Goal: Task Accomplishment & Management: Manage account settings

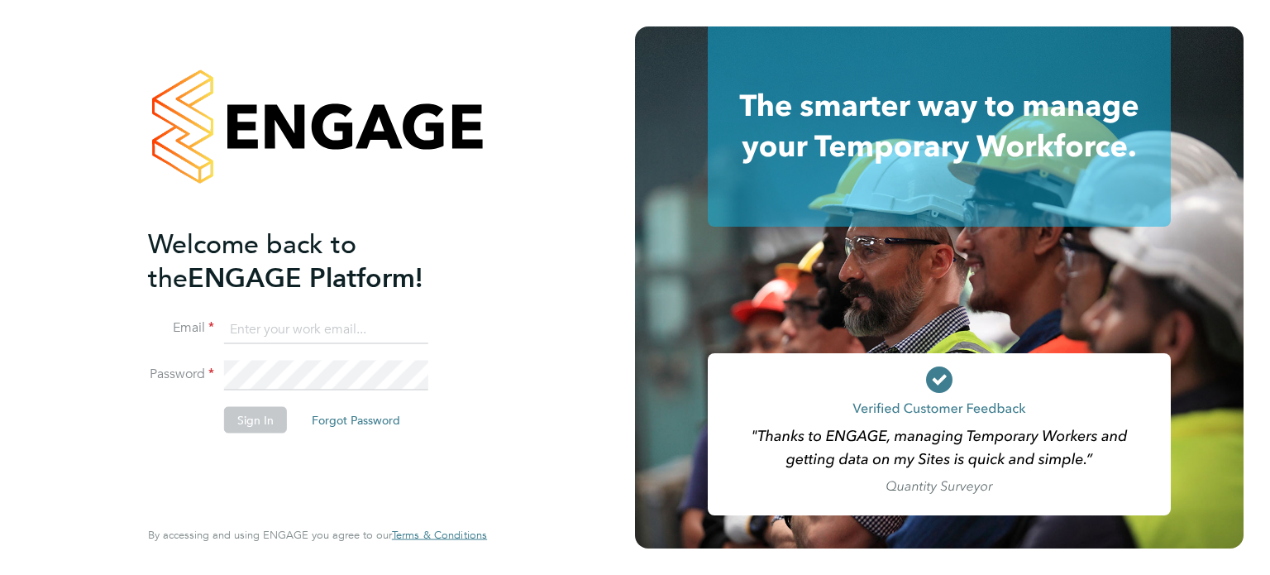
type input "audits@randstad.co.uk"
click at [260, 413] on button "Sign In" at bounding box center [255, 419] width 63 height 26
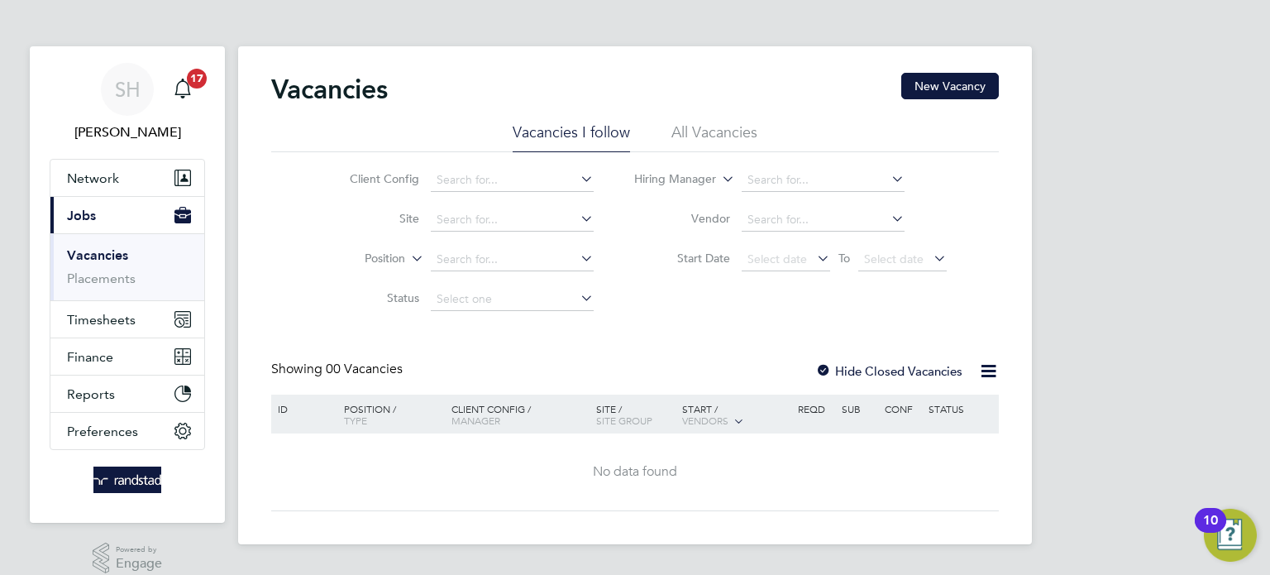
click at [697, 132] on li "All Vacancies" at bounding box center [714, 137] width 86 height 30
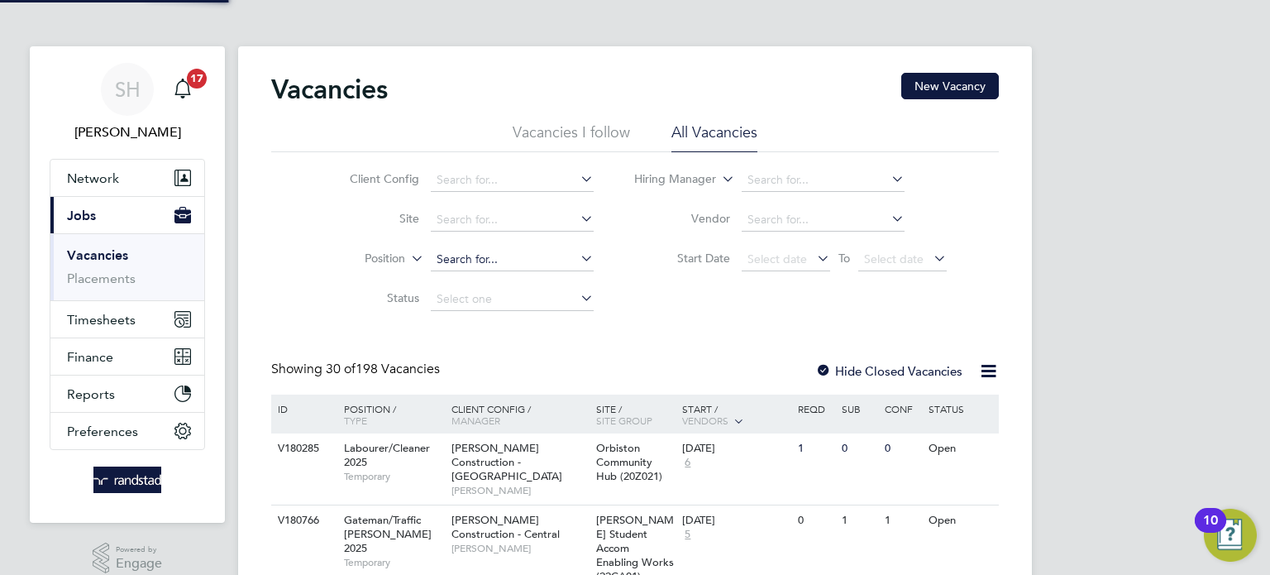
click at [460, 258] on input at bounding box center [512, 259] width 163 height 23
paste input "C-000647095"
type input "C-000647095"
click at [107, 280] on link "Placements" at bounding box center [101, 278] width 69 height 16
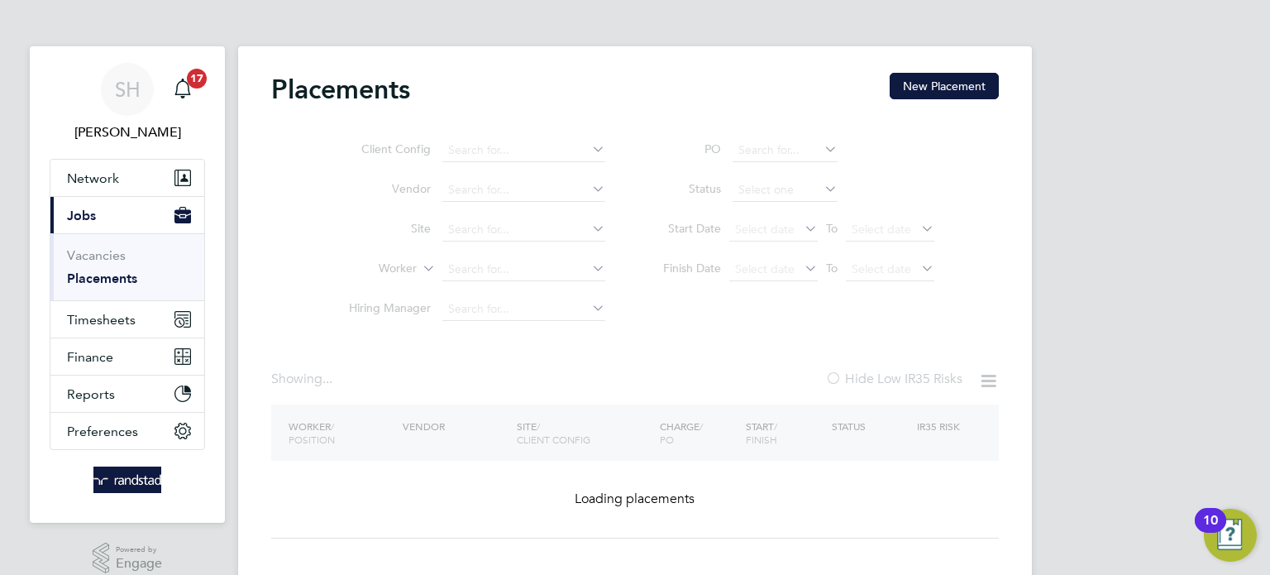
click at [468, 270] on ul "Client Config Vendor Site Worker Hiring Manager" at bounding box center [470, 230] width 311 height 198
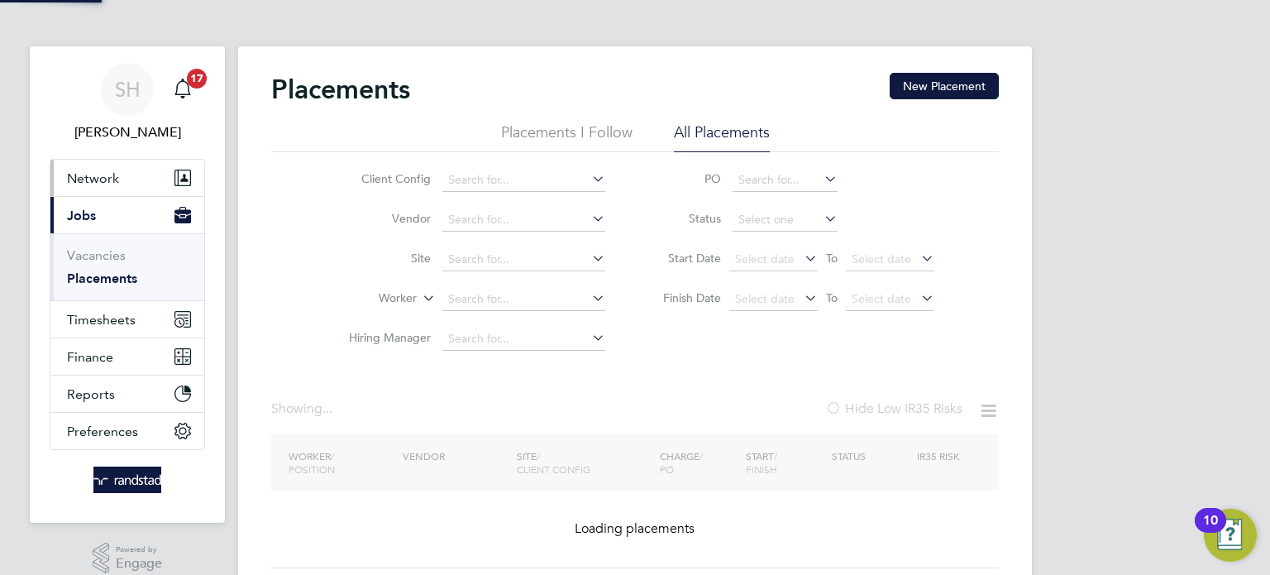
click at [110, 179] on span "Network" at bounding box center [93, 178] width 52 height 16
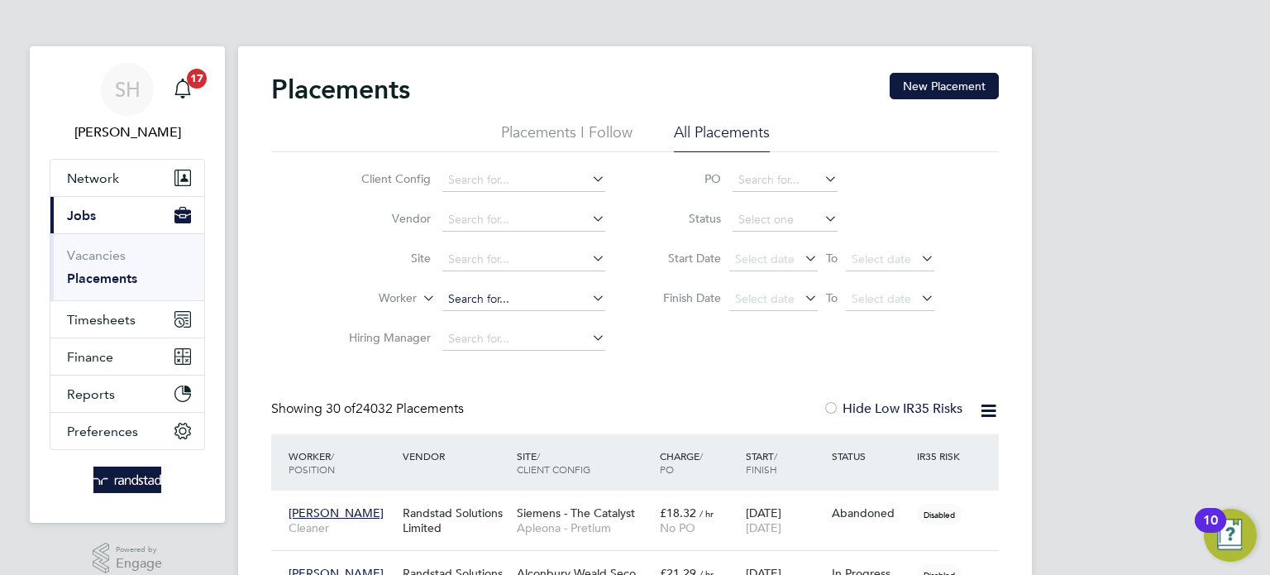
click at [507, 300] on input at bounding box center [523, 299] width 163 height 23
paste input "C-000647095"
click at [499, 322] on li "Richard Wilkins" at bounding box center [524, 320] width 164 height 21
type input "Richard Wilkins"
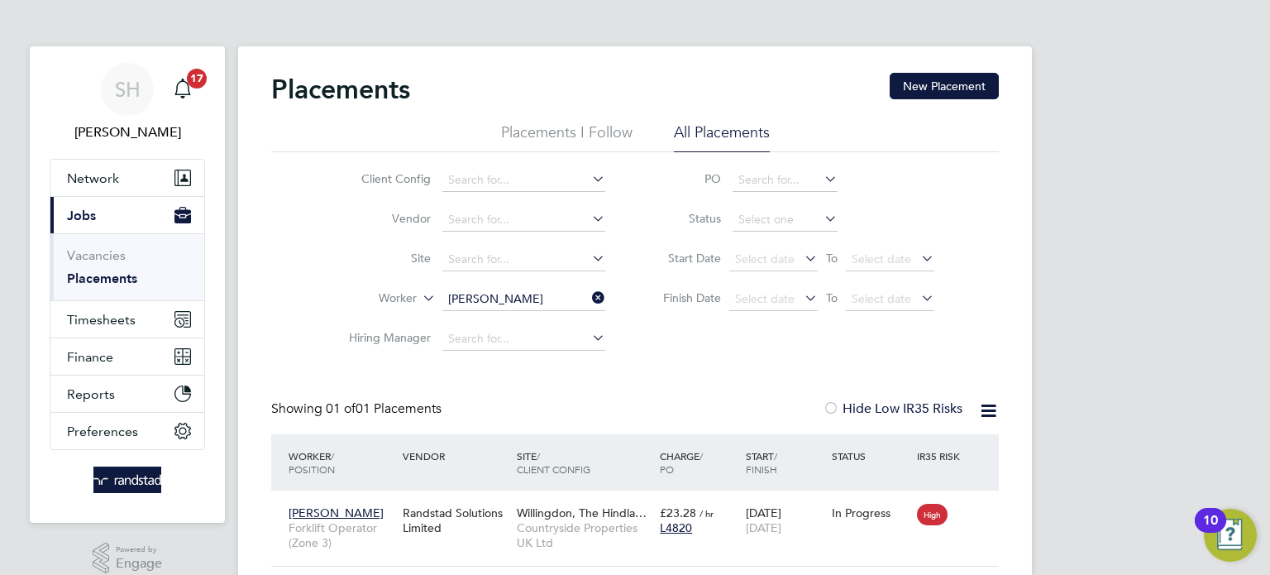
click at [479, 293] on input "Richard Wilkins" at bounding box center [523, 299] width 163 height 23
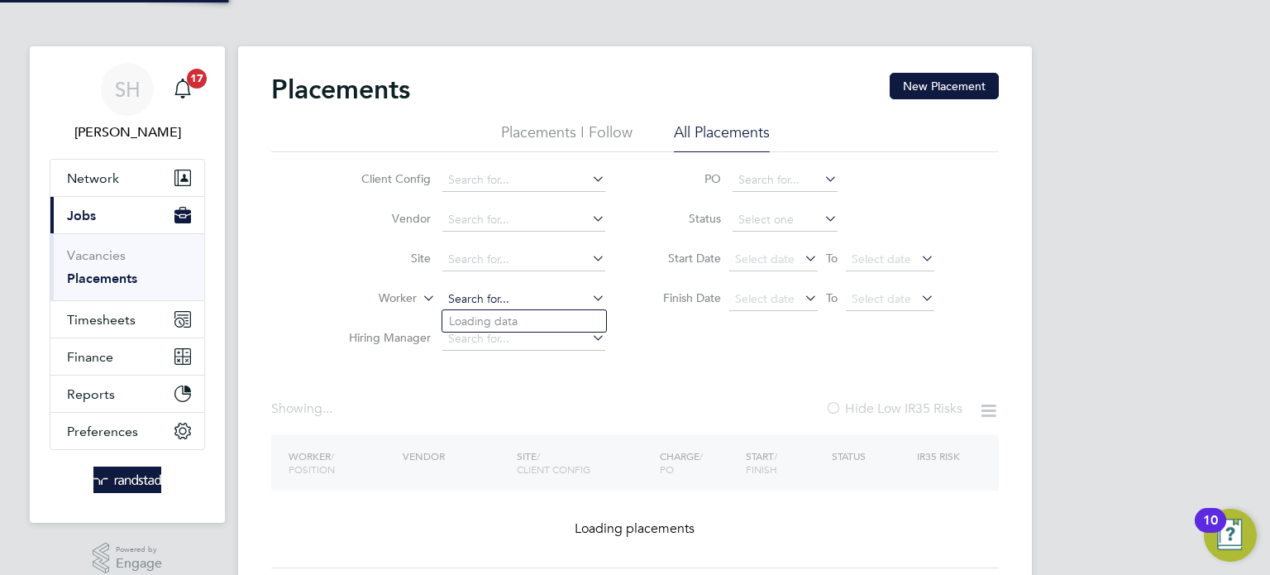
click at [478, 290] on input at bounding box center [523, 299] width 163 height 23
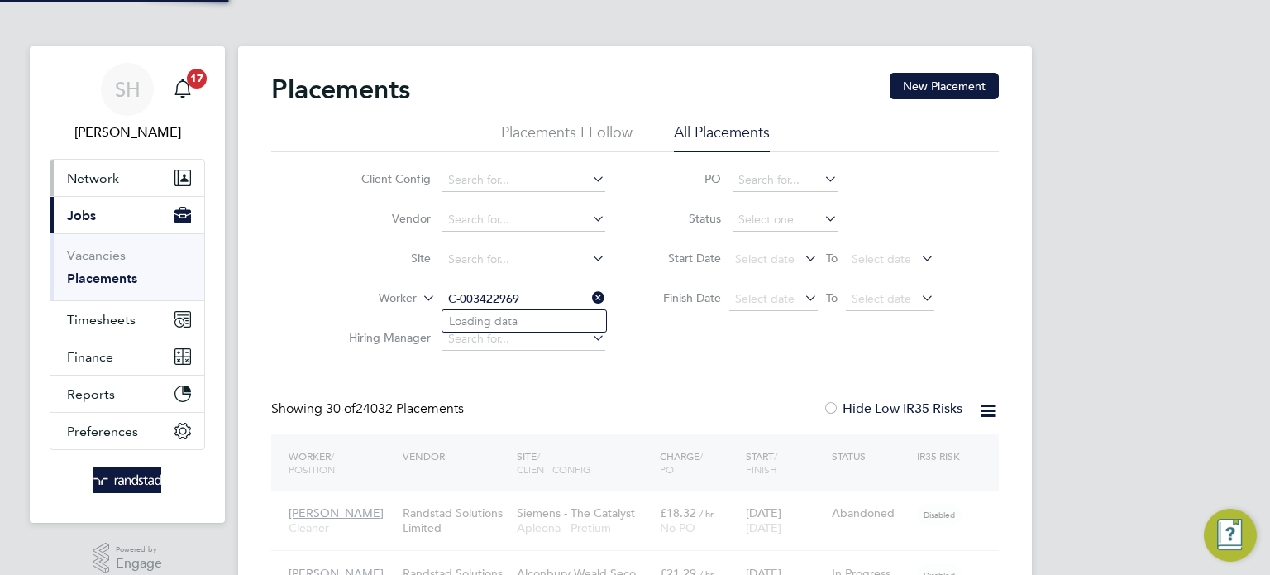
type input "C-003422969"
click at [107, 174] on span "Network" at bounding box center [93, 178] width 52 height 16
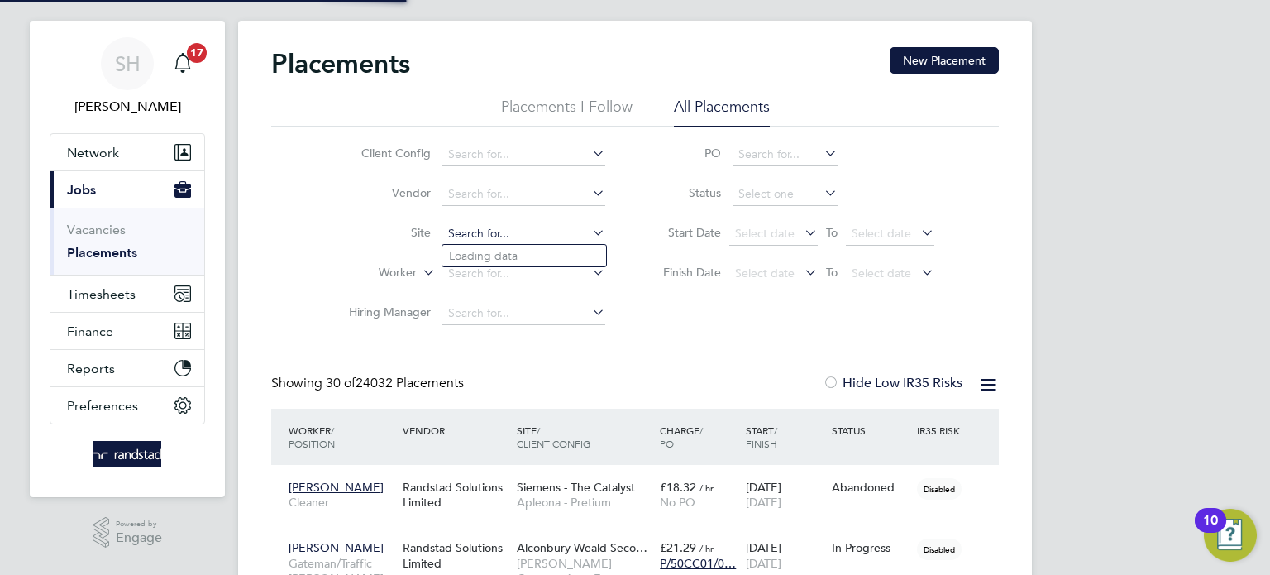
click at [498, 237] on input at bounding box center [523, 233] width 163 height 23
click at [387, 277] on label "Worker" at bounding box center [369, 273] width 95 height 17
click at [511, 270] on input at bounding box center [523, 273] width 163 height 23
paste input "C-003422969"
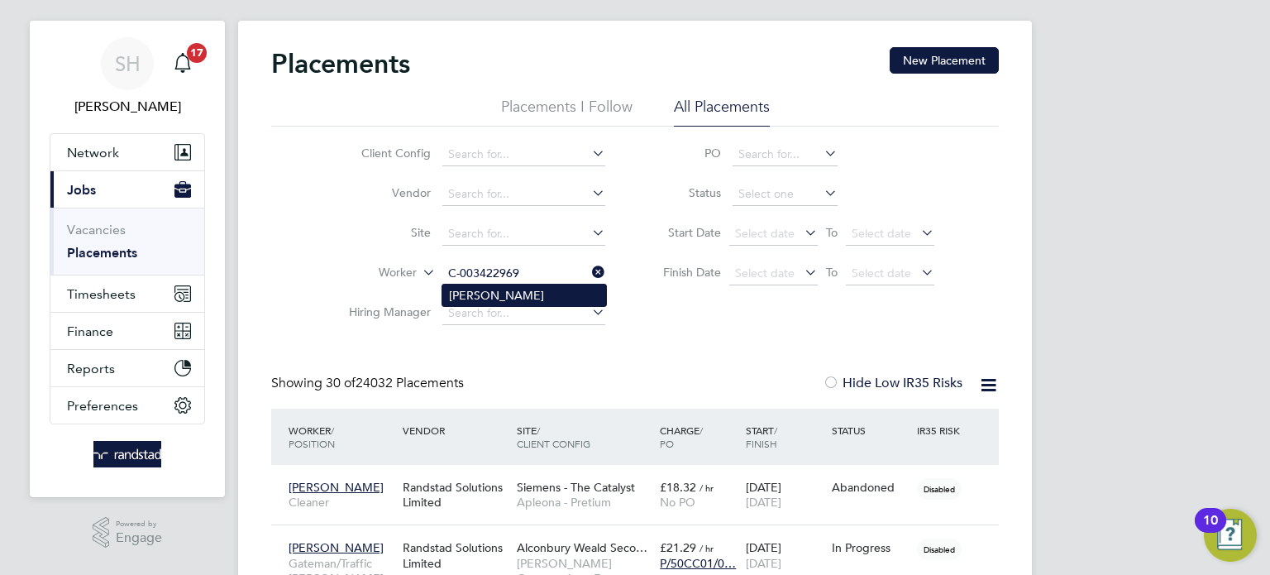
click at [497, 297] on li "Richard Orchard" at bounding box center [524, 294] width 164 height 21
type input "Richard Orchard"
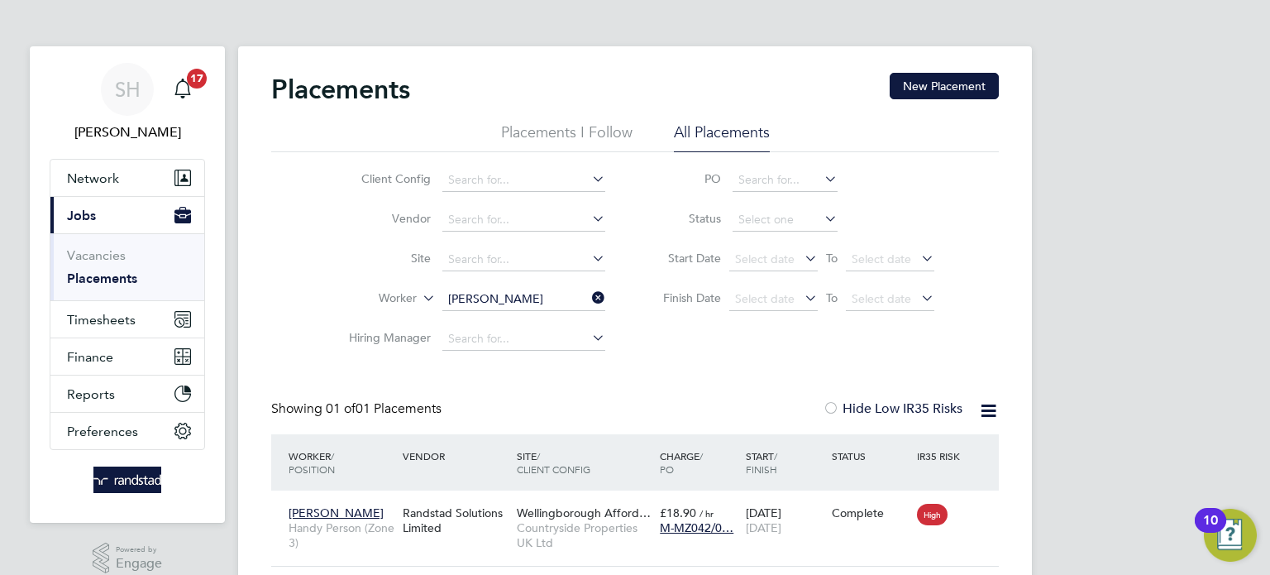
drag, startPoint x: 597, startPoint y: 298, endPoint x: 547, endPoint y: 299, distance: 49.6
click at [589, 298] on icon at bounding box center [589, 297] width 0 height 23
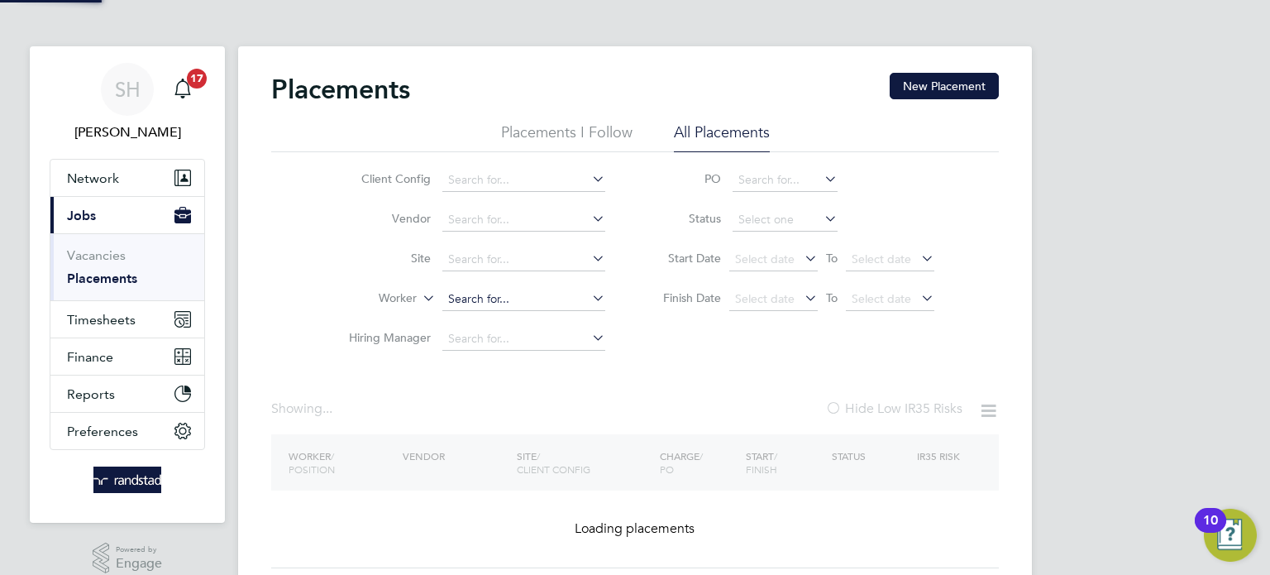
click at [503, 299] on input at bounding box center [523, 299] width 163 height 23
paste input "C-000647095"
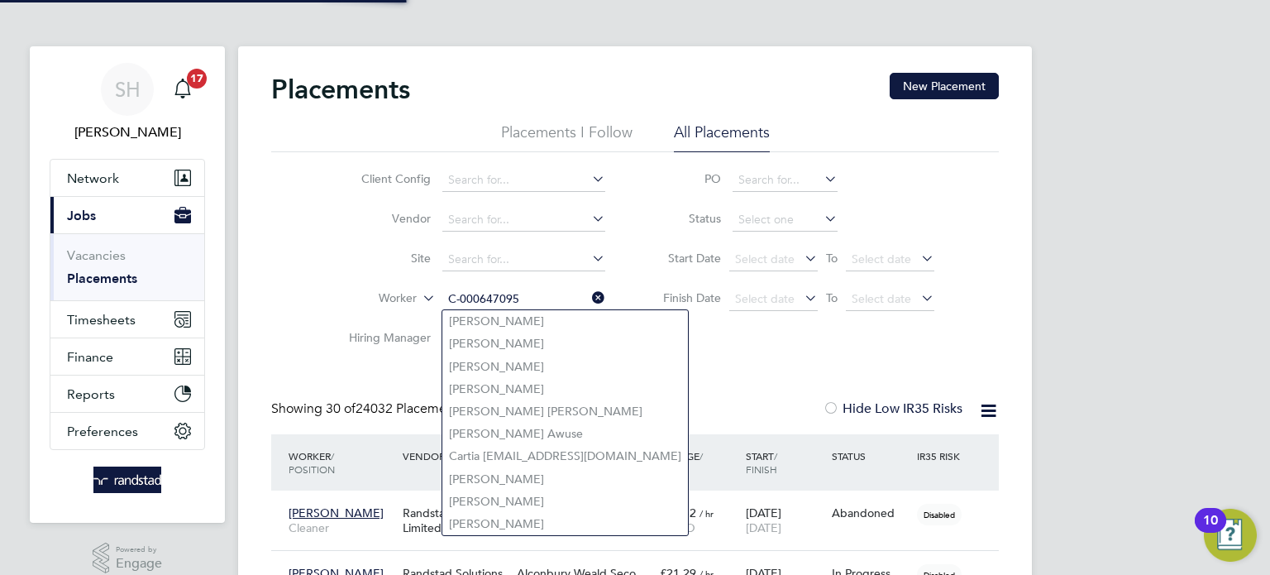
scroll to position [16, 79]
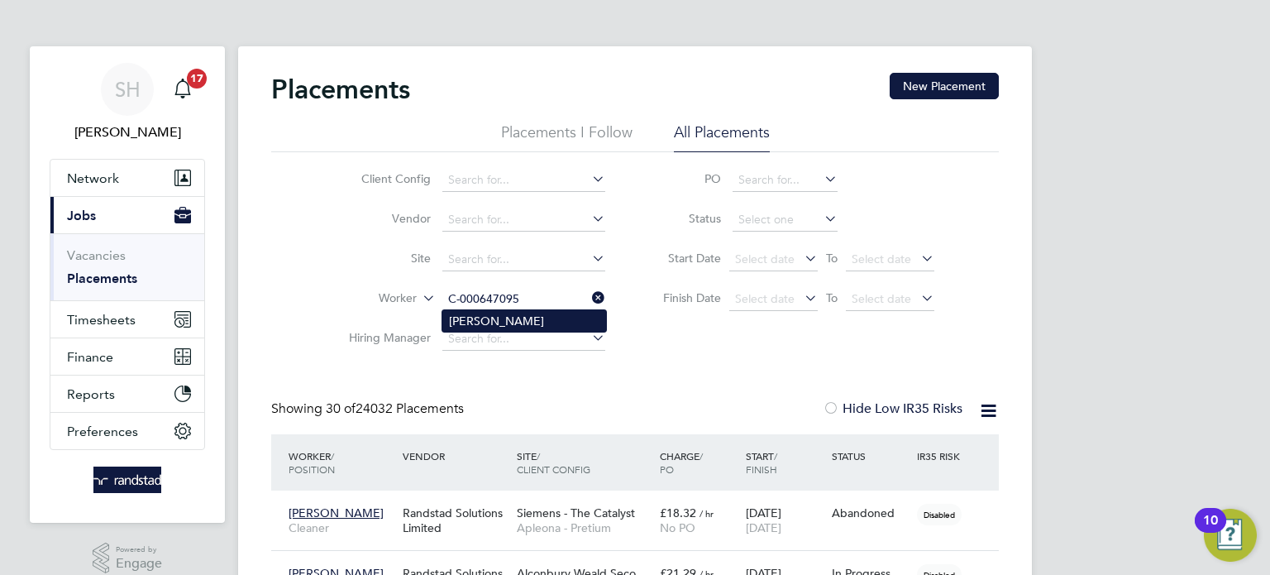
click at [514, 323] on li "Richard Wilkins" at bounding box center [524, 320] width 164 height 21
type input "Richard Wilkins"
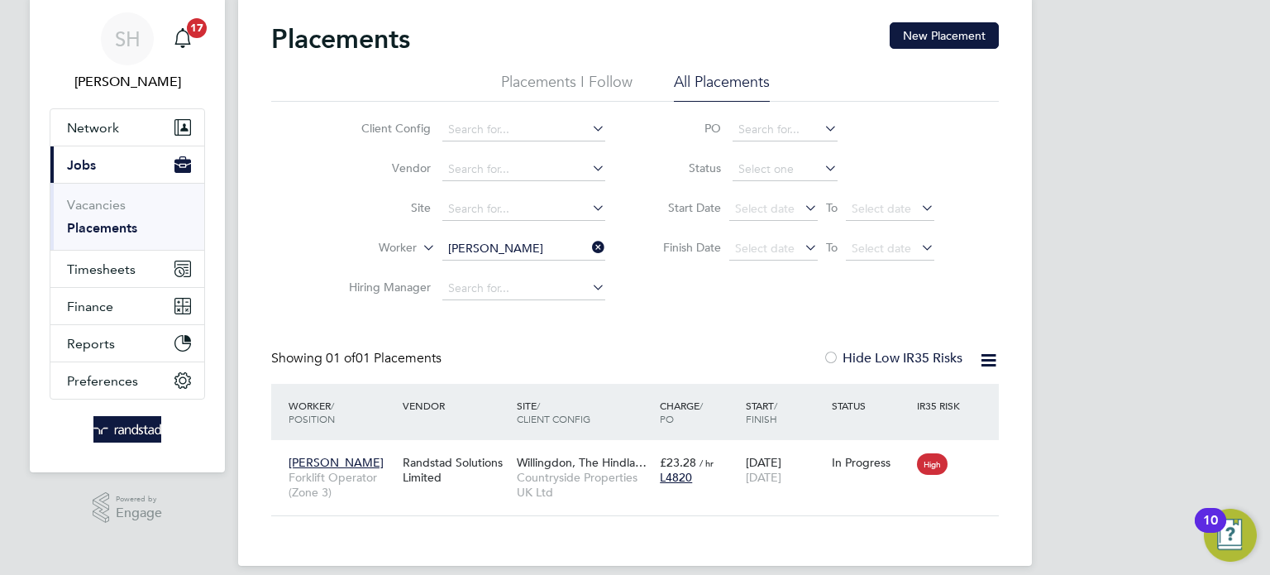
click at [589, 248] on icon at bounding box center [589, 247] width 0 height 23
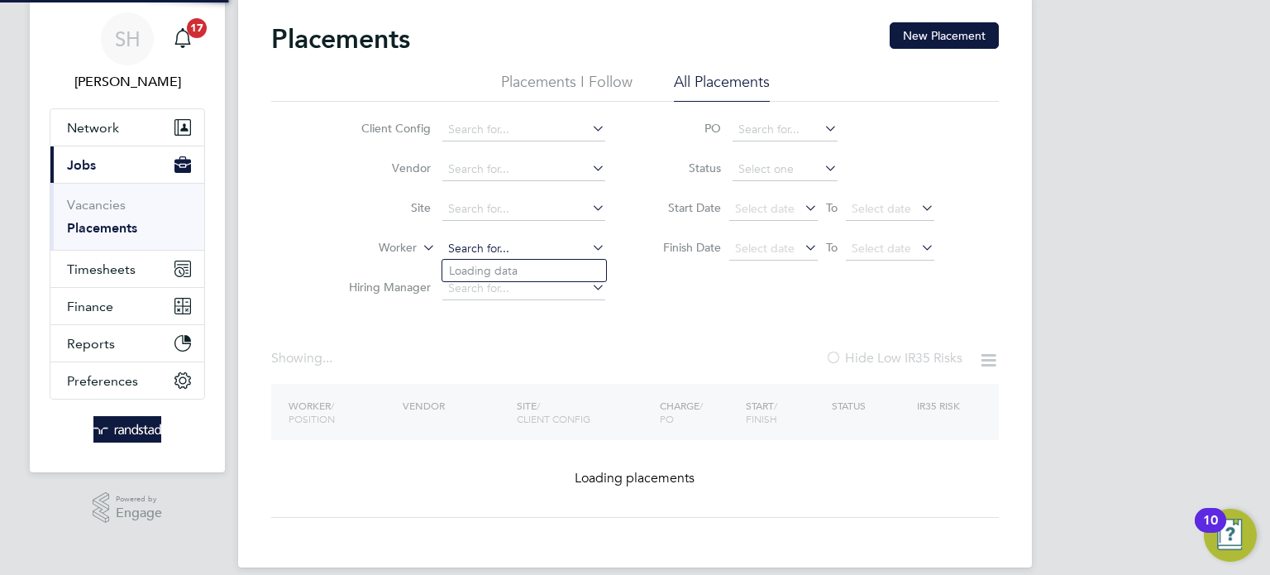
click at [518, 251] on input at bounding box center [523, 248] width 163 height 23
paste input "C-004485002"
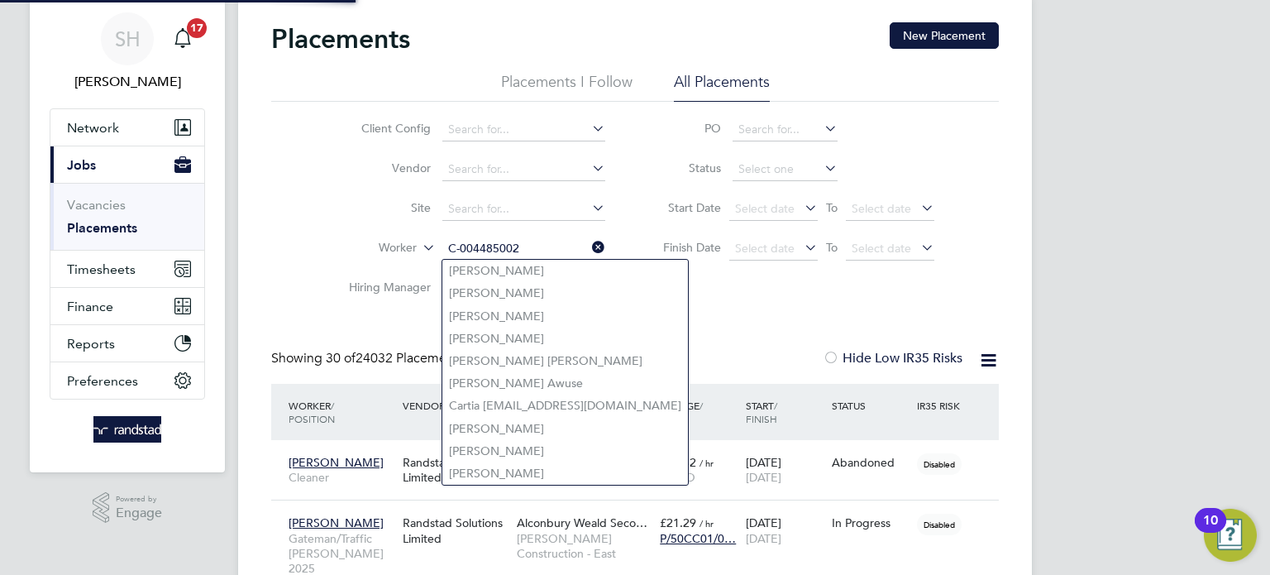
scroll to position [16, 79]
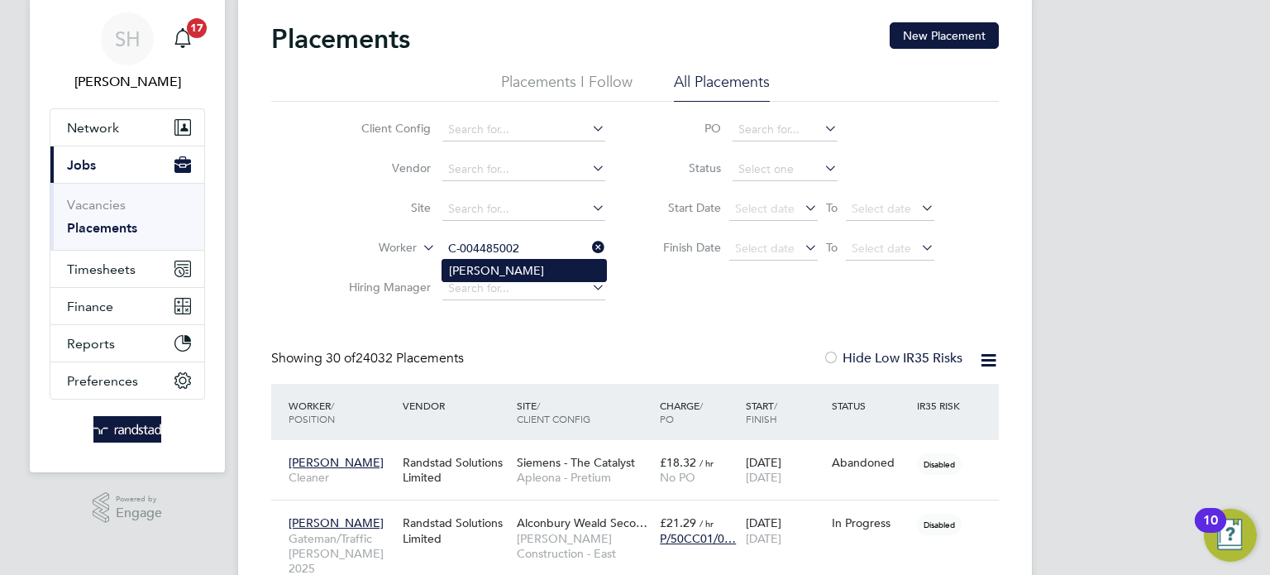
click at [494, 271] on li "[PERSON_NAME]" at bounding box center [524, 270] width 164 height 21
type input "[PERSON_NAME]"
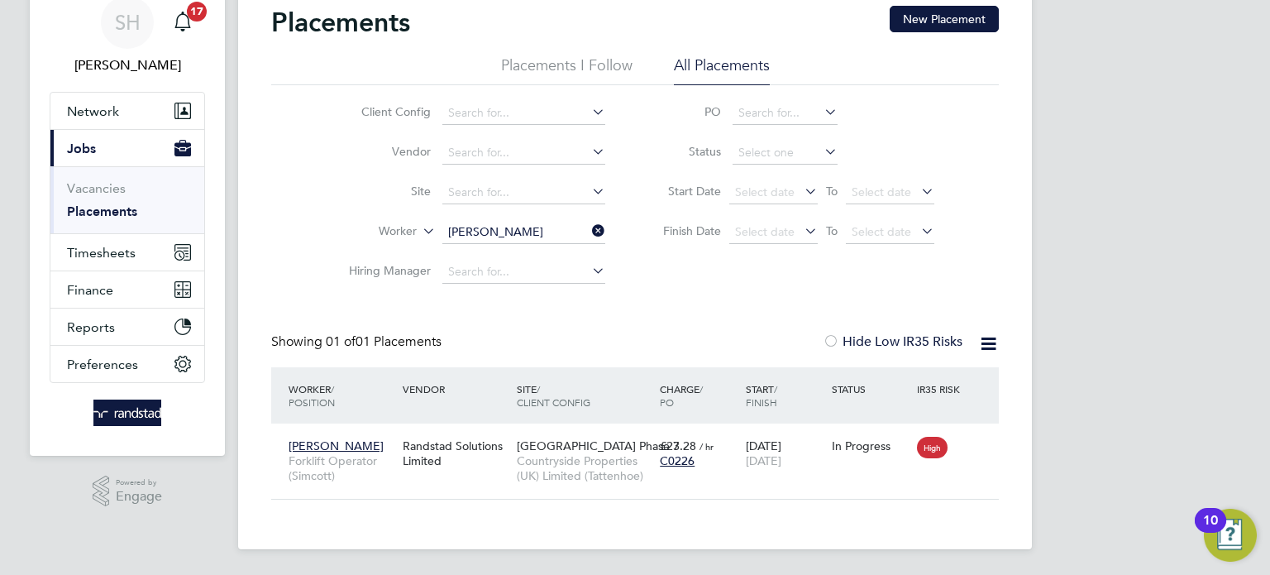
click at [589, 231] on icon at bounding box center [589, 230] width 0 height 23
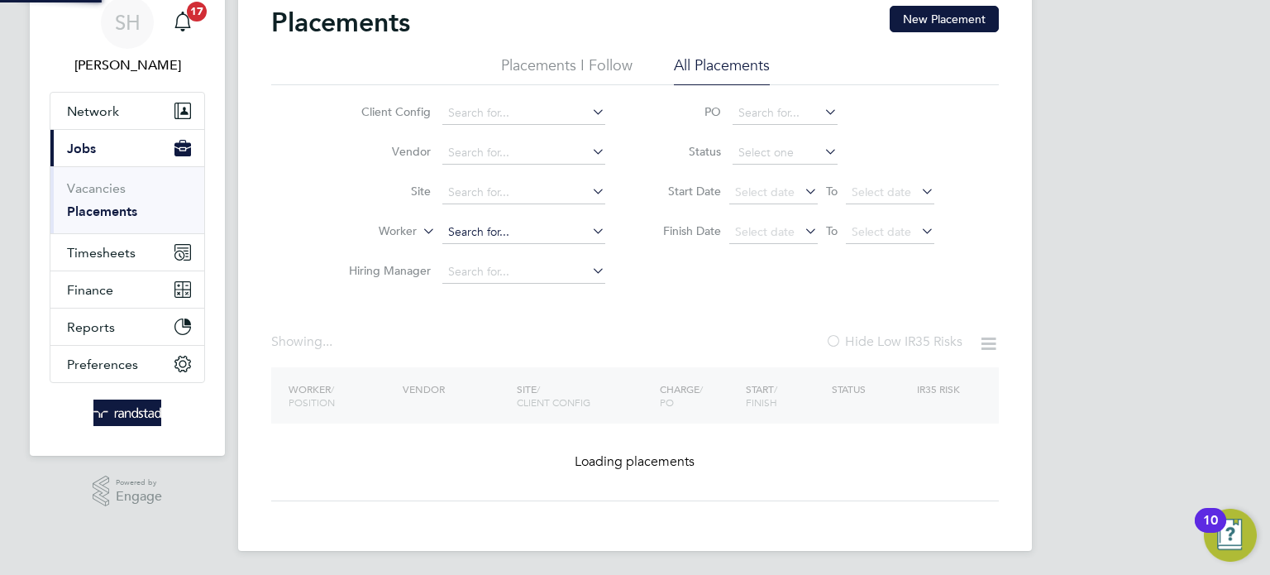
click at [537, 231] on input at bounding box center [523, 232] width 163 height 23
paste input "C-000710379"
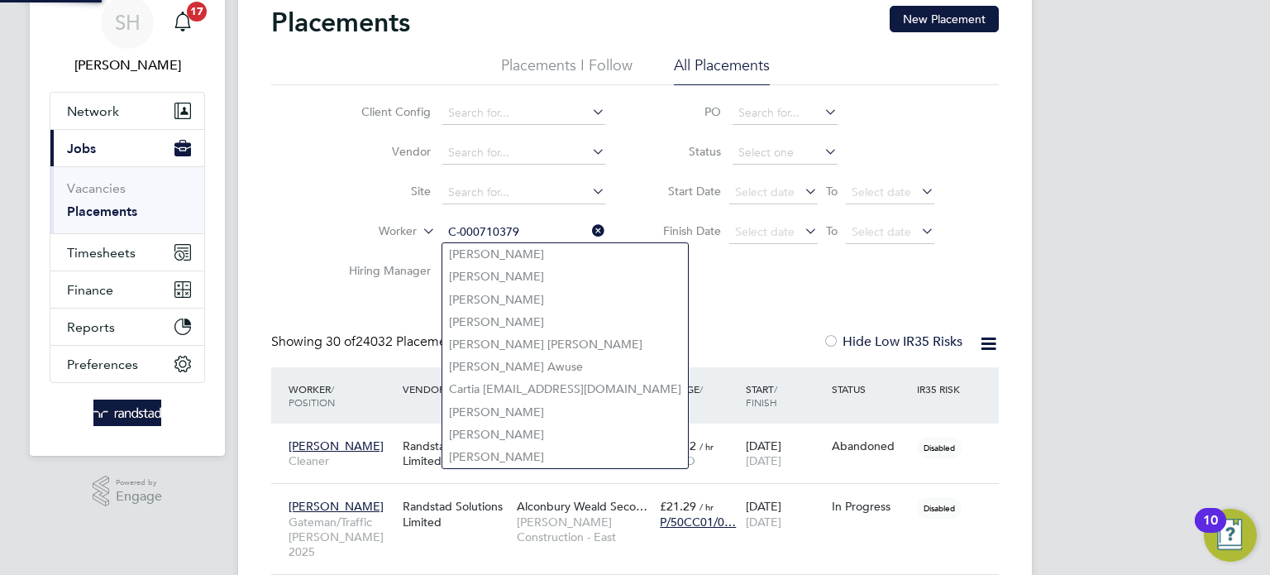
scroll to position [16, 79]
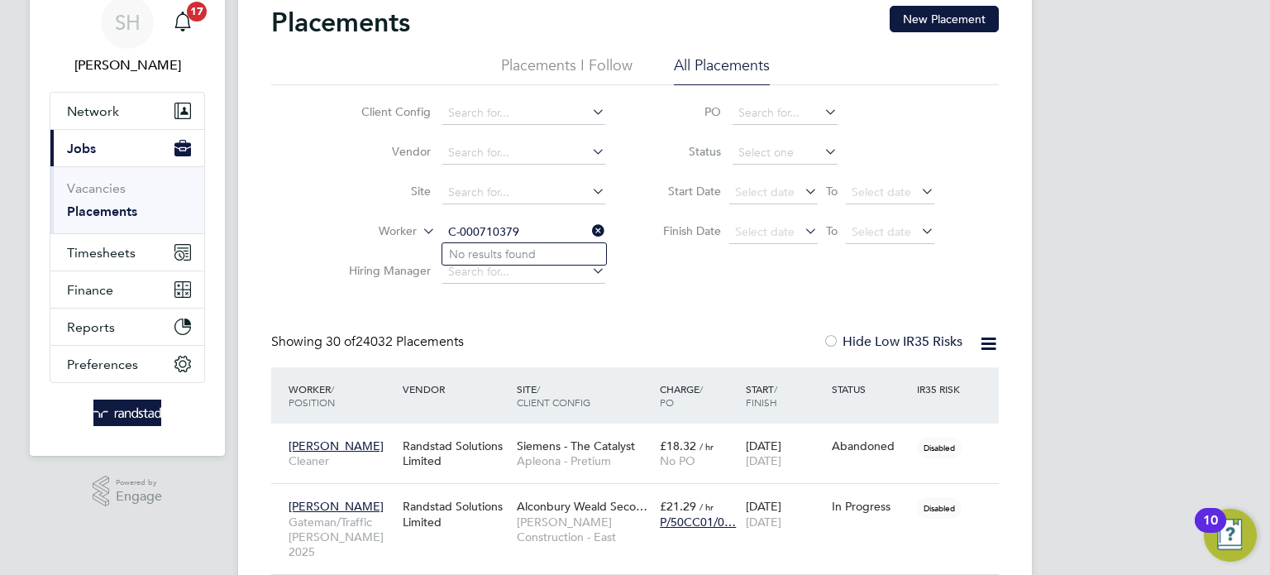
type input "C-000710379"
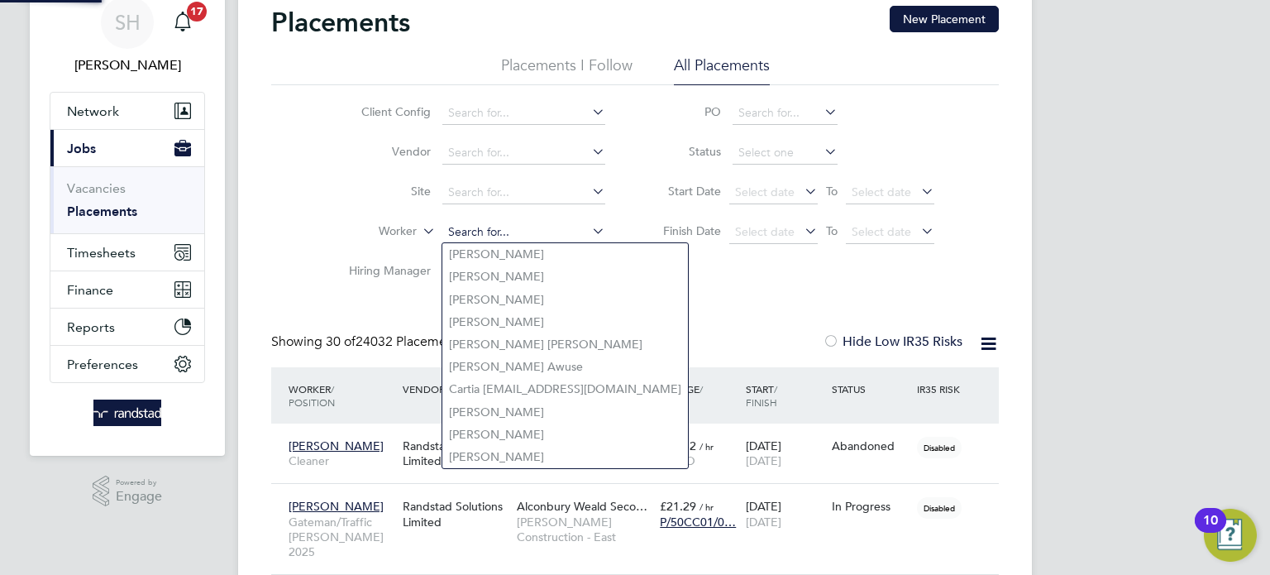
click at [530, 228] on input at bounding box center [523, 232] width 163 height 23
paste input "Robert Humphries"
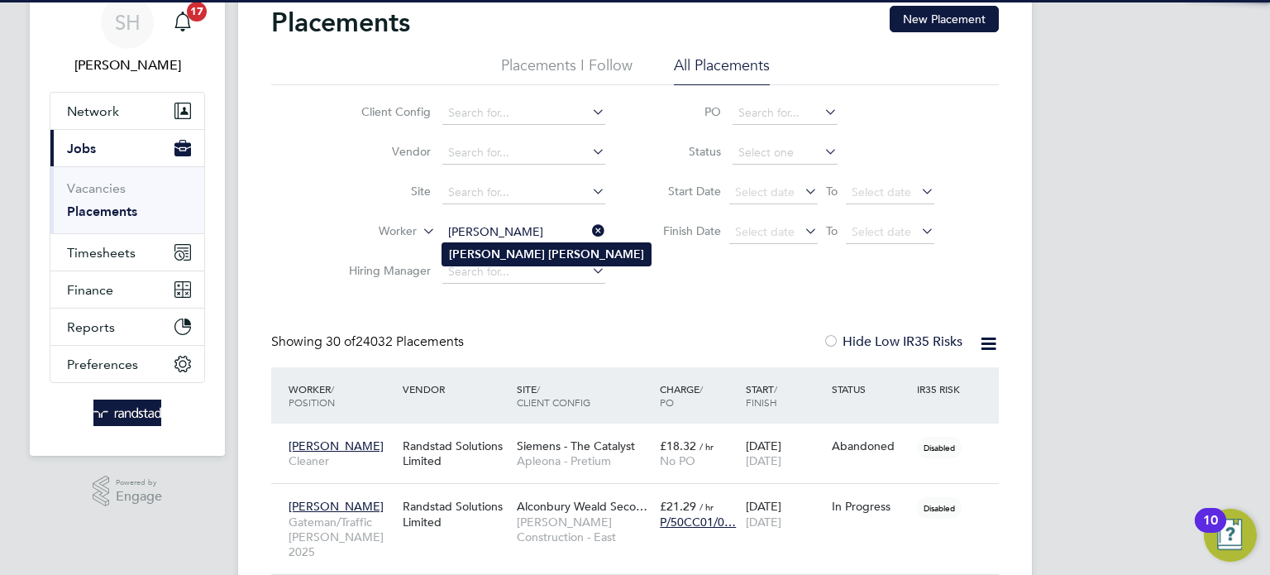
type input "Robert Humphries"
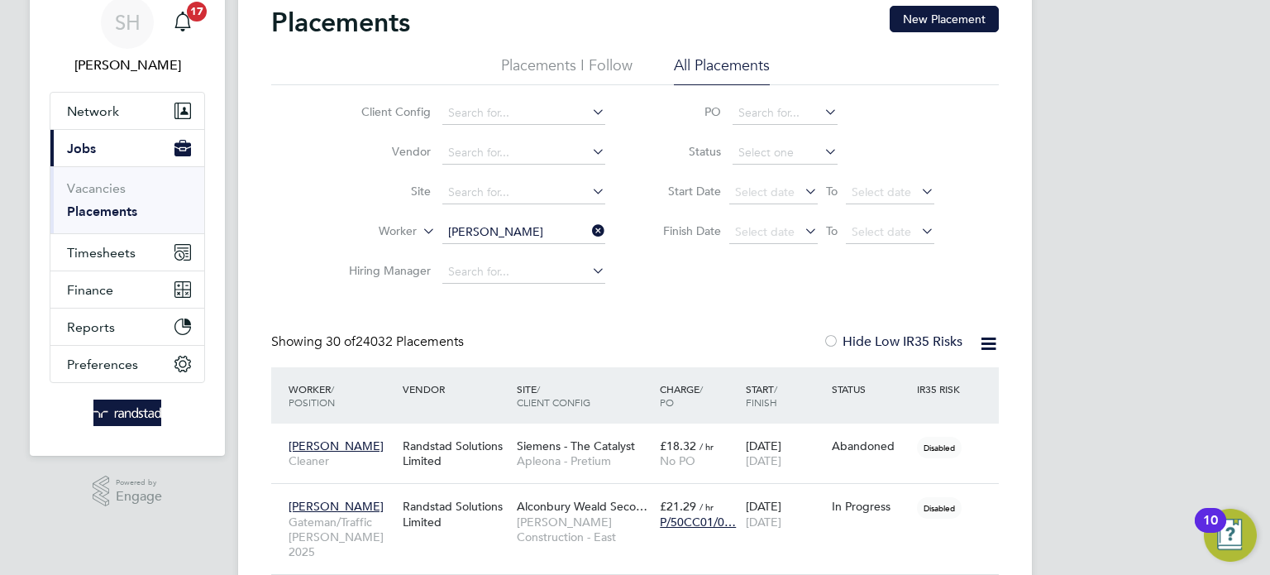
click at [548, 258] on b "Humphries" at bounding box center [596, 254] width 96 height 14
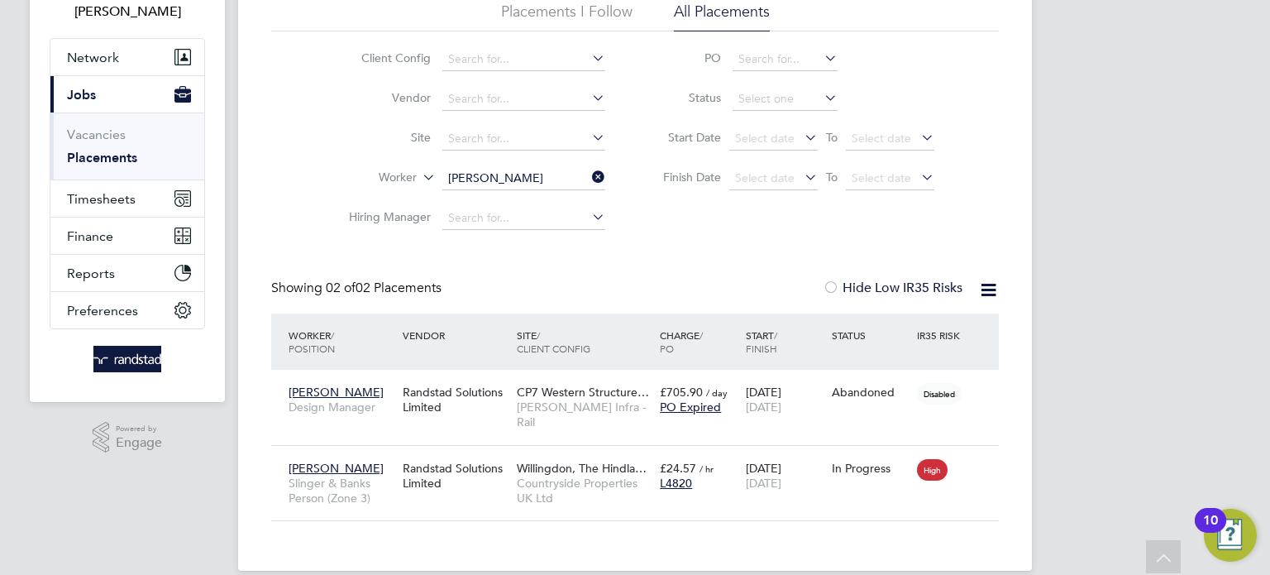
scroll to position [119, 0]
drag, startPoint x: 597, startPoint y: 179, endPoint x: 540, endPoint y: 184, distance: 57.3
click at [589, 179] on icon at bounding box center [589, 178] width 0 height 23
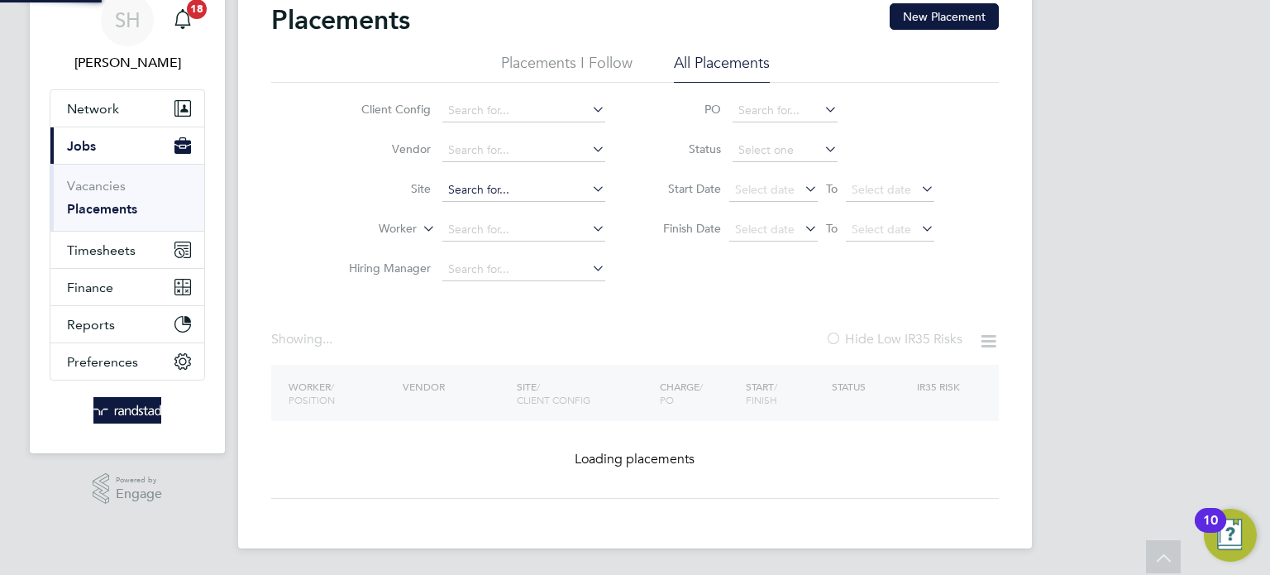
scroll to position [69, 0]
click at [540, 185] on input at bounding box center [523, 190] width 163 height 23
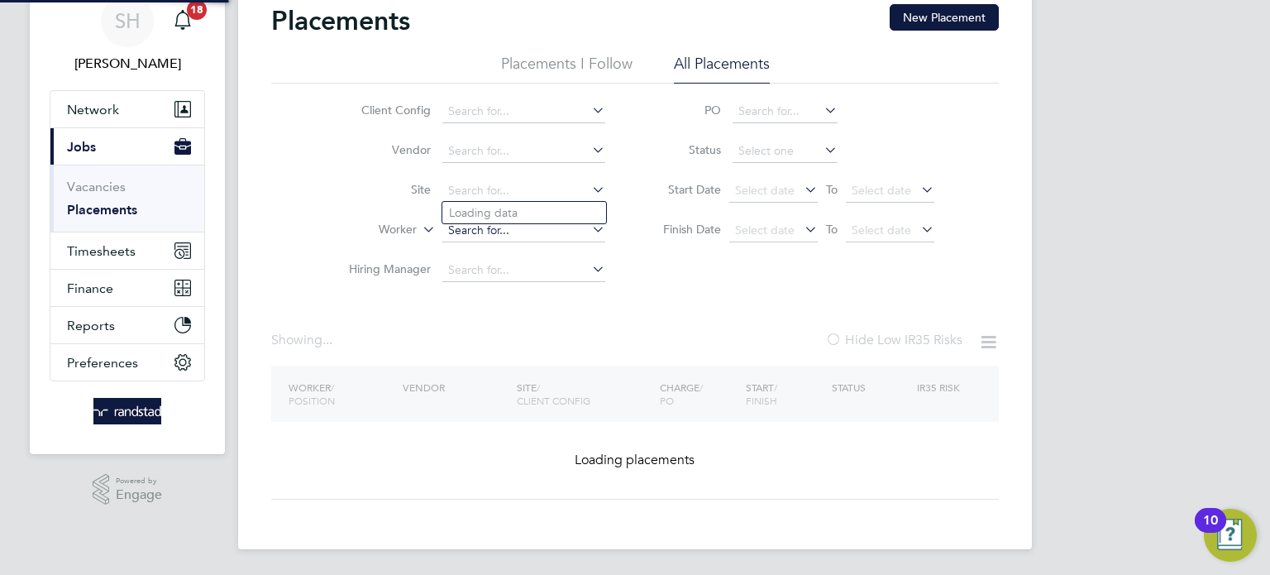
click at [405, 218] on li "Worker" at bounding box center [470, 231] width 311 height 40
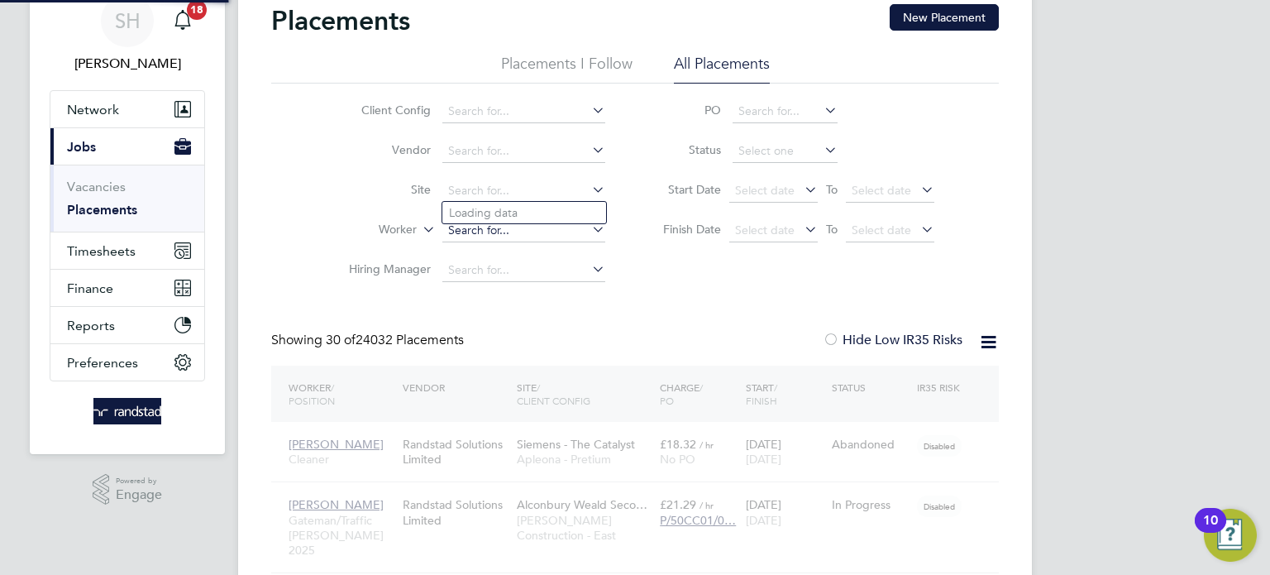
click at [482, 235] on input at bounding box center [523, 230] width 163 height 23
paste input "C-001025521"
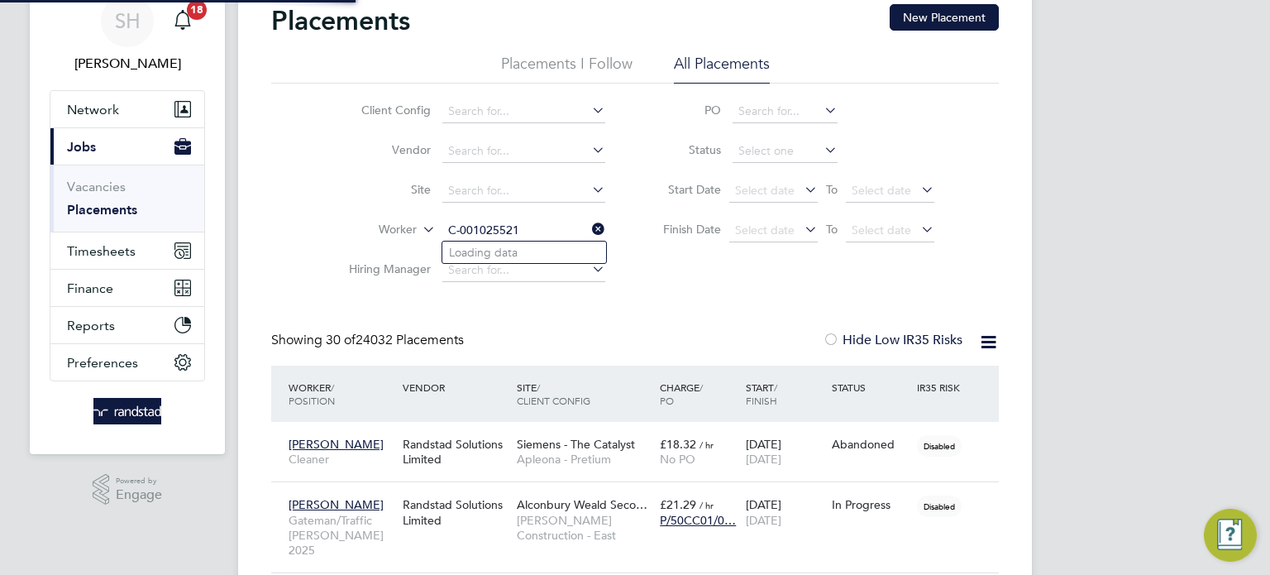
scroll to position [16, 79]
click at [475, 255] on li "Scott Randall" at bounding box center [524, 251] width 164 height 21
type input "Scott Randall"
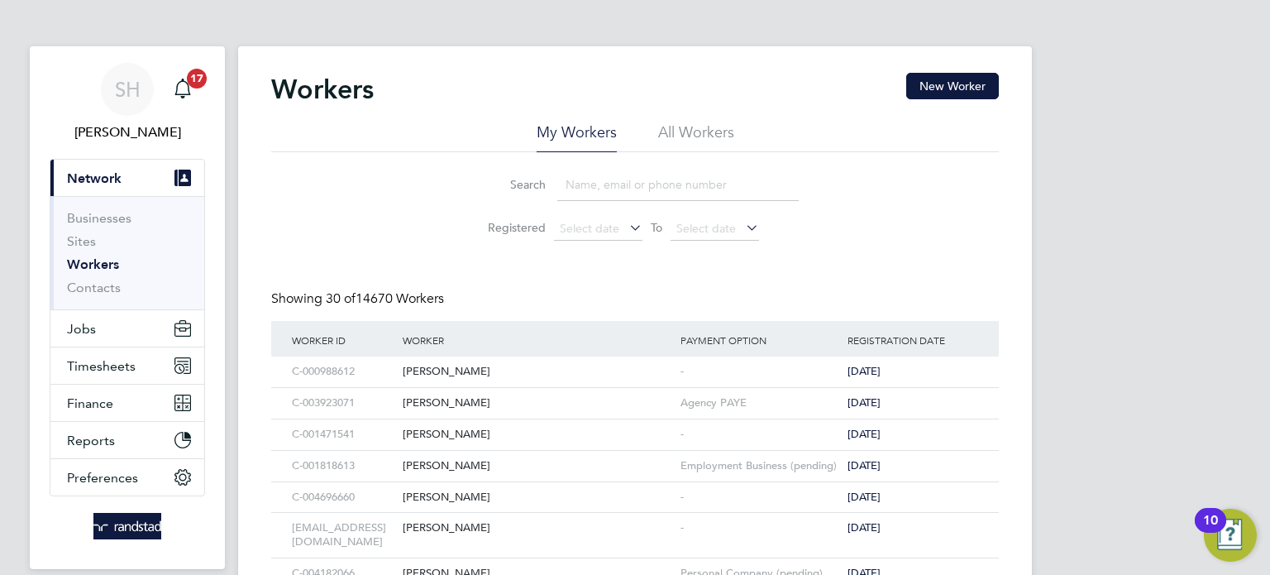
click at [624, 185] on input at bounding box center [677, 185] width 241 height 32
click at [691, 132] on li "All Workers" at bounding box center [696, 137] width 76 height 30
click at [585, 193] on input at bounding box center [677, 185] width 241 height 32
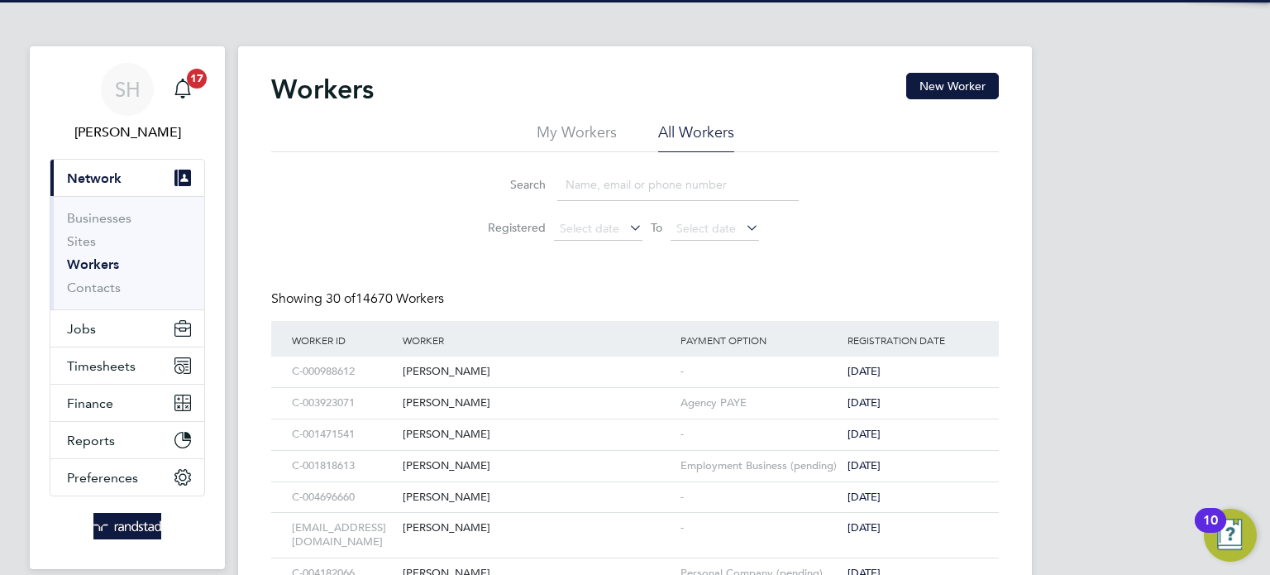
paste input "C-000647095"
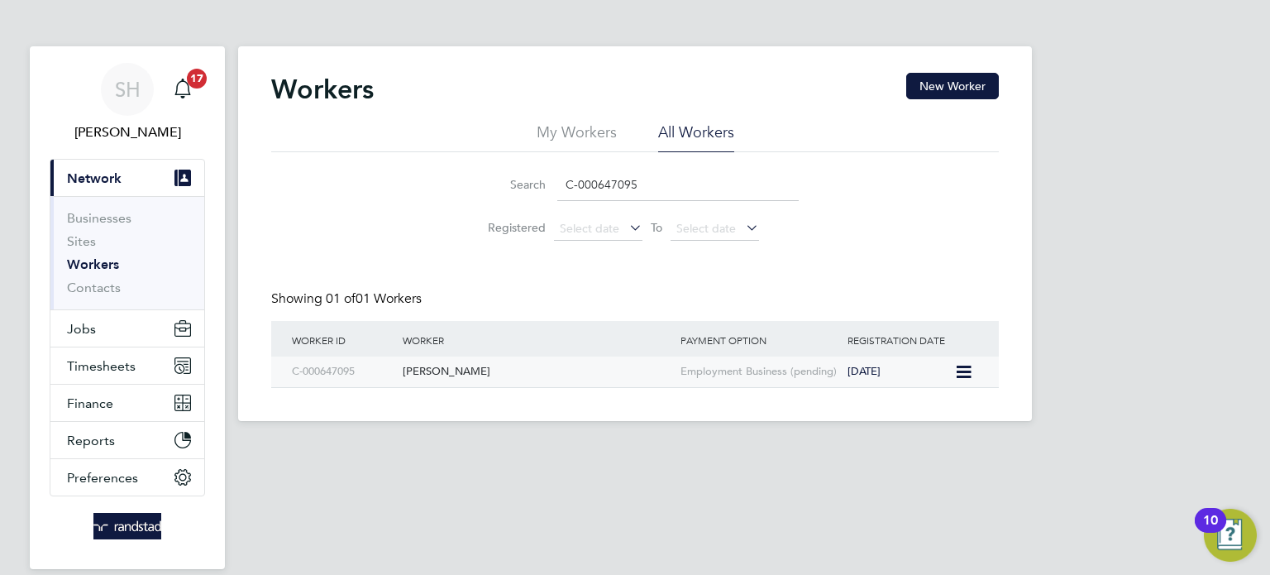
type input "C-000647095"
click at [454, 367] on div "[PERSON_NAME]" at bounding box center [537, 371] width 278 height 31
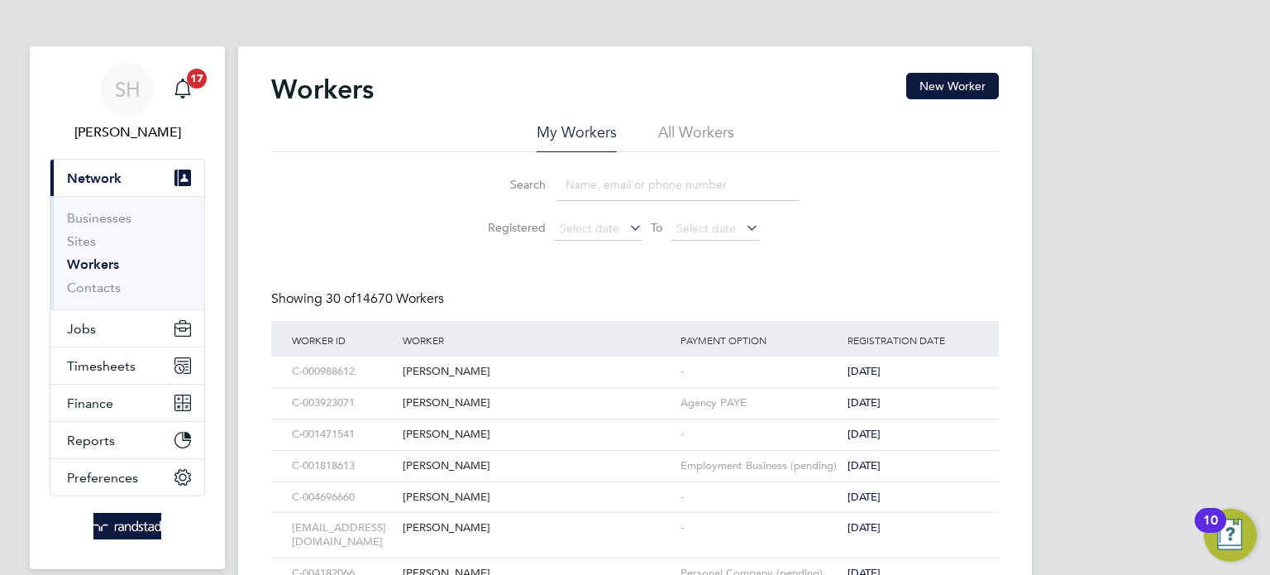
click at [717, 131] on li "All Workers" at bounding box center [696, 137] width 76 height 30
click at [604, 191] on input at bounding box center [677, 185] width 241 height 32
paste input "C-003422969"
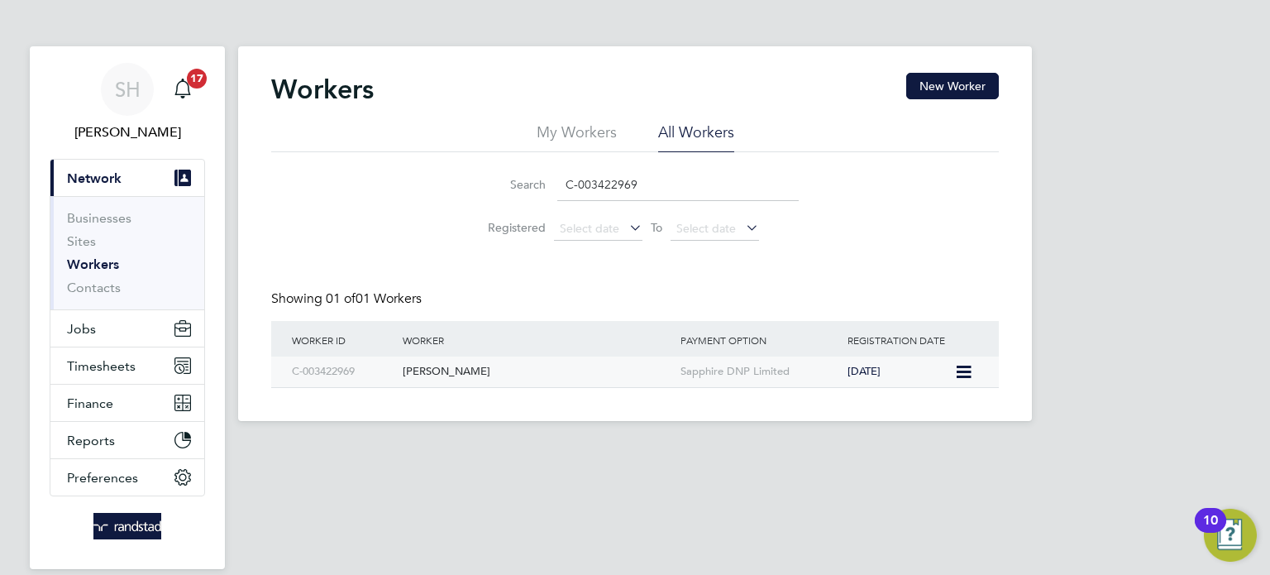
click at [479, 363] on div "[PERSON_NAME]" at bounding box center [537, 371] width 278 height 31
click at [590, 184] on input "C-003422969" at bounding box center [677, 185] width 241 height 32
click at [586, 176] on input "C-003422969" at bounding box center [677, 185] width 241 height 32
drag, startPoint x: 586, startPoint y: 176, endPoint x: 594, endPoint y: 179, distance: 8.6
click at [589, 178] on input "C-003422969" at bounding box center [677, 185] width 241 height 32
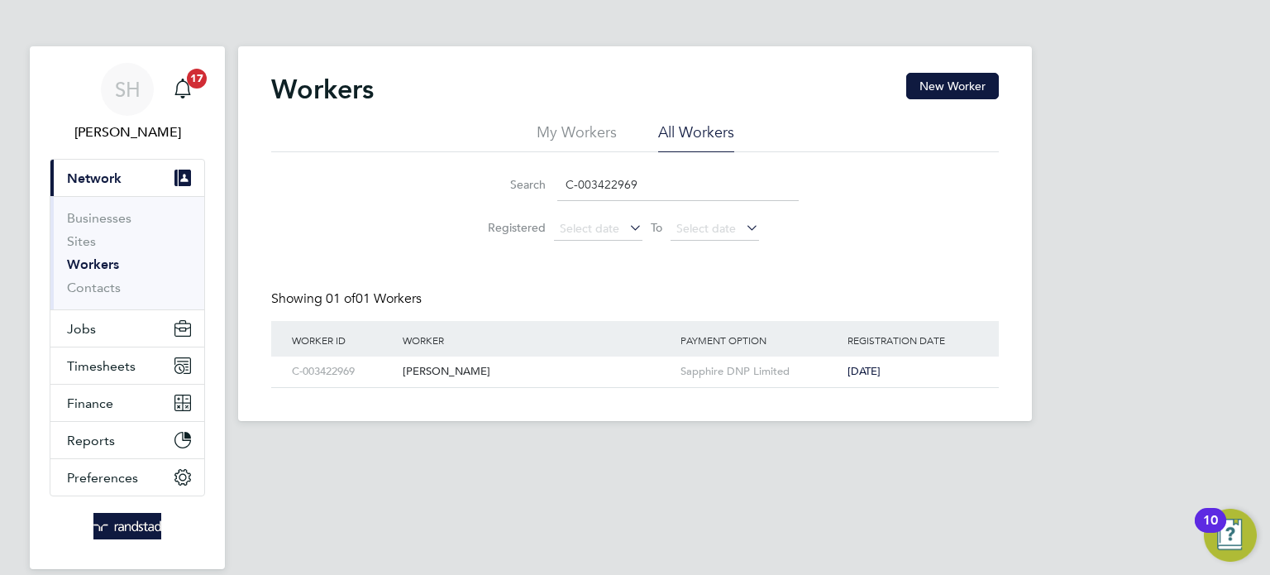
click at [599, 174] on input "C-003422969" at bounding box center [677, 185] width 241 height 32
click at [599, 175] on input "C-003422969" at bounding box center [677, 185] width 241 height 32
click at [597, 175] on input "C-003422969" at bounding box center [677, 185] width 241 height 32
click at [593, 175] on input "C-003422969" at bounding box center [677, 185] width 241 height 32
click at [594, 174] on input "C-003422969" at bounding box center [677, 185] width 241 height 32
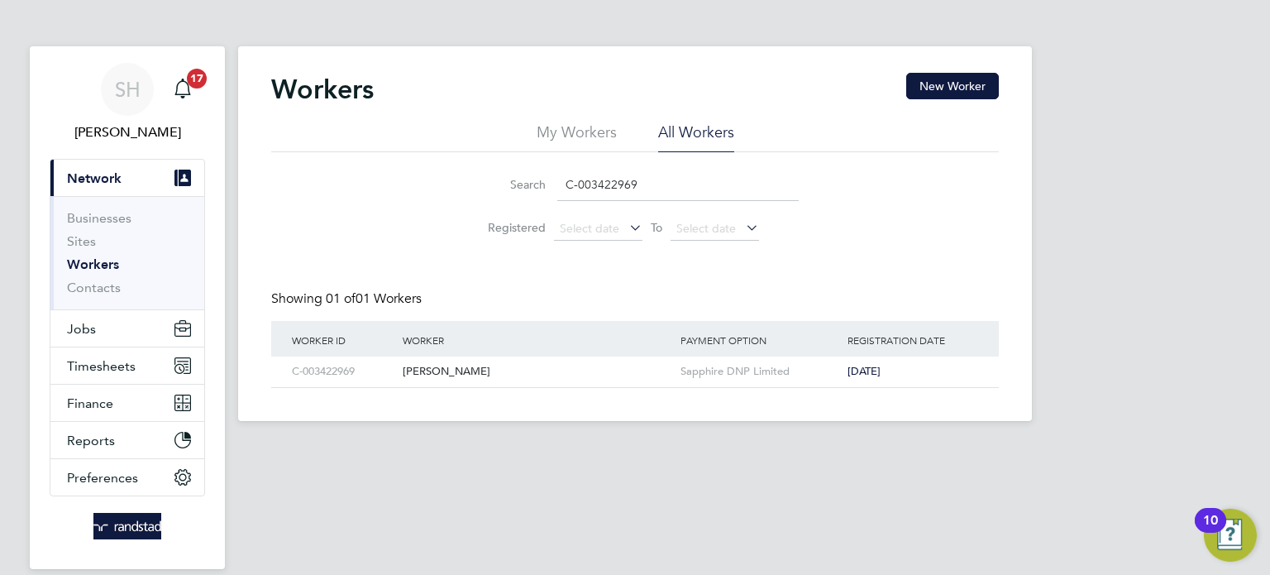
click at [644, 173] on input "C-003422969" at bounding box center [677, 185] width 241 height 32
click at [647, 175] on input "C-003422969" at bounding box center [677, 185] width 241 height 32
click at [647, 172] on input "C-003422969" at bounding box center [677, 185] width 241 height 32
click at [644, 179] on input "C-003422969" at bounding box center [677, 185] width 241 height 32
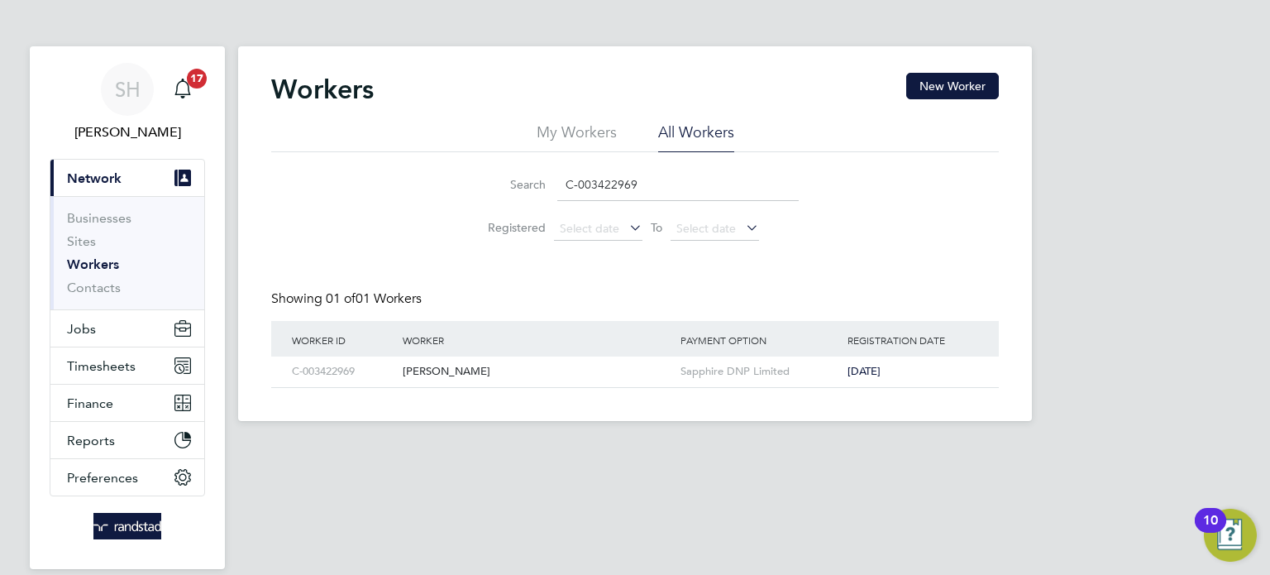
click at [644, 179] on input "C-003422969" at bounding box center [677, 185] width 241 height 32
click at [644, 178] on input "C-003422969" at bounding box center [677, 185] width 241 height 32
drag, startPoint x: 642, startPoint y: 181, endPoint x: 528, endPoint y: 179, distance: 114.1
click at [528, 179] on div "Search C-003422969" at bounding box center [634, 185] width 327 height 32
paste input "0647095"
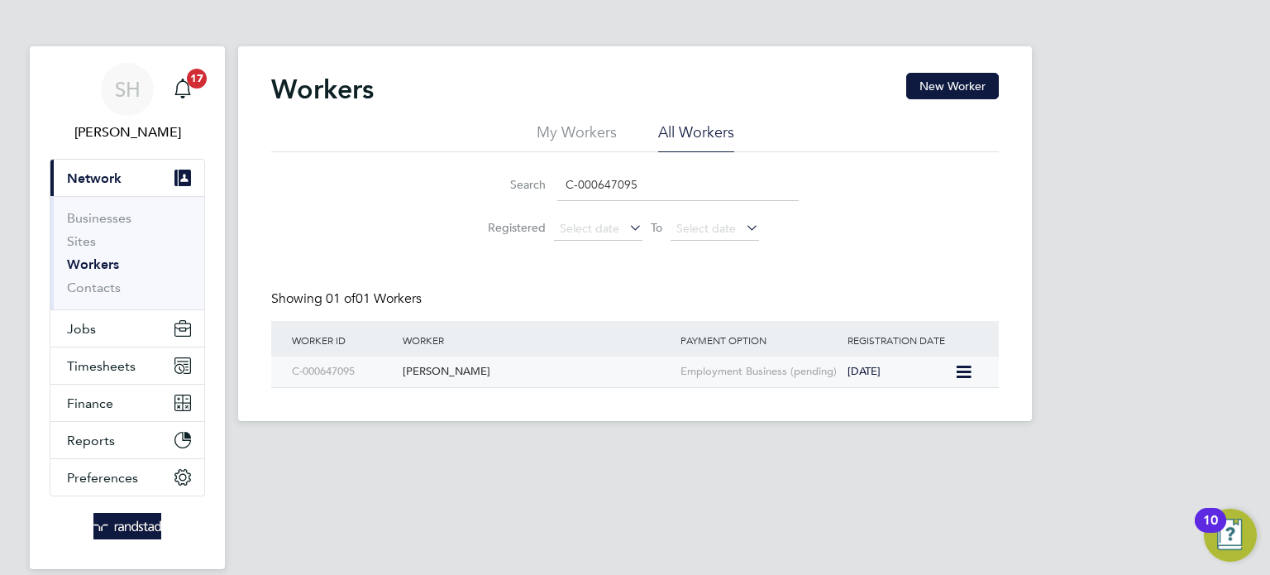
click at [487, 368] on div "Richard Wilkins" at bounding box center [537, 371] width 278 height 31
click at [580, 183] on input "C-000647095" at bounding box center [677, 185] width 241 height 32
click at [580, 180] on input "C-000647095" at bounding box center [677, 185] width 241 height 32
click at [580, 183] on input "C-000647095" at bounding box center [677, 185] width 241 height 32
click at [581, 183] on input "C-000647095" at bounding box center [677, 185] width 241 height 32
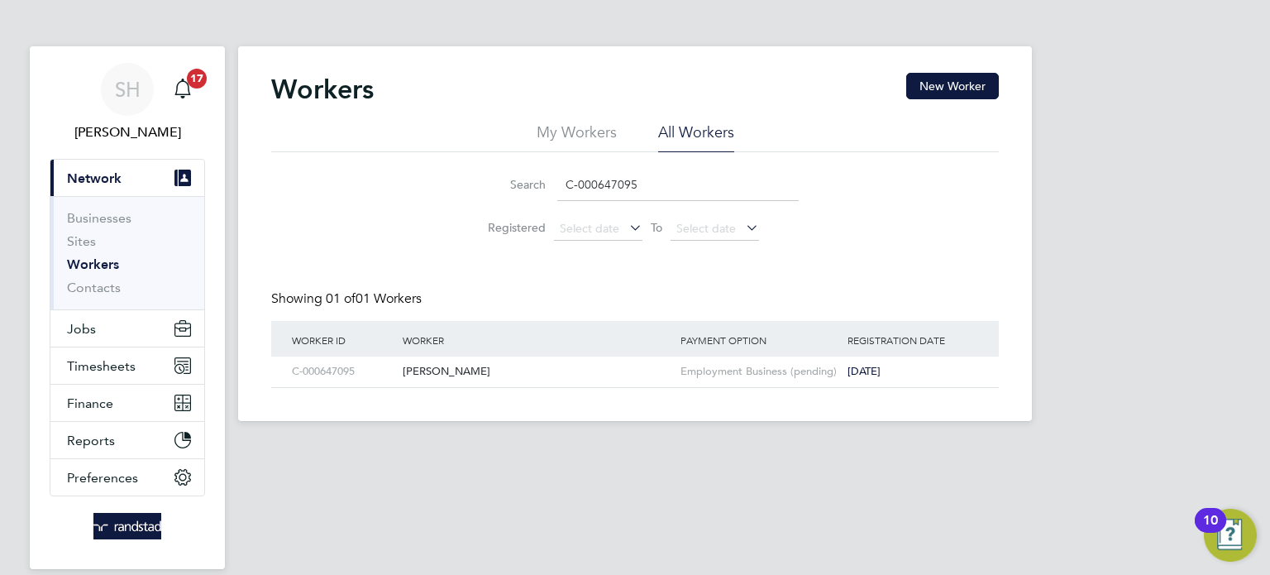
drag, startPoint x: 580, startPoint y: 183, endPoint x: 580, endPoint y: 192, distance: 9.1
click at [582, 195] on input "C-000647095" at bounding box center [677, 185] width 241 height 32
click at [694, 184] on input "C-000647095" at bounding box center [677, 185] width 241 height 32
click at [695, 185] on input "C-000647095" at bounding box center [677, 185] width 241 height 32
click at [694, 184] on input "C-000647095" at bounding box center [677, 185] width 241 height 32
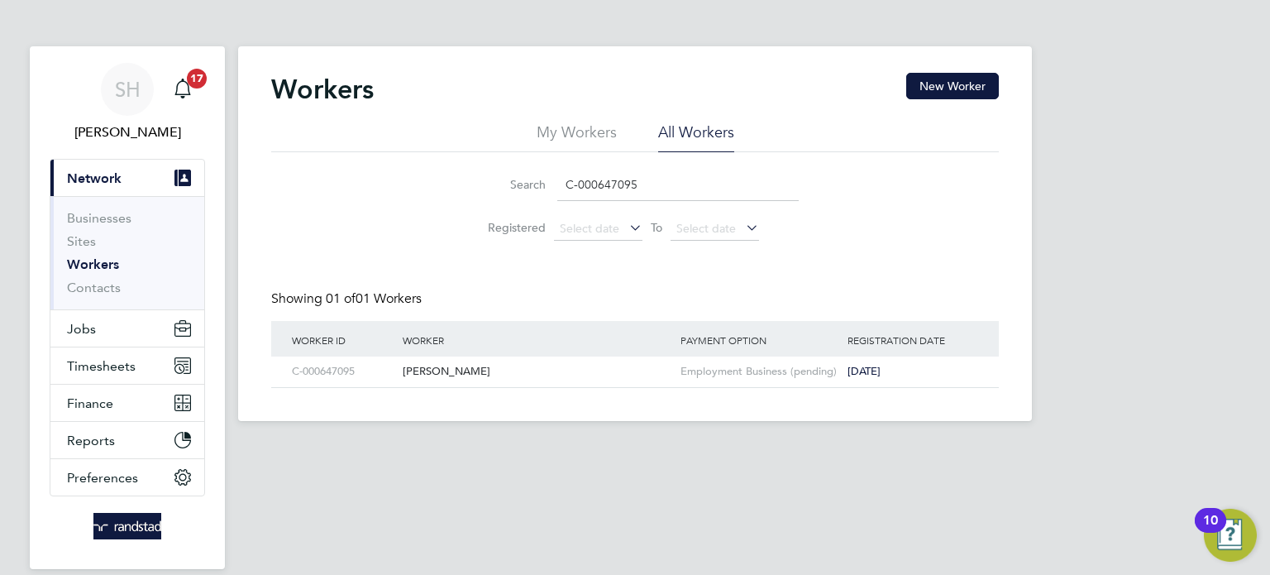
click at [693, 184] on input "C-000647095" at bounding box center [677, 185] width 241 height 32
drag, startPoint x: 692, startPoint y: 183, endPoint x: 684, endPoint y: 185, distance: 8.6
click at [691, 183] on input "C-000647095" at bounding box center [677, 185] width 241 height 32
click at [670, 192] on input "C-000647095" at bounding box center [677, 185] width 241 height 32
drag, startPoint x: 670, startPoint y: 184, endPoint x: 463, endPoint y: 175, distance: 207.7
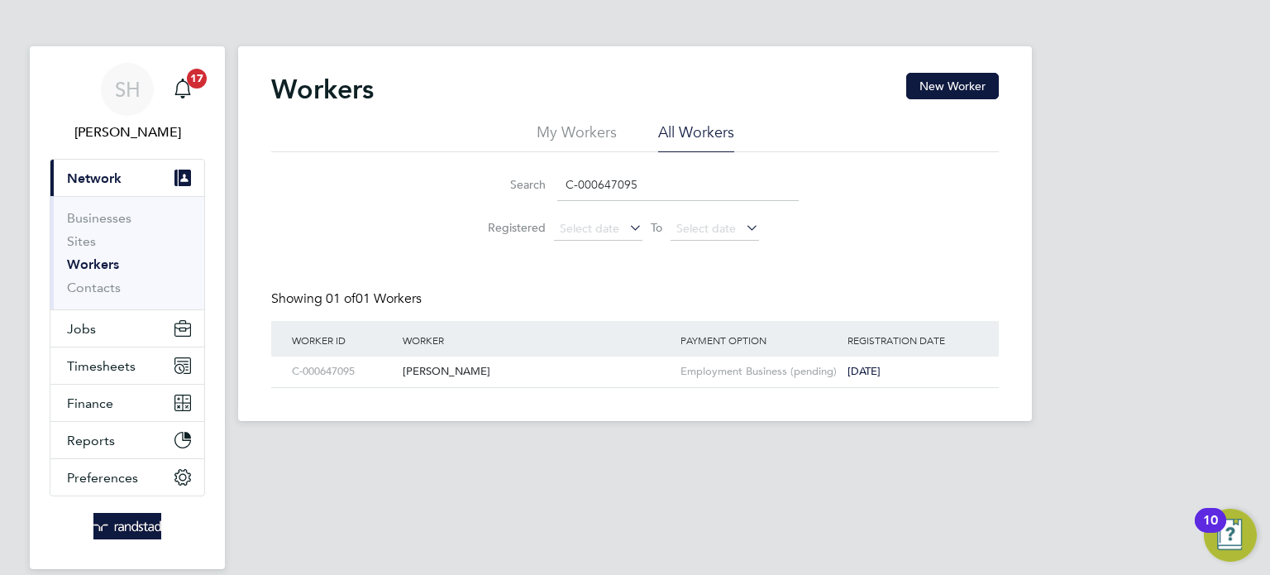
click at [465, 179] on li "Search C-000647095" at bounding box center [635, 184] width 369 height 49
paste input "4485002"
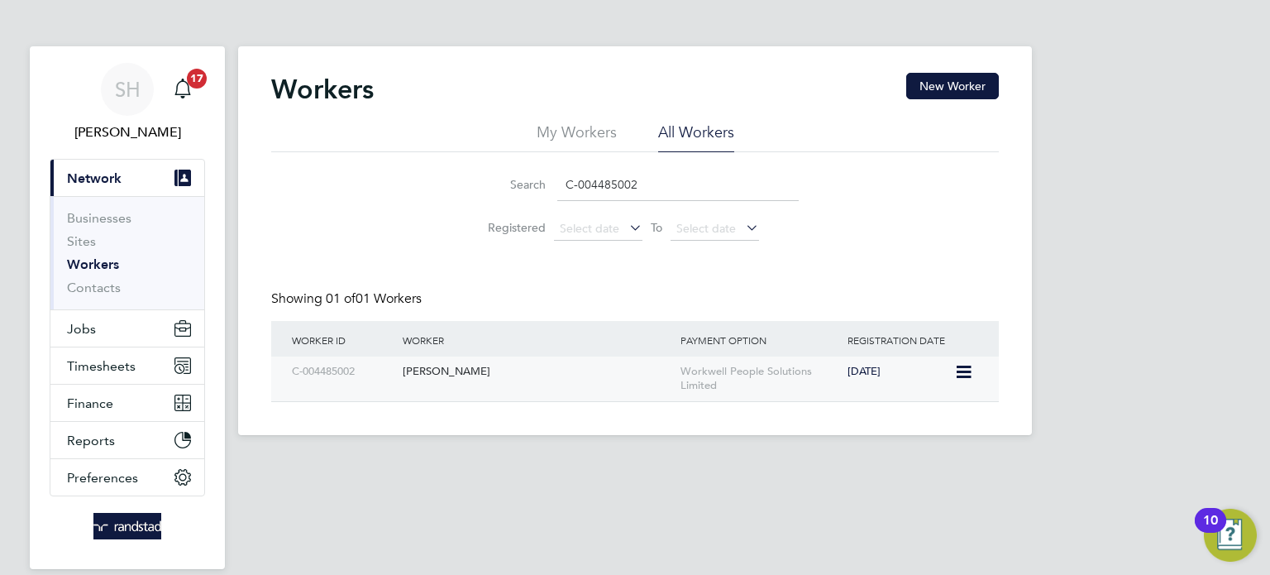
click at [465, 378] on div "Robert Domanski" at bounding box center [537, 371] width 278 height 31
click at [624, 181] on input "C-004485002" at bounding box center [677, 185] width 241 height 32
click at [625, 181] on input "C-004485002" at bounding box center [677, 185] width 241 height 32
click at [626, 181] on input "C-004485002" at bounding box center [677, 185] width 241 height 32
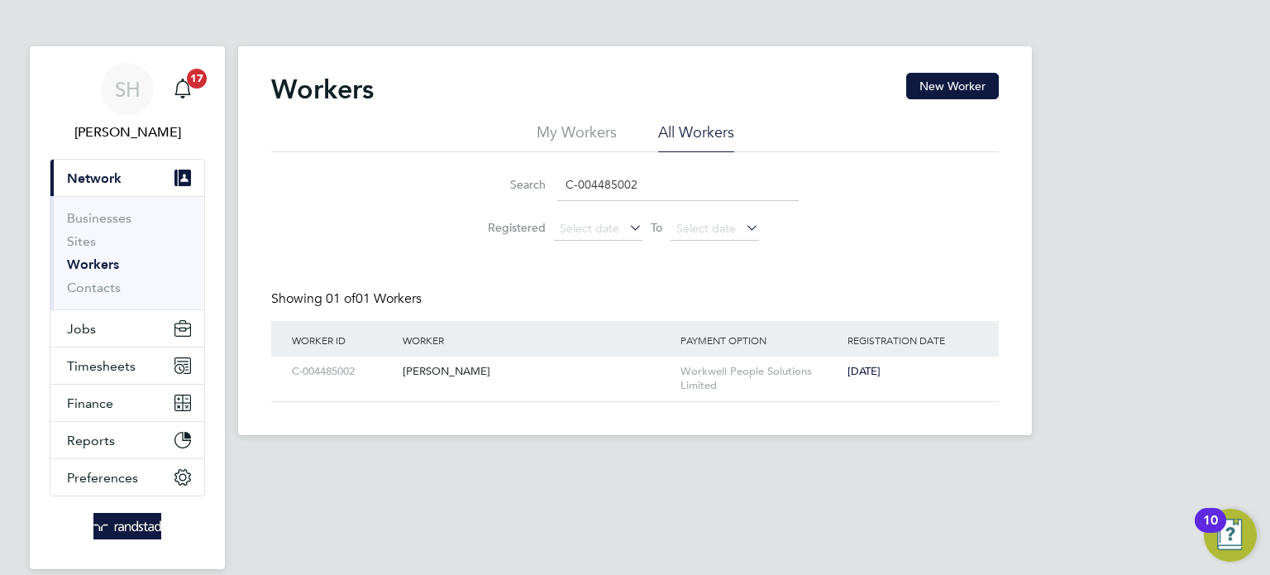
paste input "Robert Humphries"
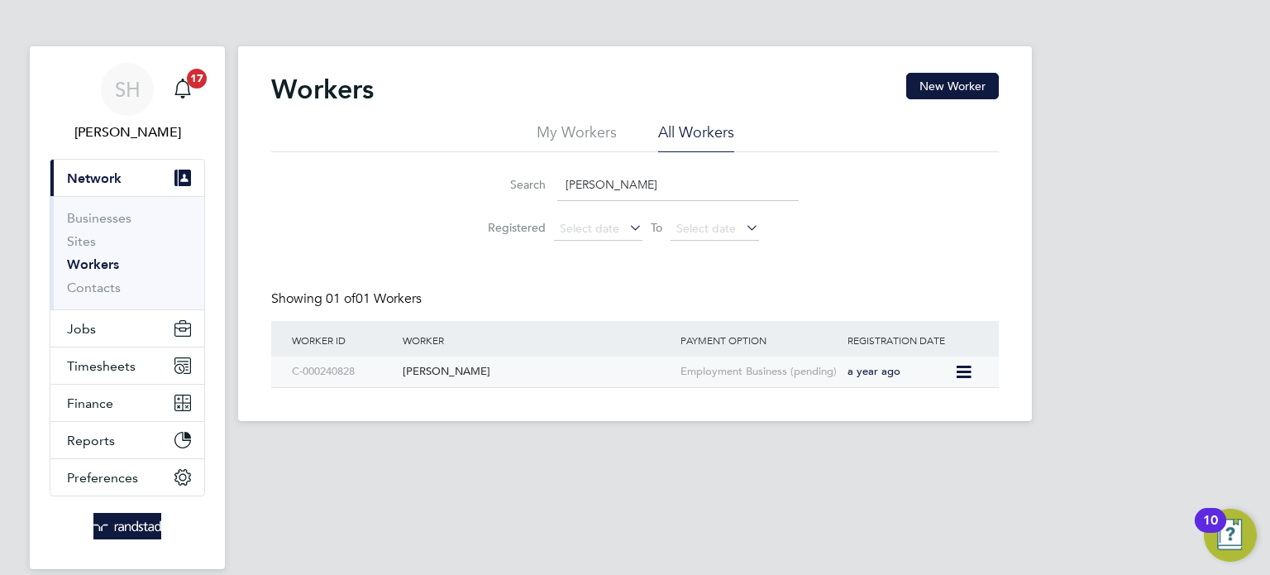
click at [447, 370] on div "Robert Humphries" at bounding box center [537, 371] width 278 height 31
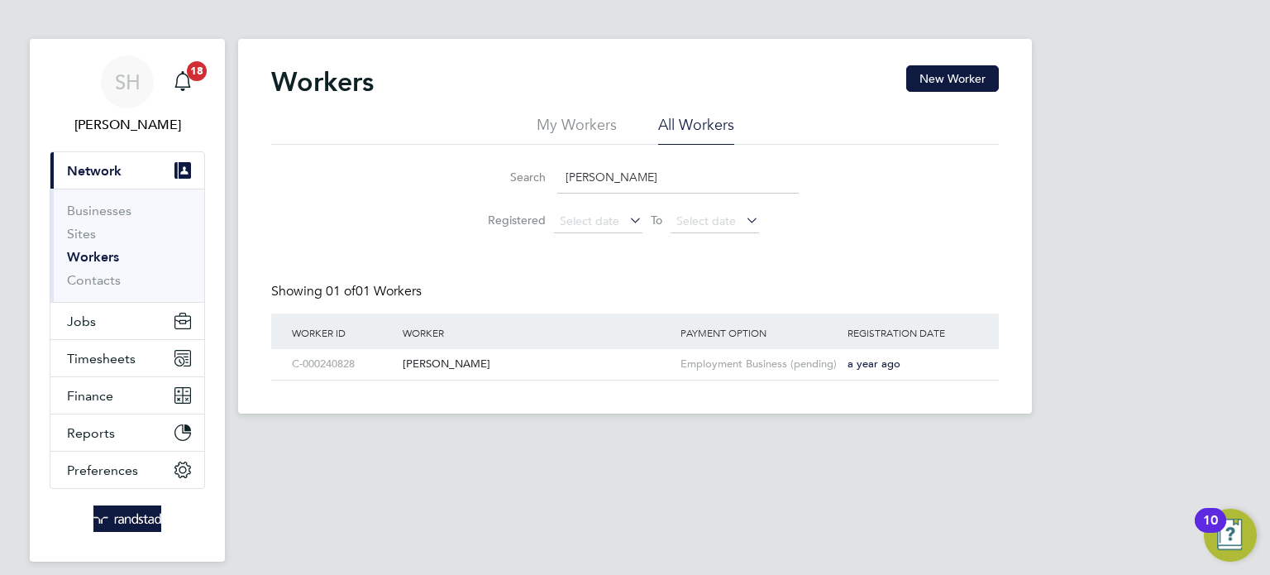
scroll to position [8, 0]
click at [618, 180] on input "Robert Humphries" at bounding box center [677, 176] width 241 height 32
paste input "C-001025521"
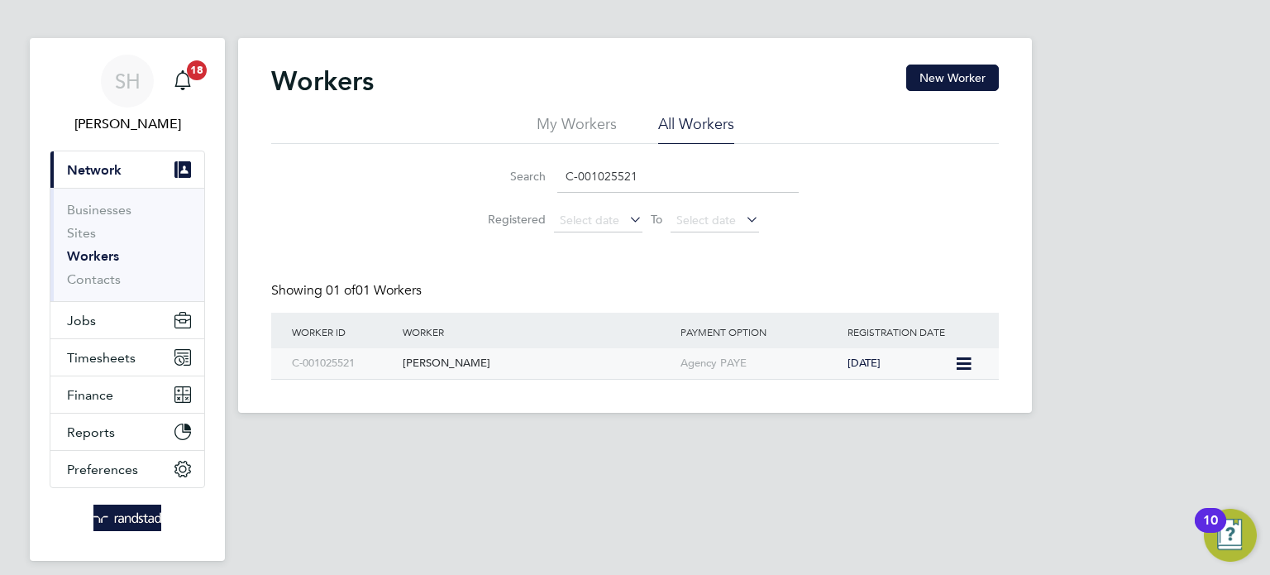
type input "C-001025521"
click at [440, 357] on div "Scott Randall" at bounding box center [537, 363] width 278 height 31
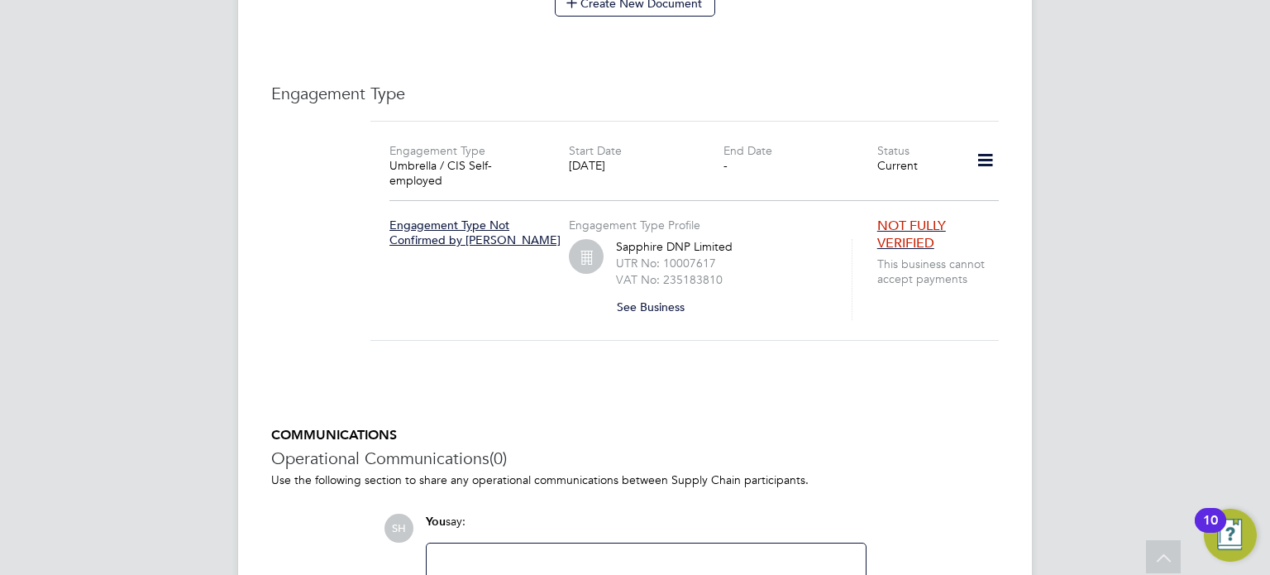
scroll to position [1105, 0]
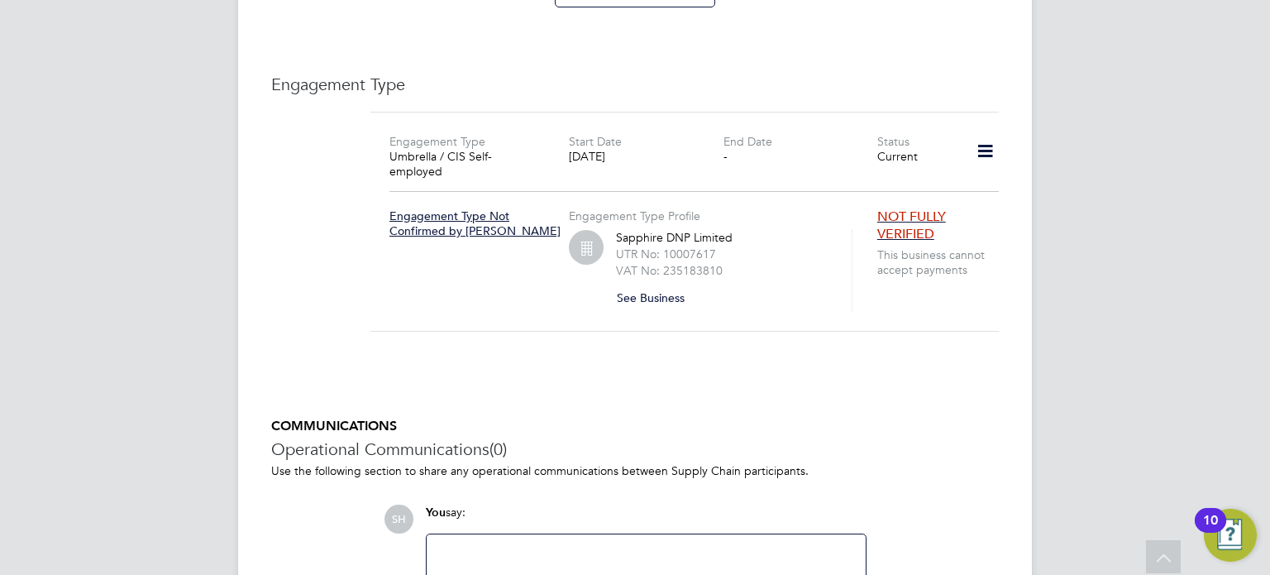
drag, startPoint x: 499, startPoint y: 532, endPoint x: 491, endPoint y: 525, distance: 10.0
click at [499, 544] on div at bounding box center [646, 579] width 419 height 71
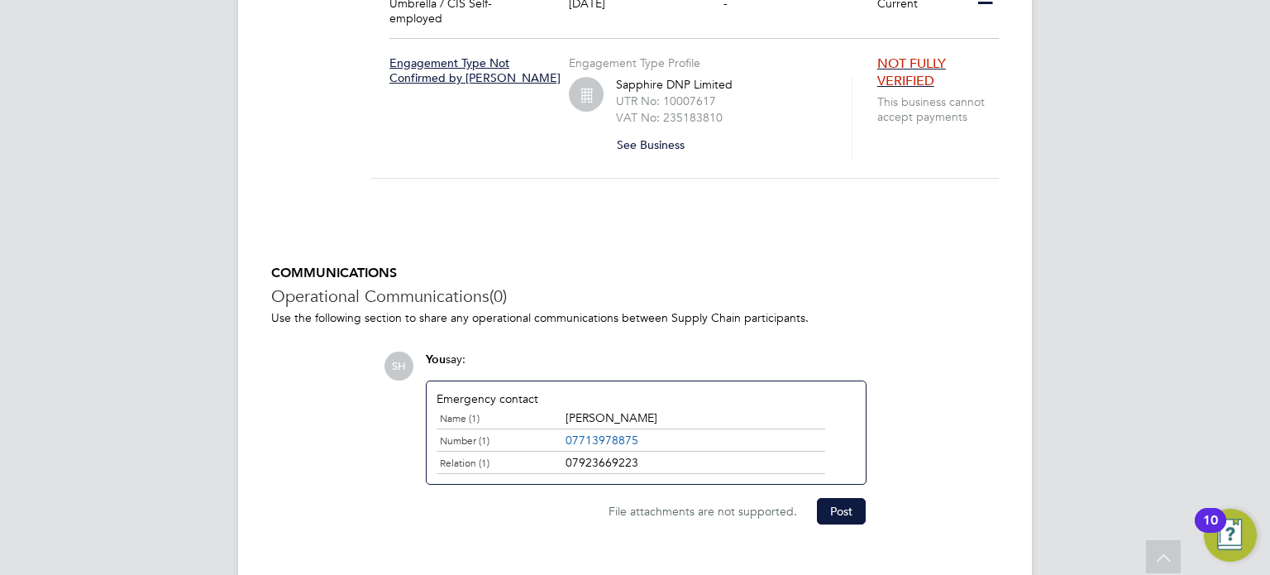
scroll to position [1262, 0]
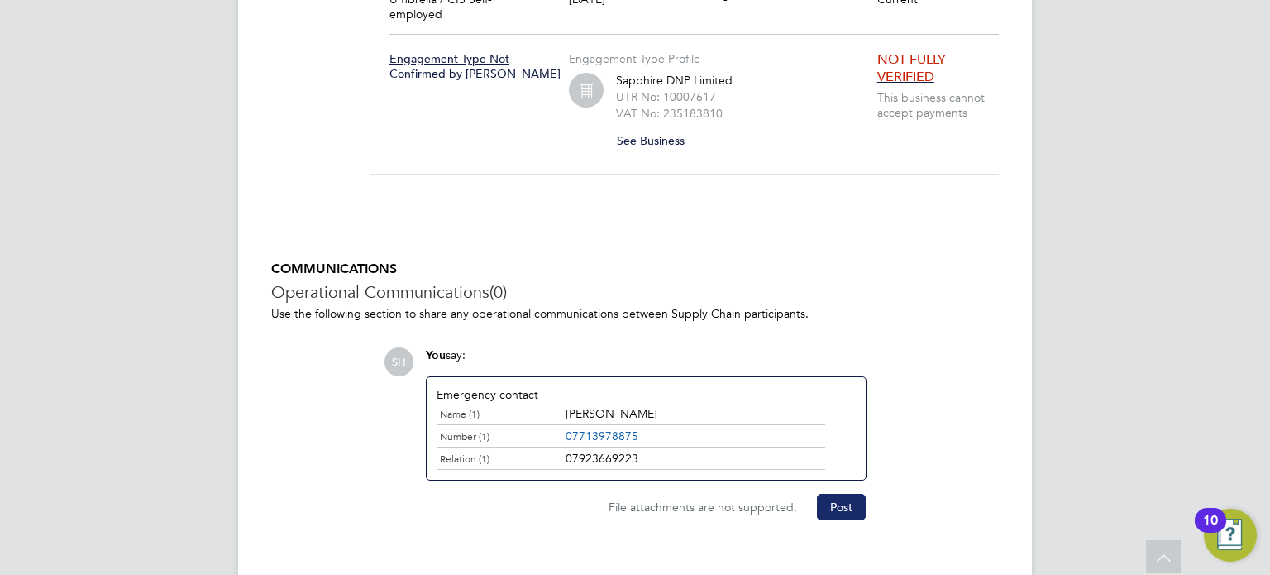
click at [827, 494] on button "Post" at bounding box center [841, 507] width 49 height 26
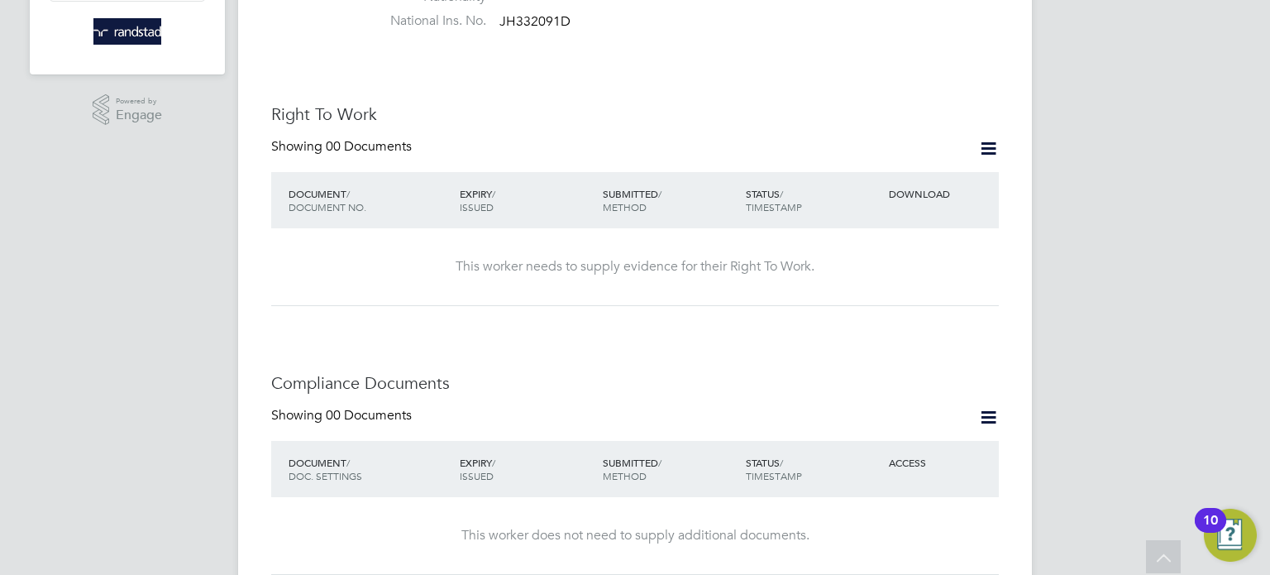
scroll to position [489, 0]
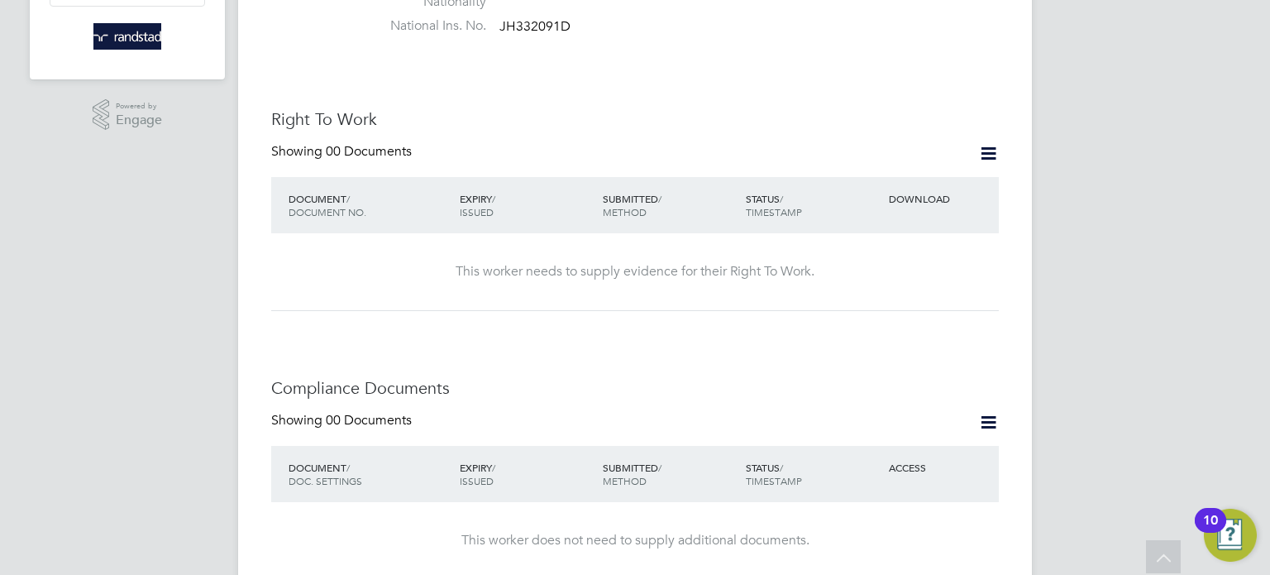
click at [992, 143] on icon at bounding box center [988, 153] width 21 height 21
click at [940, 180] on li "Add Right To Work Document" at bounding box center [896, 176] width 199 height 23
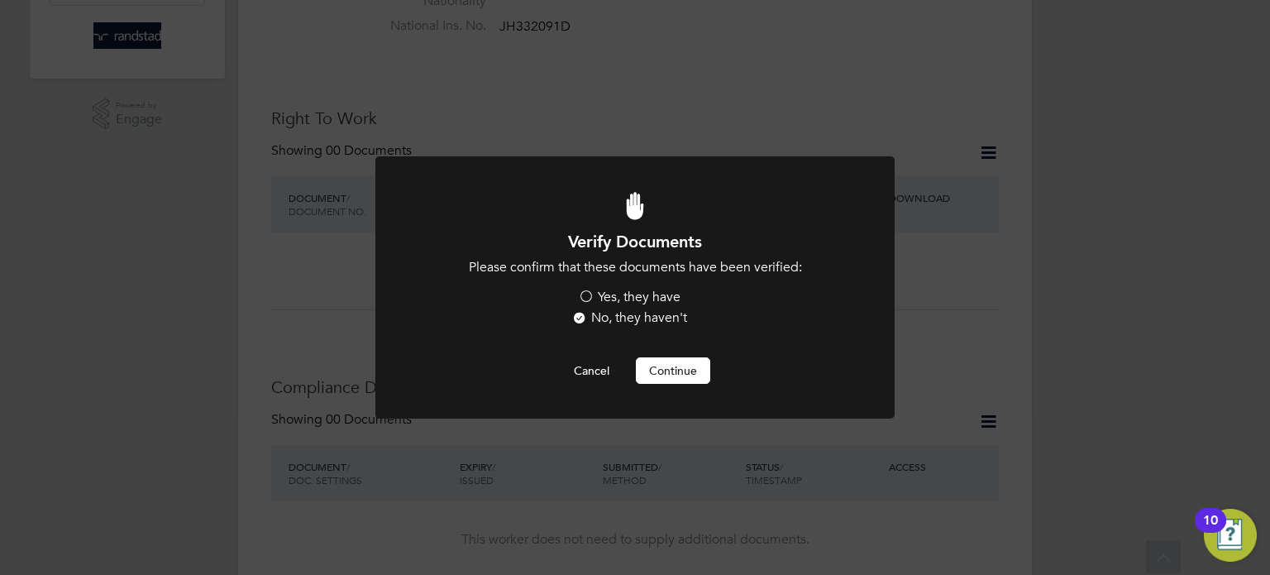
scroll to position [0, 0]
click at [606, 304] on label "Yes, they have" at bounding box center [629, 297] width 103 height 17
click at [0, 0] on input "Yes, they have" at bounding box center [0, 0] width 0 height 0
click at [651, 373] on button "Continue" at bounding box center [673, 370] width 74 height 26
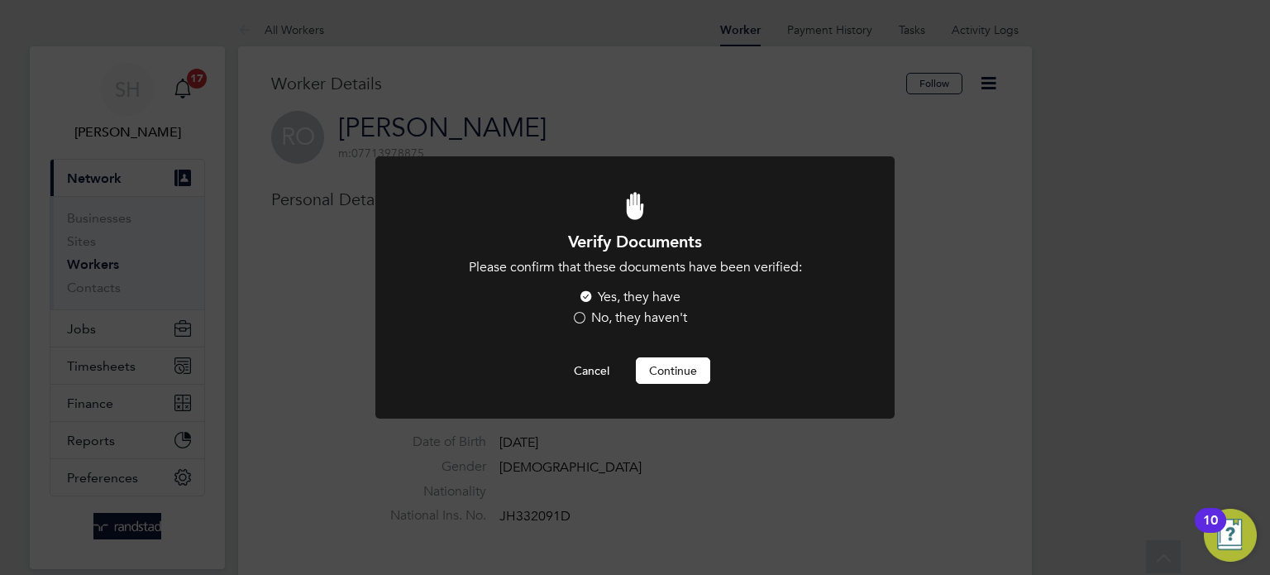
scroll to position [489, 0]
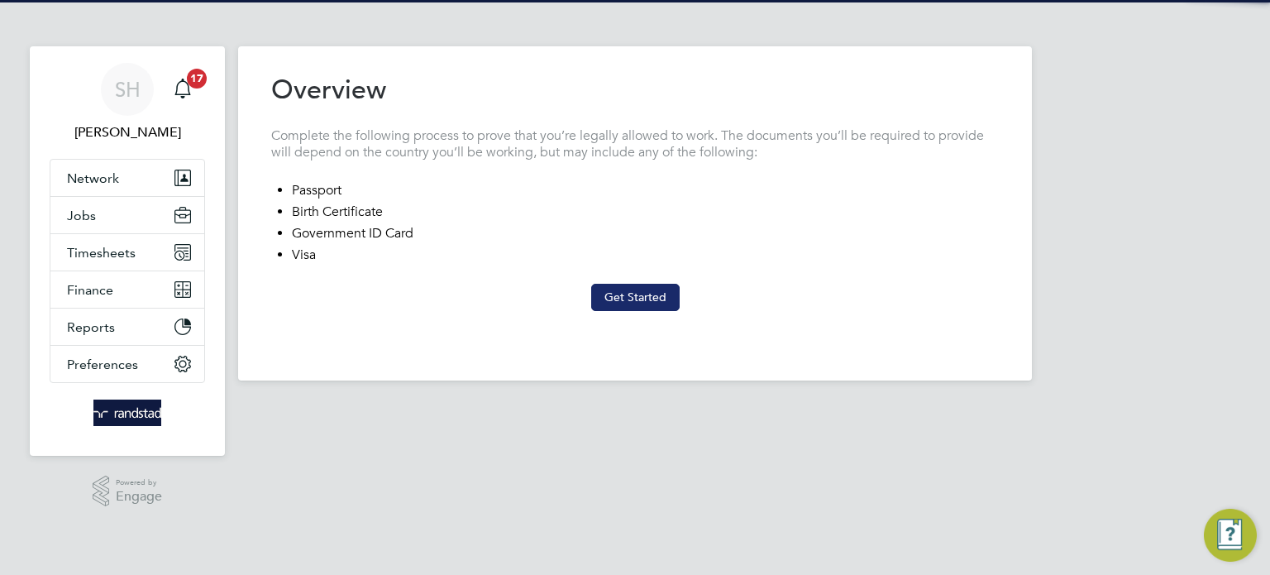
click at [647, 305] on button "Get Started" at bounding box center [635, 297] width 88 height 26
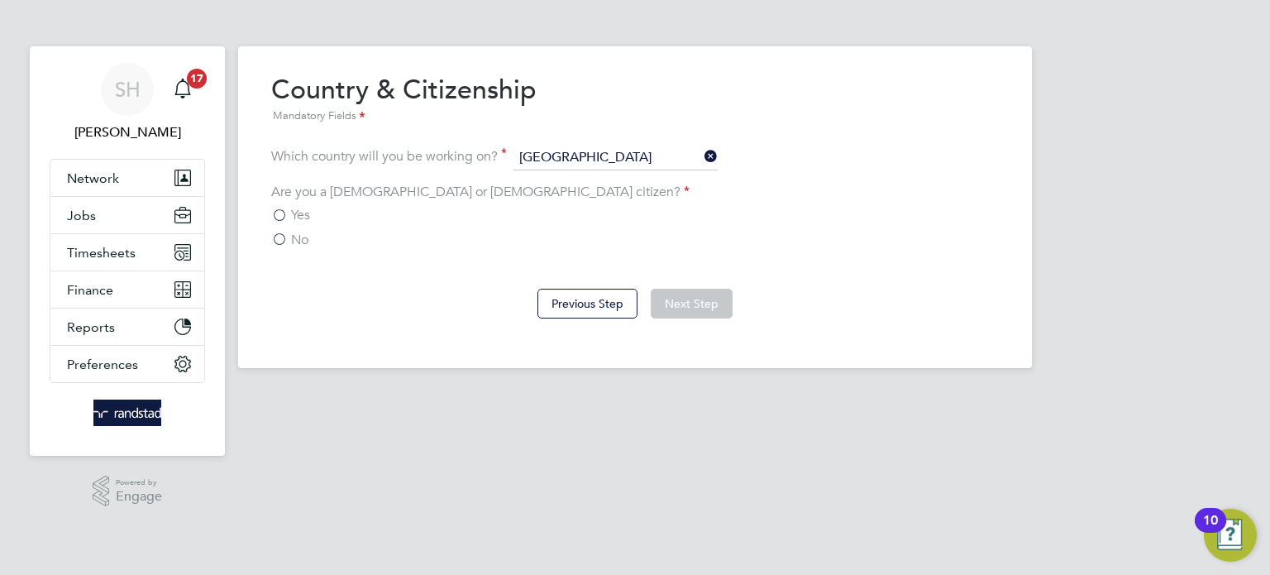
click at [276, 211] on label "Yes" at bounding box center [290, 215] width 39 height 17
click at [0, 0] on input "Yes" at bounding box center [0, 0] width 0 height 0
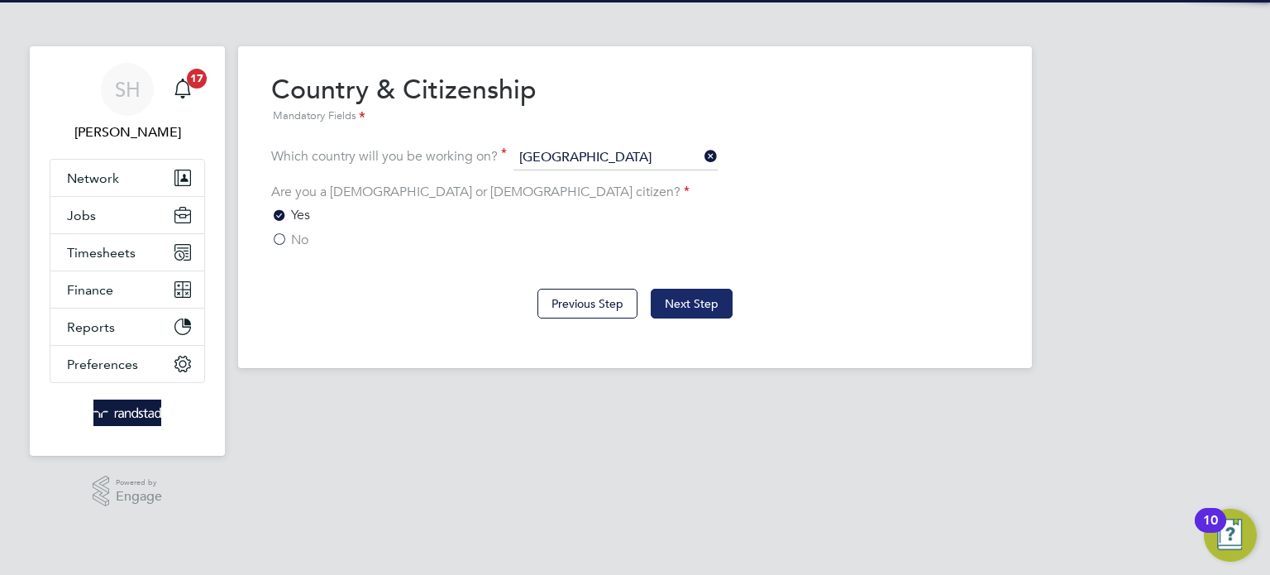
click at [728, 307] on button "Next Step" at bounding box center [692, 304] width 82 height 30
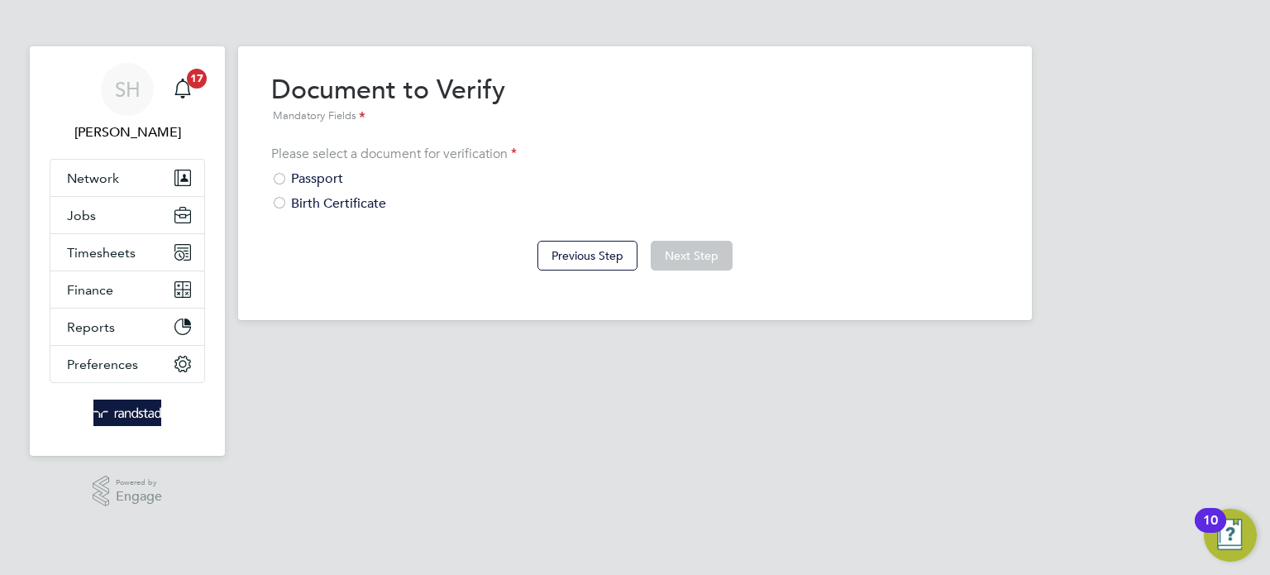
click at [330, 177] on div "Passport" at bounding box center [635, 178] width 728 height 17
click at [688, 254] on button "Next Step" at bounding box center [692, 256] width 82 height 30
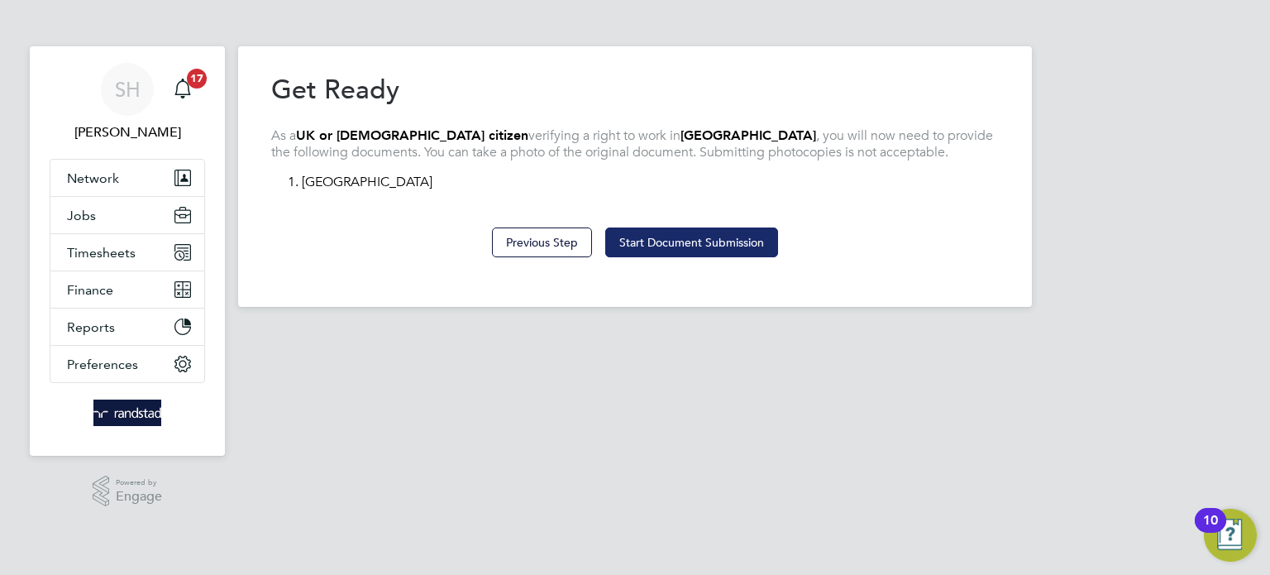
click at [651, 234] on button "Start Document Submission" at bounding box center [691, 242] width 173 height 30
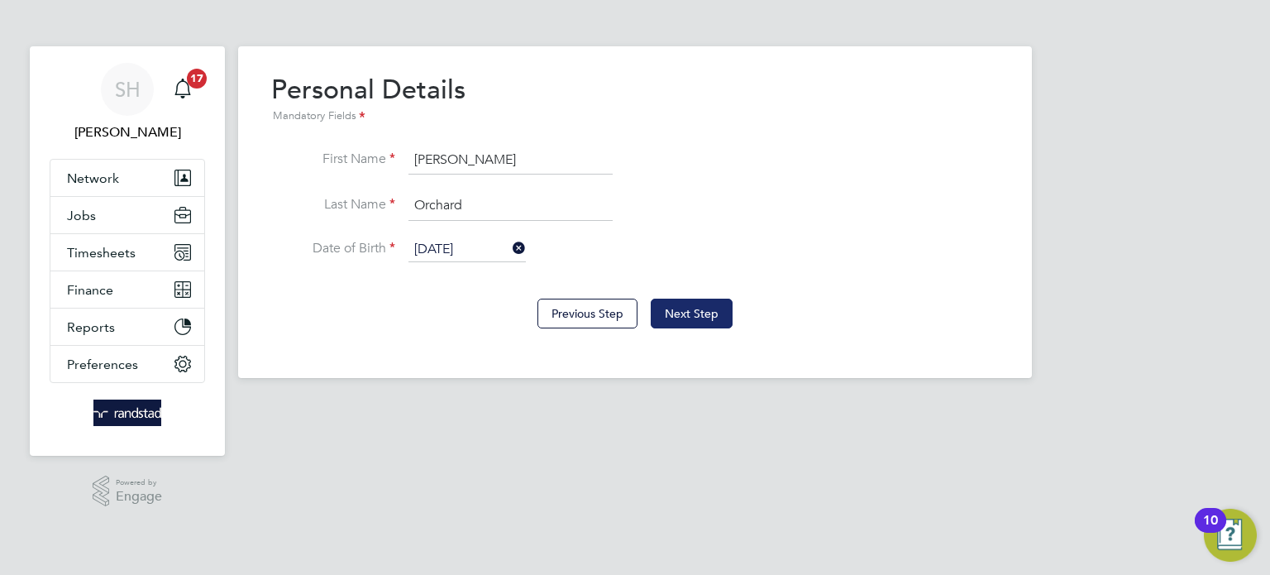
click at [694, 317] on button "Next Step" at bounding box center [692, 313] width 82 height 30
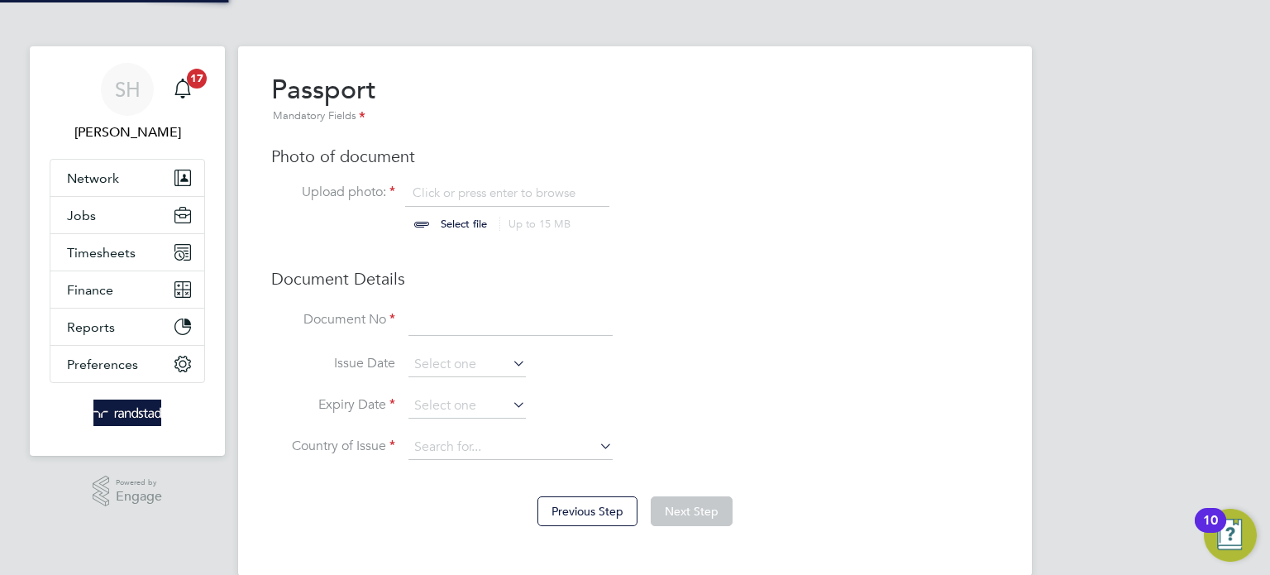
scroll to position [22, 205]
click at [477, 237] on div "Passport Mandatory Fields Photo of document Upload photo: Click or press enter …" at bounding box center [635, 274] width 728 height 403
click at [471, 227] on input "file" at bounding box center [480, 209] width 260 height 50
type input "C:\fakepath\Trust ID RTW Report.pdf"
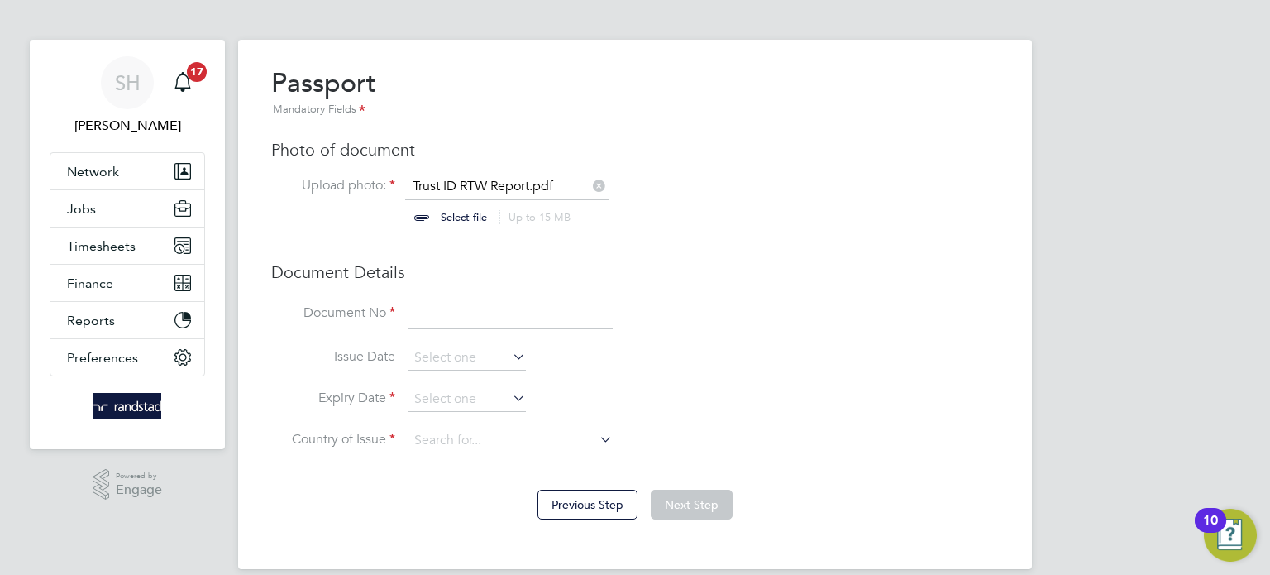
scroll to position [17, 0]
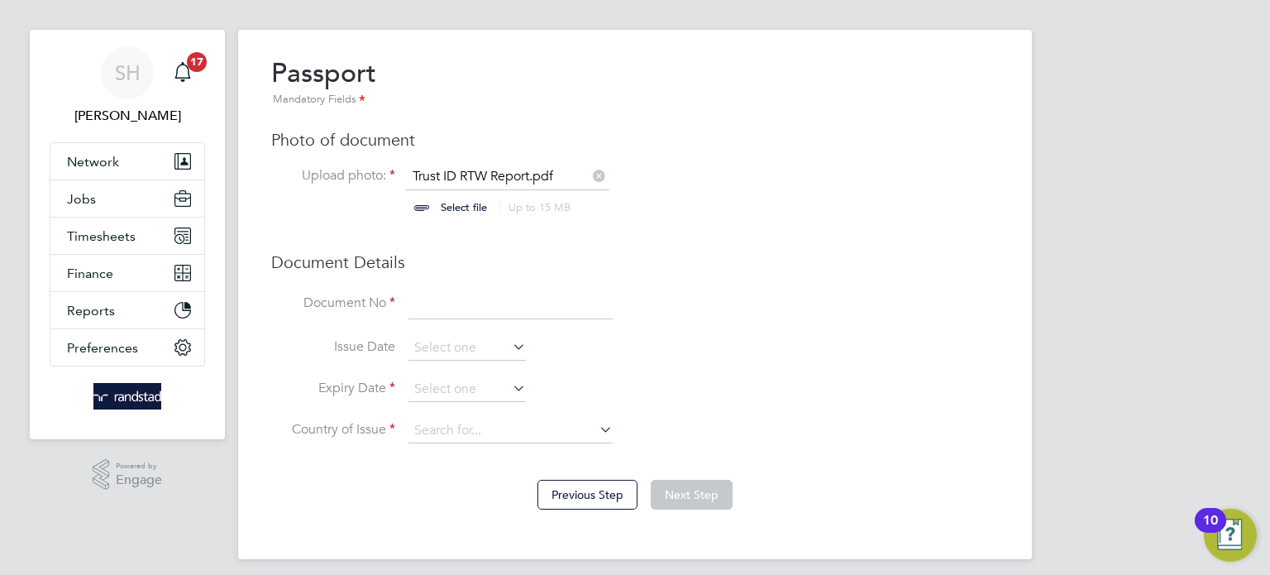
click at [477, 307] on input at bounding box center [510, 304] width 204 height 30
paste input "120744293"
type input "120744293"
click at [453, 390] on input at bounding box center [466, 389] width 117 height 25
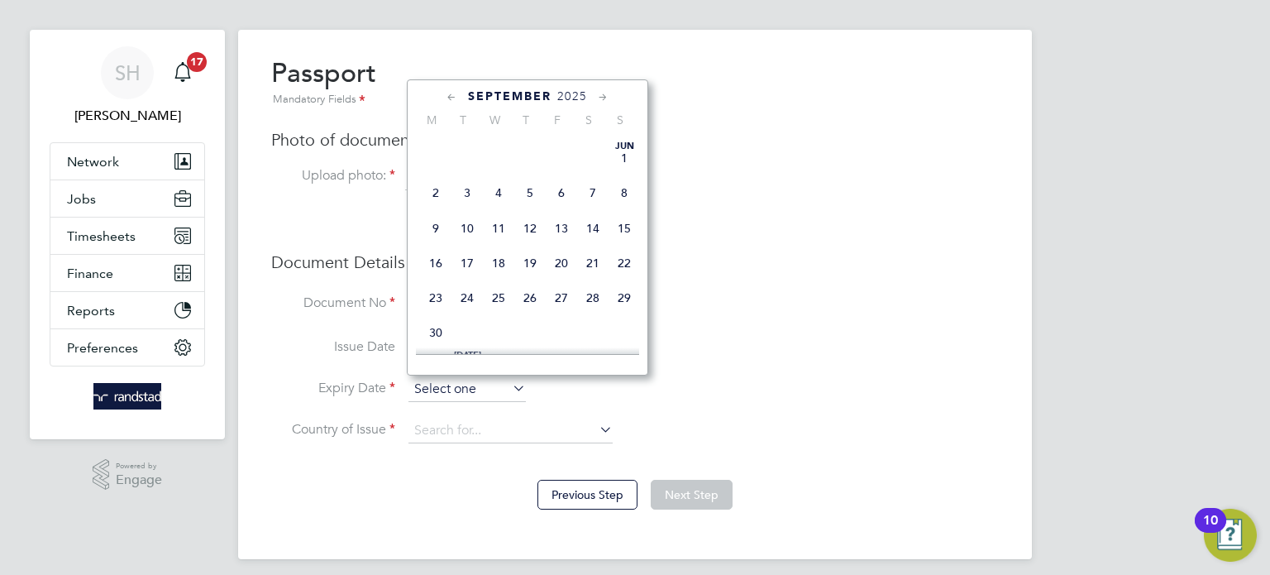
scroll to position [661, 0]
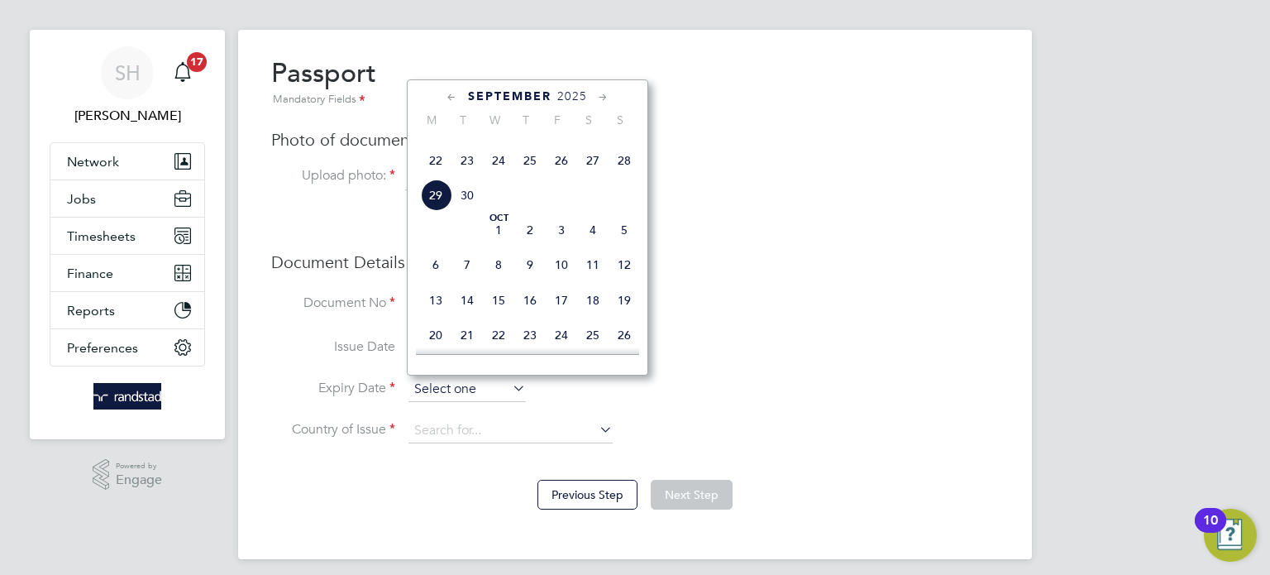
click at [453, 390] on input at bounding box center [466, 389] width 117 height 25
click at [567, 93] on span "2025" at bounding box center [572, 96] width 30 height 14
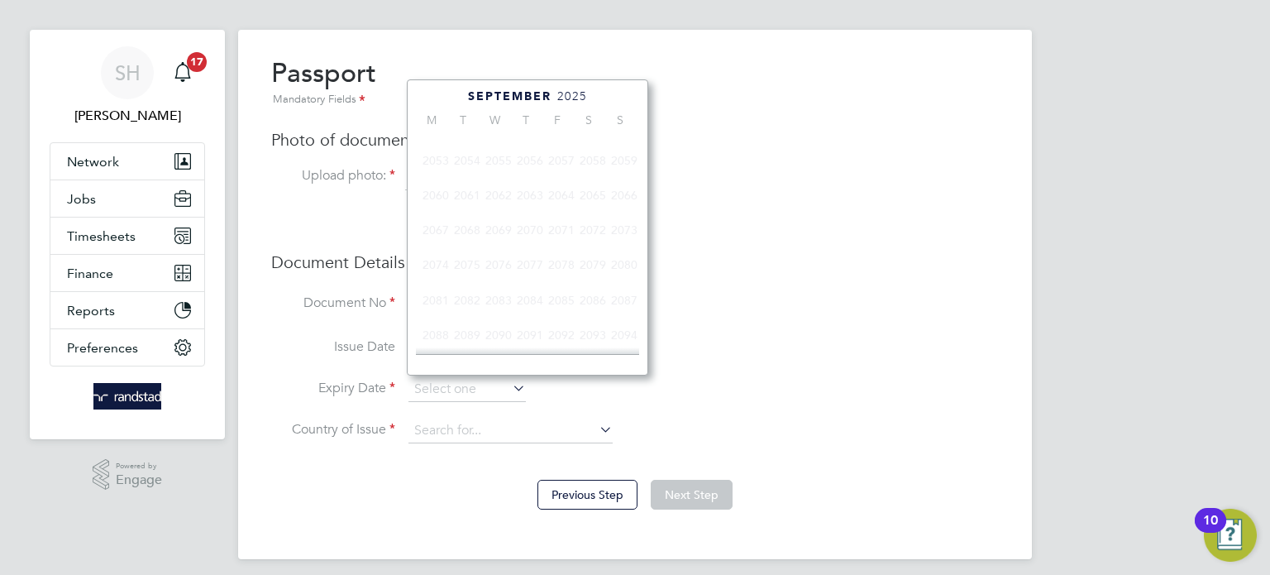
scroll to position [456, 0]
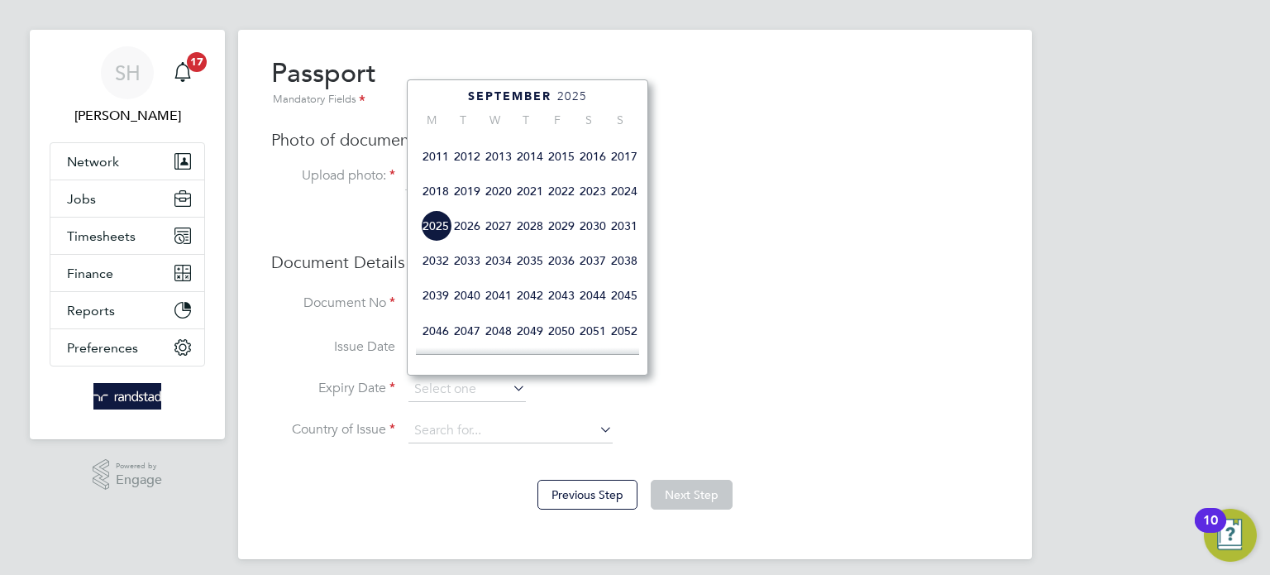
click at [598, 241] on span "2030" at bounding box center [592, 225] width 31 height 31
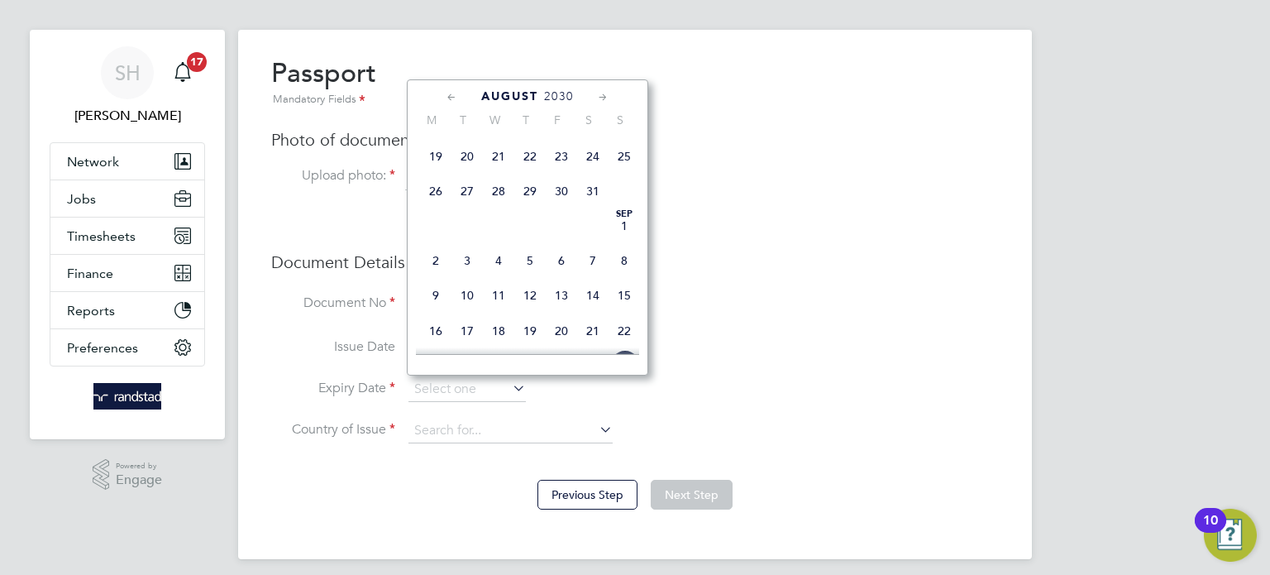
click at [449, 94] on icon at bounding box center [452, 97] width 16 height 18
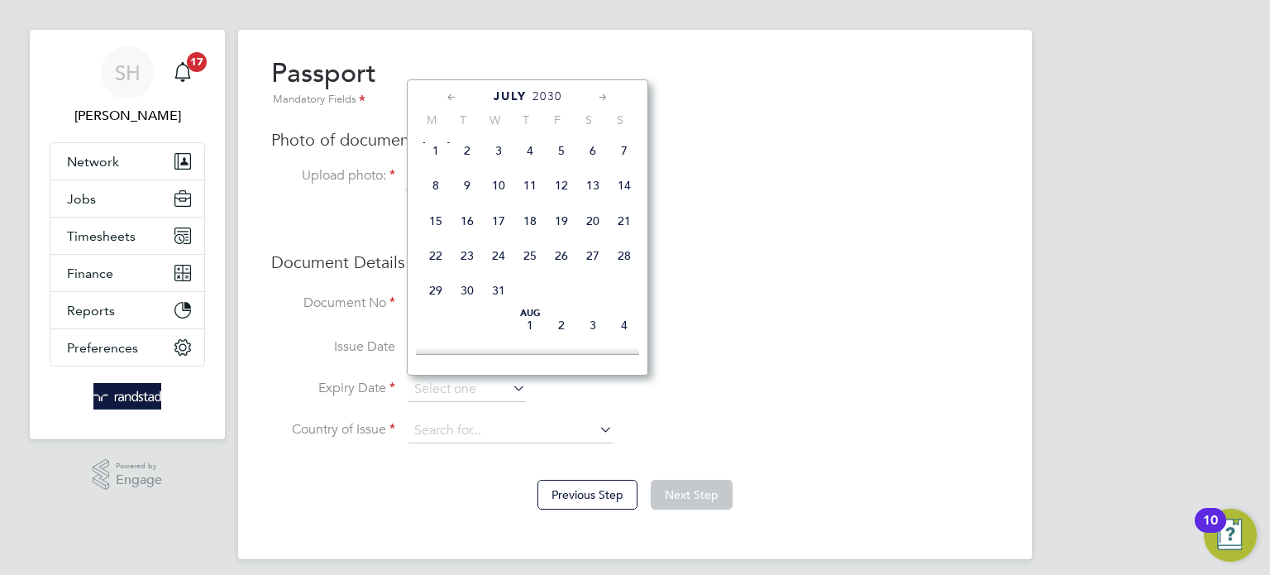
click at [449, 94] on icon at bounding box center [452, 97] width 16 height 18
click at [608, 90] on icon at bounding box center [603, 97] width 16 height 18
click at [468, 304] on span "25" at bounding box center [466, 289] width 31 height 31
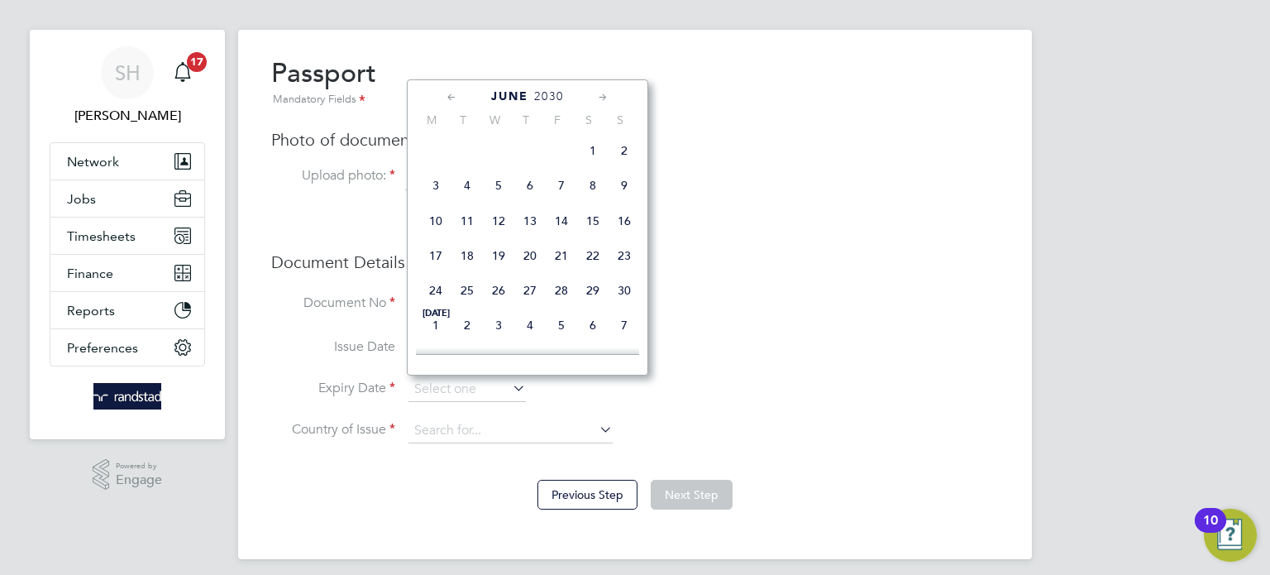
type input "25 Jun 2030"
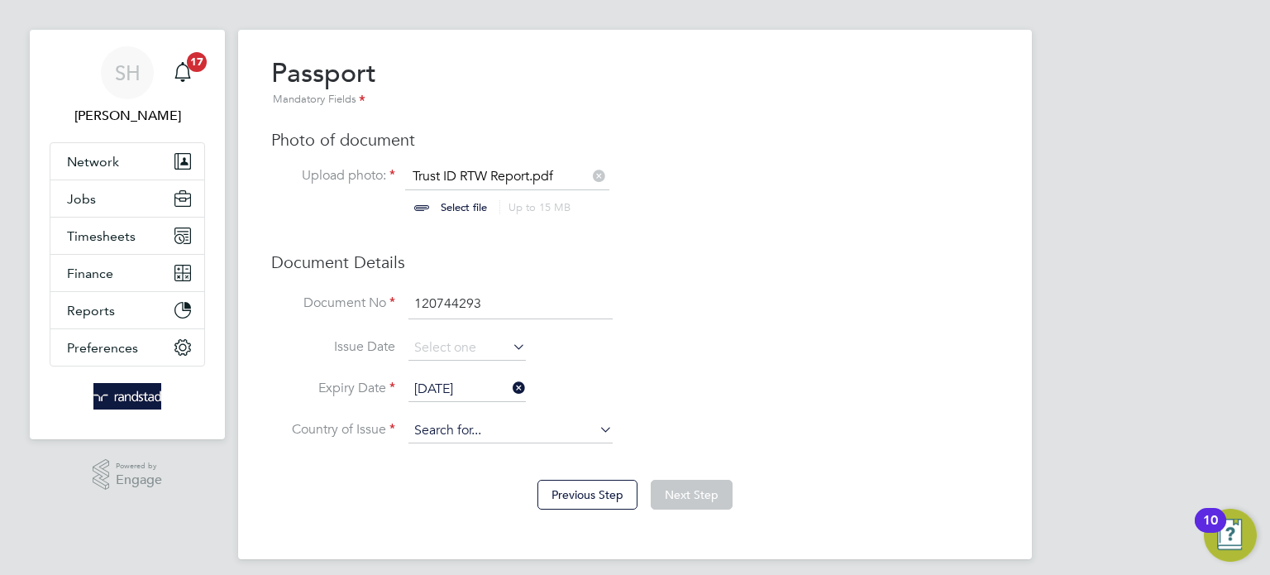
click at [437, 424] on input at bounding box center [510, 430] width 204 height 25
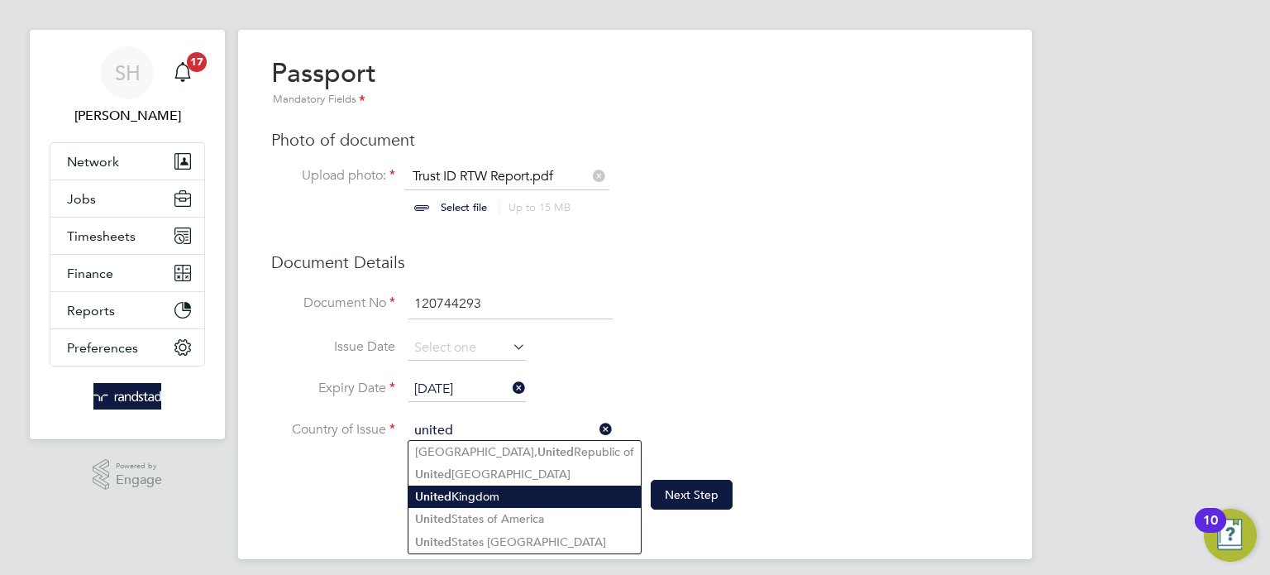
click at [465, 485] on li "United Kingdom" at bounding box center [524, 496] width 232 height 22
type input "[GEOGRAPHIC_DATA]"
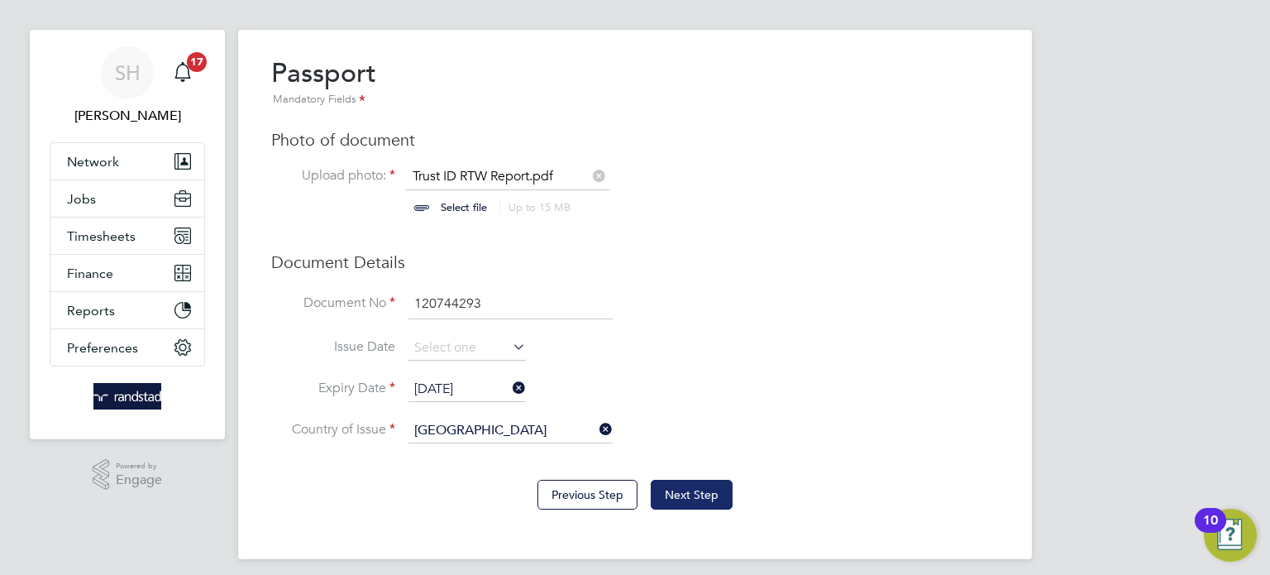
click at [685, 480] on button "Next Step" at bounding box center [692, 495] width 82 height 30
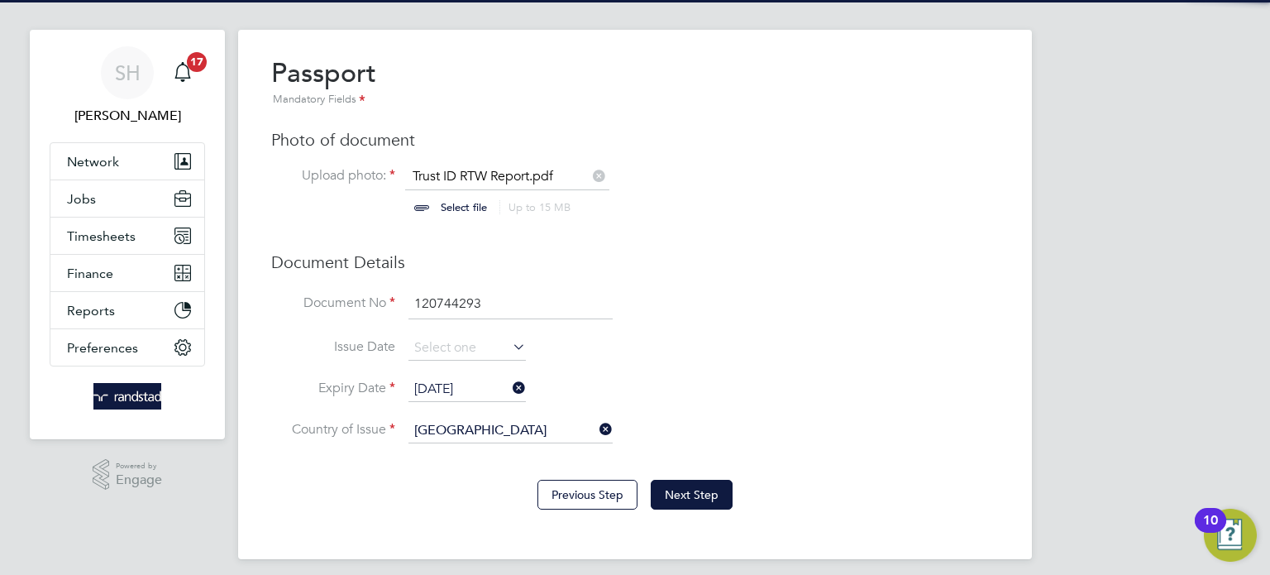
scroll to position [0, 0]
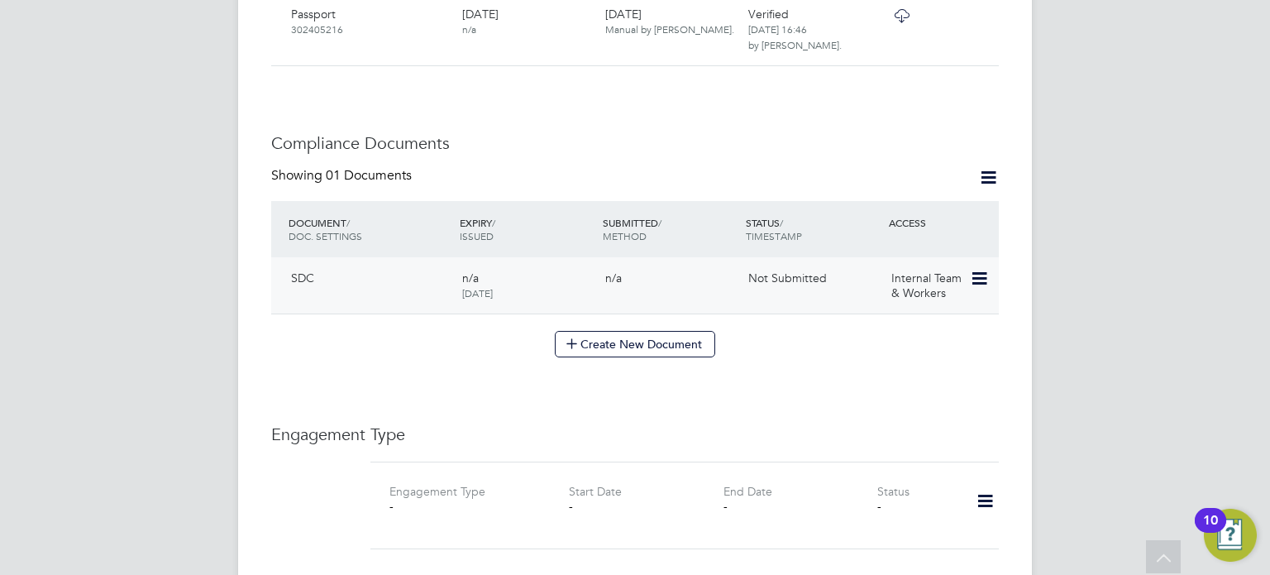
scroll to position [710, 0]
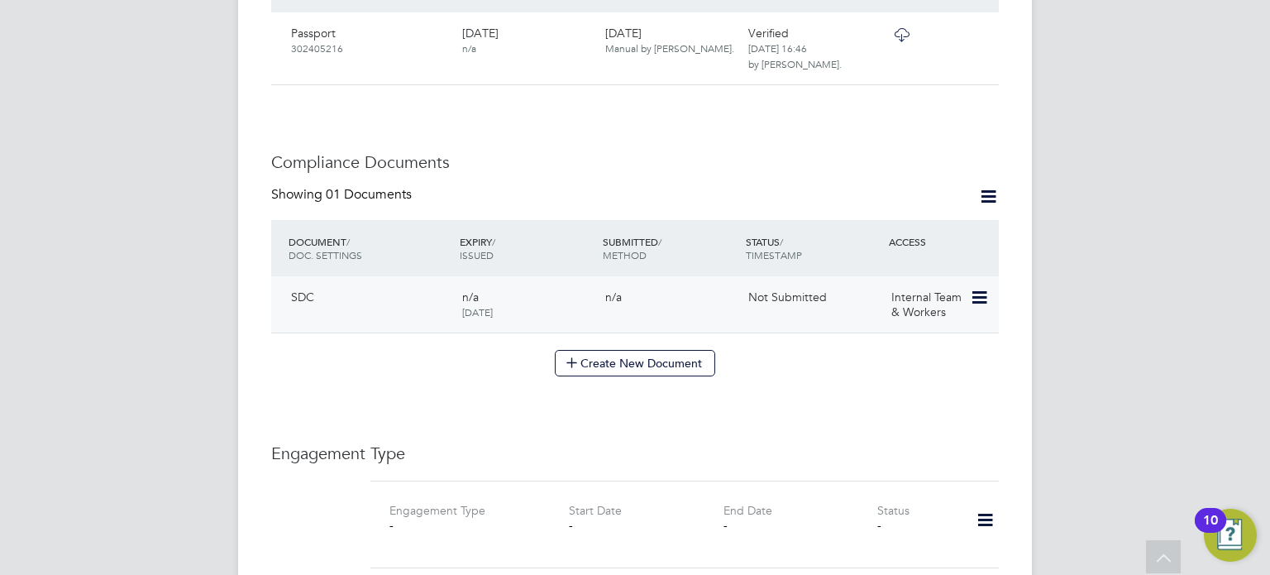
click at [977, 288] on icon at bounding box center [978, 298] width 17 height 20
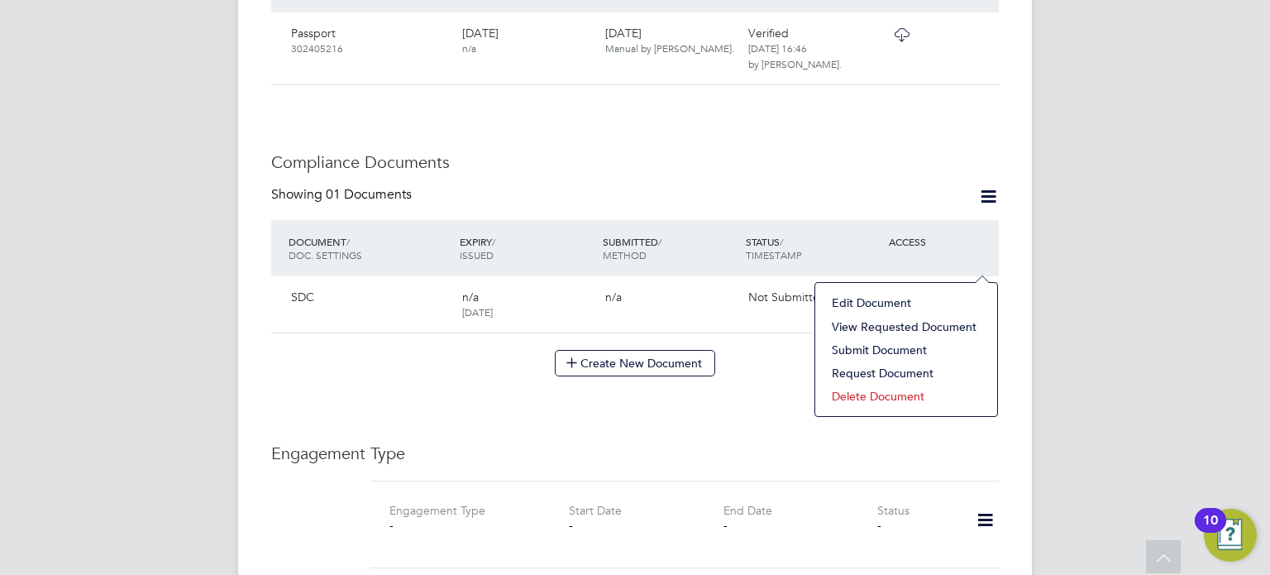
click at [925, 323] on li "View Requested Document" at bounding box center [905, 326] width 165 height 23
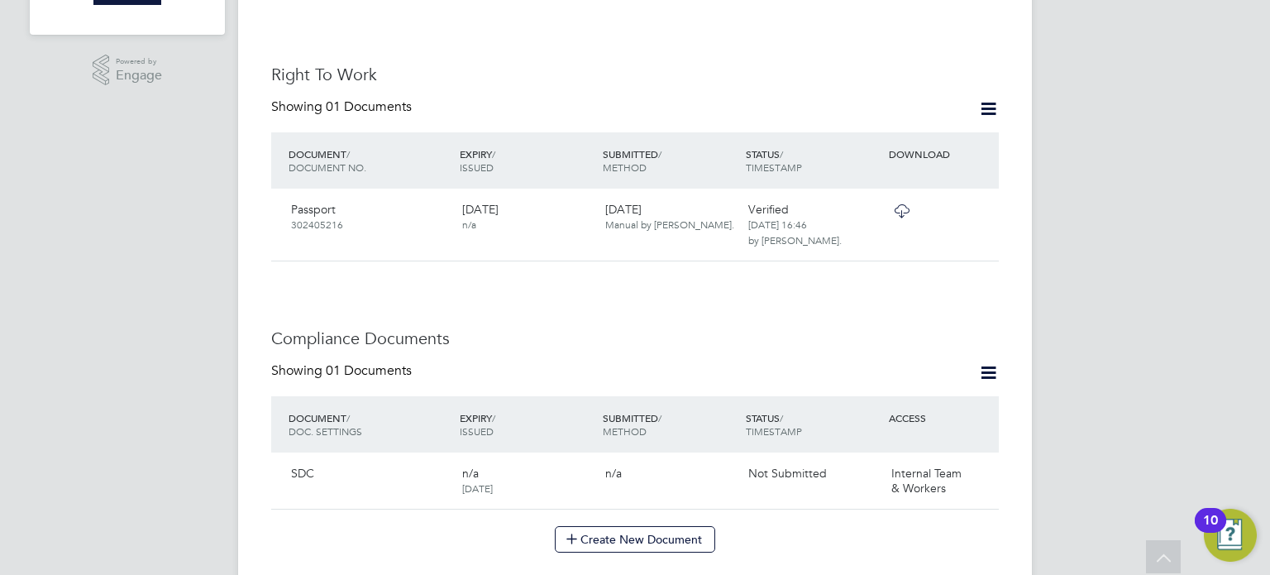
scroll to position [532, 0]
click at [891, 207] on icon at bounding box center [901, 213] width 21 height 13
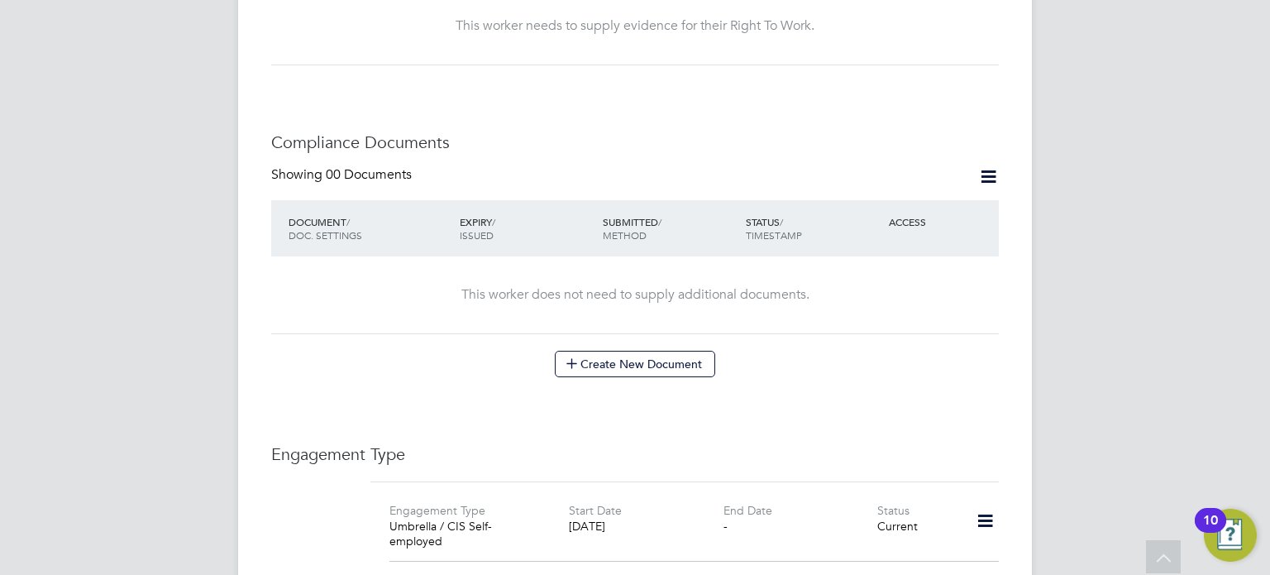
scroll to position [747, 0]
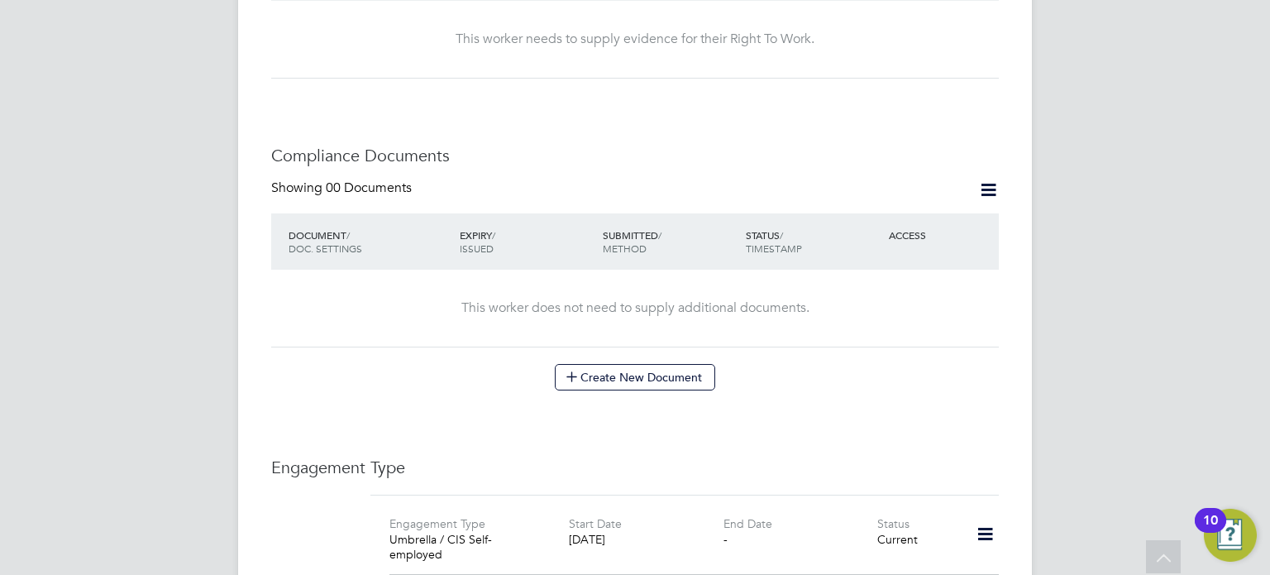
click at [628, 345] on div "Showing 00 Documents DOCUMENT / DOC. SETTINGS EXPIRY / ISSUED SUBMITTED / METHO…" at bounding box center [635, 284] width 728 height 211
click at [626, 364] on button "Create New Document" at bounding box center [635, 377] width 160 height 26
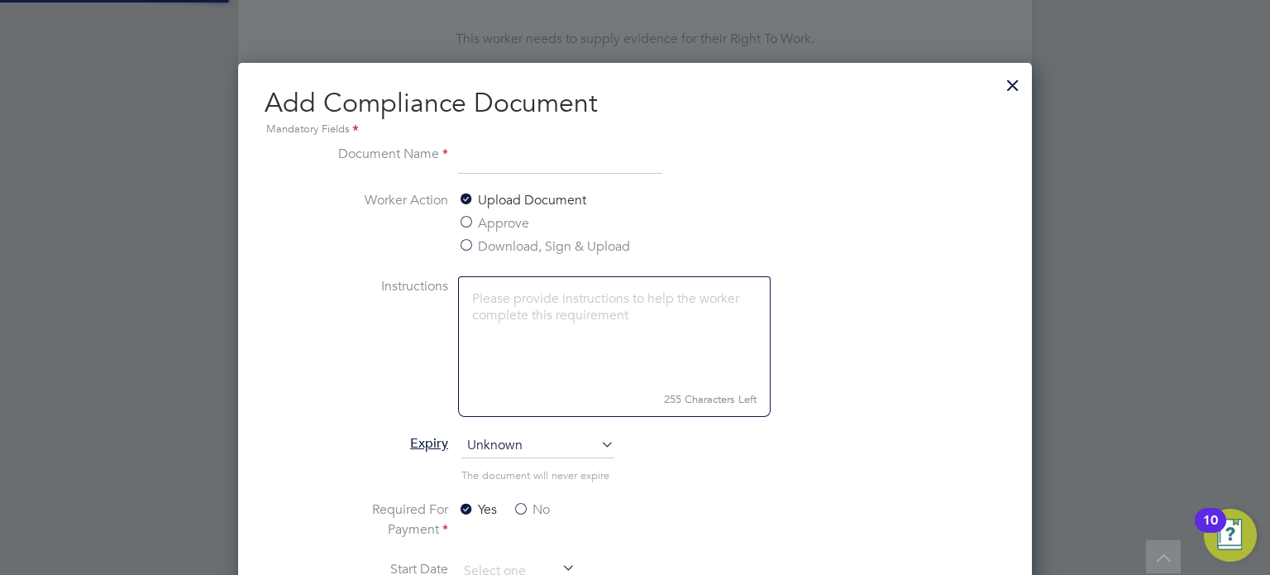
scroll to position [865, 795]
type input "RIGHT TO WORK"
click at [336, 242] on label "Worker Action" at bounding box center [386, 223] width 124 height 66
click at [473, 223] on label "Approve" at bounding box center [493, 223] width 71 height 20
click at [0, 0] on input "Approve" at bounding box center [0, 0] width 0 height 0
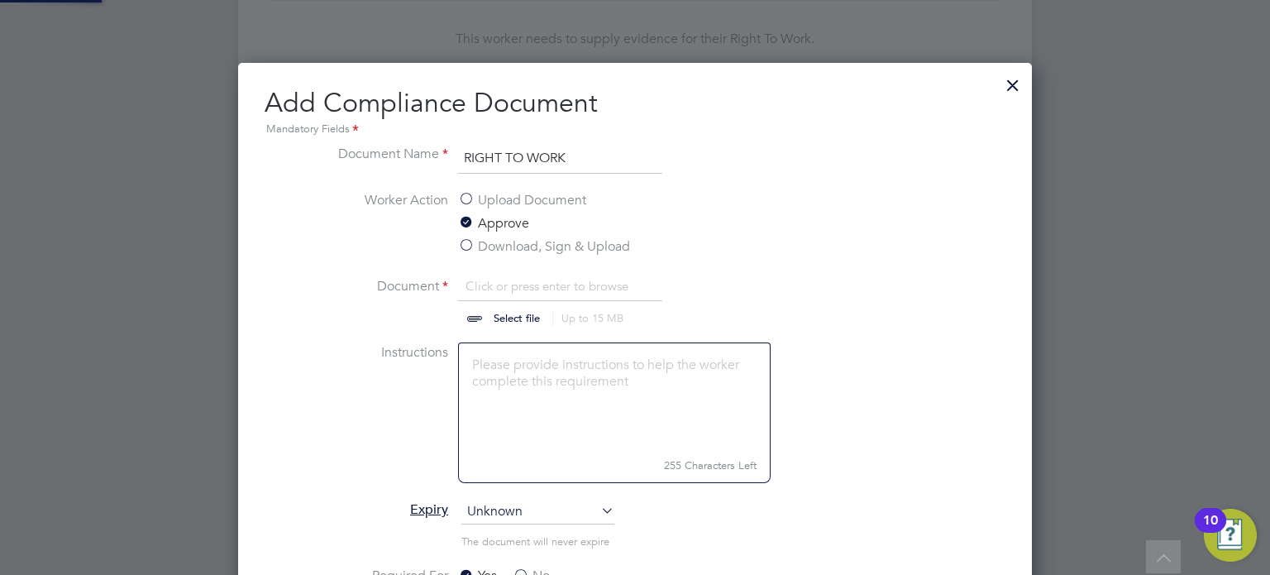
scroll to position [25, 205]
click at [513, 202] on label "Upload Document" at bounding box center [522, 200] width 128 height 20
click at [0, 0] on input "Upload Document" at bounding box center [0, 0] width 0 height 0
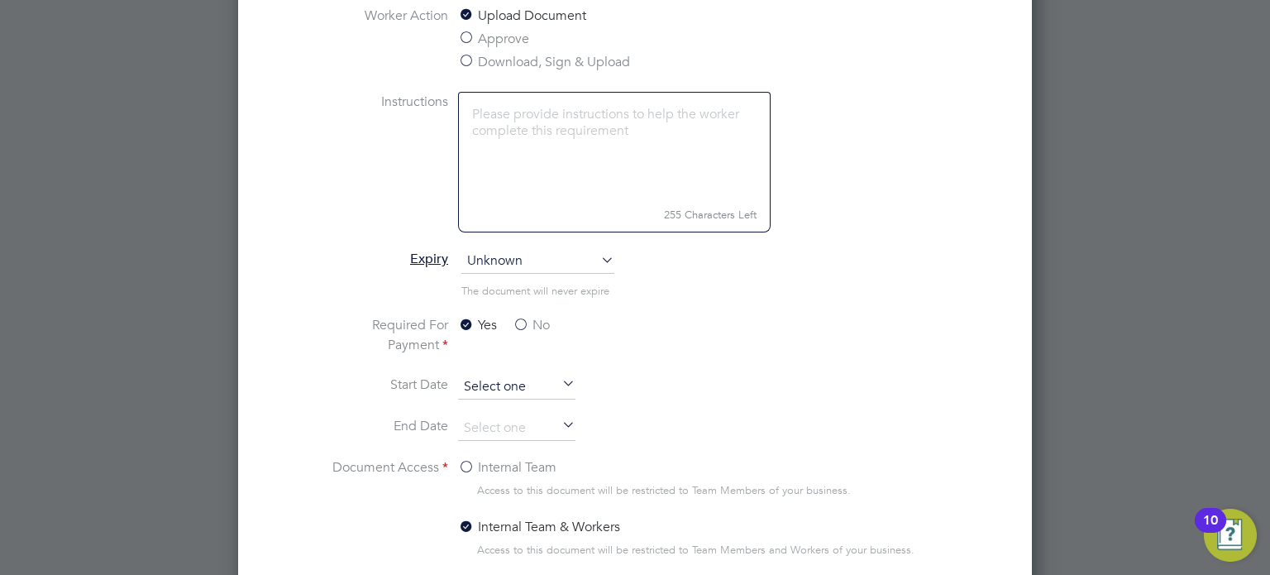
scroll to position [942, 0]
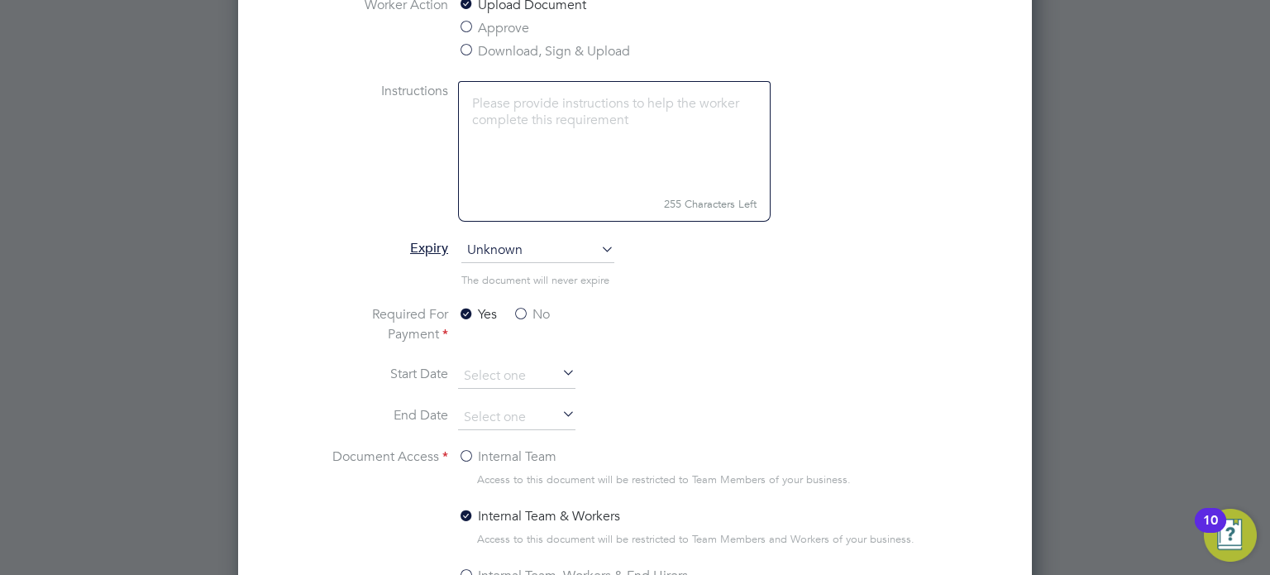
click at [523, 308] on label "No" at bounding box center [531, 314] width 37 height 20
click at [0, 0] on input "No" at bounding box center [0, 0] width 0 height 0
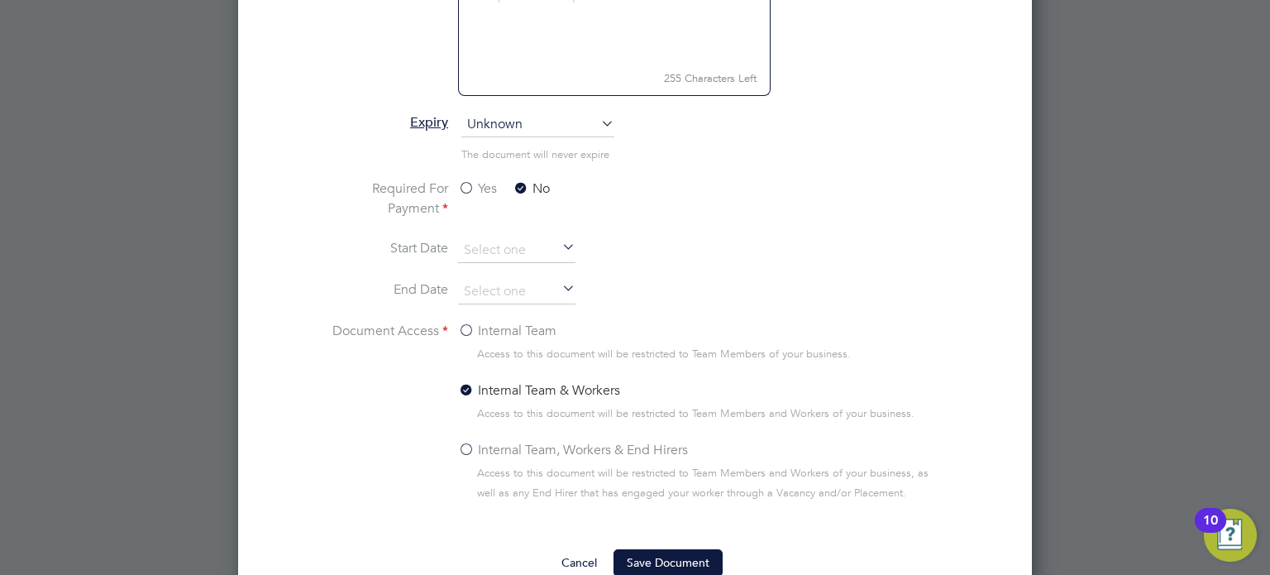
scroll to position [1068, 0]
click at [501, 448] on label "Internal Team, Workers & End Hirers" at bounding box center [573, 449] width 230 height 20
click at [0, 0] on input "Internal Team, Workers & End Hirers" at bounding box center [0, 0] width 0 height 0
click at [691, 550] on button "Save Document" at bounding box center [667, 561] width 109 height 26
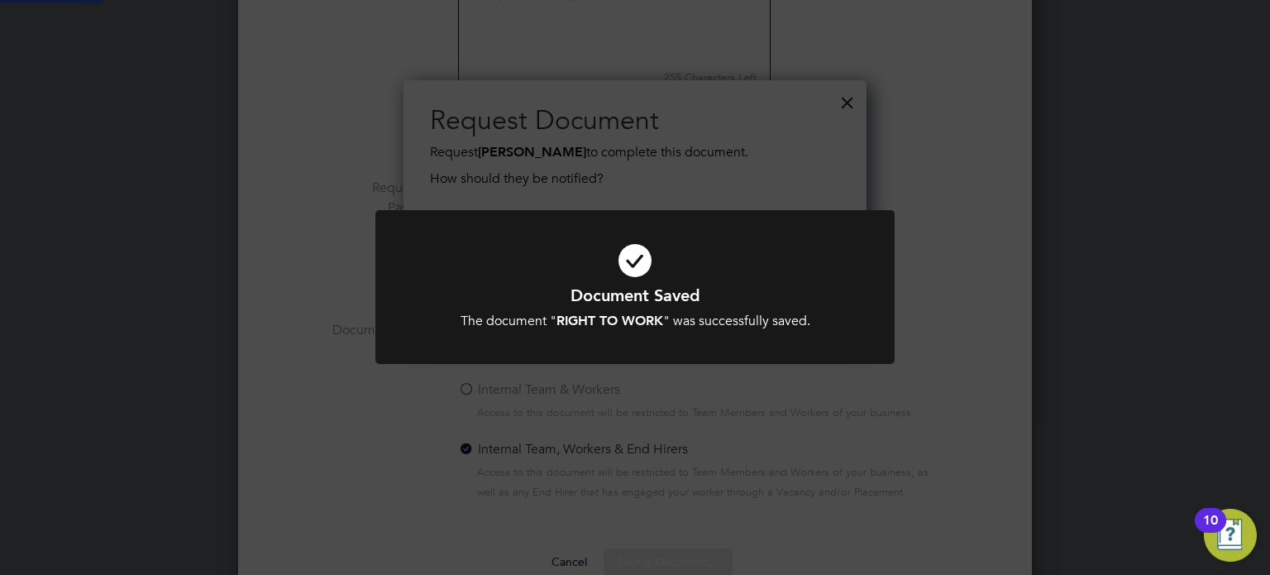
scroll to position [265, 464]
click at [669, 330] on div "The document " RIGHT TO WORK " was successfully saved." at bounding box center [635, 321] width 430 height 17
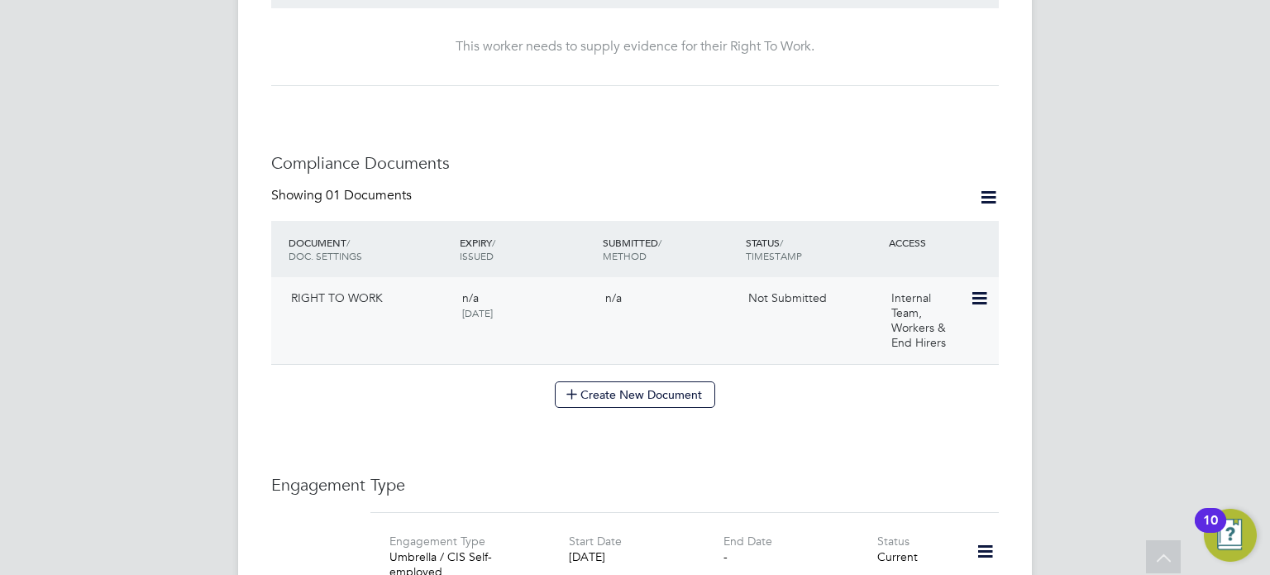
scroll to position [740, 0]
click at [980, 288] on icon at bounding box center [978, 298] width 17 height 20
click at [896, 339] on li "Submit Document" at bounding box center [926, 343] width 122 height 23
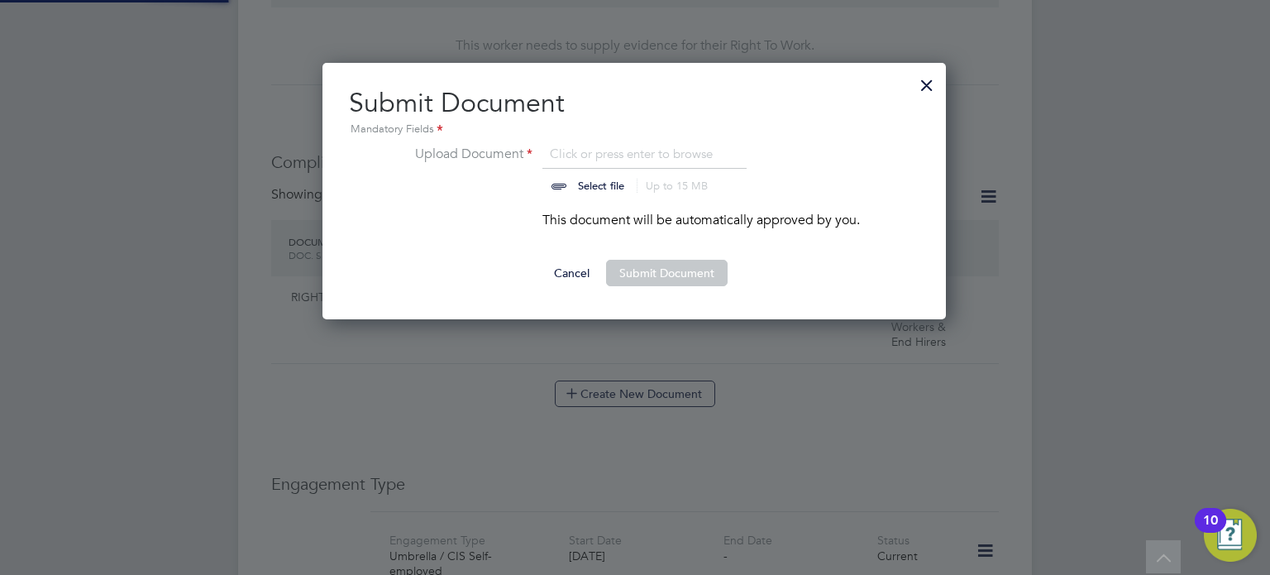
scroll to position [256, 625]
click at [588, 187] on input "file" at bounding box center [617, 169] width 260 height 50
type input "C:\fakepath\Trust ID RTW Report (1).pdf"
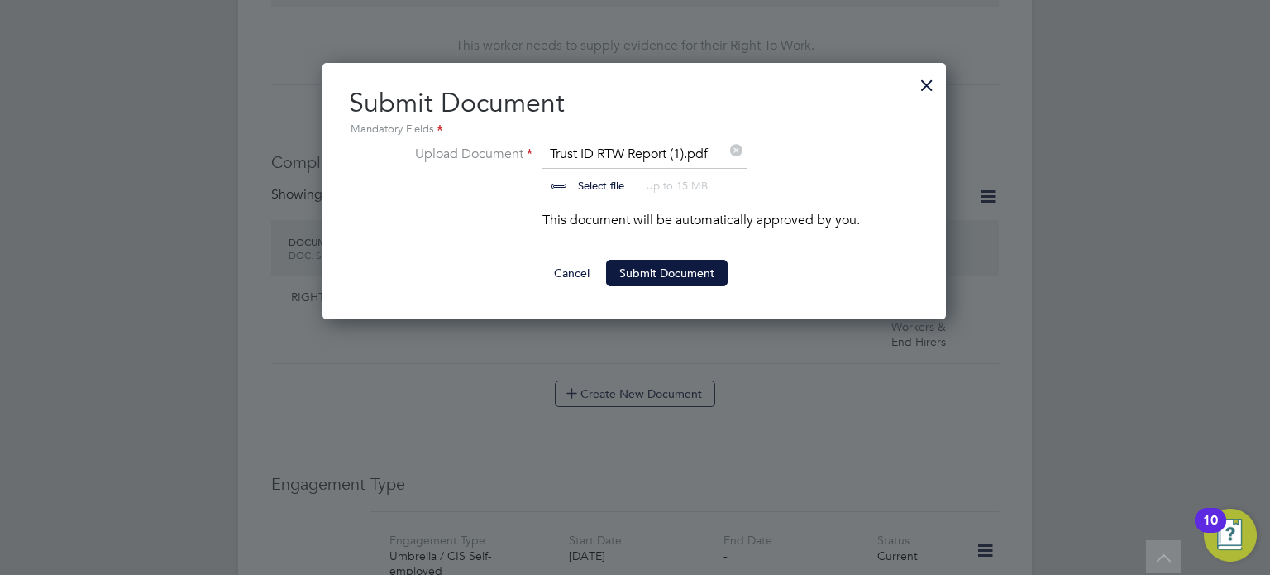
scroll to position [24, 205]
click at [674, 270] on button "Submit Document" at bounding box center [667, 273] width 122 height 26
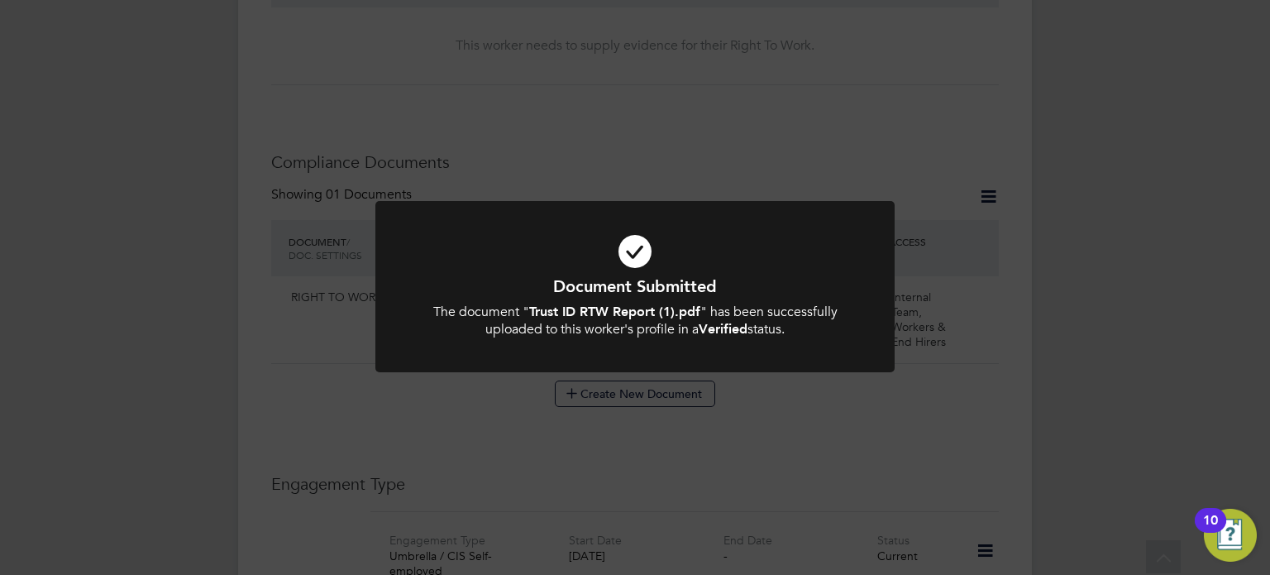
click at [656, 253] on icon at bounding box center [635, 251] width 430 height 64
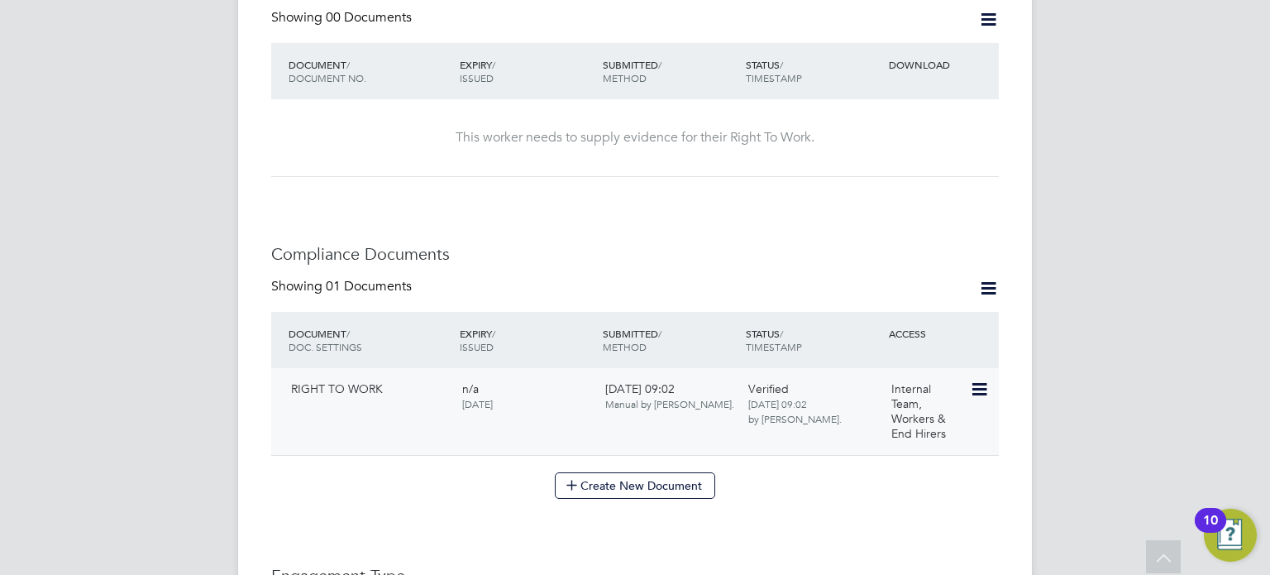
scroll to position [837, 0]
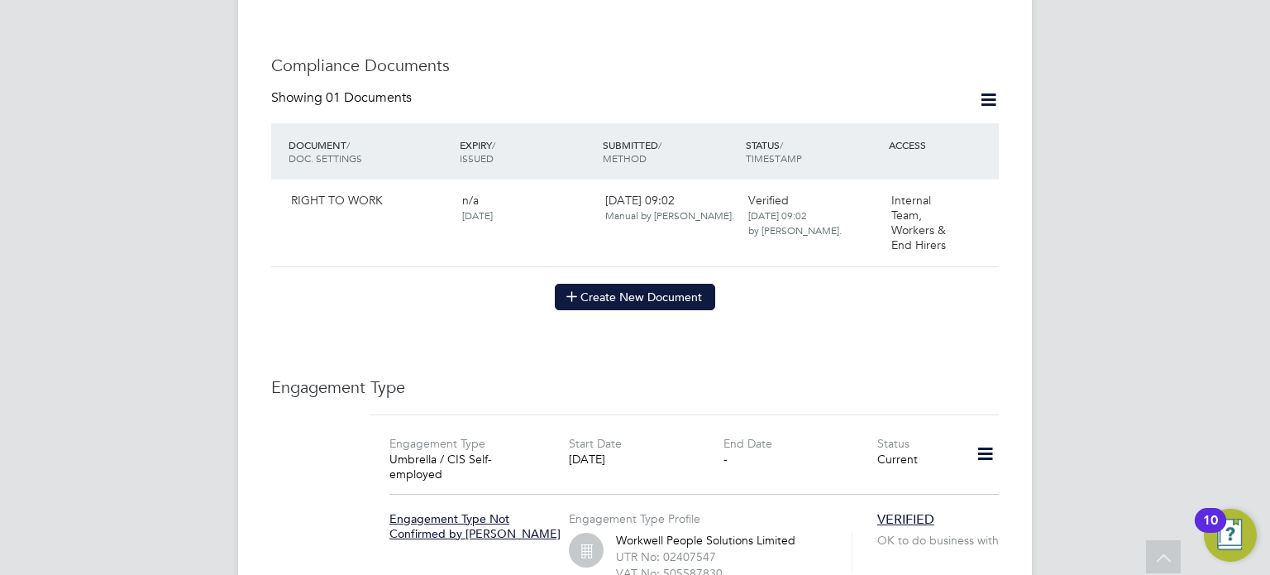
click at [663, 284] on button "Create New Document" at bounding box center [635, 297] width 160 height 26
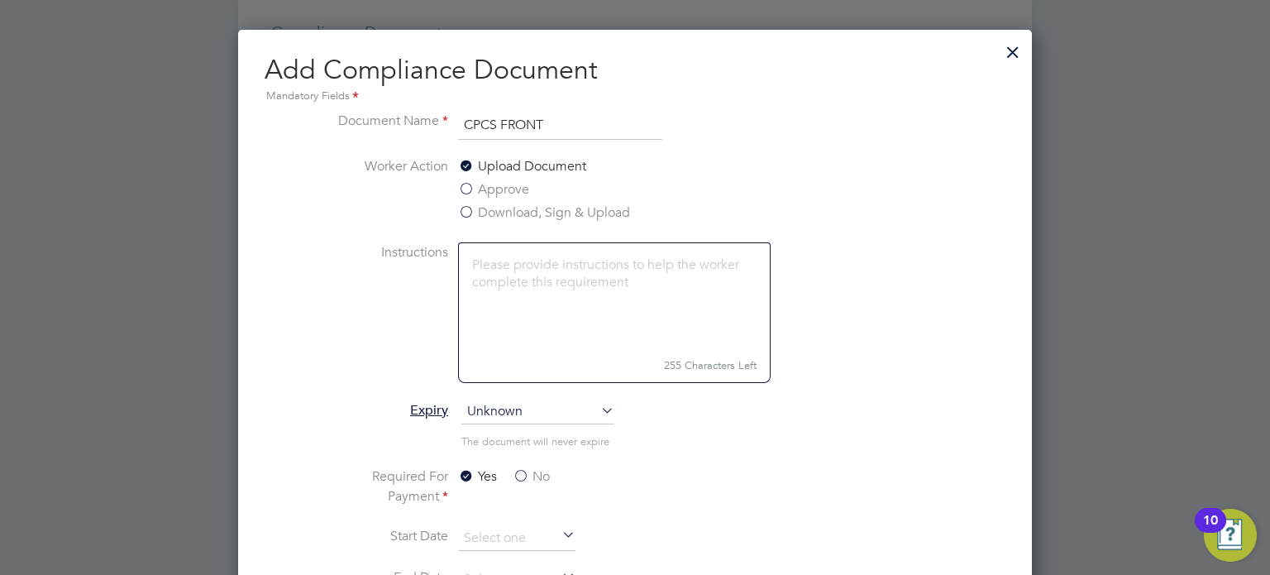
scroll to position [1043, 0]
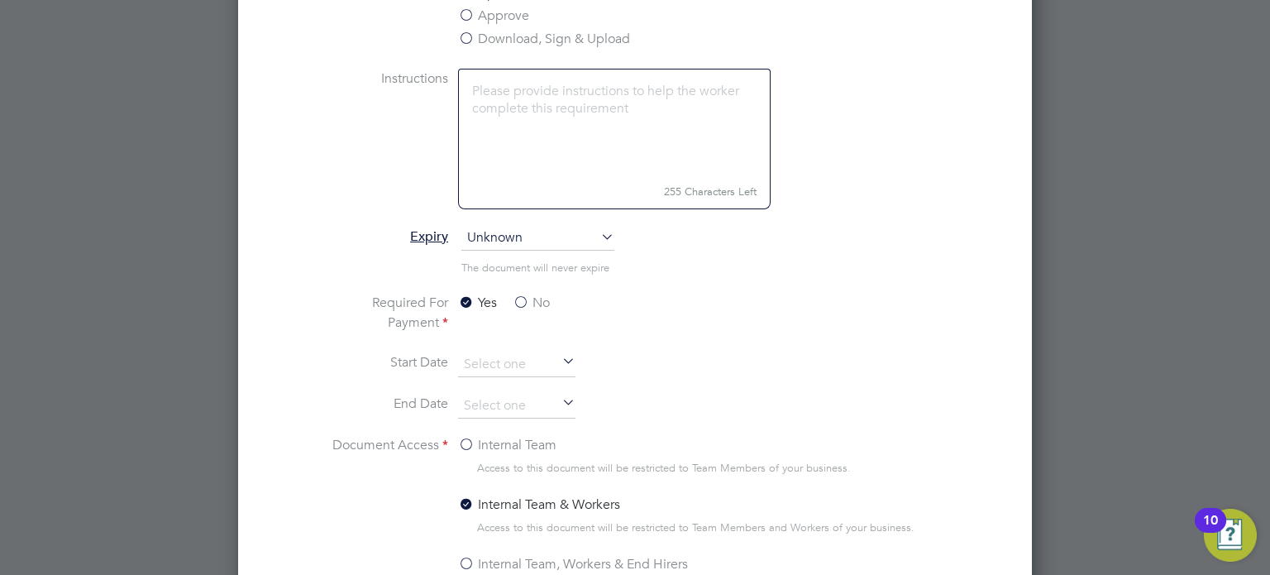
type input "CPCS FRONT"
click at [529, 295] on label "No" at bounding box center [531, 303] width 37 height 20
click at [0, 0] on input "No" at bounding box center [0, 0] width 0 height 0
click at [545, 234] on span "Unknown" at bounding box center [537, 238] width 153 height 25
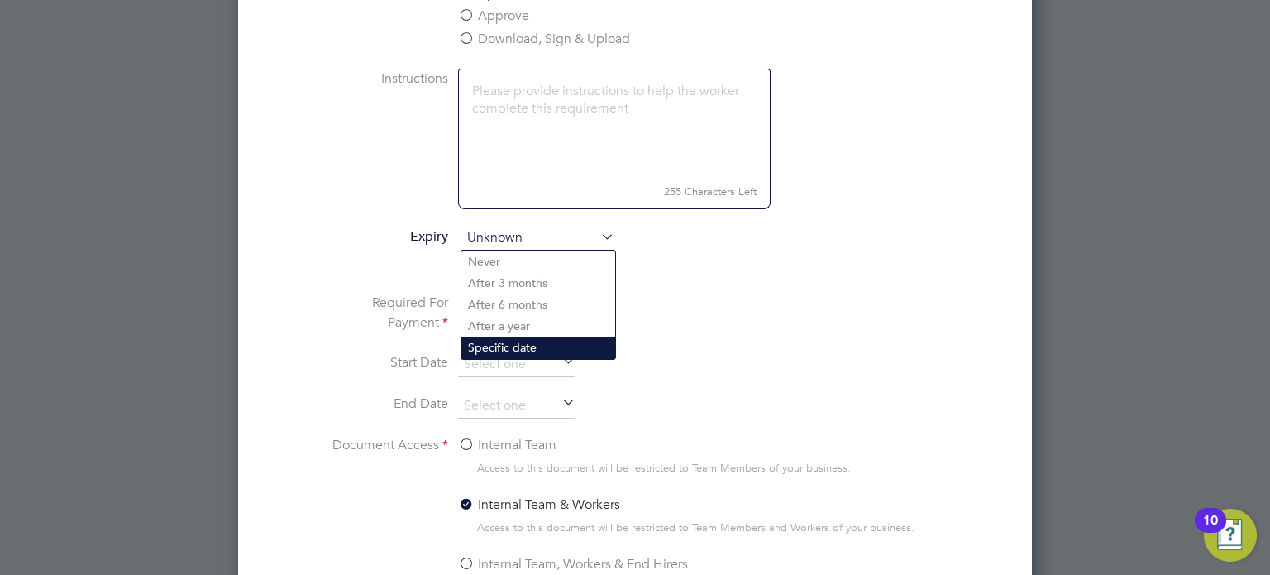
click at [537, 348] on li "Specific date" at bounding box center [538, 346] width 154 height 21
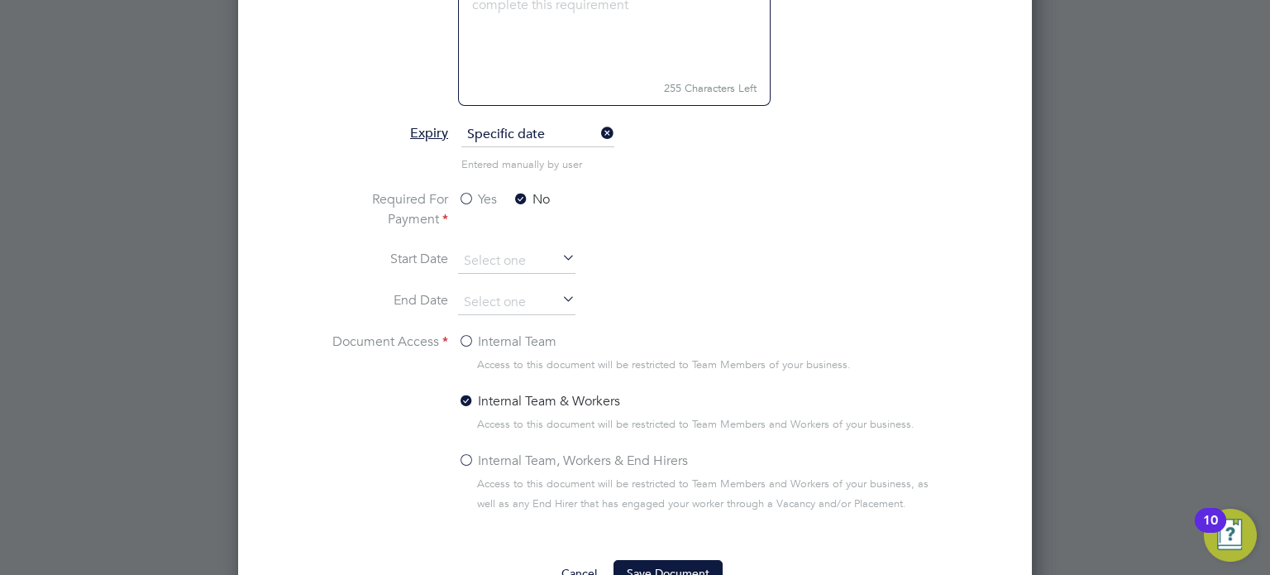
click at [538, 452] on label "Internal Team, Workers & End Hirers" at bounding box center [573, 461] width 230 height 20
click at [0, 0] on input "Internal Team, Workers & End Hirers" at bounding box center [0, 0] width 0 height 0
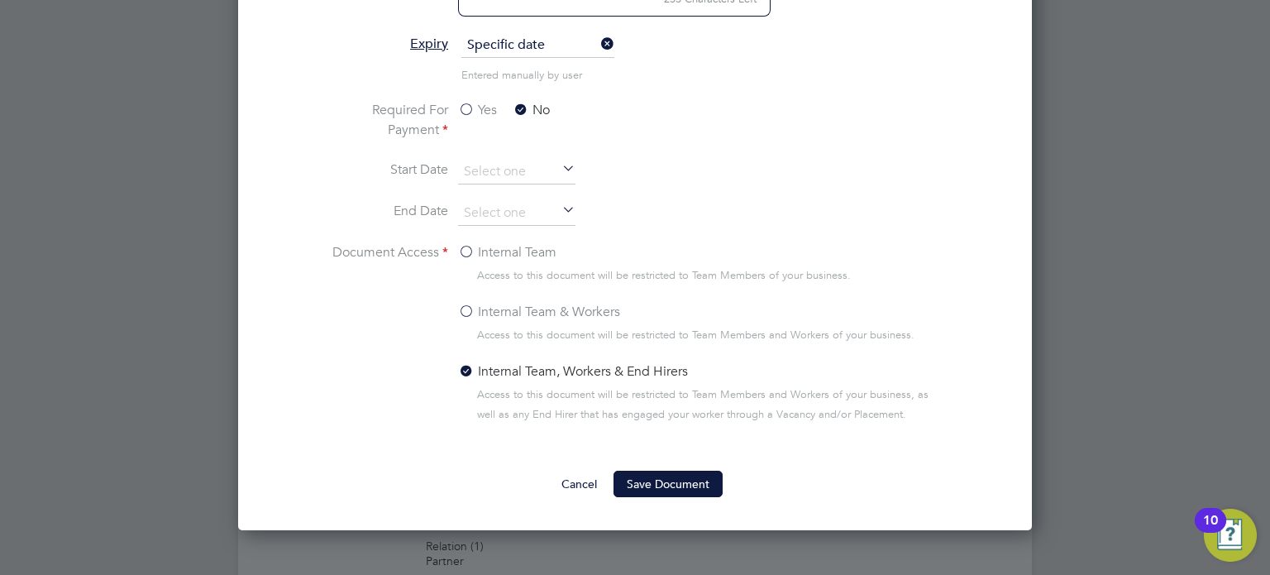
scroll to position [1239, 0]
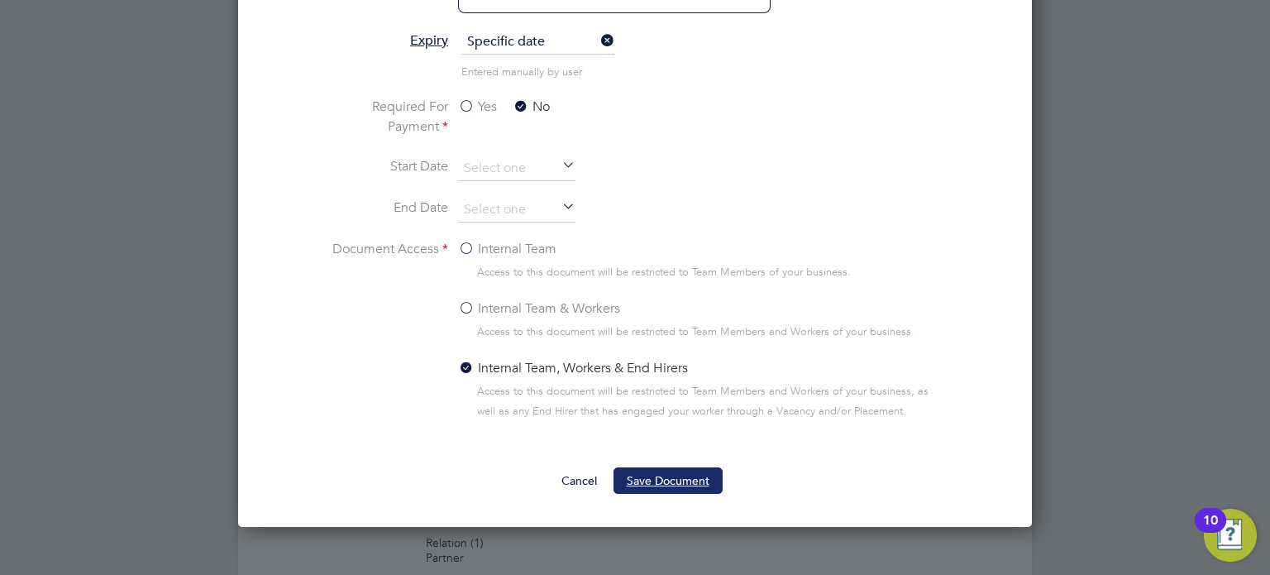
click at [654, 479] on button "Save Document" at bounding box center [667, 480] width 109 height 26
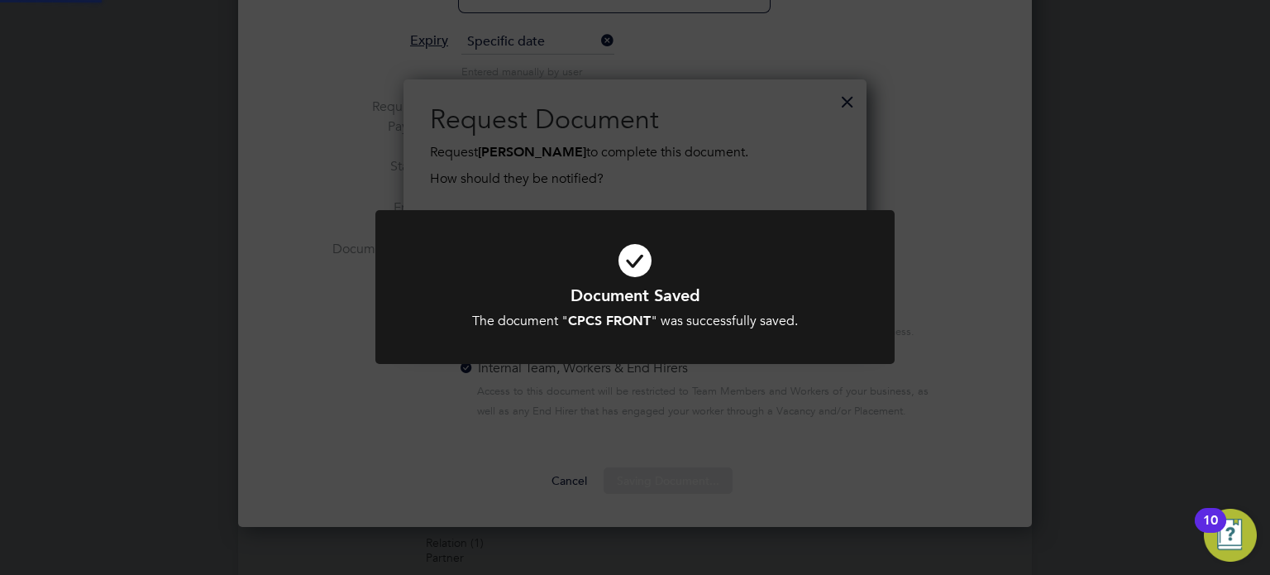
scroll to position [265, 464]
click at [685, 292] on h1 "Document Saved" at bounding box center [635, 294] width 430 height 21
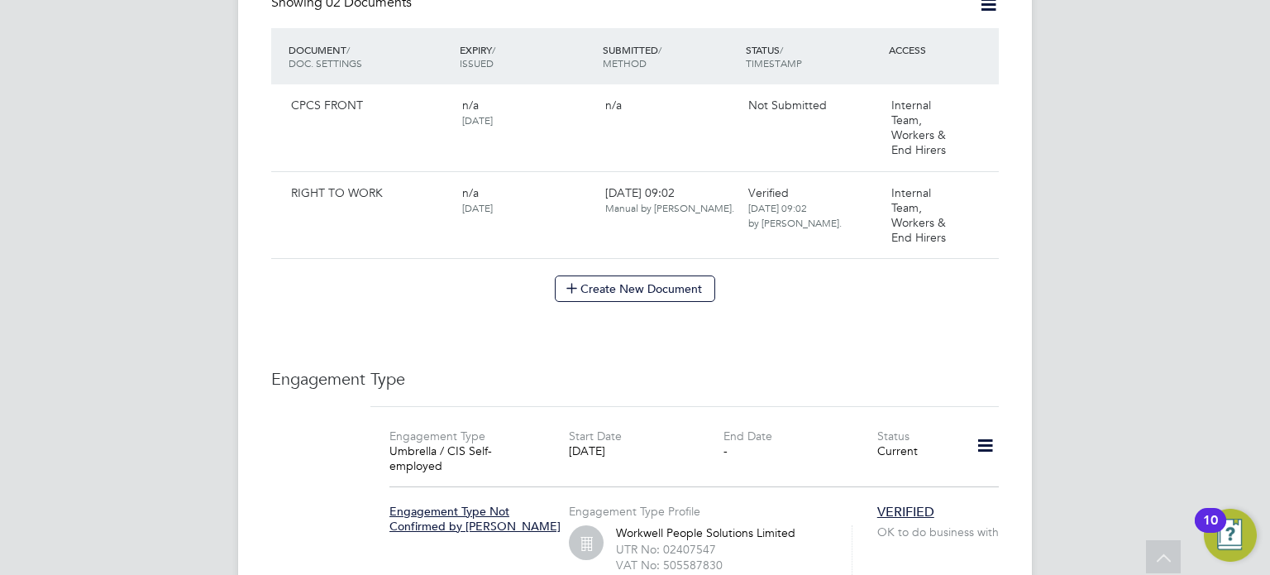
scroll to position [876, 0]
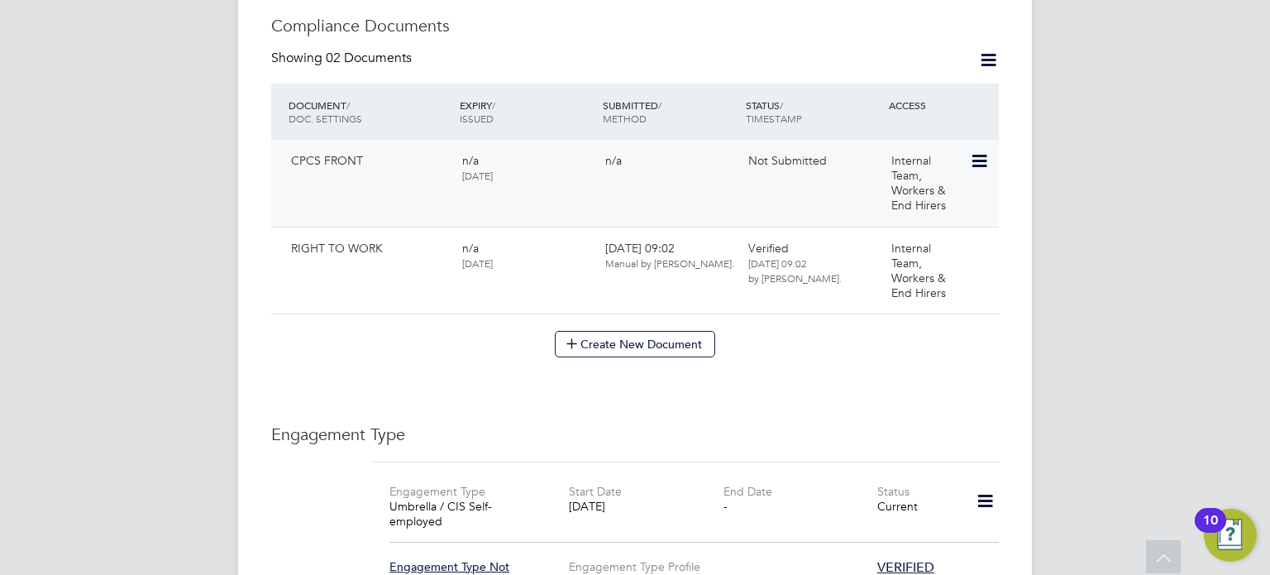
click at [982, 151] on icon at bounding box center [978, 161] width 17 height 20
click at [919, 200] on li "Submit Document" at bounding box center [926, 206] width 122 height 23
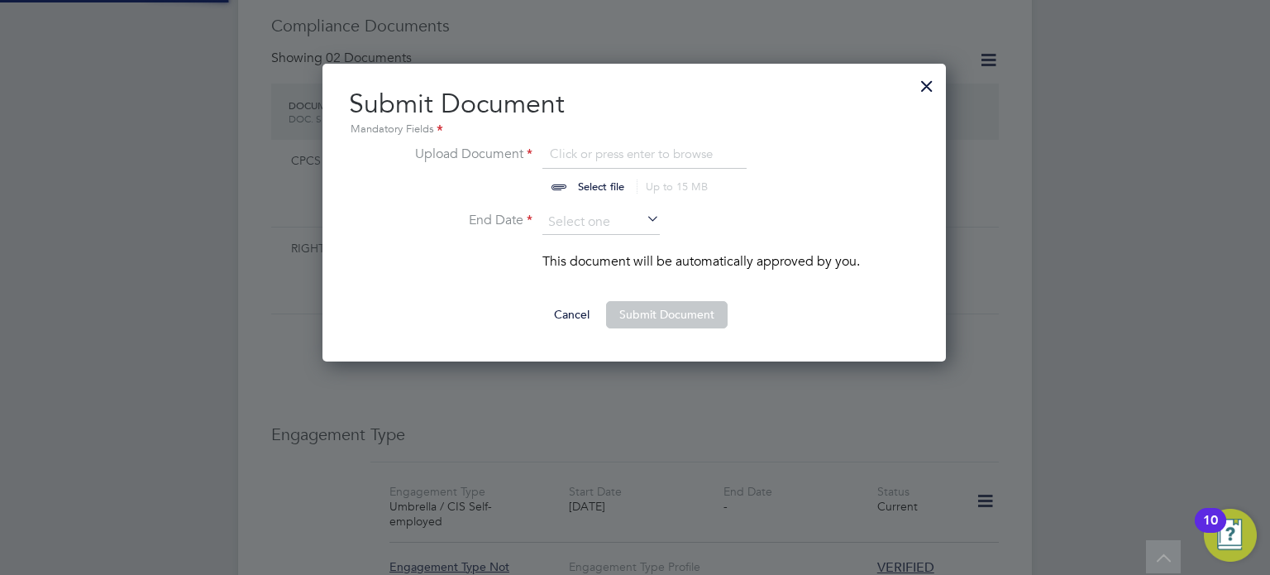
scroll to position [298, 625]
click at [570, 234] on li "End Date" at bounding box center [633, 230] width 451 height 41
click at [568, 228] on input at bounding box center [600, 222] width 117 height 25
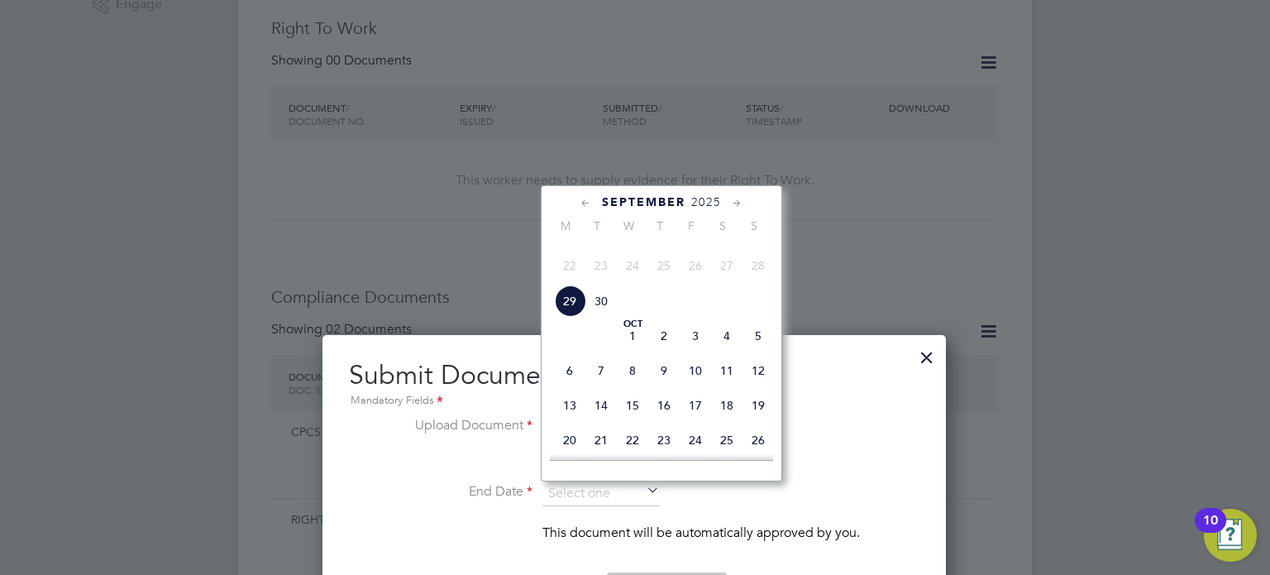
scroll to position [608, 0]
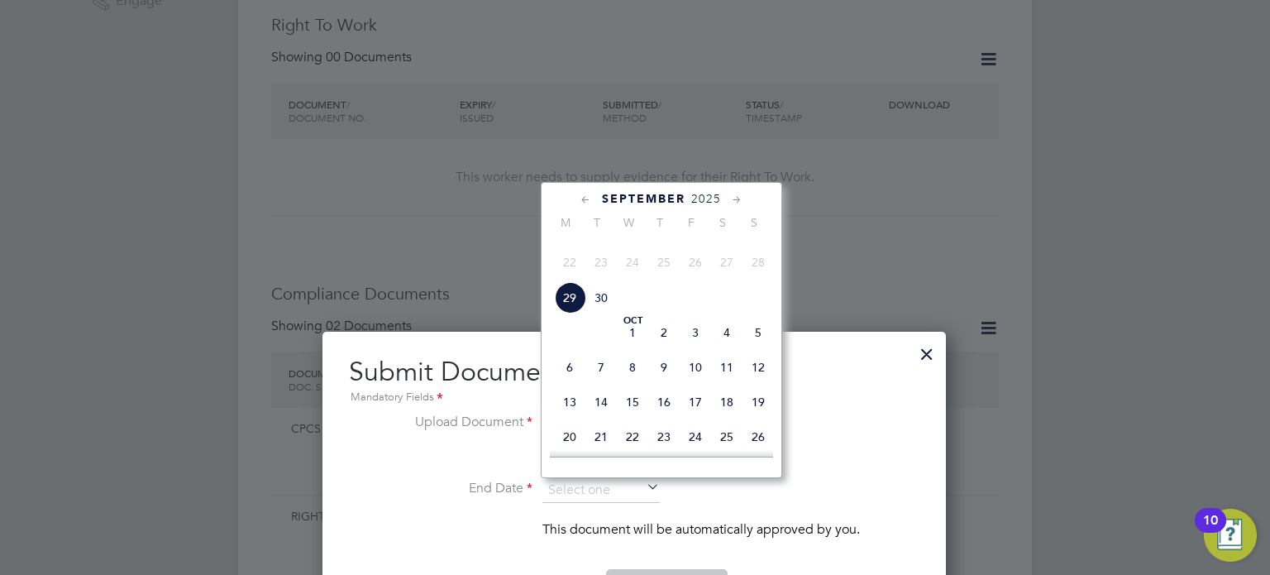
click at [716, 189] on div "[DATE] M T W T F S S [DATE] 2 3 4 5 6 7 8 9 10 11 12 13 14 15 16 17 18 19 20 21…" at bounding box center [661, 330] width 241 height 296
click at [713, 196] on span "2025" at bounding box center [706, 199] width 30 height 14
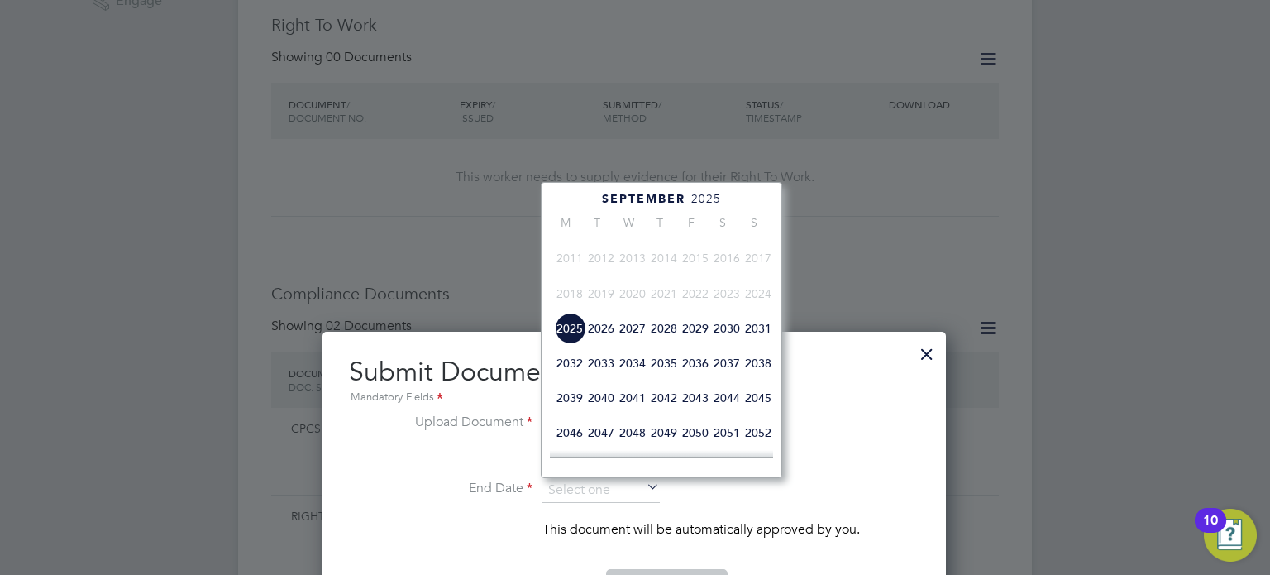
click at [602, 344] on span "2026" at bounding box center [600, 328] width 31 height 31
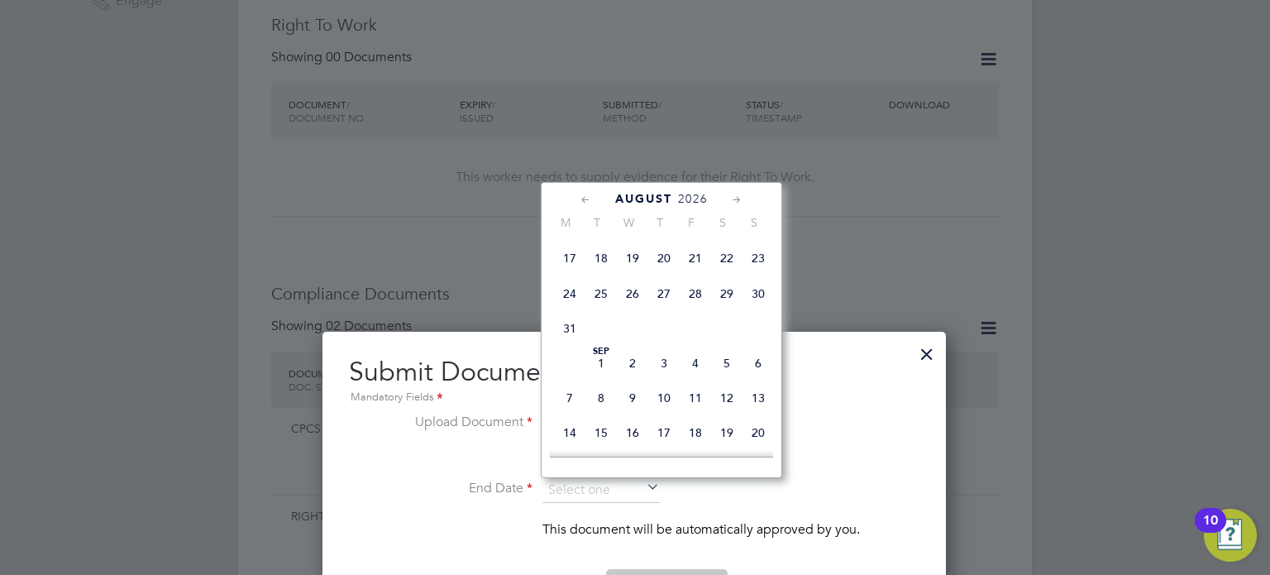
click at [586, 201] on icon at bounding box center [586, 200] width 16 height 18
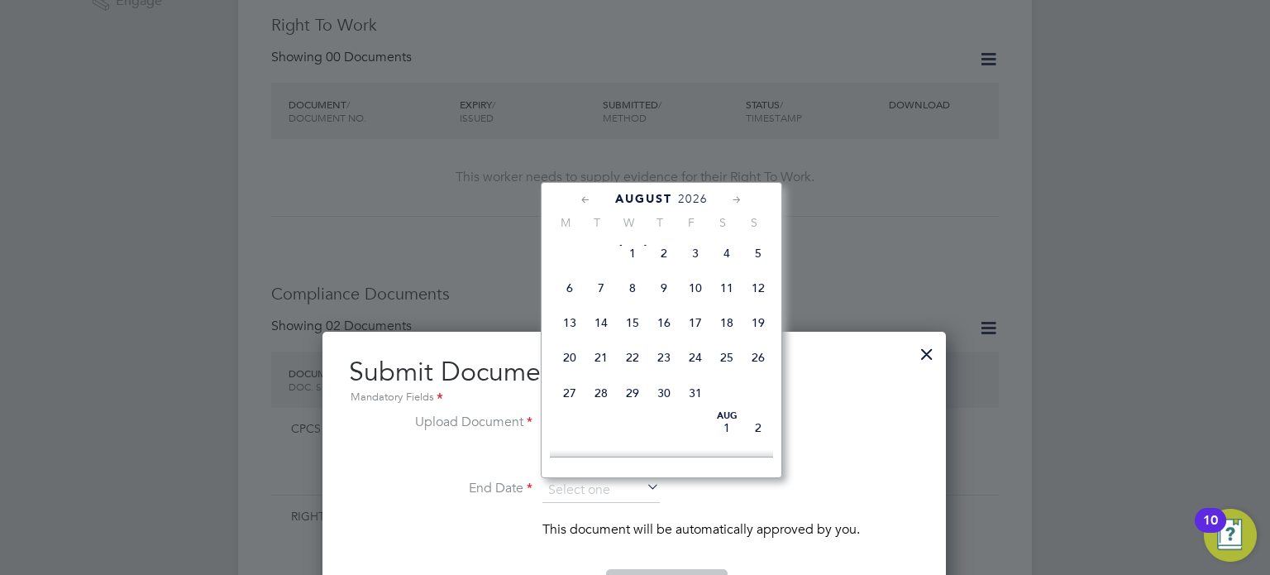
click at [586, 201] on icon at bounding box center [586, 200] width 16 height 18
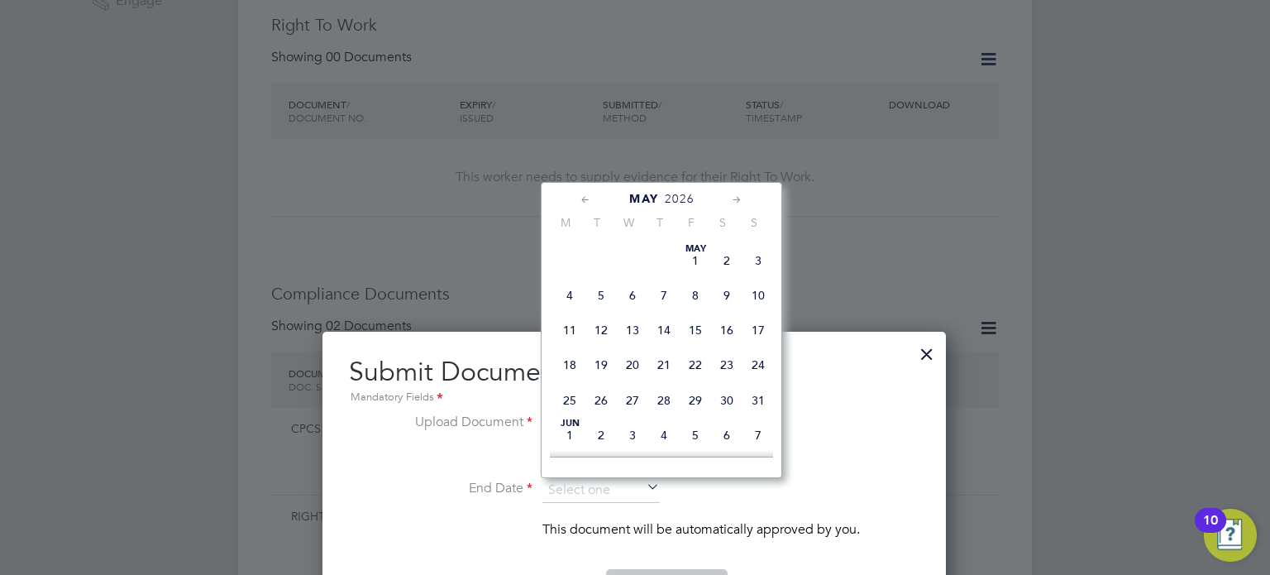
click at [586, 201] on icon at bounding box center [586, 200] width 16 height 18
click at [600, 451] on div at bounding box center [661, 453] width 223 height 7
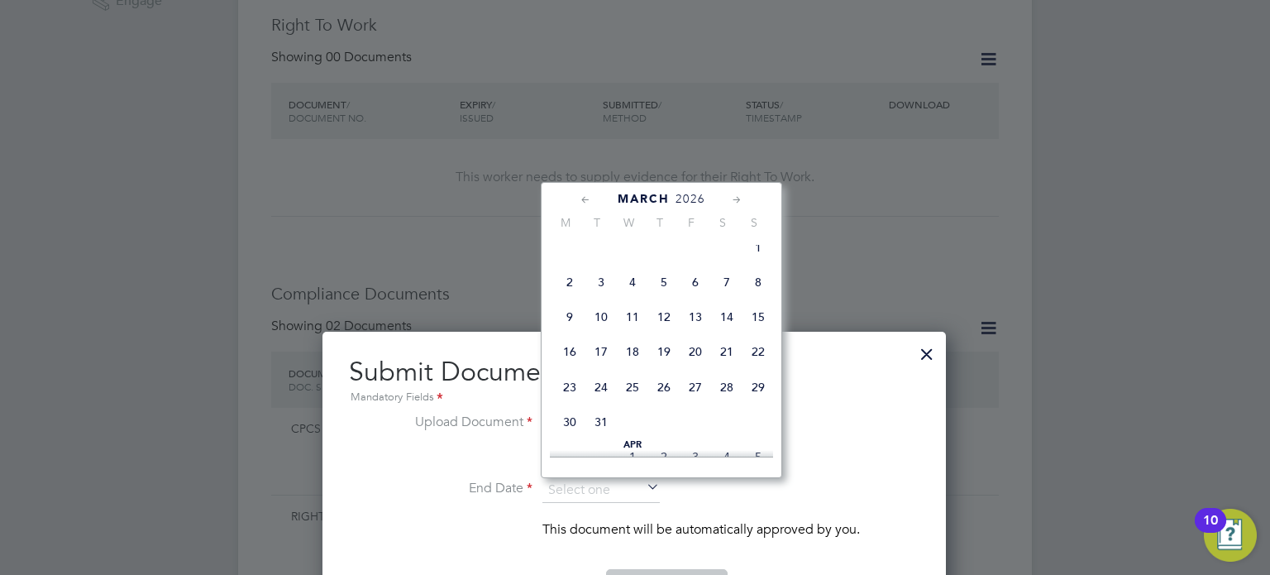
scroll to position [191, 0]
click at [594, 426] on span "31" at bounding box center [600, 418] width 31 height 31
type input "[DATE]"
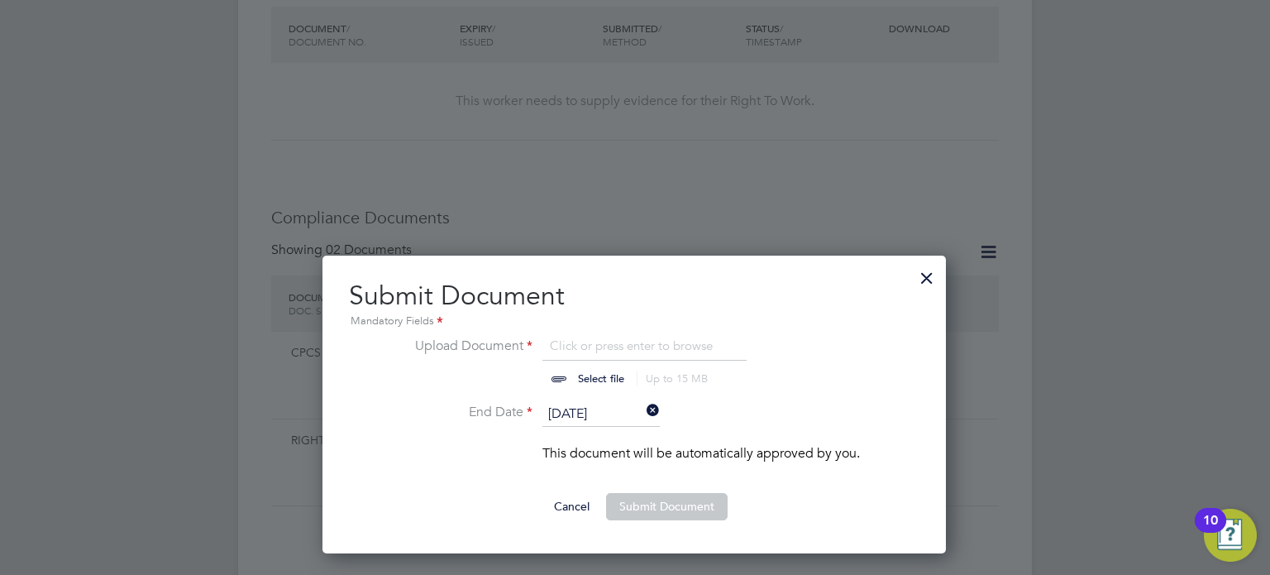
scroll to position [705, 0]
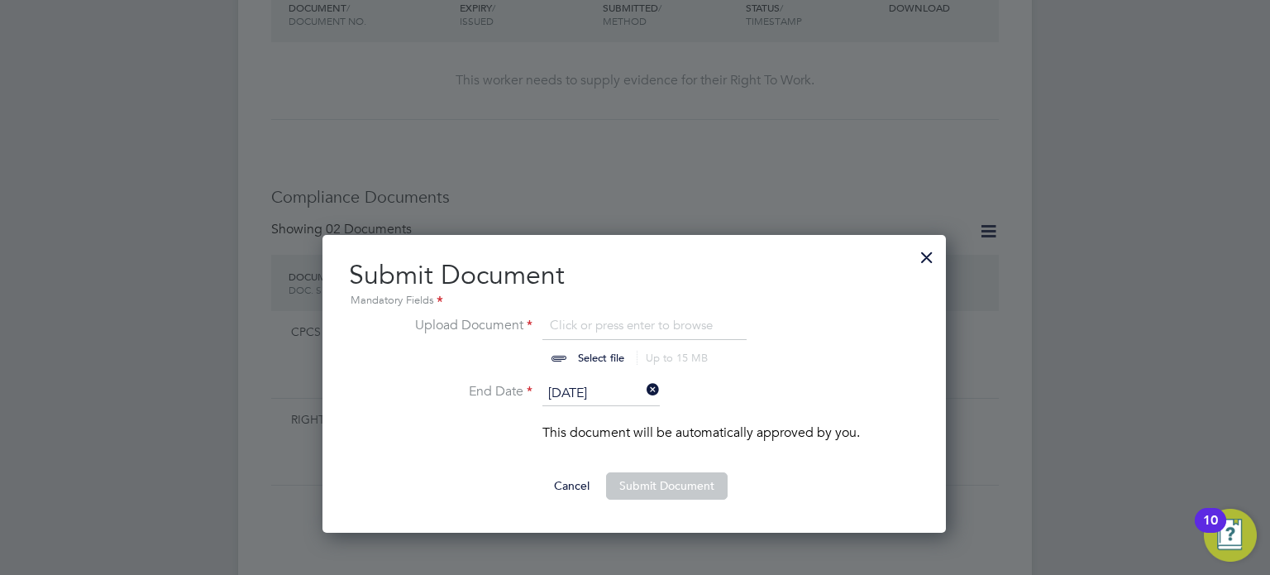
click at [593, 361] on input "file" at bounding box center [617, 340] width 260 height 50
type input "C:\fakepath\RobertCPCSFront.jpeg"
click at [613, 480] on button "Submit Document" at bounding box center [667, 485] width 122 height 26
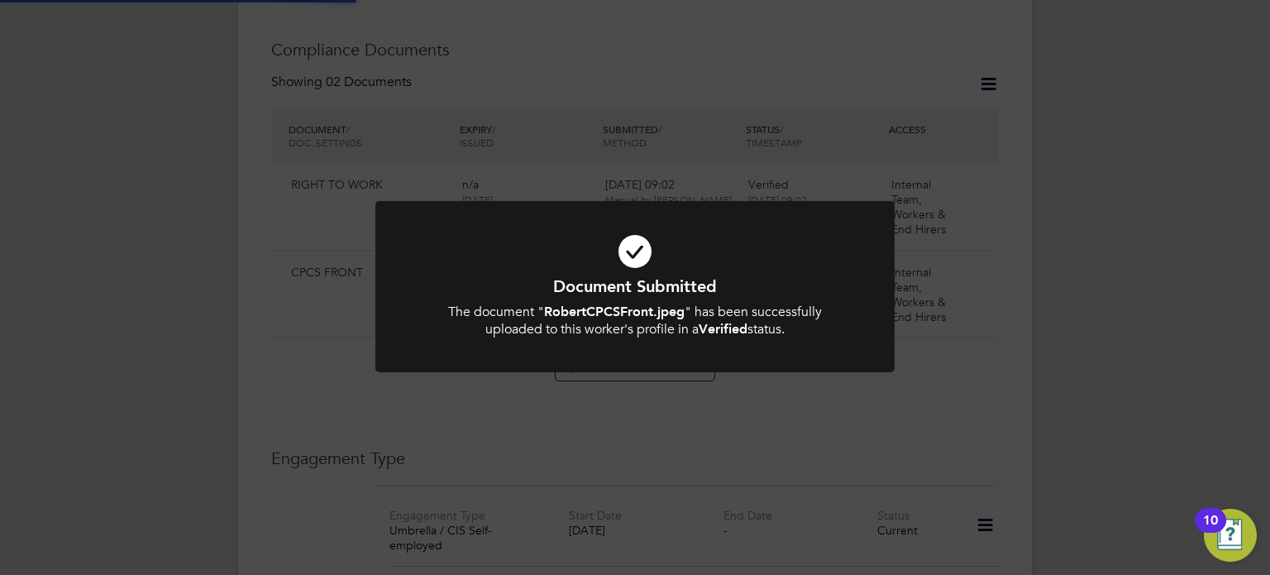
scroll to position [876, 0]
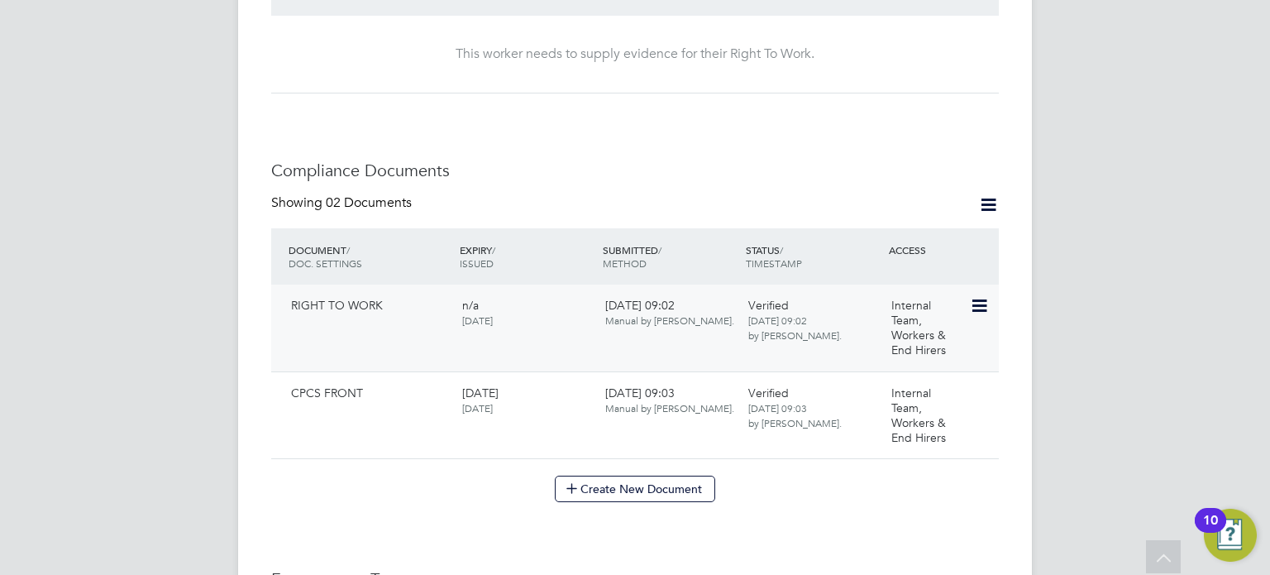
scroll to position [744, 0]
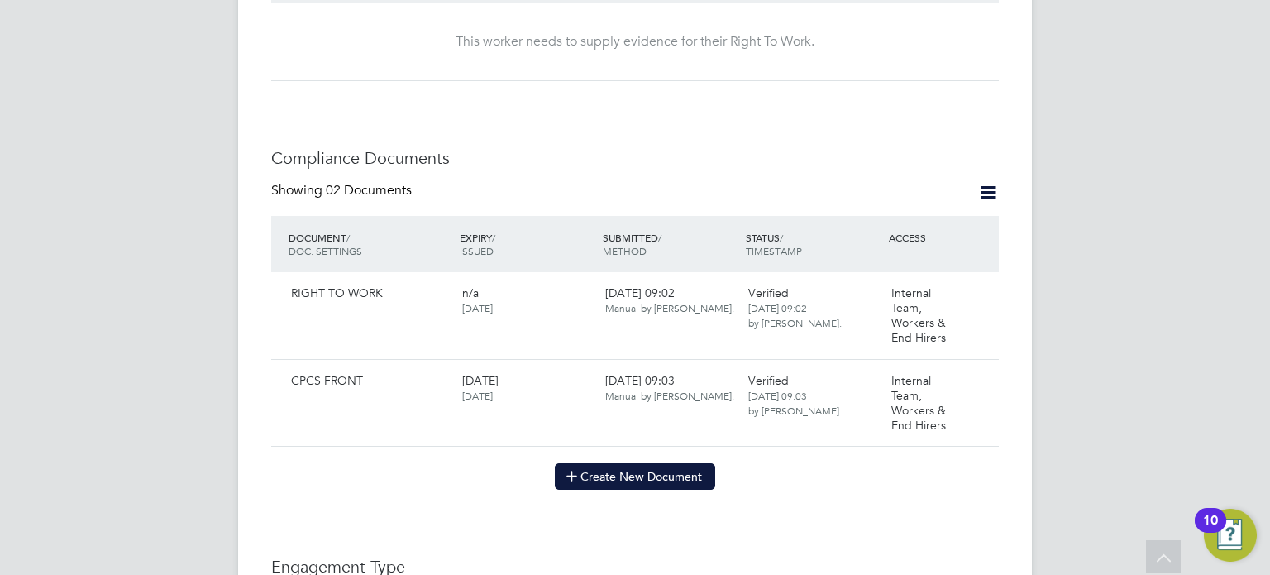
click at [681, 464] on button "Create New Document" at bounding box center [635, 476] width 160 height 26
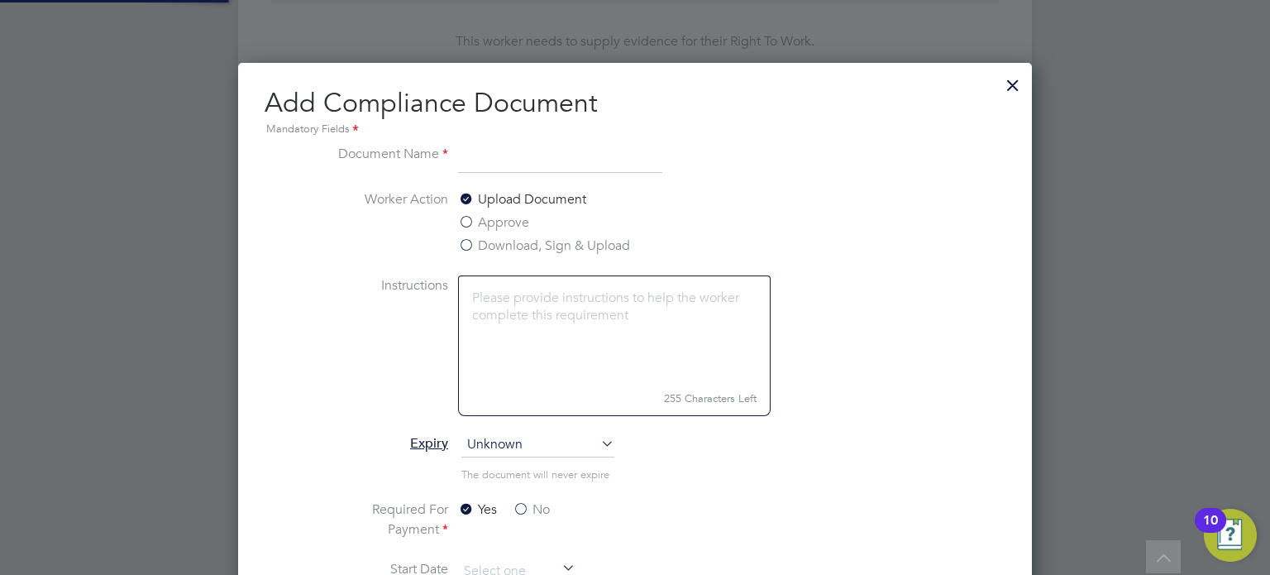
scroll to position [865, 795]
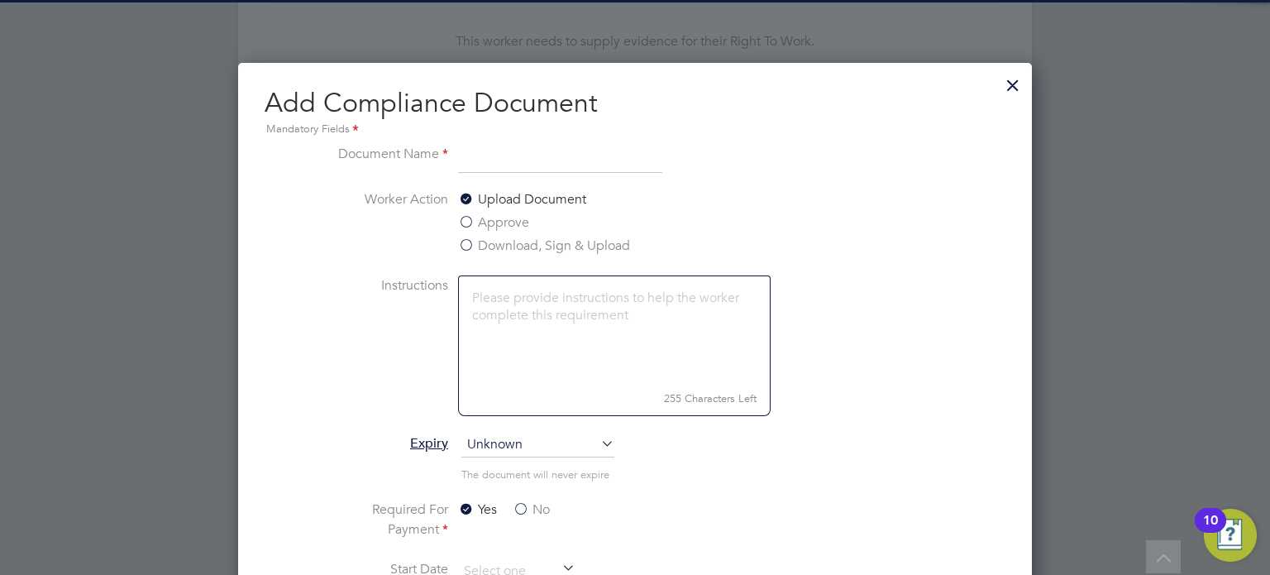
drag, startPoint x: 504, startPoint y: 159, endPoint x: 499, endPoint y: 167, distance: 10.1
click at [501, 164] on input at bounding box center [560, 159] width 204 height 30
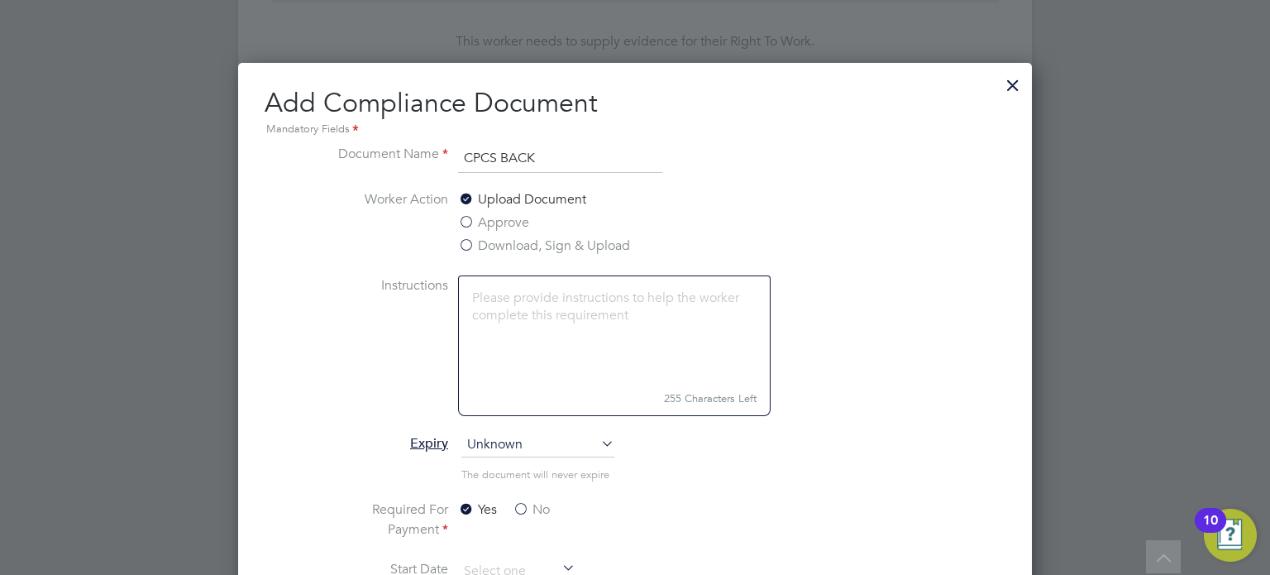
type input "CPCS BACK"
click at [505, 467] on span "The document will never expire" at bounding box center [535, 474] width 148 height 14
click at [524, 508] on label "No" at bounding box center [531, 509] width 37 height 20
click at [0, 0] on input "No" at bounding box center [0, 0] width 0 height 0
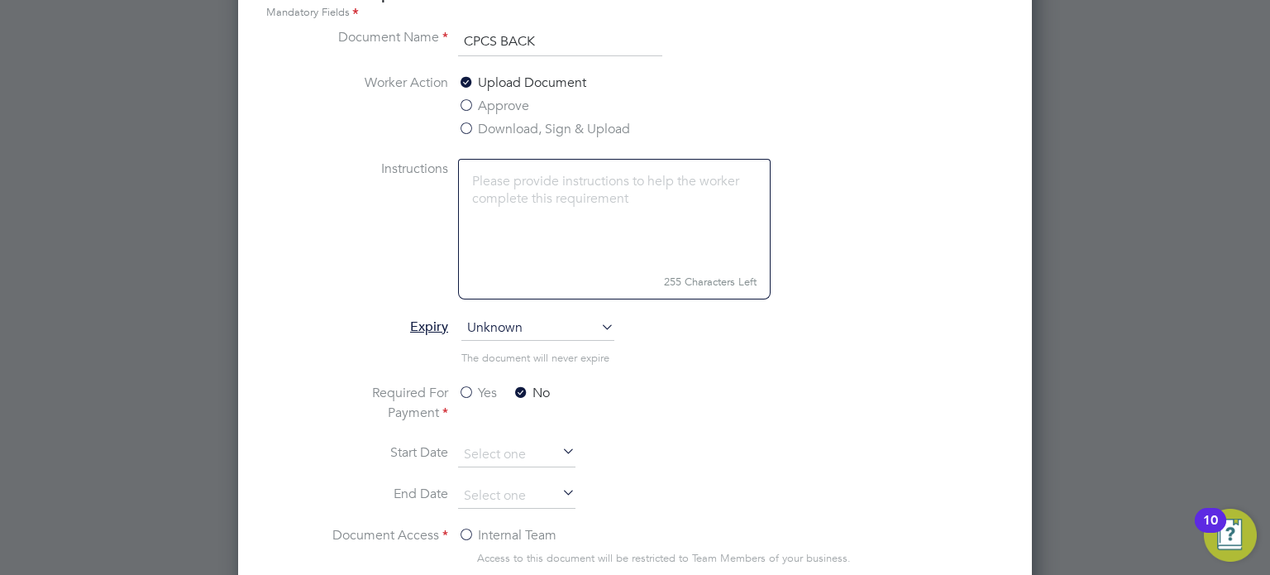
scroll to position [979, 0]
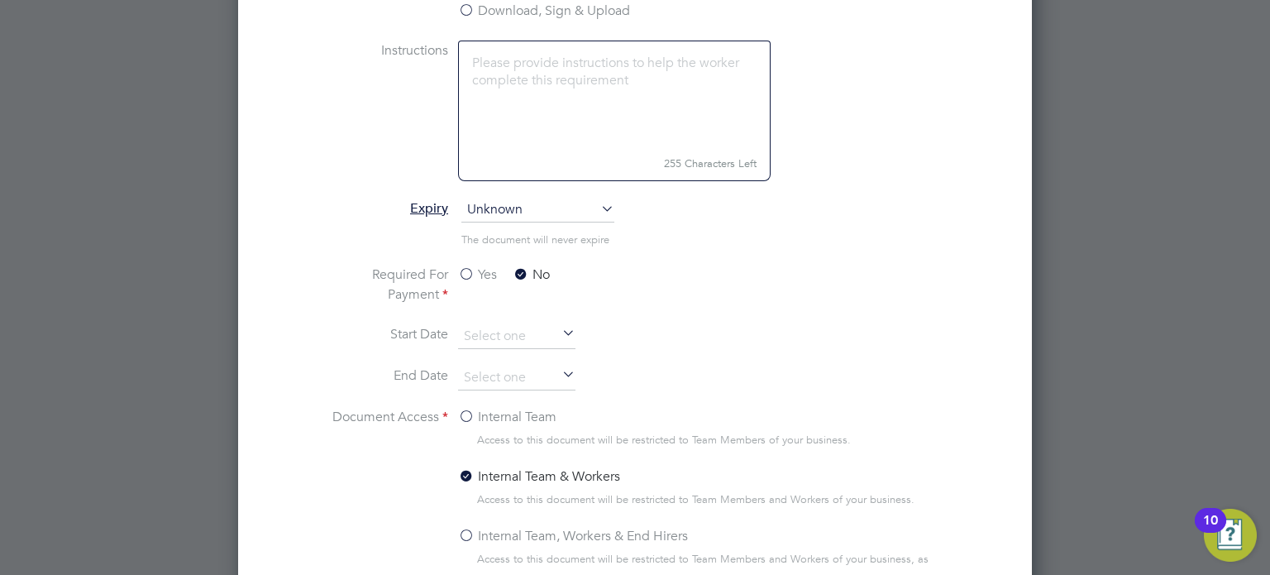
click at [505, 530] on label "Internal Team, Workers & End Hirers" at bounding box center [573, 536] width 230 height 20
click at [0, 0] on input "Internal Team, Workers & End Hirers" at bounding box center [0, 0] width 0 height 0
drag, startPoint x: 516, startPoint y: 533, endPoint x: 589, endPoint y: 509, distance: 77.4
click at [518, 533] on label "Internal Team, Workers & End Hirers" at bounding box center [573, 536] width 230 height 20
click at [0, 0] on input "Internal Team, Workers & End Hirers" at bounding box center [0, 0] width 0 height 0
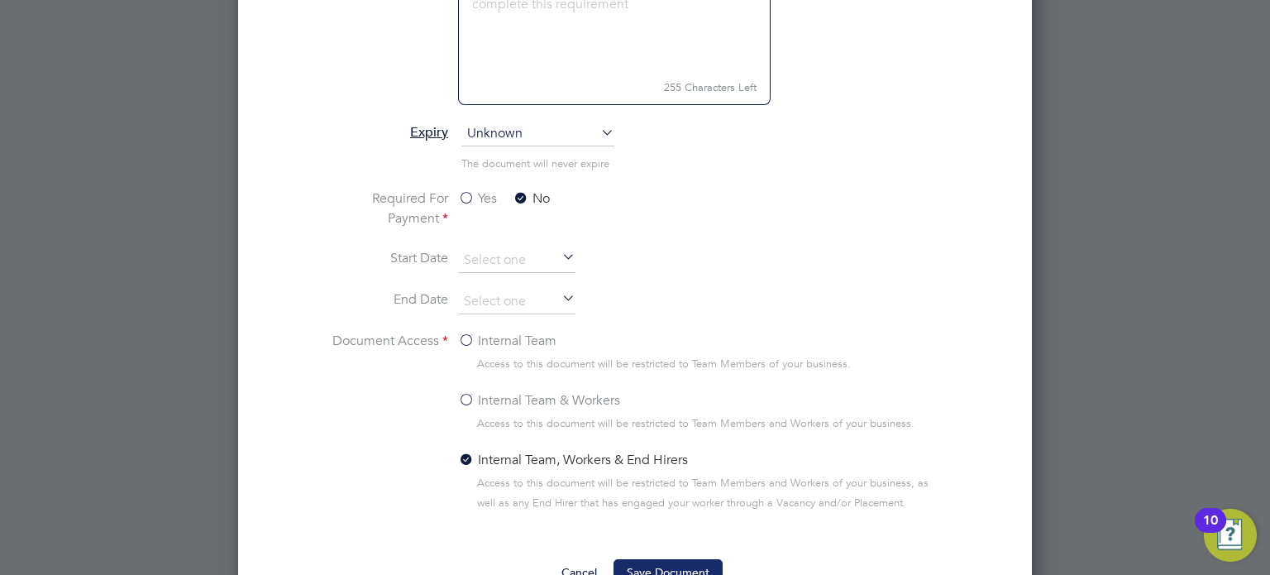
scroll to position [1202, 0]
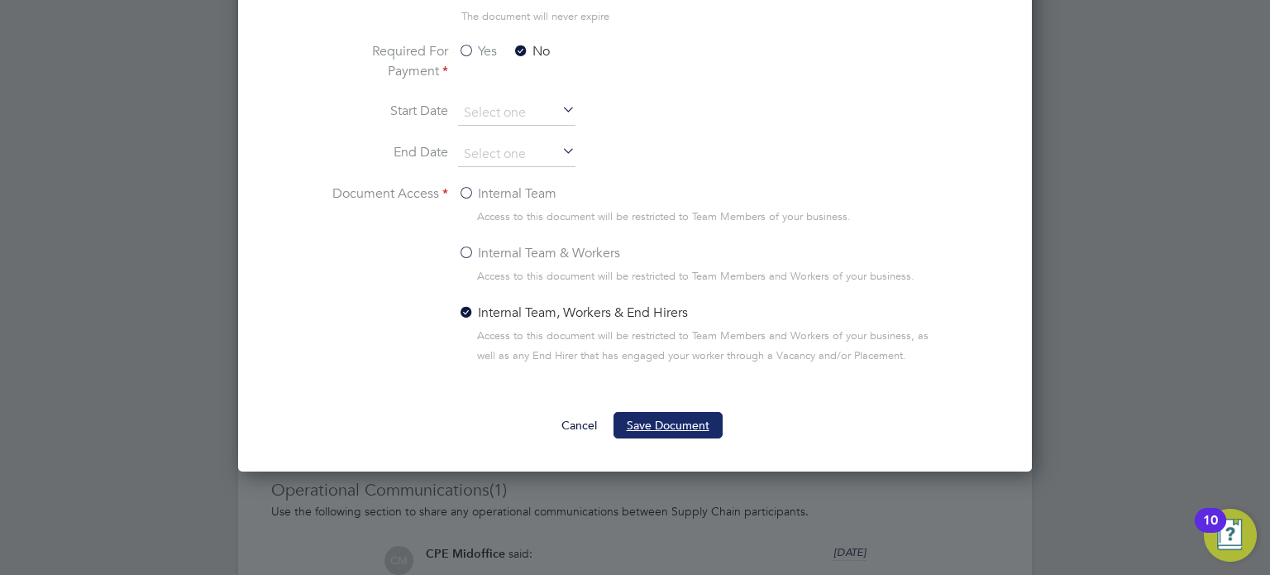
click at [694, 432] on button "Save Document" at bounding box center [667, 425] width 109 height 26
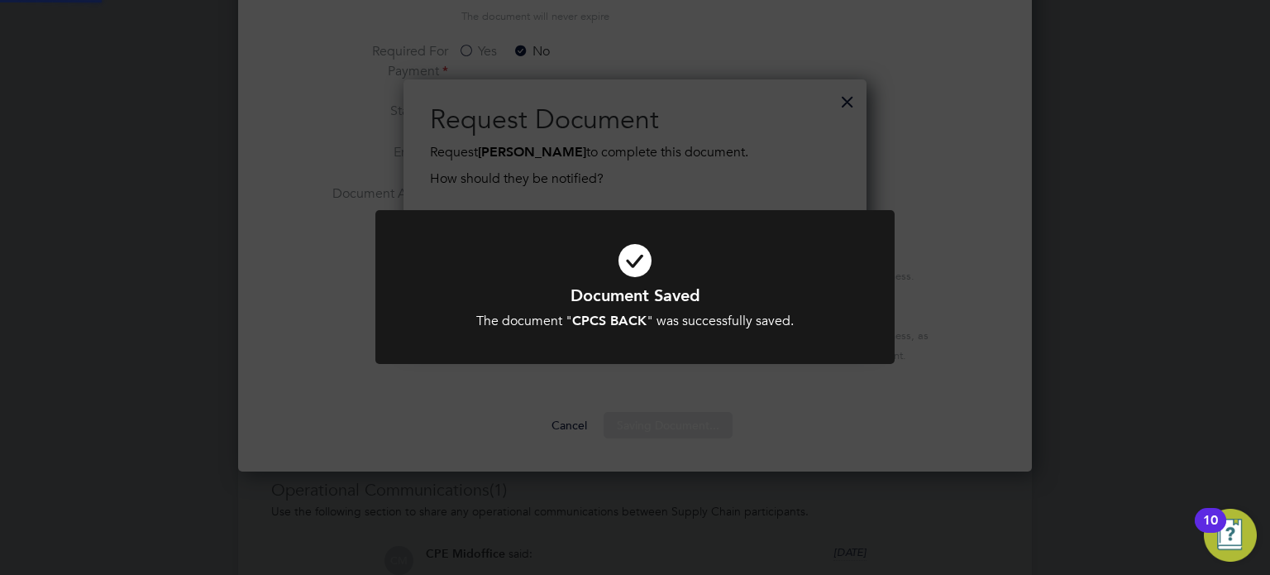
scroll to position [265, 464]
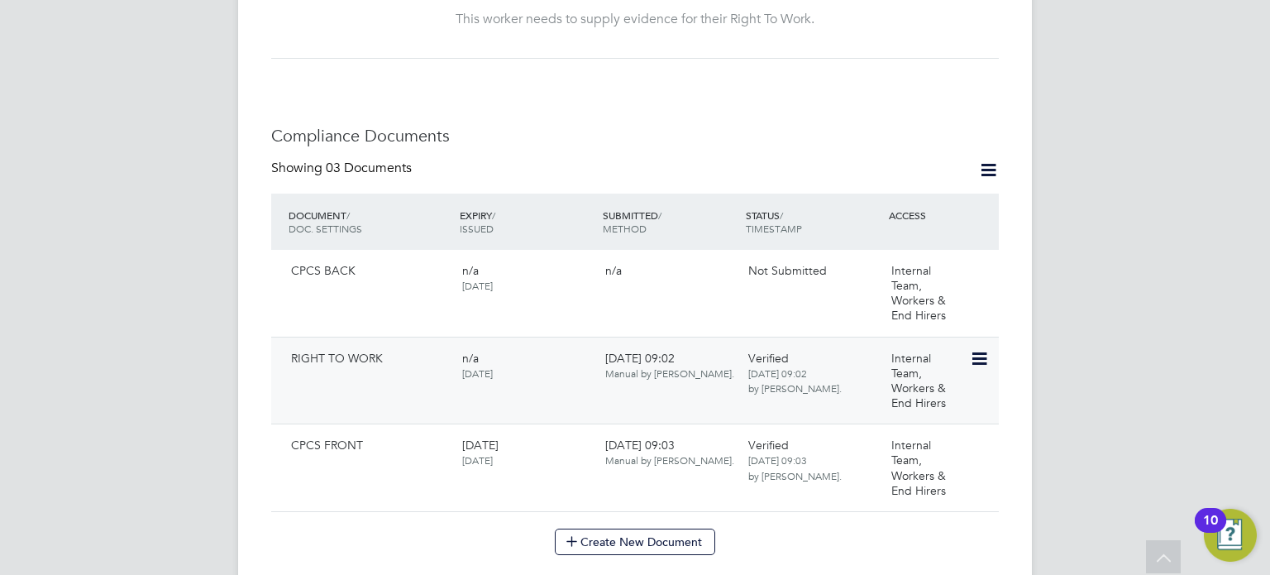
scroll to position [780, 0]
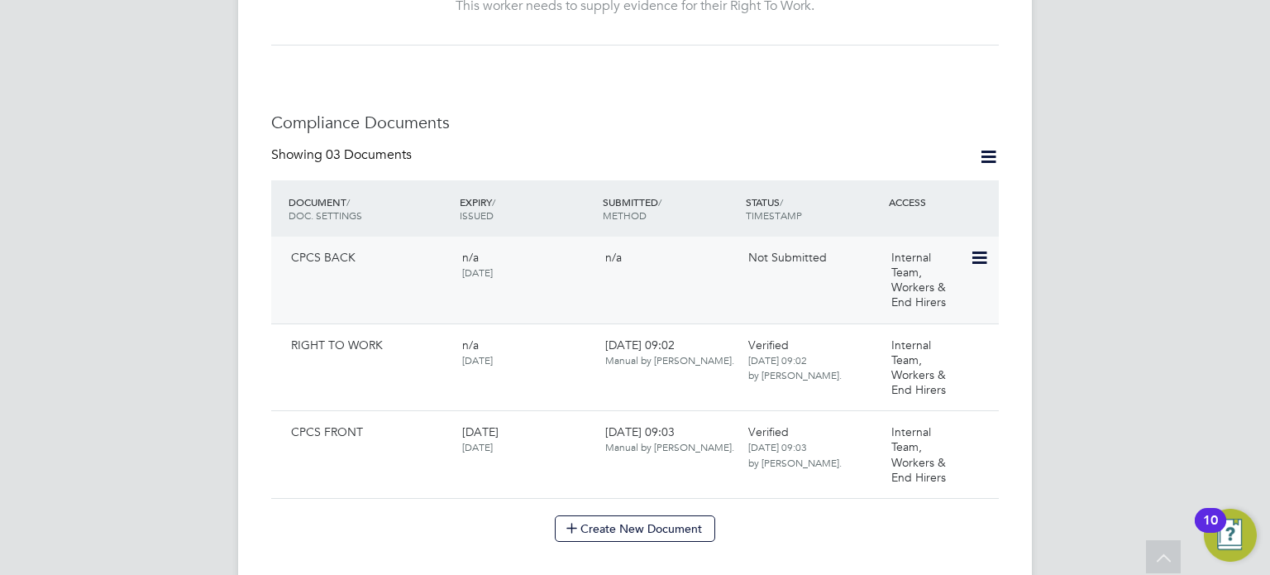
click at [985, 249] on icon at bounding box center [978, 258] width 17 height 20
click at [937, 303] on li "Submit Document" at bounding box center [926, 303] width 122 height 23
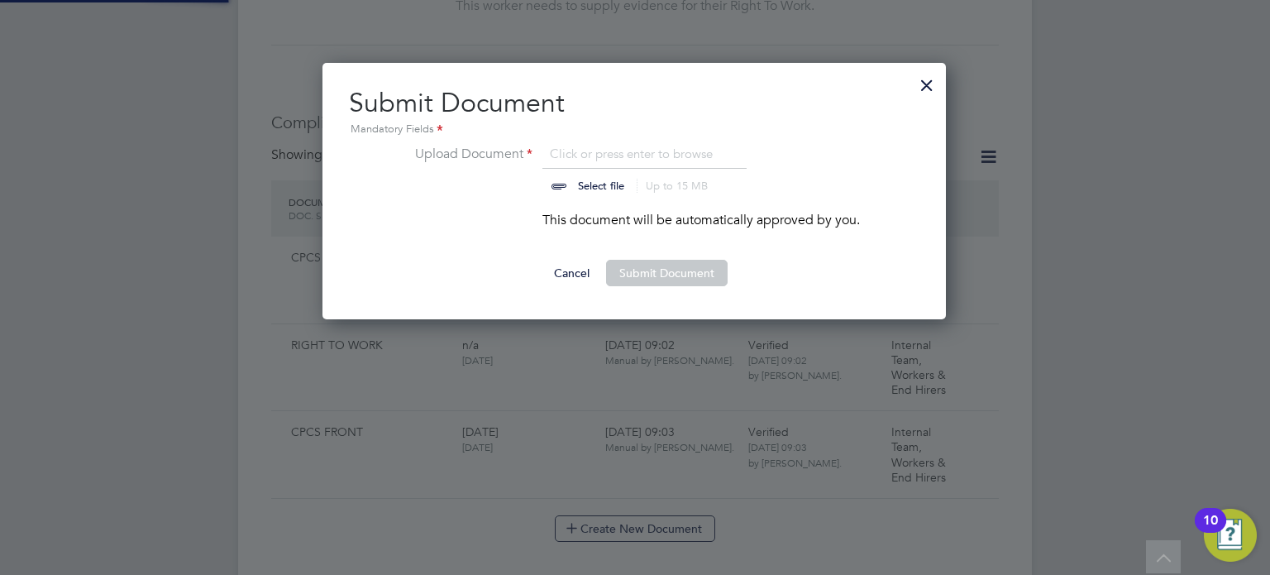
scroll to position [256, 625]
click at [558, 170] on input "file" at bounding box center [617, 169] width 260 height 50
type input "C:\fakepath\RobertCPCSBack.jpeg"
click at [697, 282] on button "Submit Document" at bounding box center [667, 273] width 122 height 26
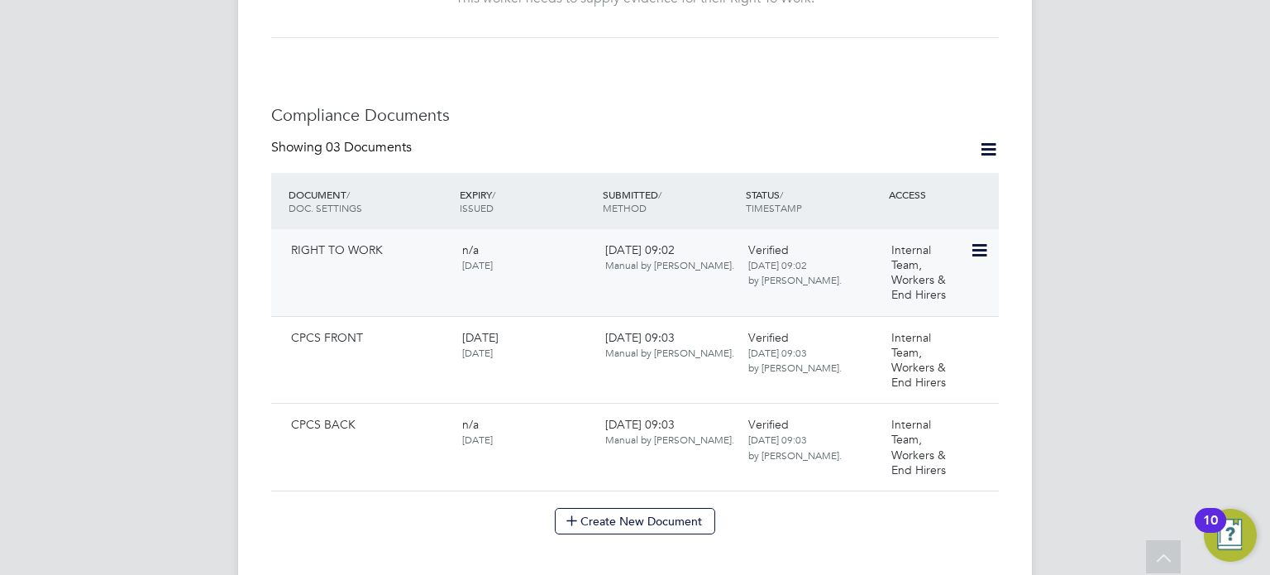
scroll to position [794, 0]
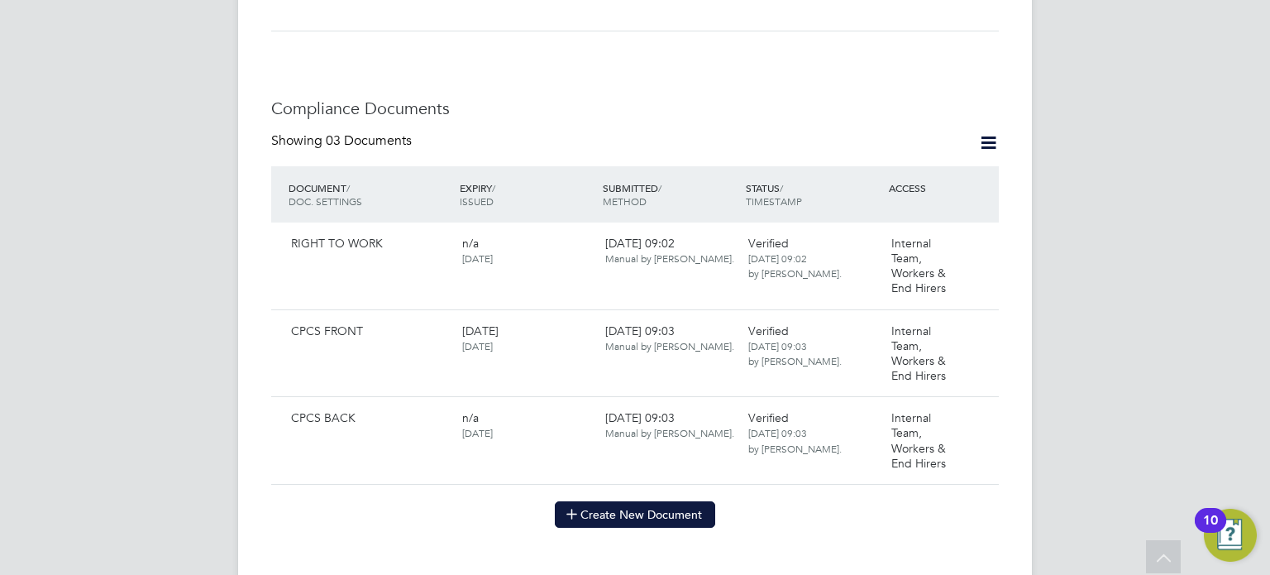
click at [648, 506] on button "Create New Document" at bounding box center [635, 514] width 160 height 26
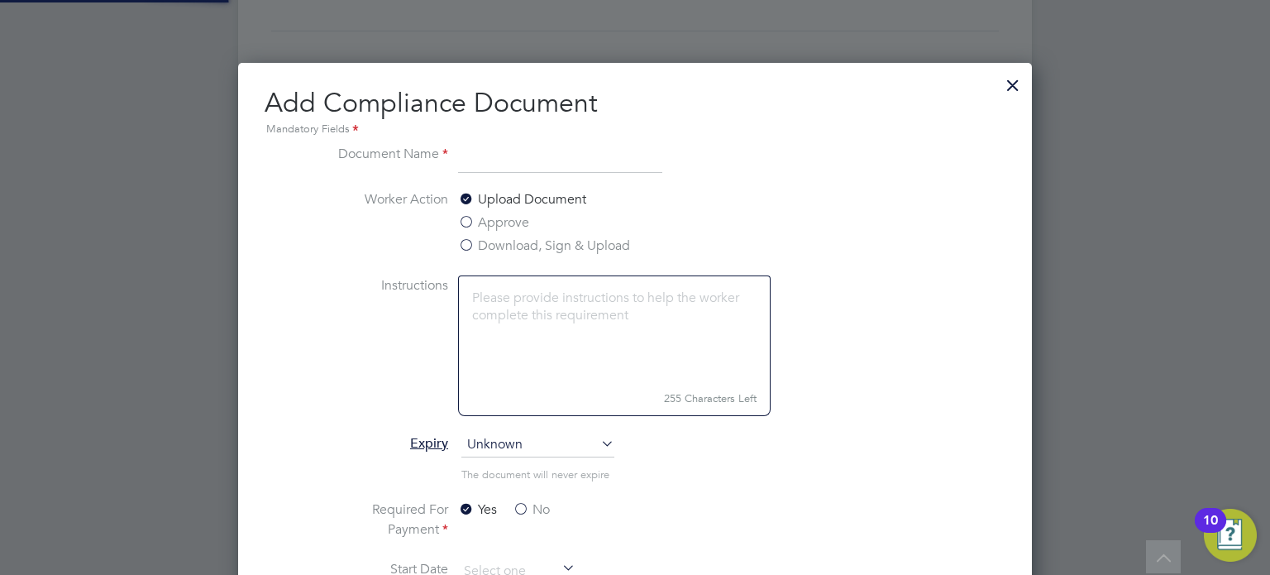
scroll to position [865, 795]
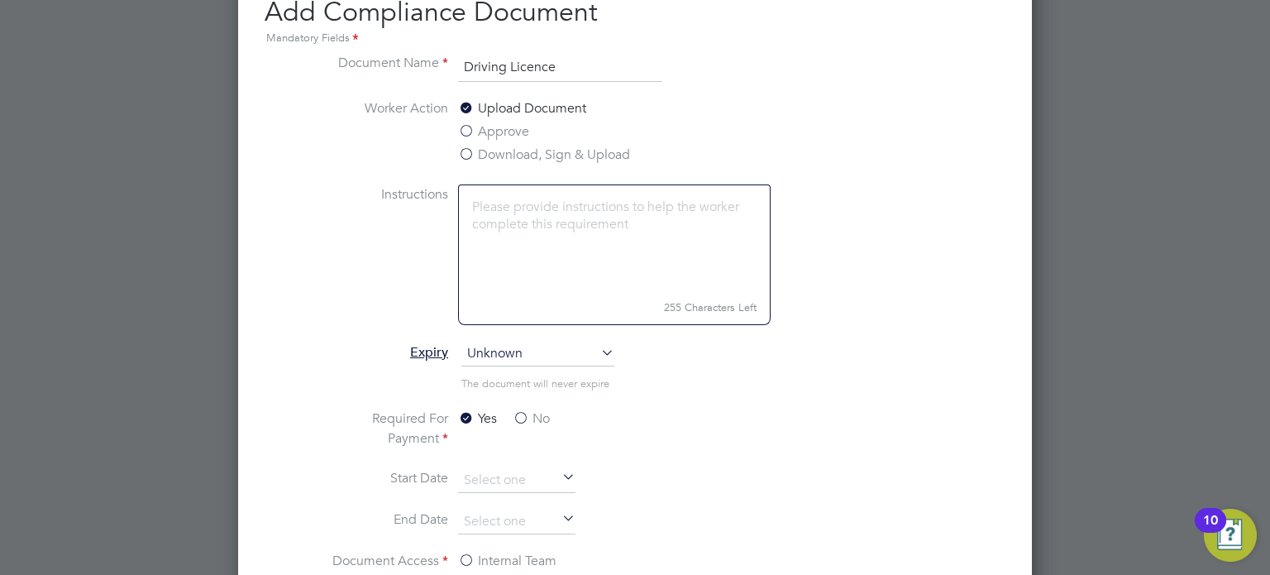
type input "Driving Licence"
click at [518, 414] on label "No" at bounding box center [531, 418] width 37 height 20
click at [0, 0] on input "No" at bounding box center [0, 0] width 0 height 0
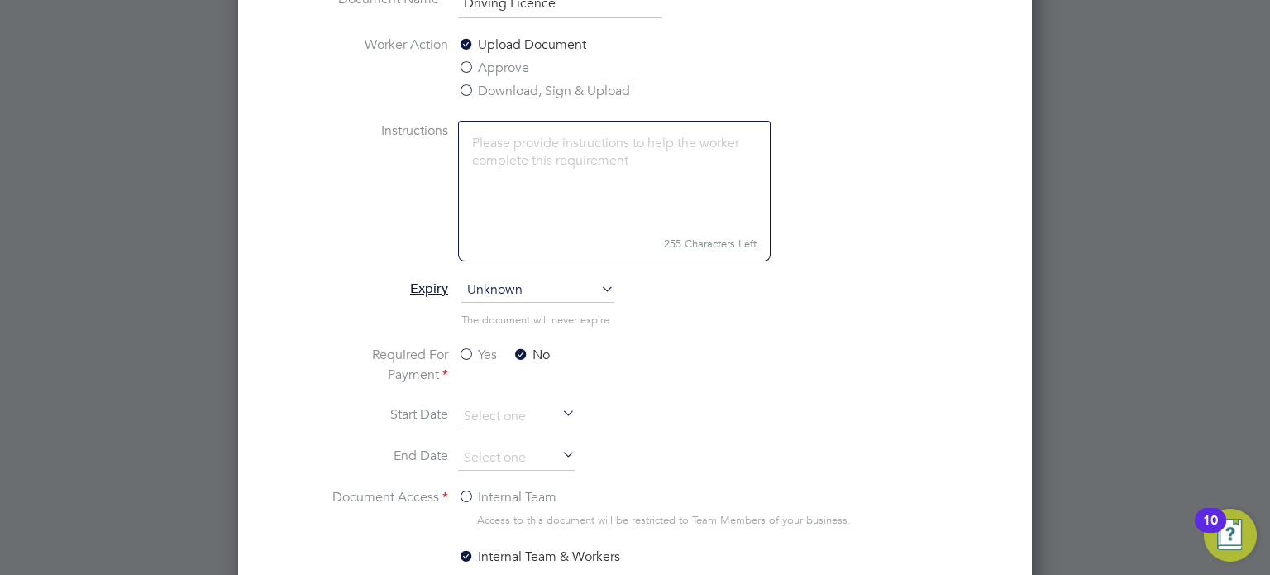
scroll to position [981, 0]
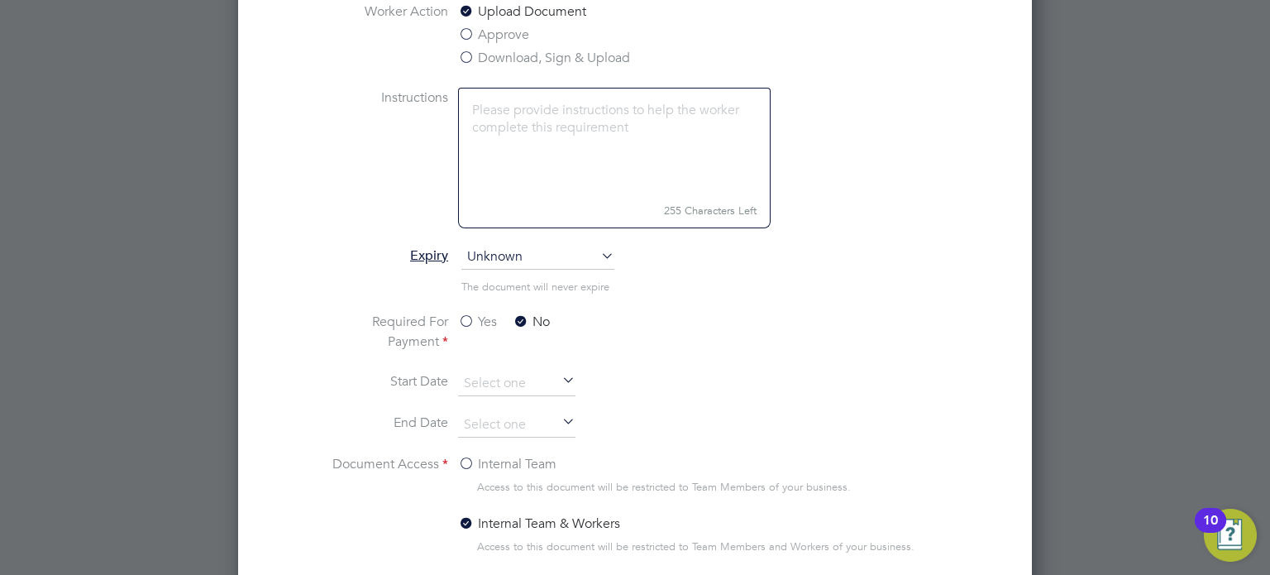
click at [544, 246] on span "Unknown" at bounding box center [537, 257] width 153 height 25
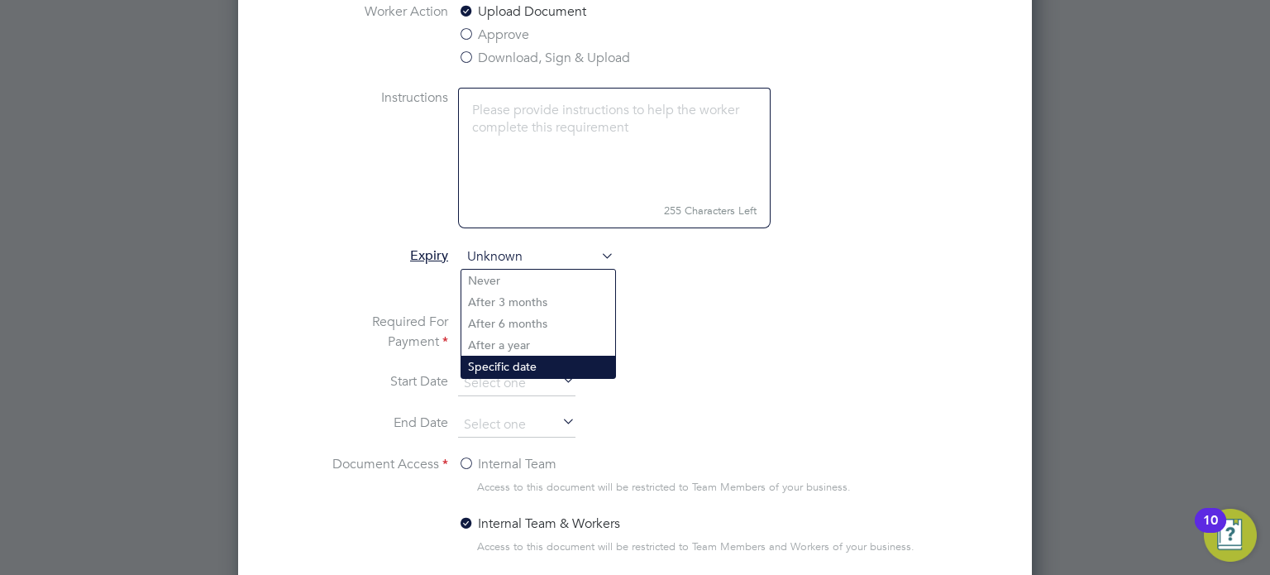
click at [538, 368] on li "Specific date" at bounding box center [538, 366] width 154 height 21
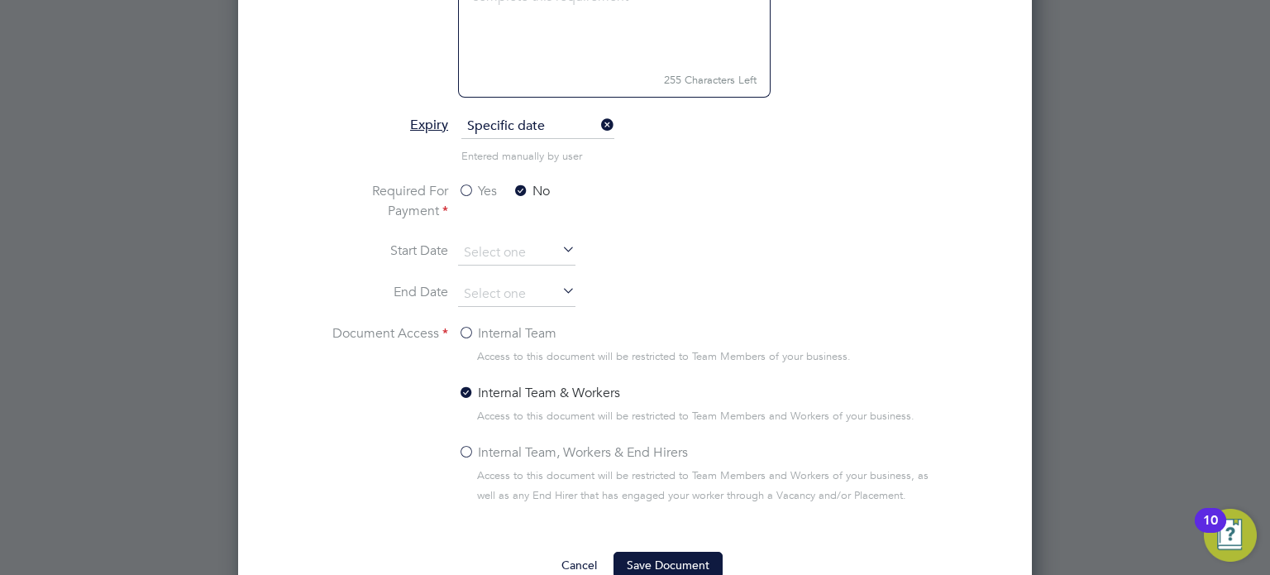
scroll to position [1172, 0]
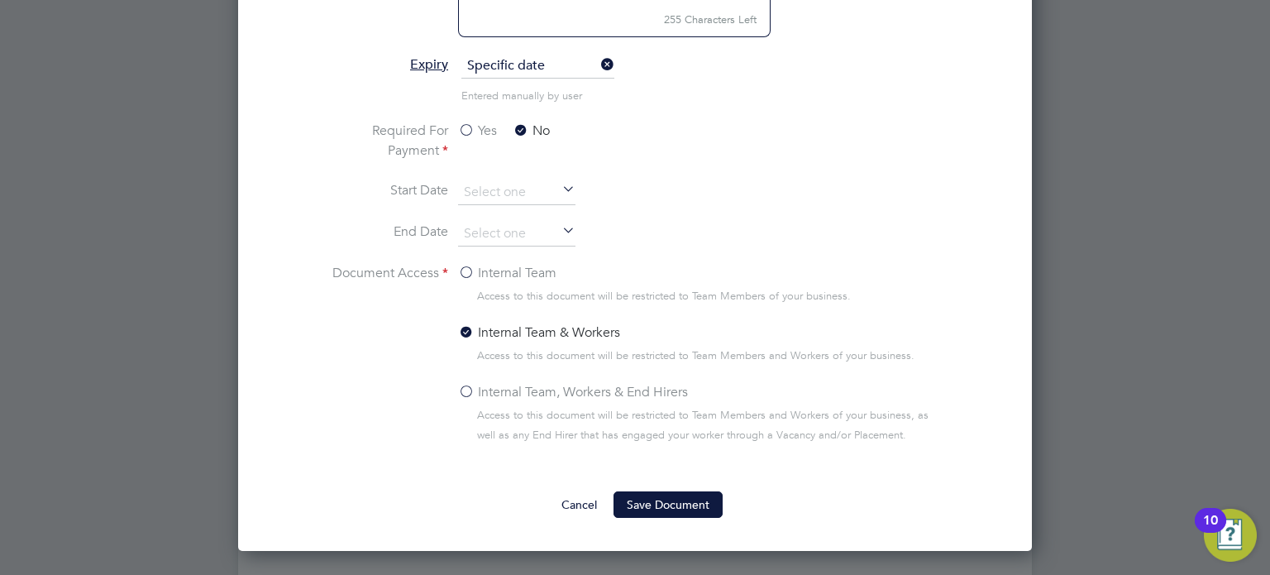
drag, startPoint x: 557, startPoint y: 386, endPoint x: 597, endPoint y: 415, distance: 49.1
click at [557, 388] on label "Internal Team, Workers & End Hirers" at bounding box center [573, 392] width 230 height 20
click at [0, 0] on input "Internal Team, Workers & End Hirers" at bounding box center [0, 0] width 0 height 0
click at [663, 500] on button "Save Document" at bounding box center [667, 504] width 109 height 26
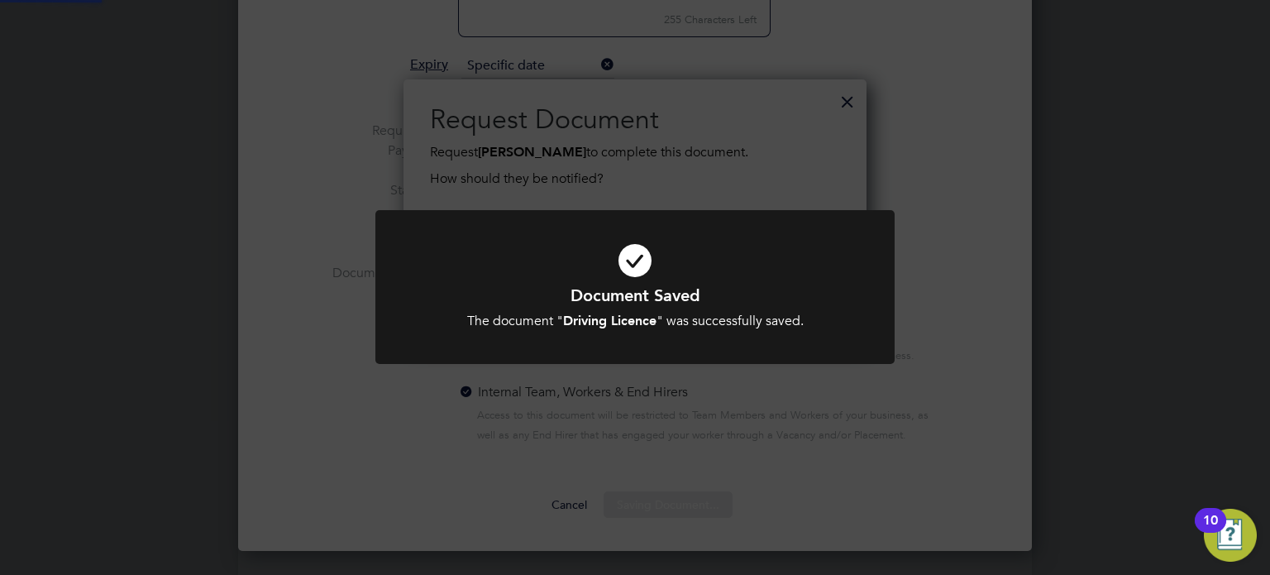
scroll to position [265, 464]
click at [642, 272] on icon at bounding box center [635, 260] width 430 height 64
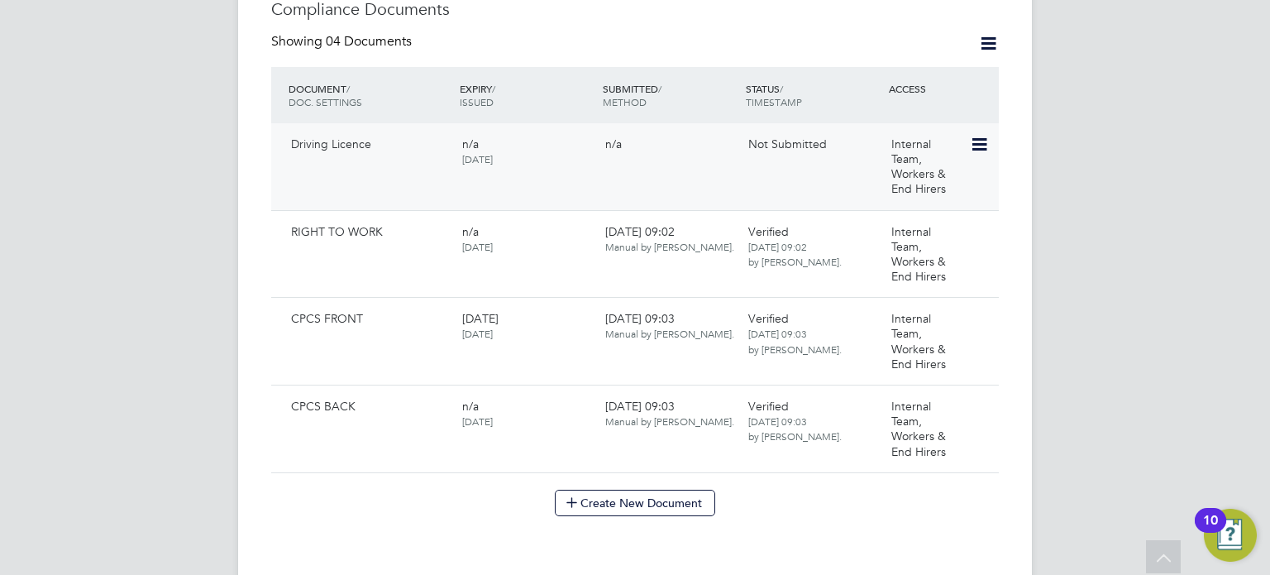
scroll to position [891, 0]
click at [973, 136] on icon at bounding box center [978, 146] width 17 height 20
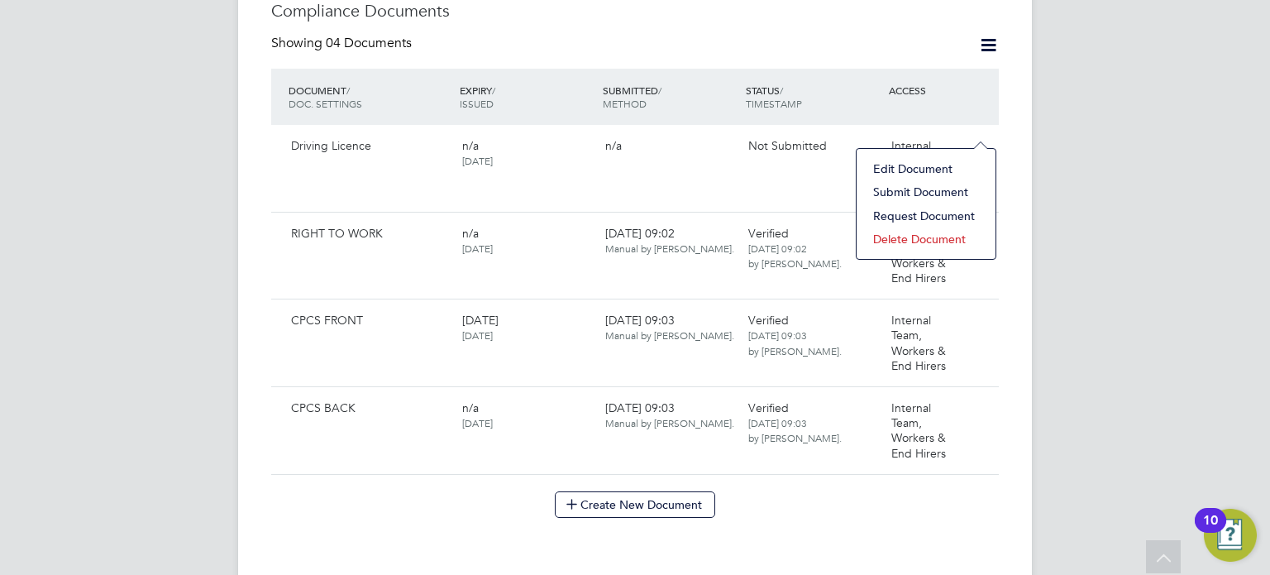
click at [924, 188] on li "Submit Document" at bounding box center [926, 191] width 122 height 23
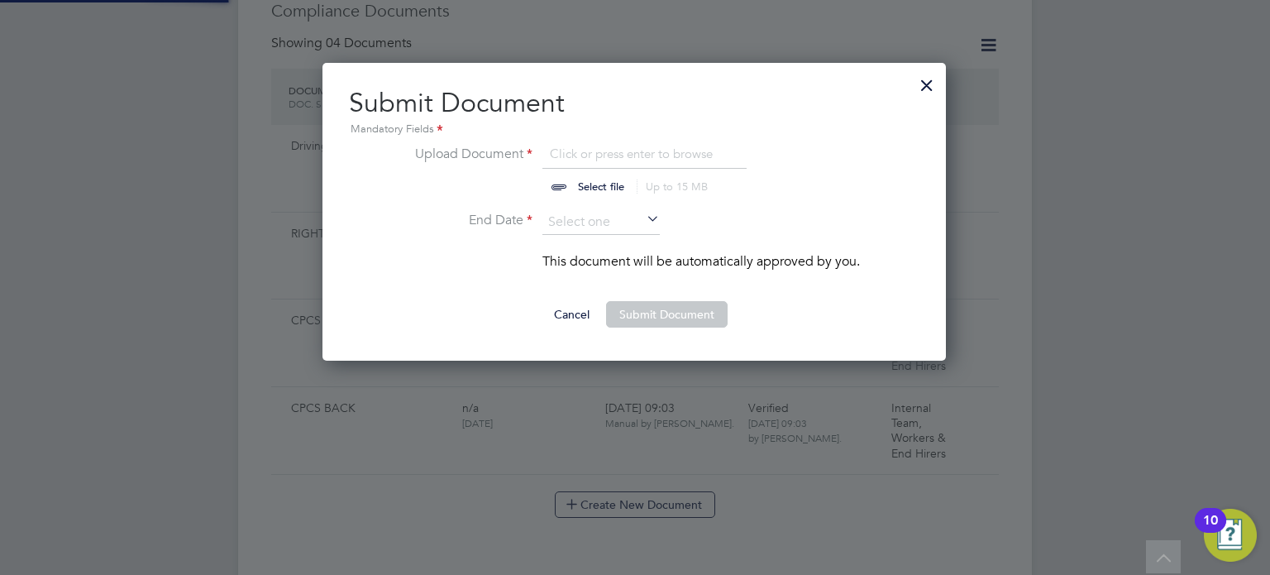
scroll to position [298, 625]
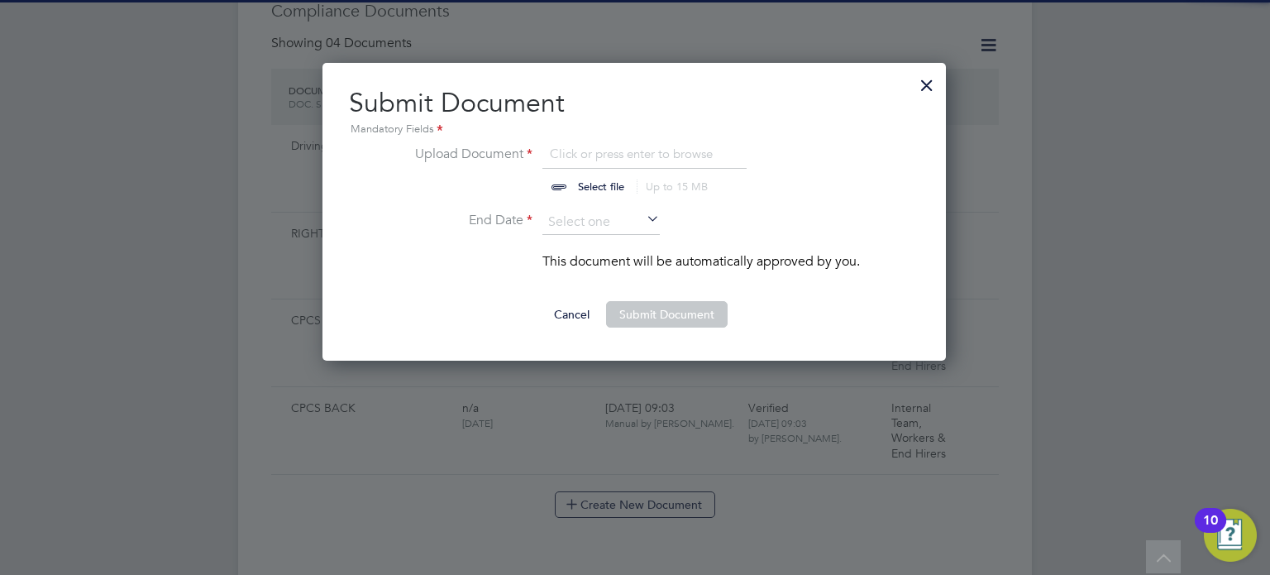
click at [593, 160] on input "file" at bounding box center [617, 169] width 260 height 50
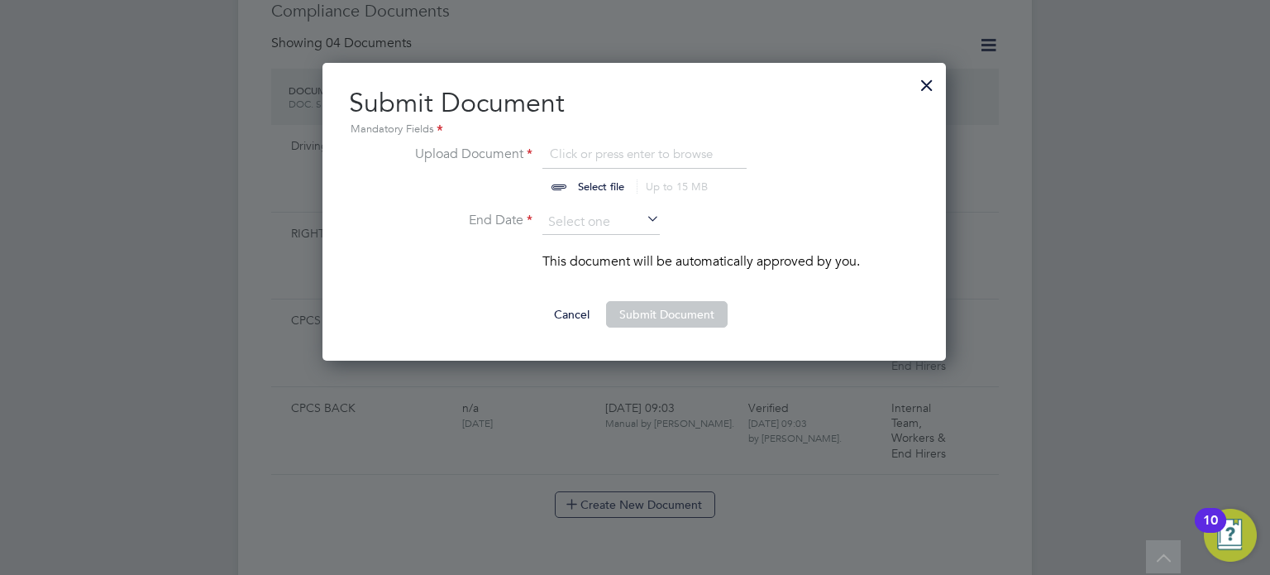
type input "C:\fakepath\WhatsApp Image [DATE] 19.18.18.jpeg"
click at [581, 220] on input at bounding box center [600, 222] width 117 height 25
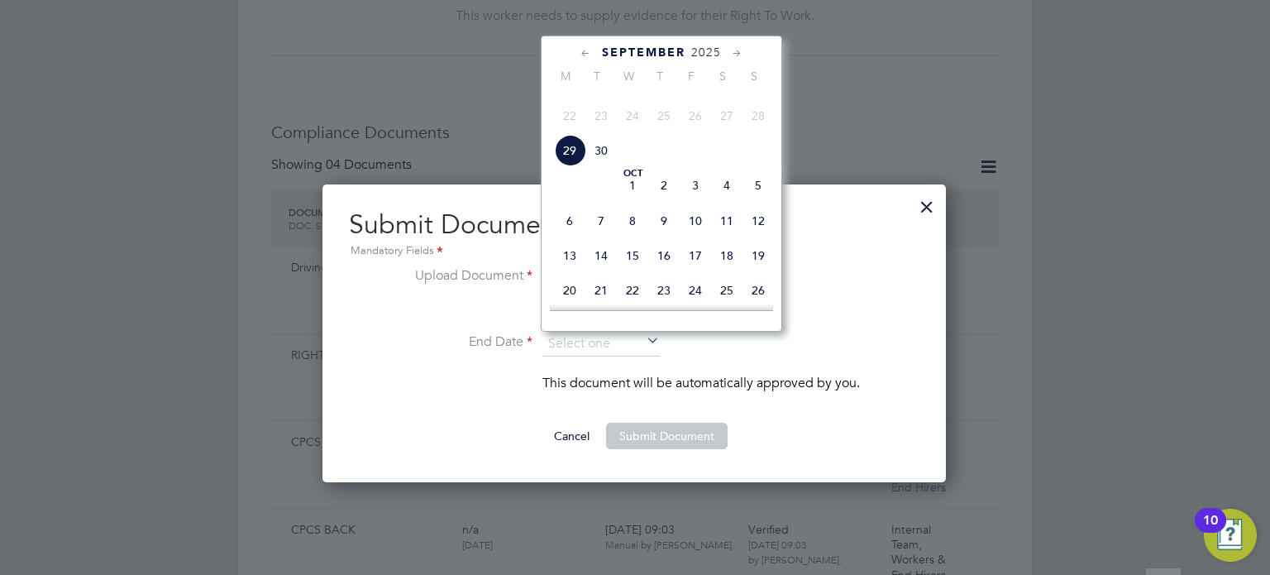
scroll to position [731, 0]
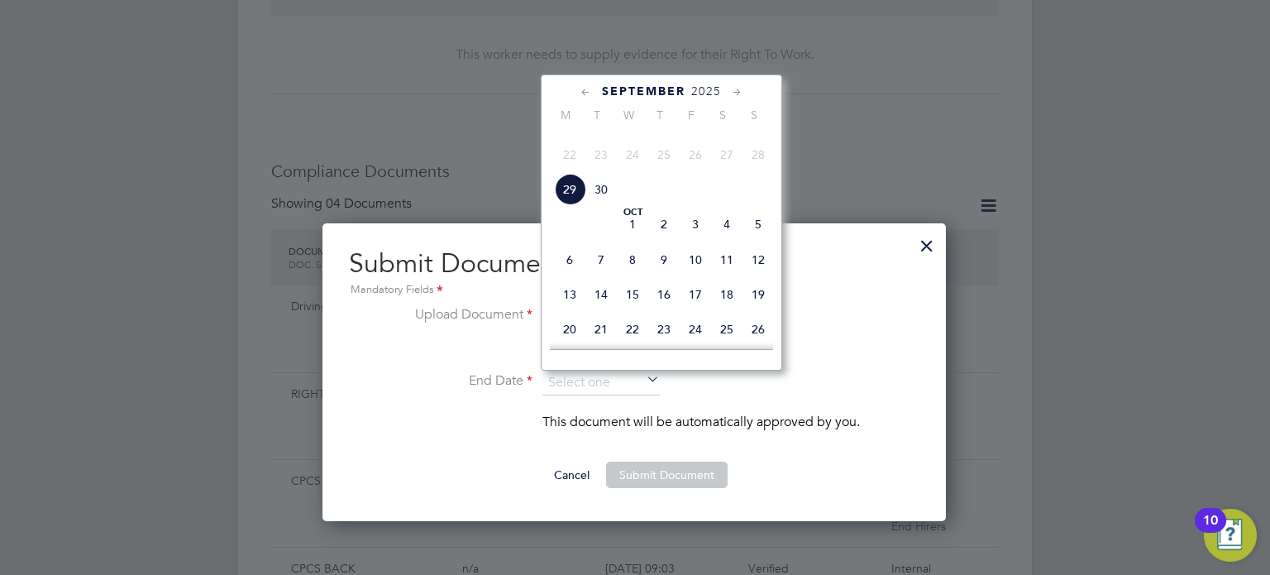
click at [734, 89] on icon at bounding box center [737, 93] width 16 height 18
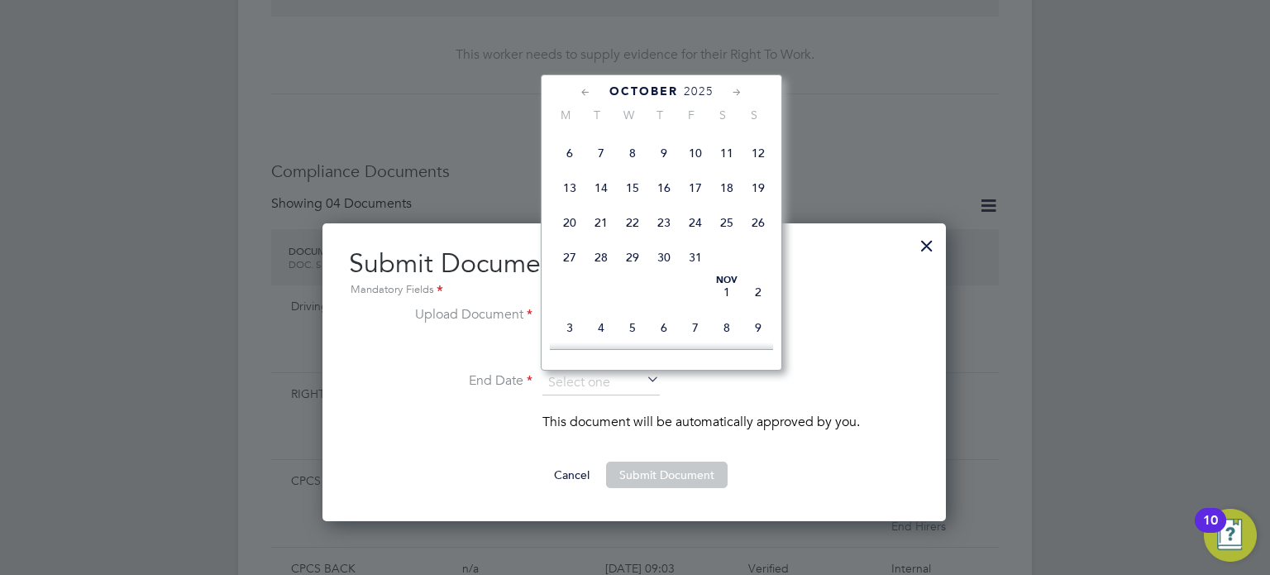
click at [734, 90] on icon at bounding box center [737, 93] width 16 height 18
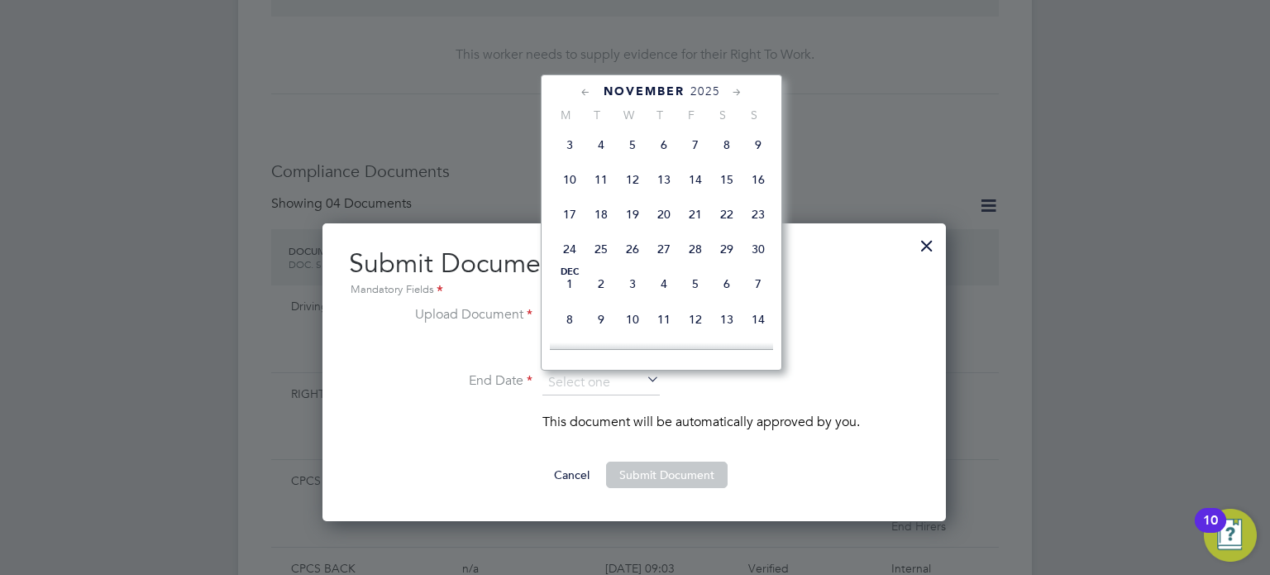
click at [737, 91] on icon at bounding box center [737, 93] width 16 height 18
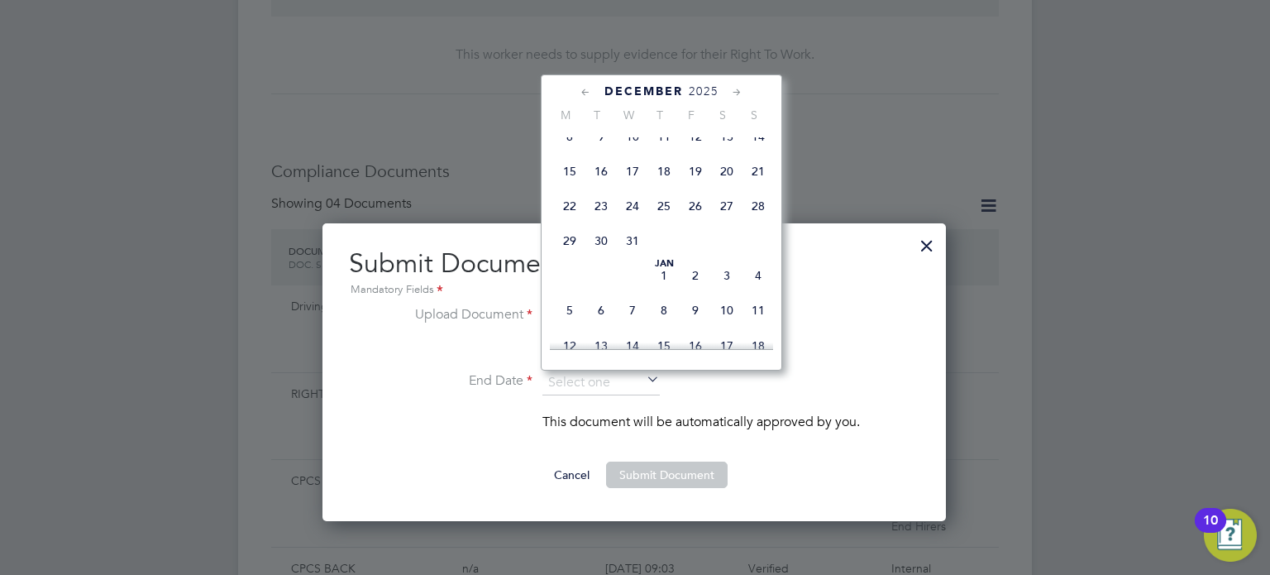
click at [651, 117] on span "4" at bounding box center [663, 100] width 31 height 31
type input "[DATE]"
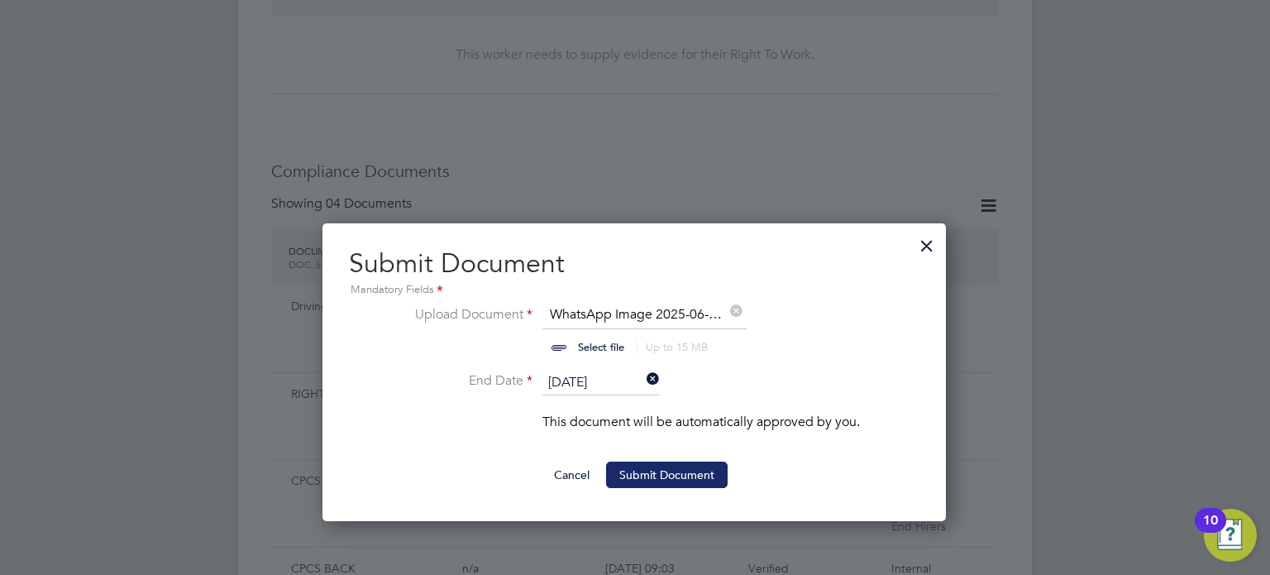
click at [651, 465] on button "Submit Document" at bounding box center [667, 474] width 122 height 26
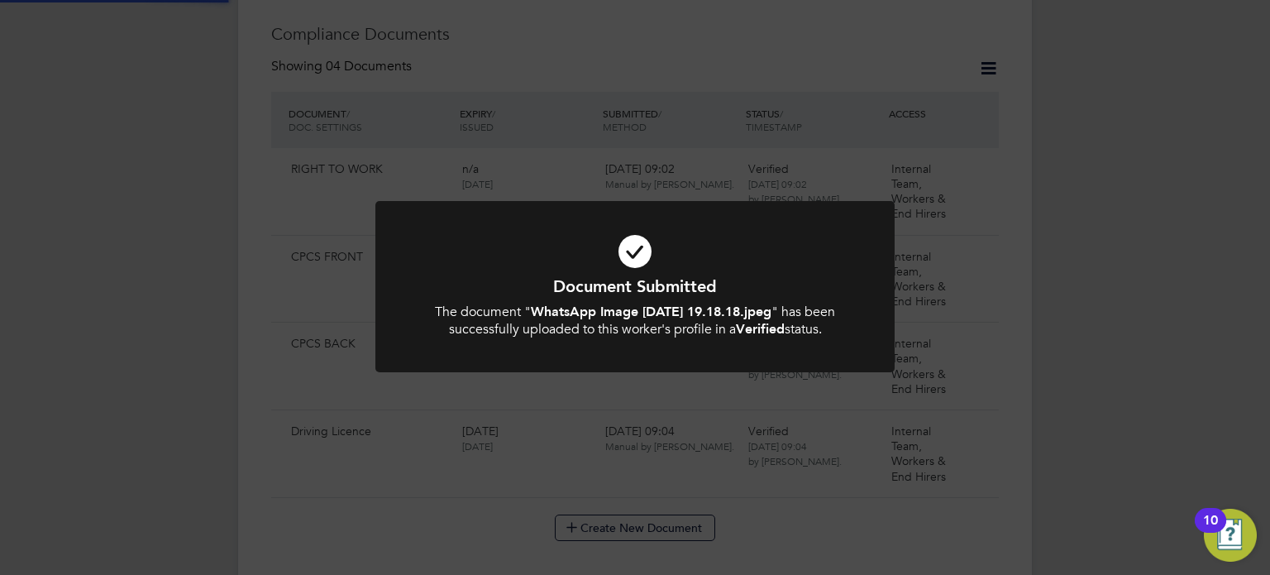
scroll to position [891, 0]
click at [671, 283] on h1 "Document Submitted" at bounding box center [635, 285] width 430 height 21
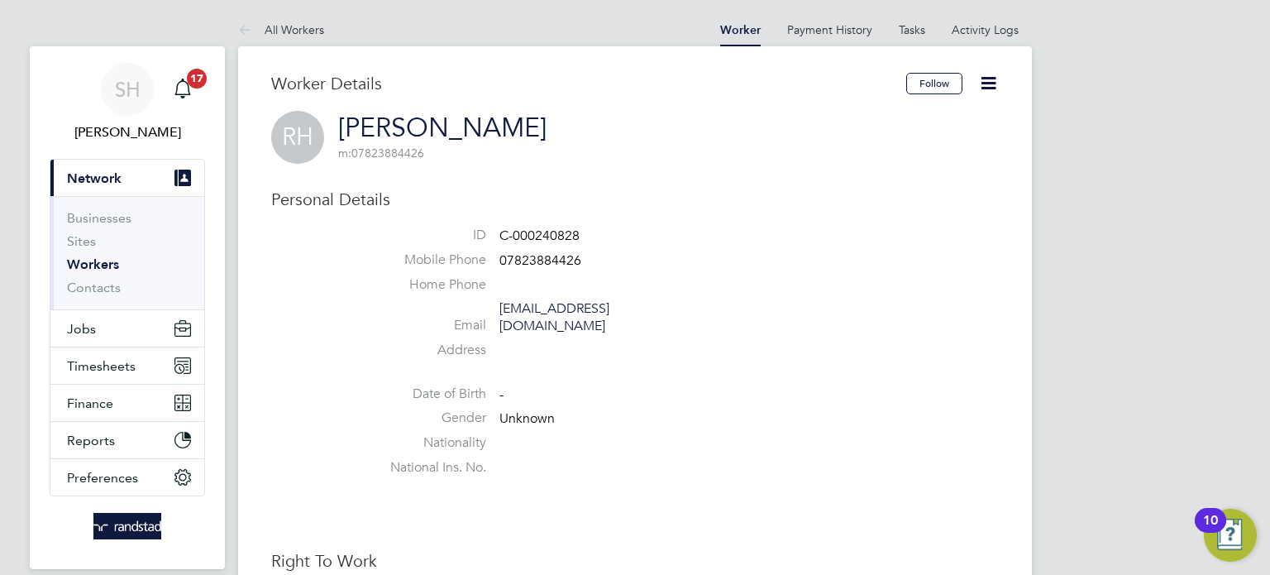
click at [997, 79] on icon at bounding box center [988, 83] width 21 height 21
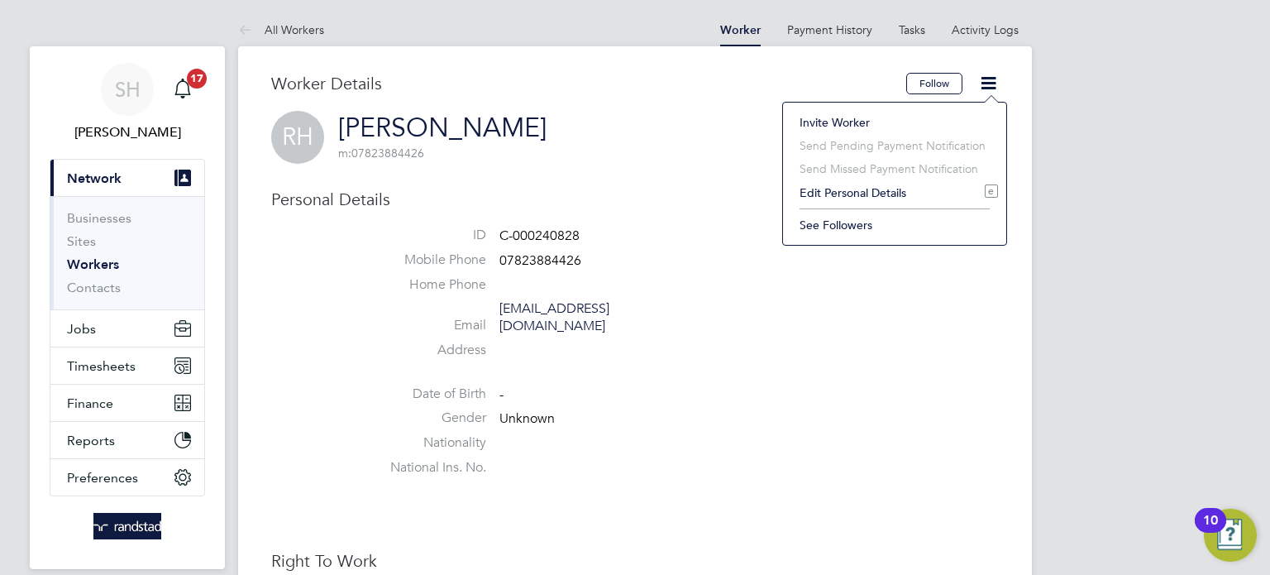
click at [867, 194] on li "Edit Personal Details e" at bounding box center [894, 192] width 207 height 23
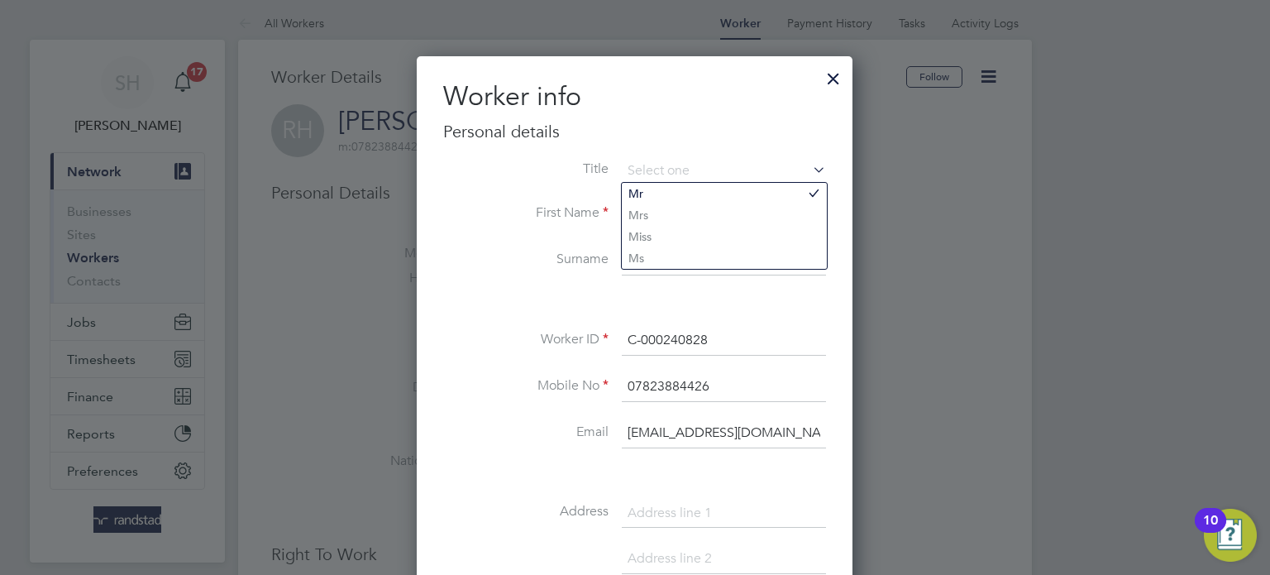
scroll to position [8, 0]
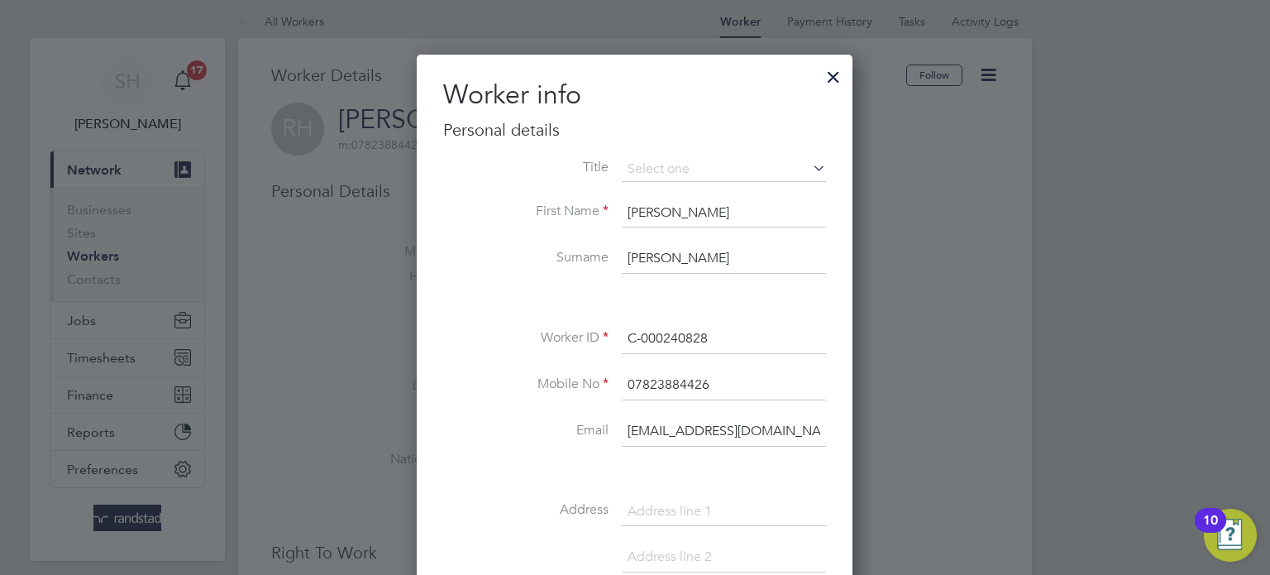
click at [542, 238] on li "First Name Robert" at bounding box center [634, 221] width 383 height 46
click at [655, 176] on input at bounding box center [724, 169] width 204 height 25
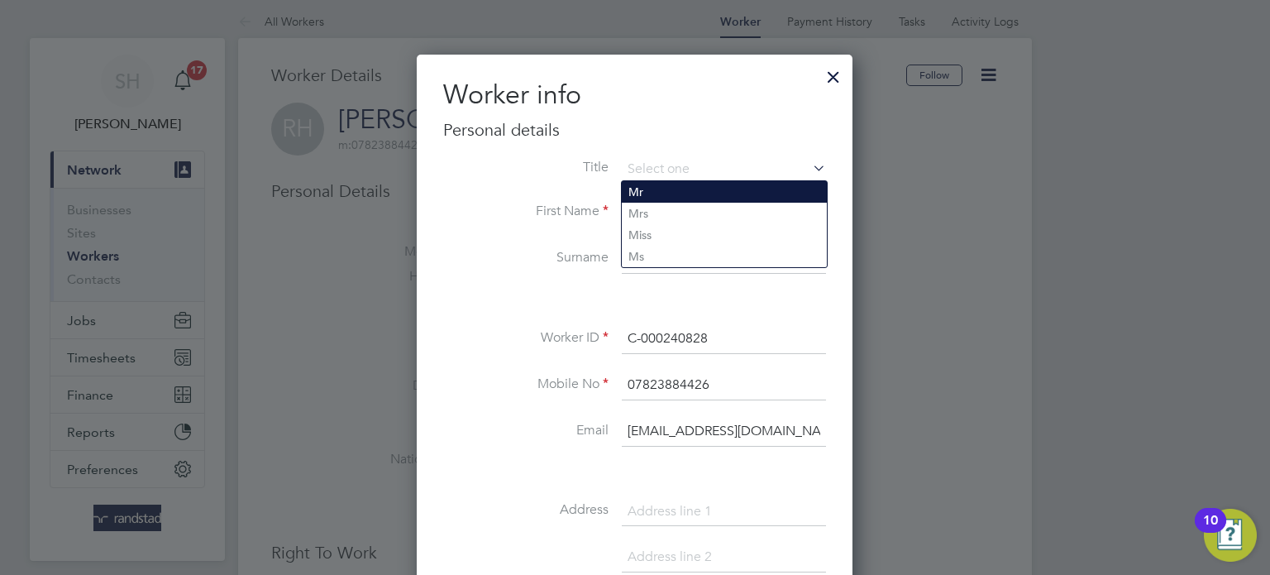
click at [661, 200] on li "Mr" at bounding box center [724, 191] width 205 height 21
type input "Mr"
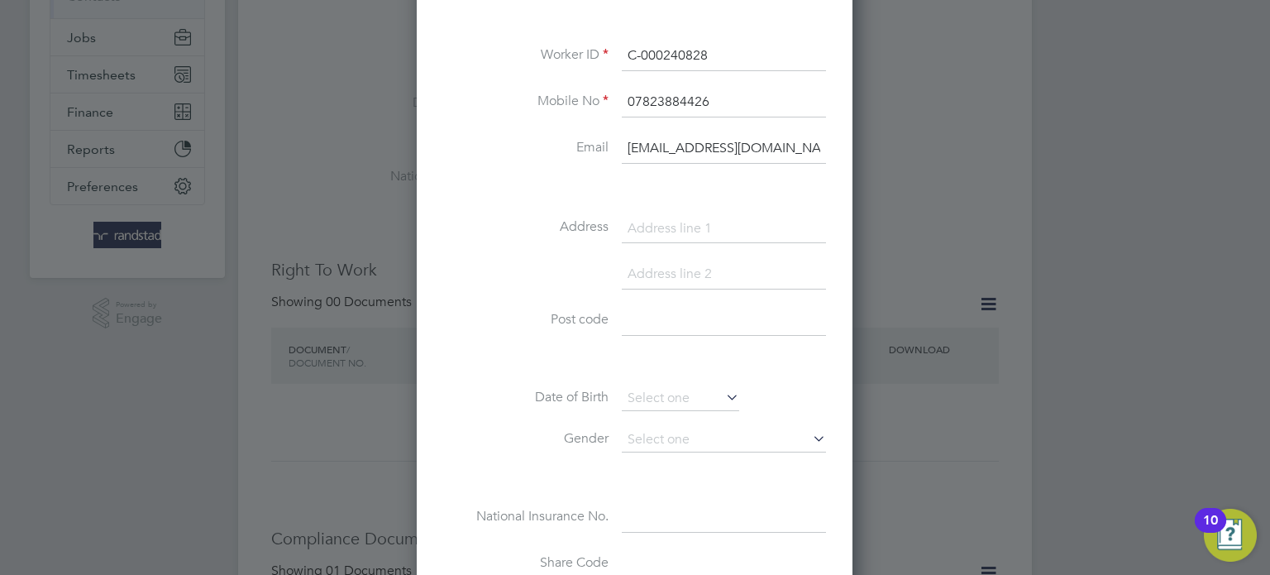
scroll to position [327, 0]
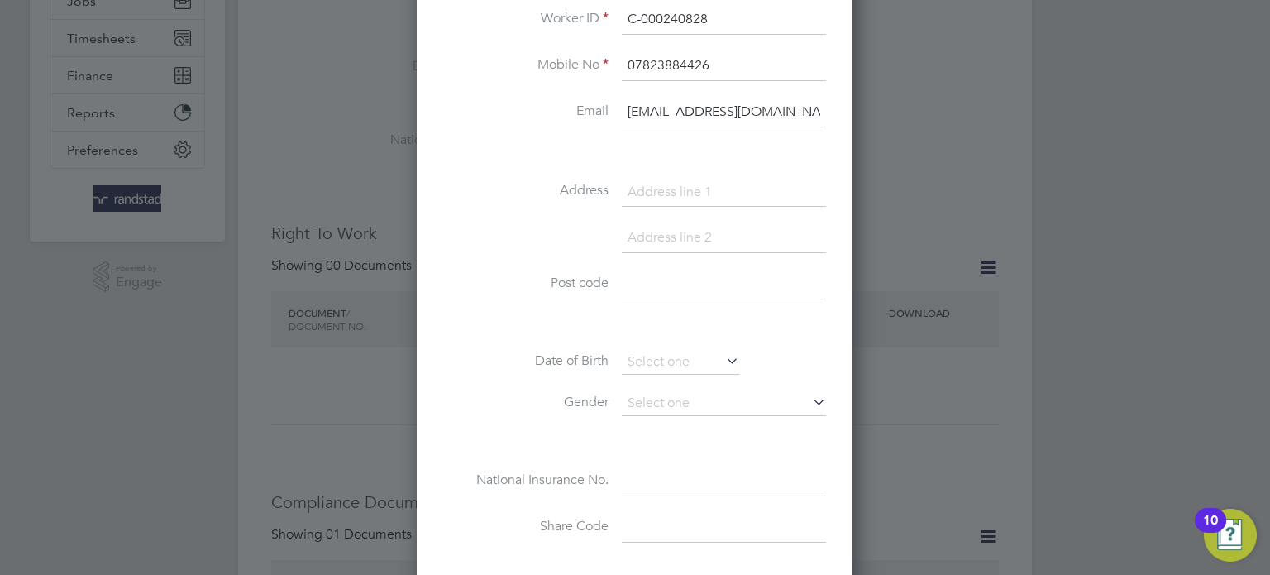
click at [661, 192] on input at bounding box center [724, 193] width 204 height 30
paste input "19 Norway Street Portslade"
type input "19 Norway Street Portslade"
click at [648, 246] on input at bounding box center [724, 238] width 204 height 30
paste input "Brighton"
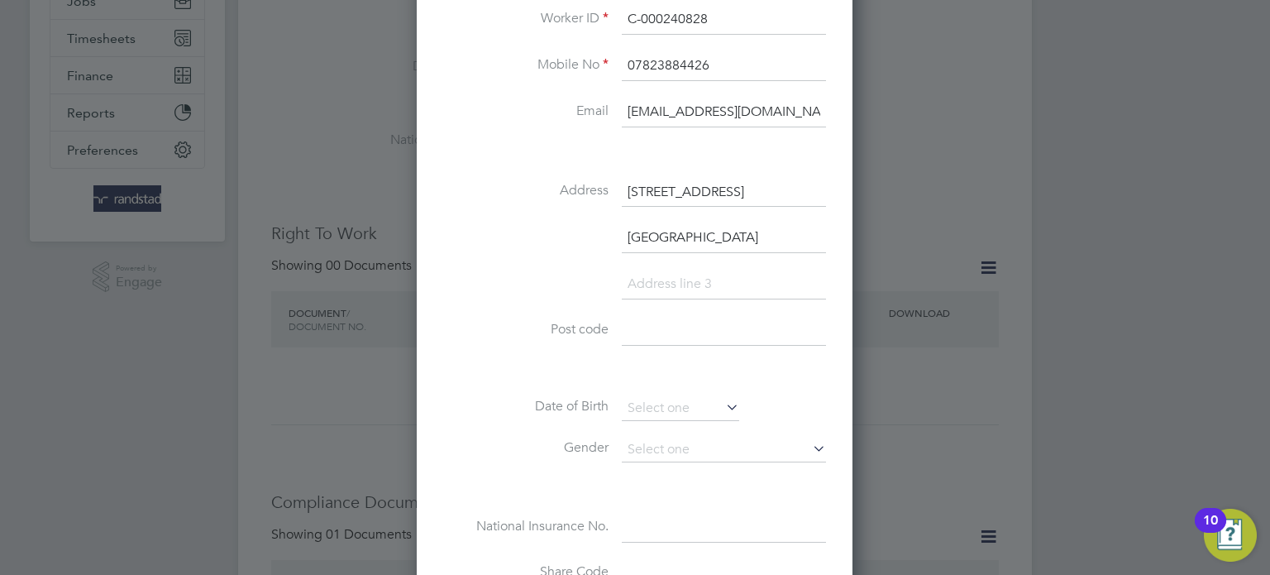
scroll to position [976, 437]
type input "Brighton"
click at [642, 325] on input at bounding box center [724, 331] width 204 height 30
paste input "BN41 1GN"
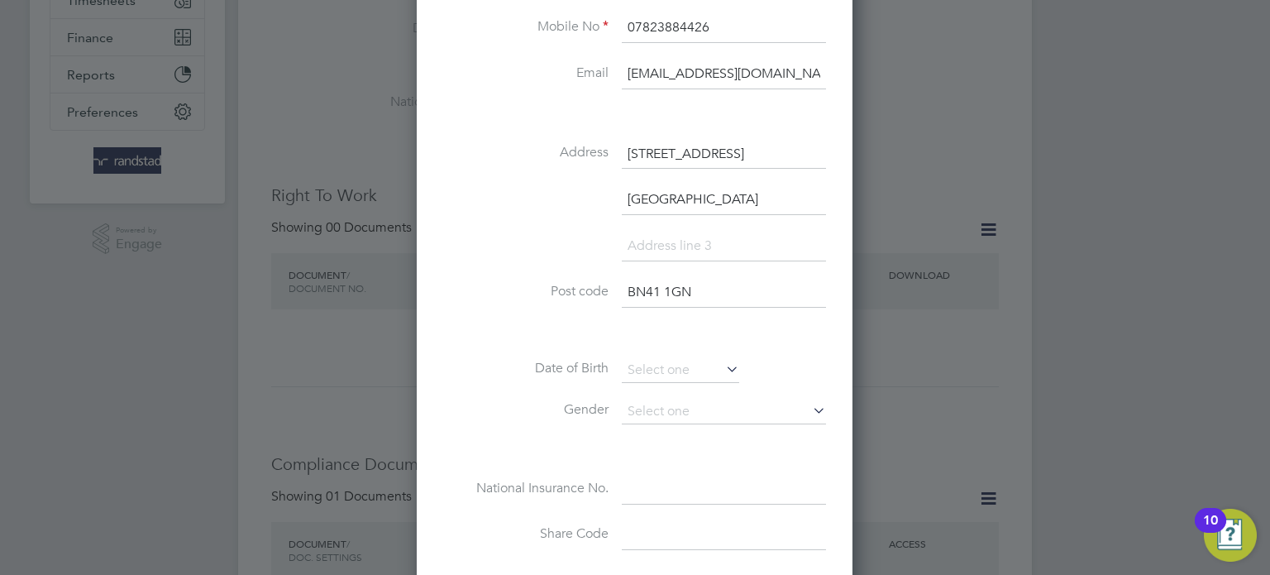
scroll to position [387, 0]
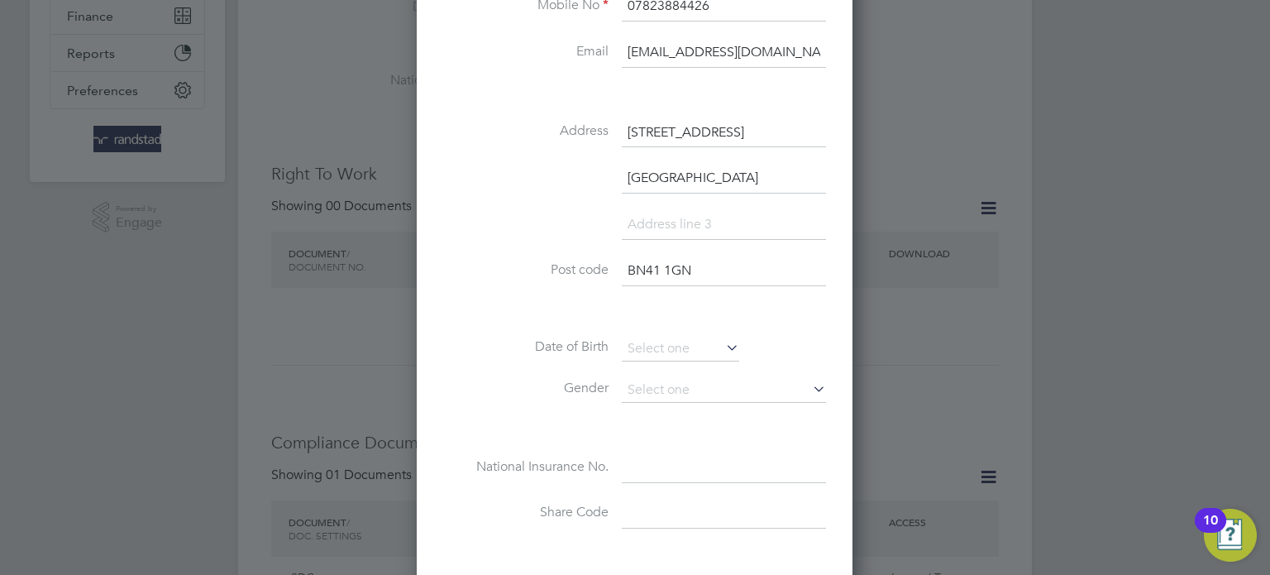
type input "BN41 1GN"
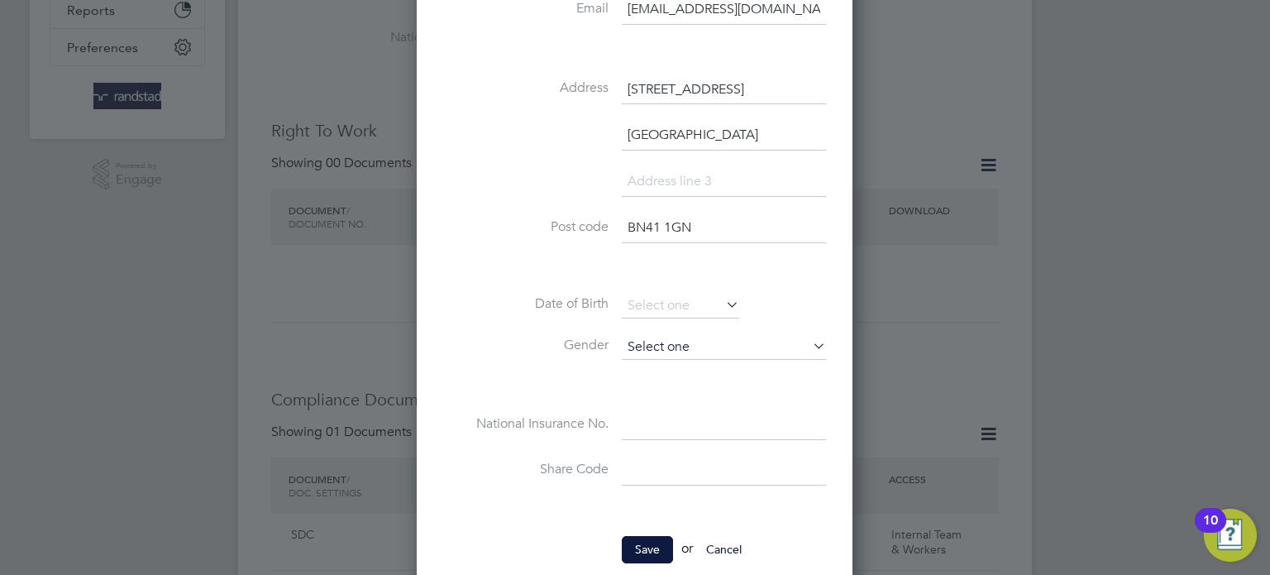
scroll to position [456, 0]
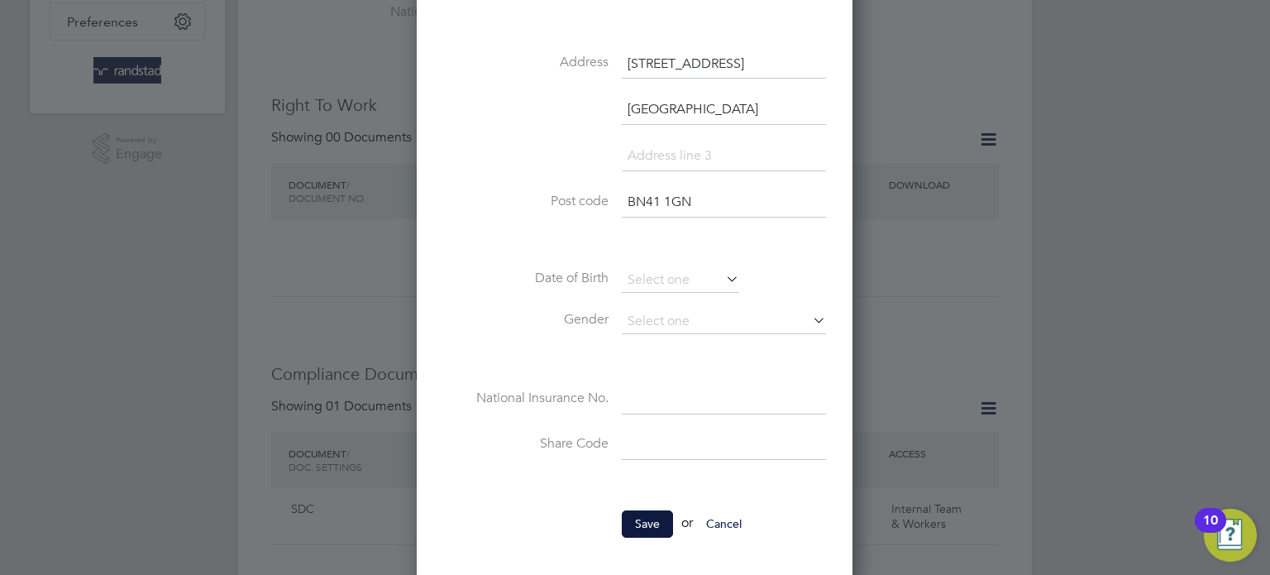
click at [648, 398] on input at bounding box center [724, 399] width 204 height 30
paste input "JB341405B"
type input "JB 34 14 05 B"
click at [652, 278] on input at bounding box center [680, 280] width 117 height 25
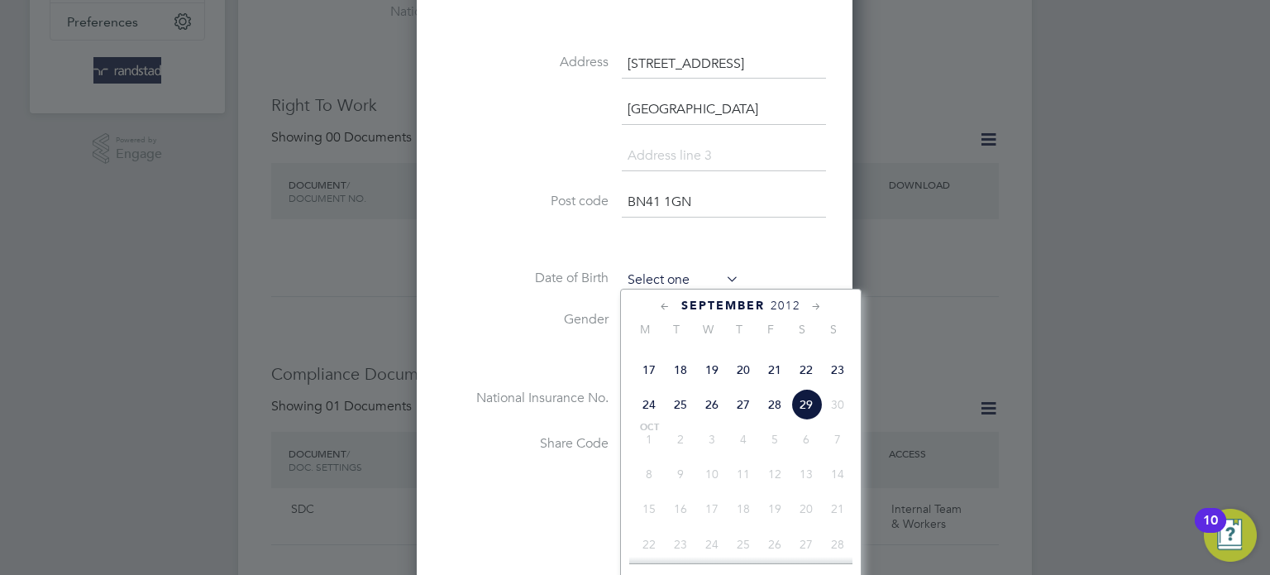
click at [652, 278] on input at bounding box center [680, 280] width 117 height 25
click at [641, 313] on div "September 2012 M T W T F S S Jun 1 2 3 4 5 6 7 8 9 10 11 12 13 14 15 16 17 18 1…" at bounding box center [740, 437] width 241 height 296
click at [639, 313] on div "September 2012 M T W T F S S Jun 1 2 3 4 5 6 7 8 9 10 11 12 13 14 15 16 17 18 1…" at bounding box center [740, 437] width 241 height 296
drag, startPoint x: 588, startPoint y: 320, endPoint x: 630, endPoint y: 318, distance: 42.2
click at [587, 321] on label "Gender" at bounding box center [525, 319] width 165 height 17
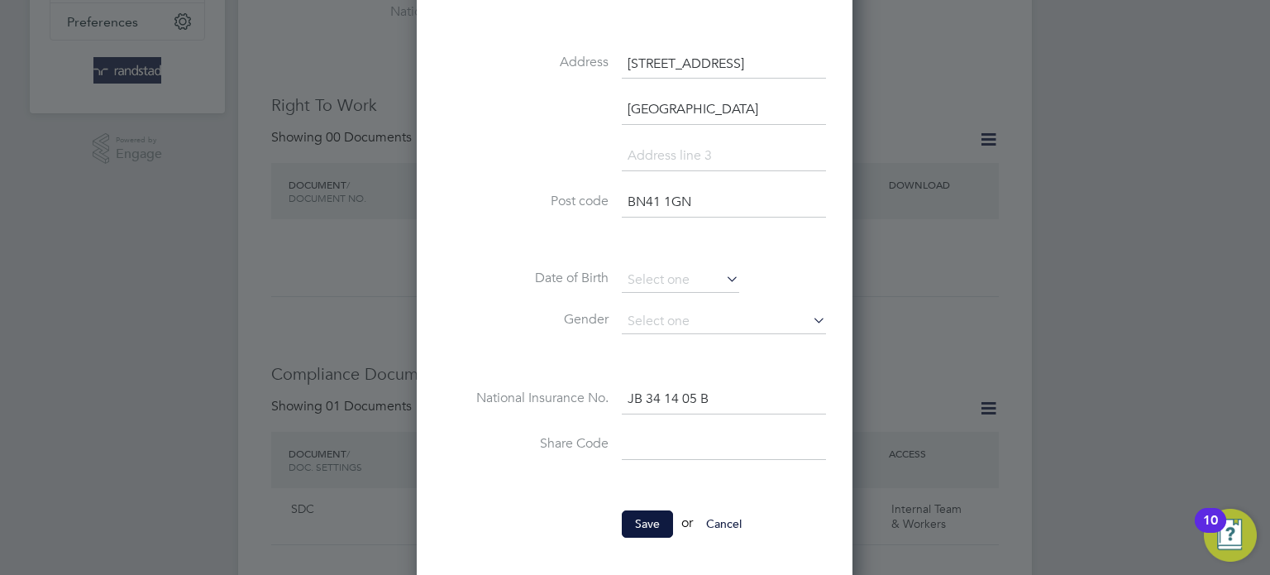
click at [661, 317] on div "All Workers Worker Payment History Tasks Activity Logs Worker Payment History T…" at bounding box center [635, 465] width 794 height 1815
click at [674, 320] on input at bounding box center [724, 321] width 204 height 25
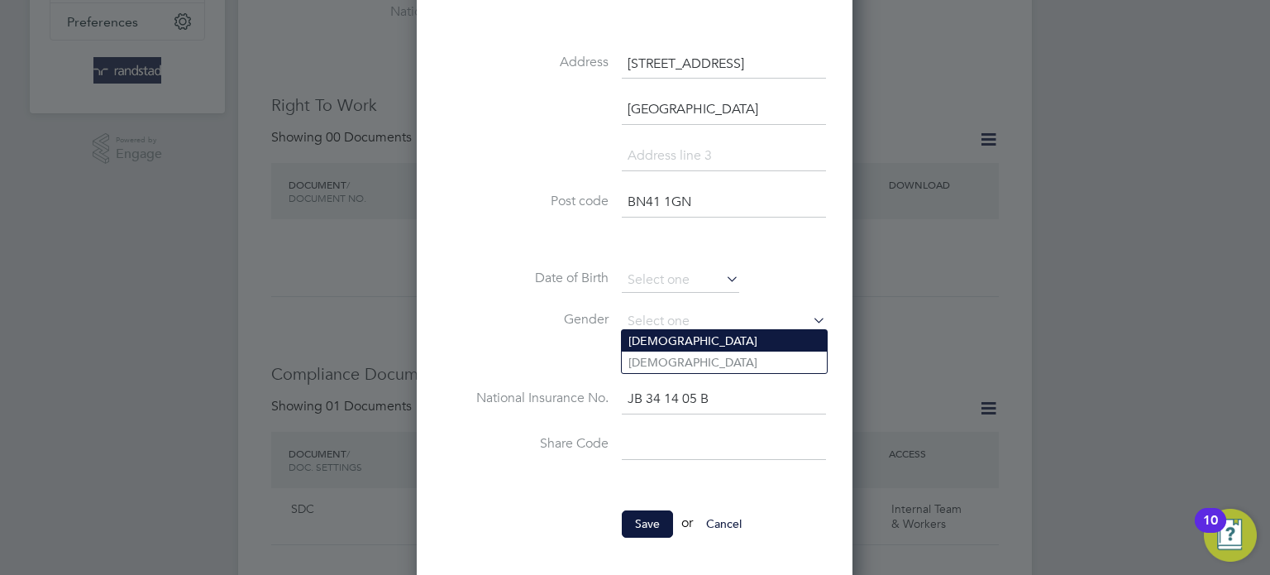
click at [665, 337] on li "[DEMOGRAPHIC_DATA]" at bounding box center [724, 340] width 205 height 21
type input "[DEMOGRAPHIC_DATA]"
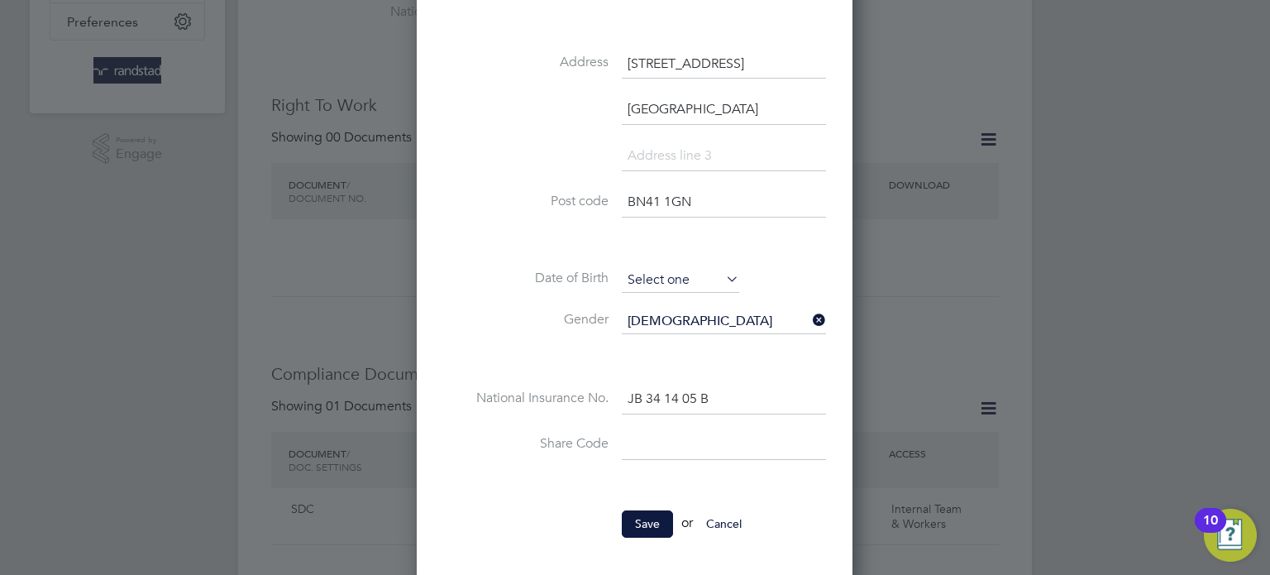
click at [637, 269] on input at bounding box center [680, 280] width 117 height 25
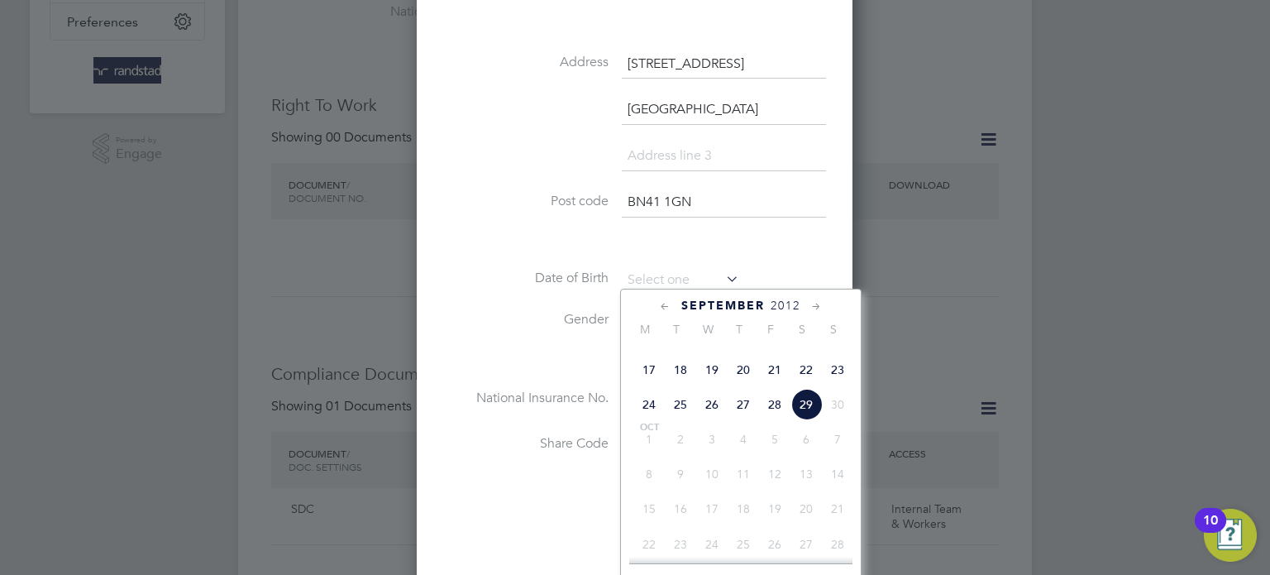
click at [789, 303] on span "2012" at bounding box center [786, 305] width 30 height 14
click at [790, 303] on span "2012" at bounding box center [786, 305] width 30 height 14
click at [778, 308] on span "2012" at bounding box center [772, 305] width 30 height 14
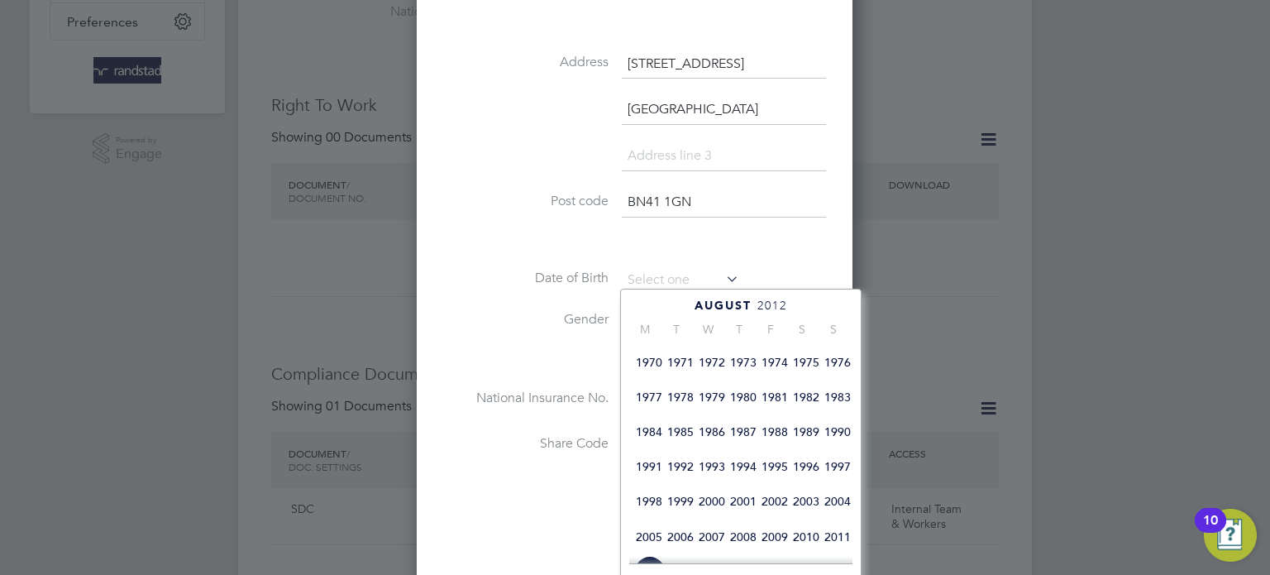
scroll to position [301, 0]
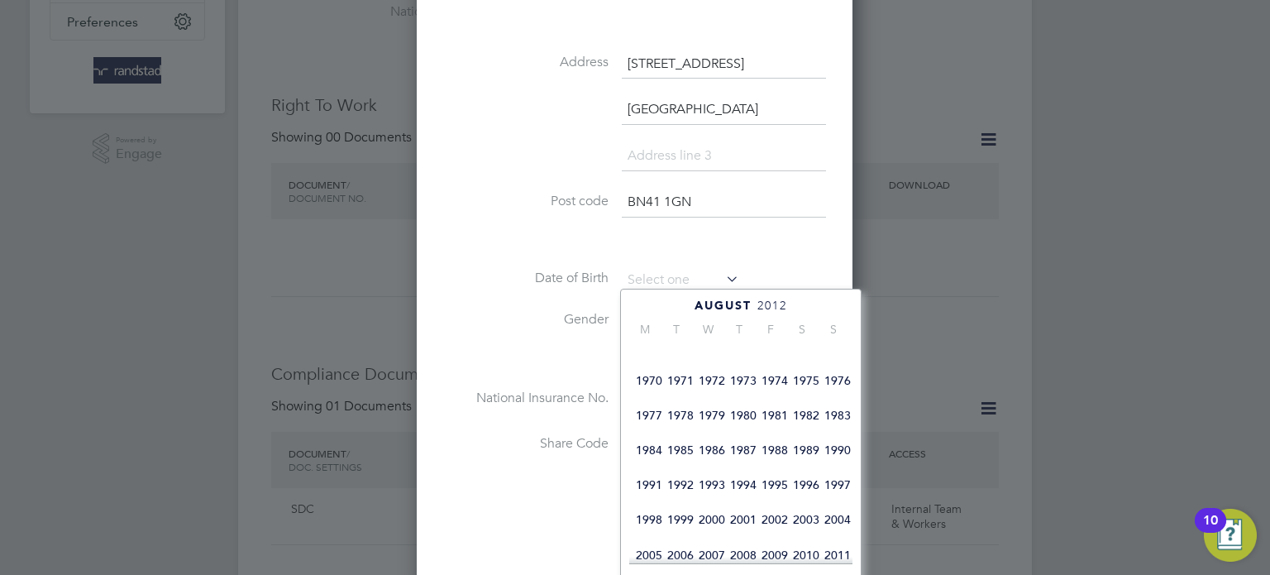
click at [777, 396] on span "1974" at bounding box center [774, 380] width 31 height 31
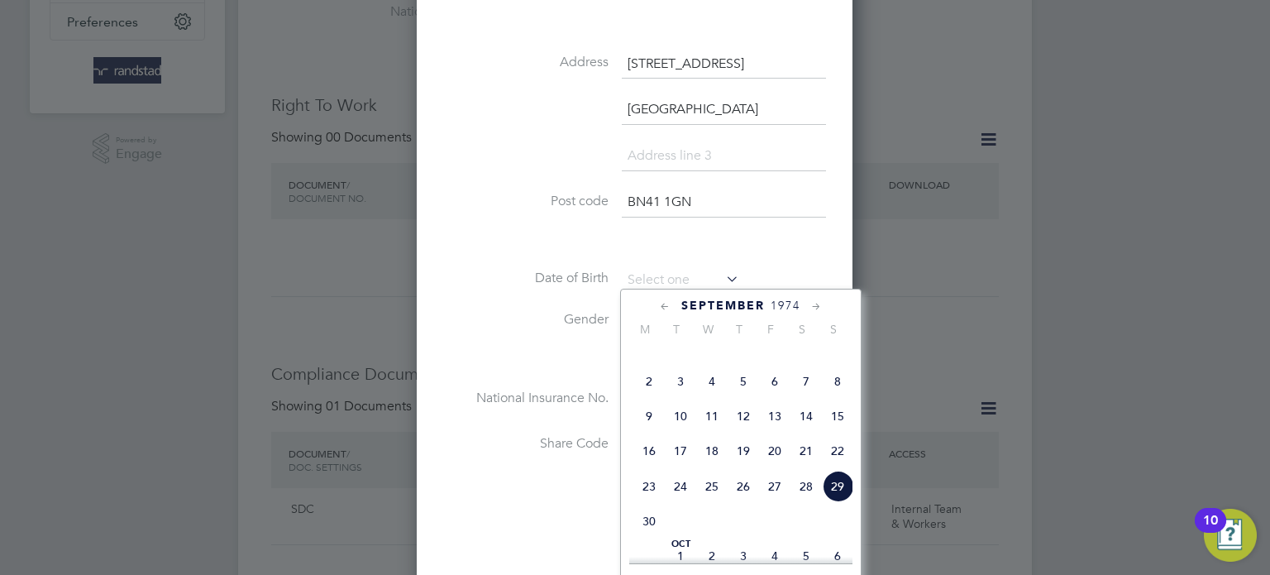
scroll to position [556, 0]
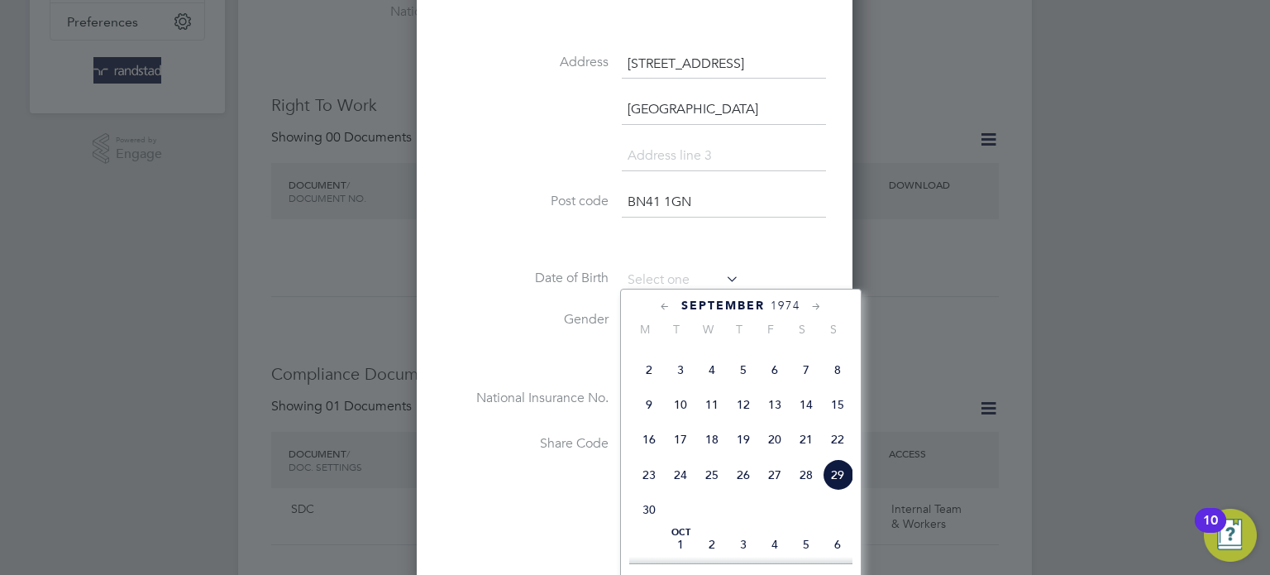
click at [769, 490] on span "27" at bounding box center [774, 474] width 31 height 31
type input "27 Sep 1974"
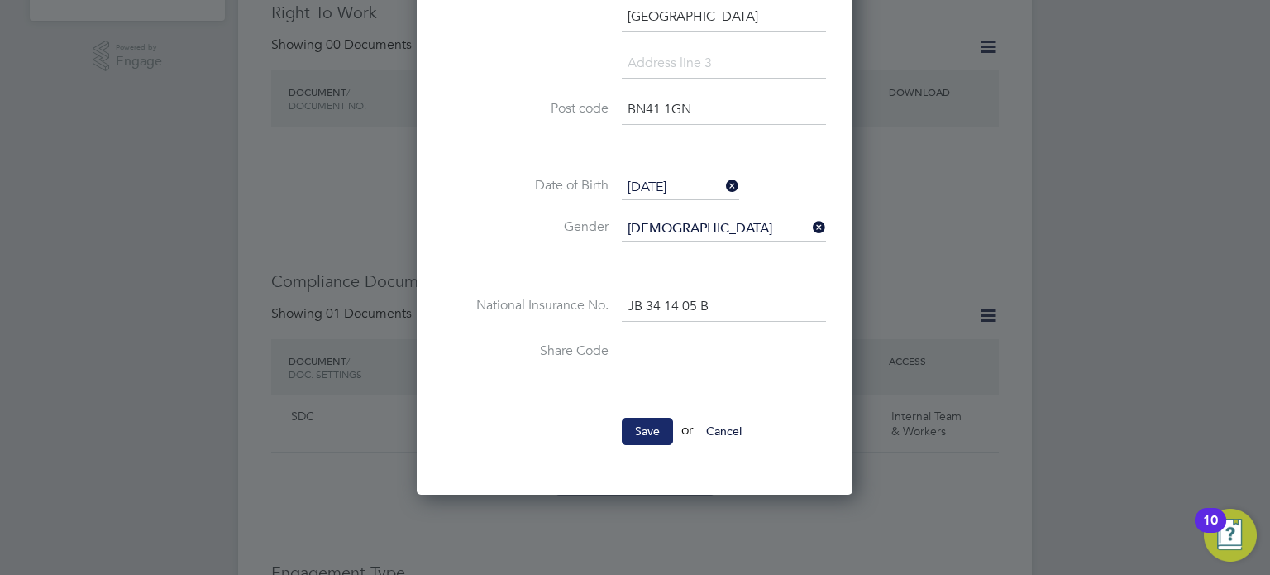
click at [648, 437] on button "Save" at bounding box center [647, 431] width 51 height 26
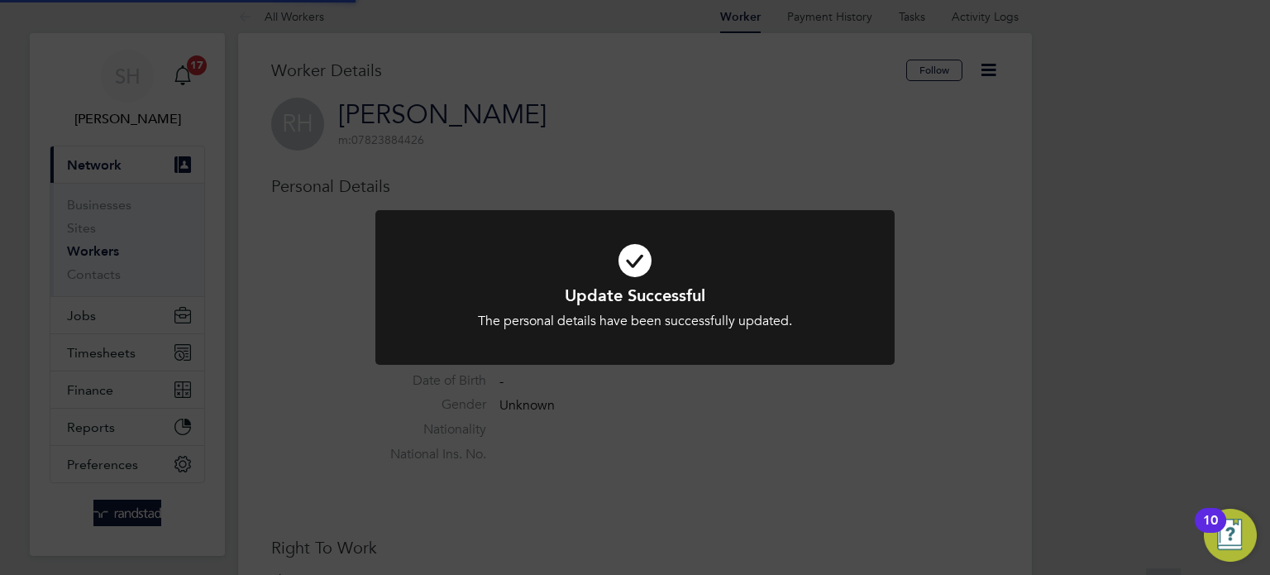
scroll to position [0, 0]
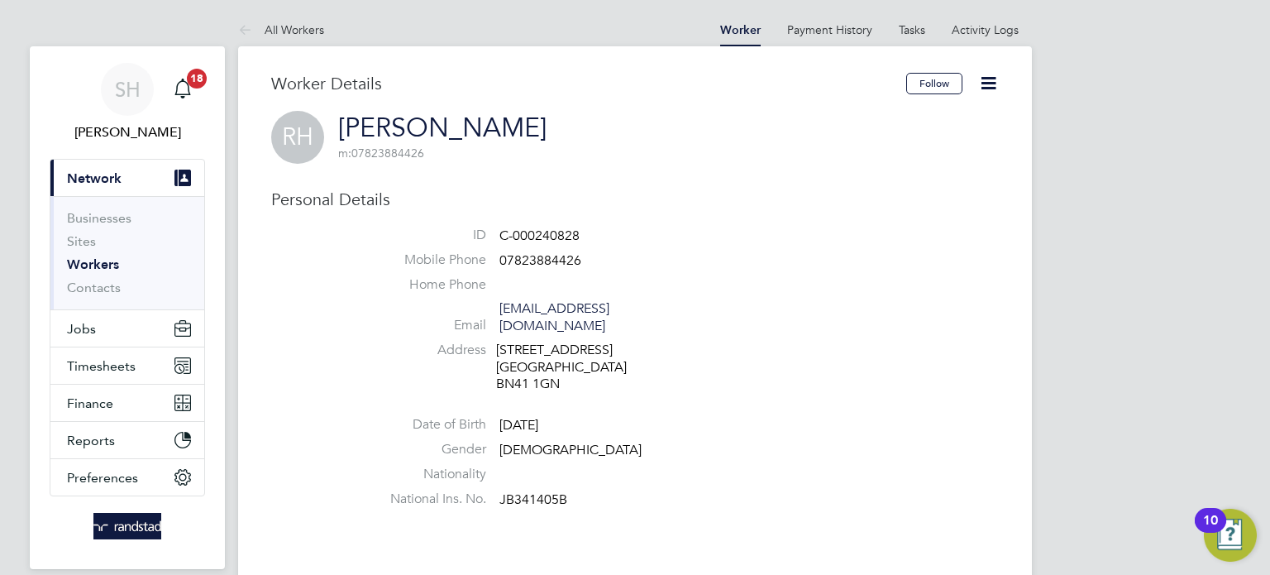
click at [701, 323] on li "Email robertohum@icloud.com" at bounding box center [684, 320] width 628 height 41
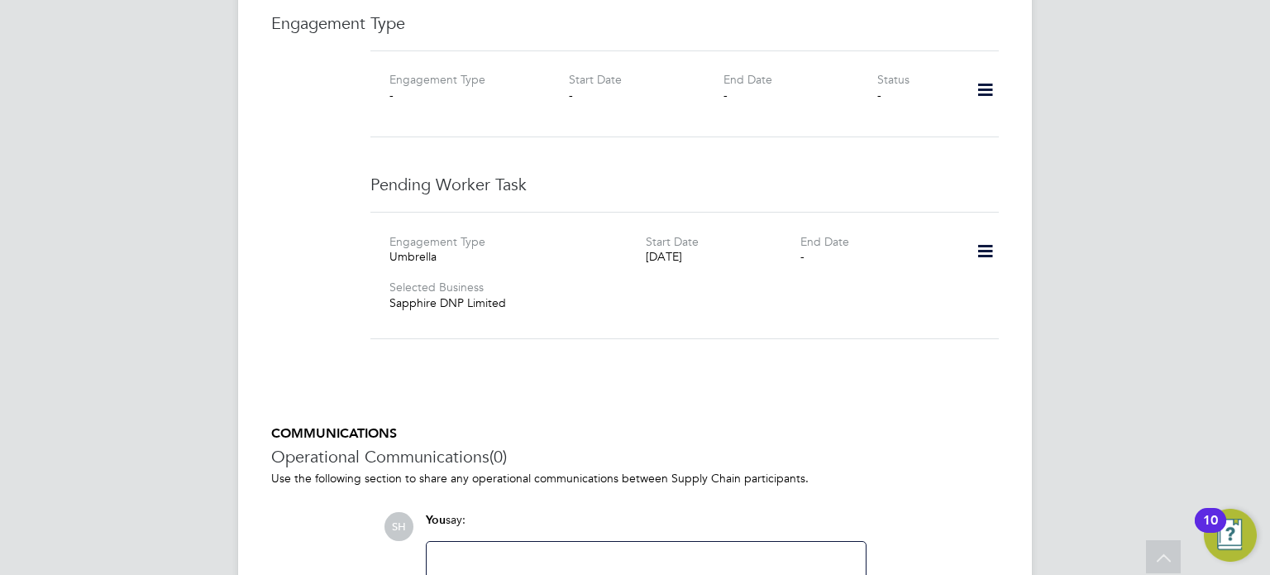
scroll to position [1300, 0]
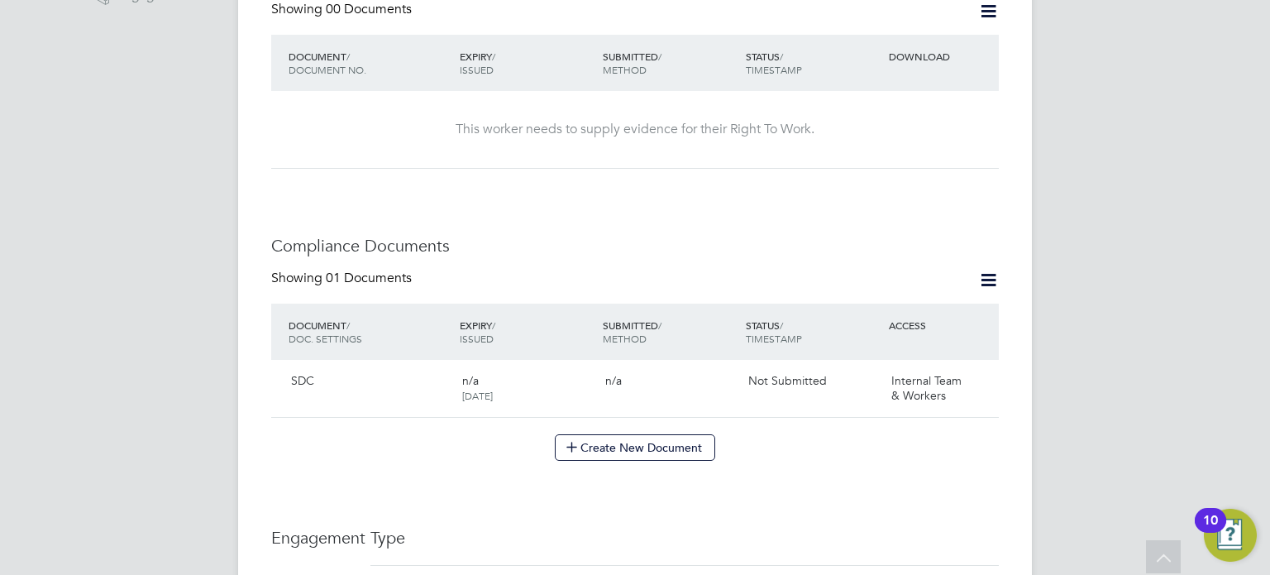
scroll to position [613, 0]
click at [978, 381] on icon at bounding box center [978, 383] width 17 height 20
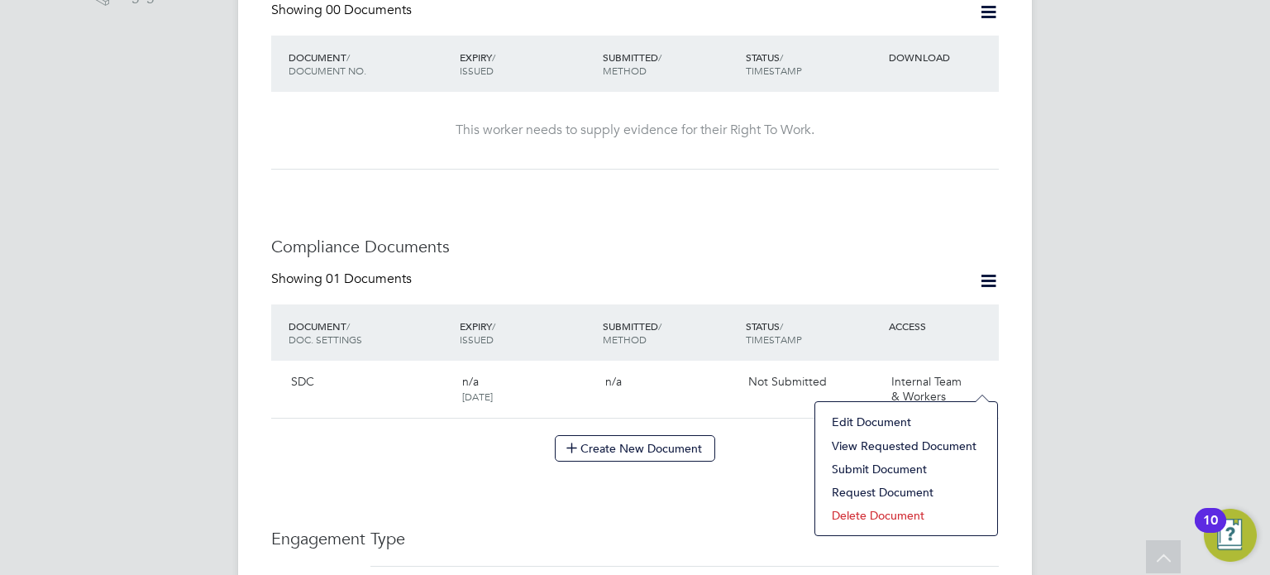
click at [888, 445] on li "View Requested Document" at bounding box center [905, 445] width 165 height 23
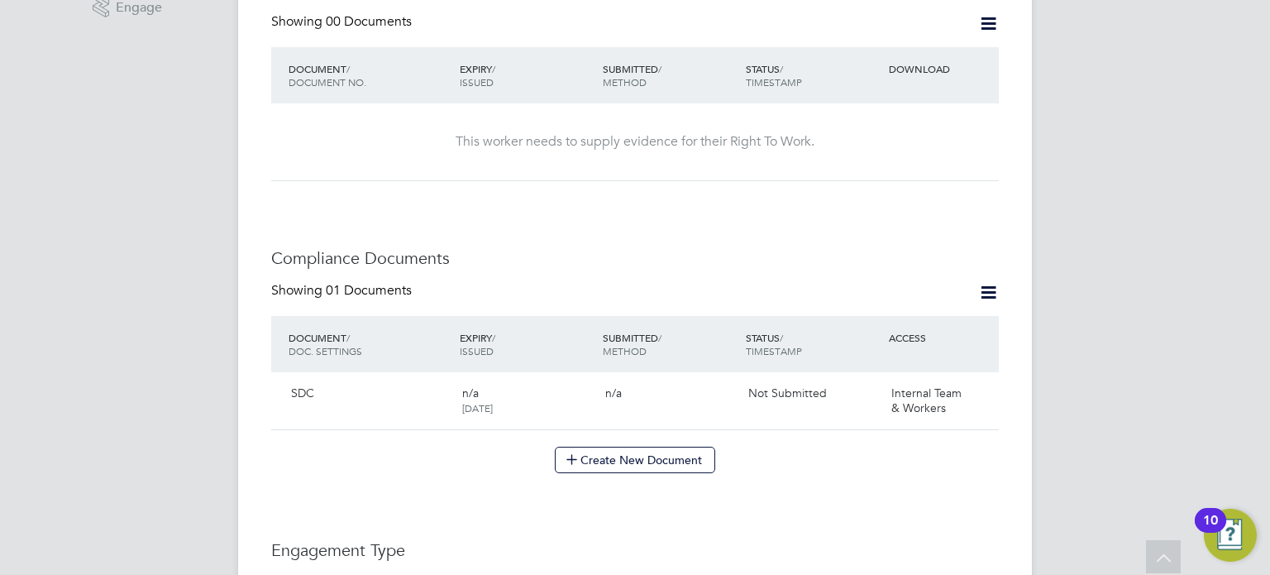
scroll to position [599, 0]
click at [989, 26] on icon at bounding box center [988, 27] width 21 height 21
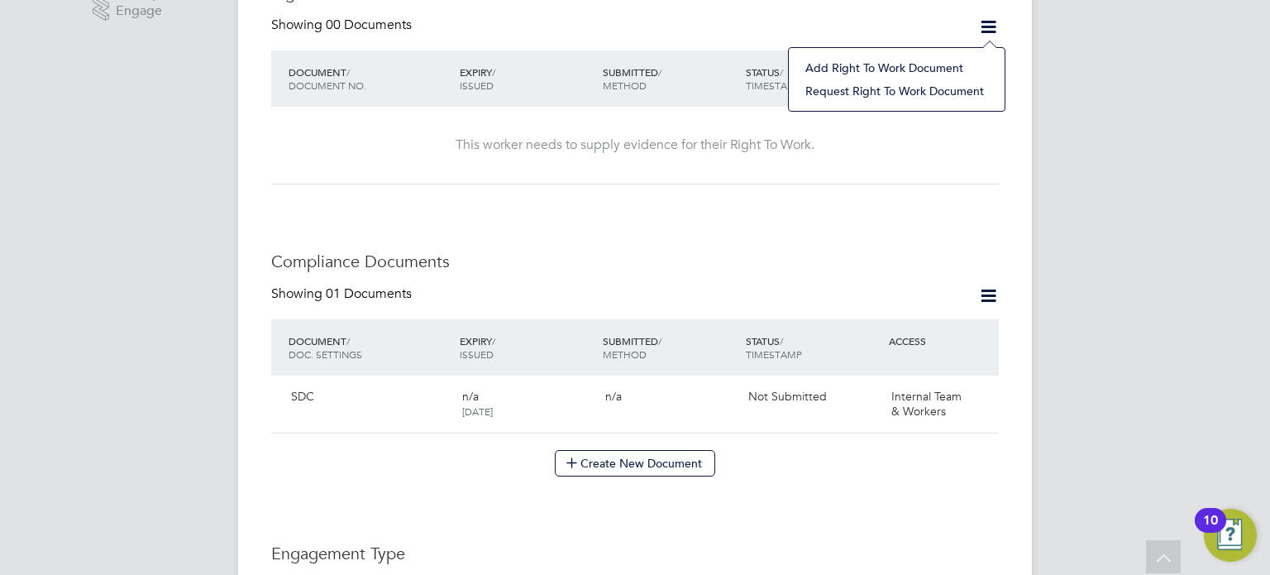
click at [943, 67] on li "Add Right To Work Document" at bounding box center [896, 67] width 199 height 23
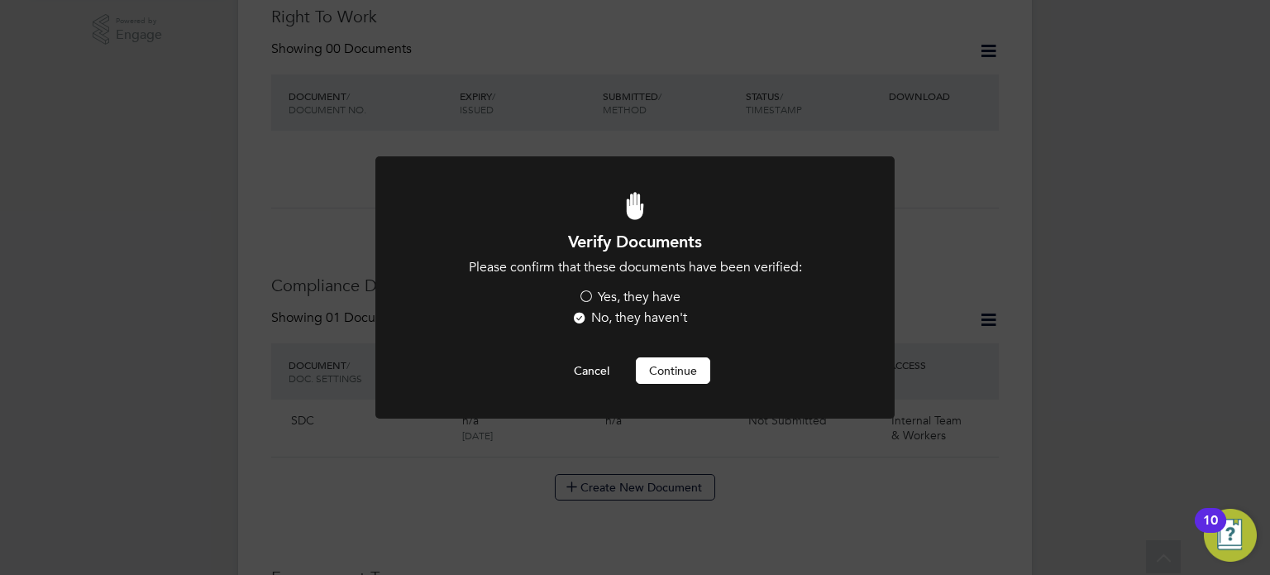
click at [616, 308] on div "Yes, they have No, they haven't" at bounding box center [635, 310] width 248 height 42
click at [663, 298] on label "Yes, they have" at bounding box center [629, 297] width 103 height 17
click at [0, 0] on input "Yes, they have" at bounding box center [0, 0] width 0 height 0
click at [678, 376] on button "Continue" at bounding box center [673, 370] width 74 height 26
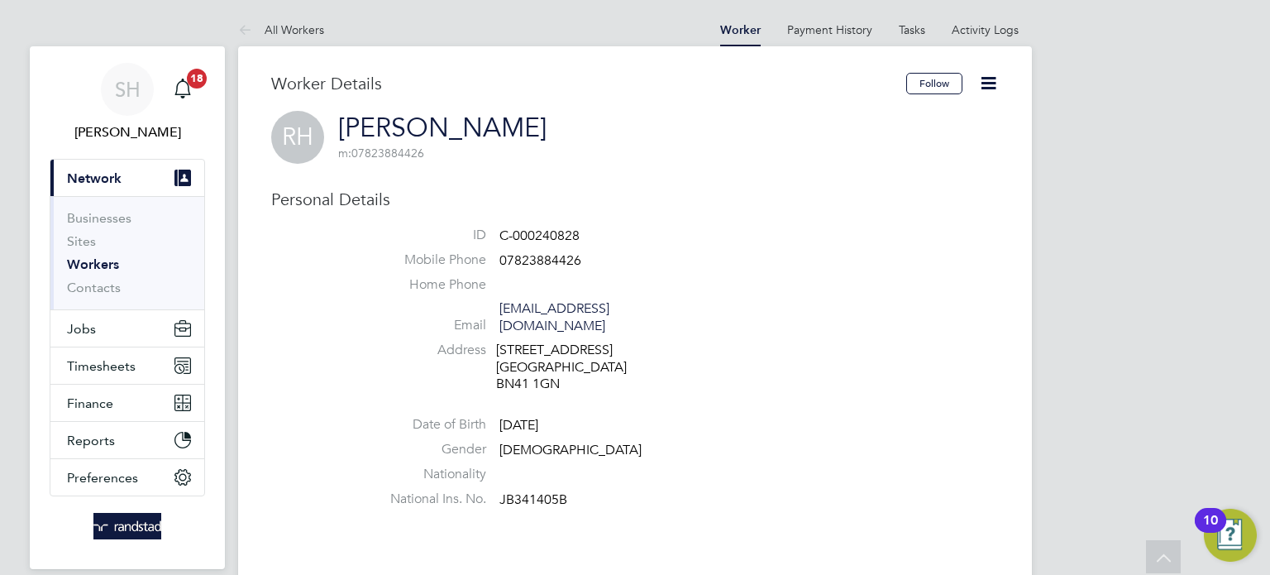
scroll to position [575, 0]
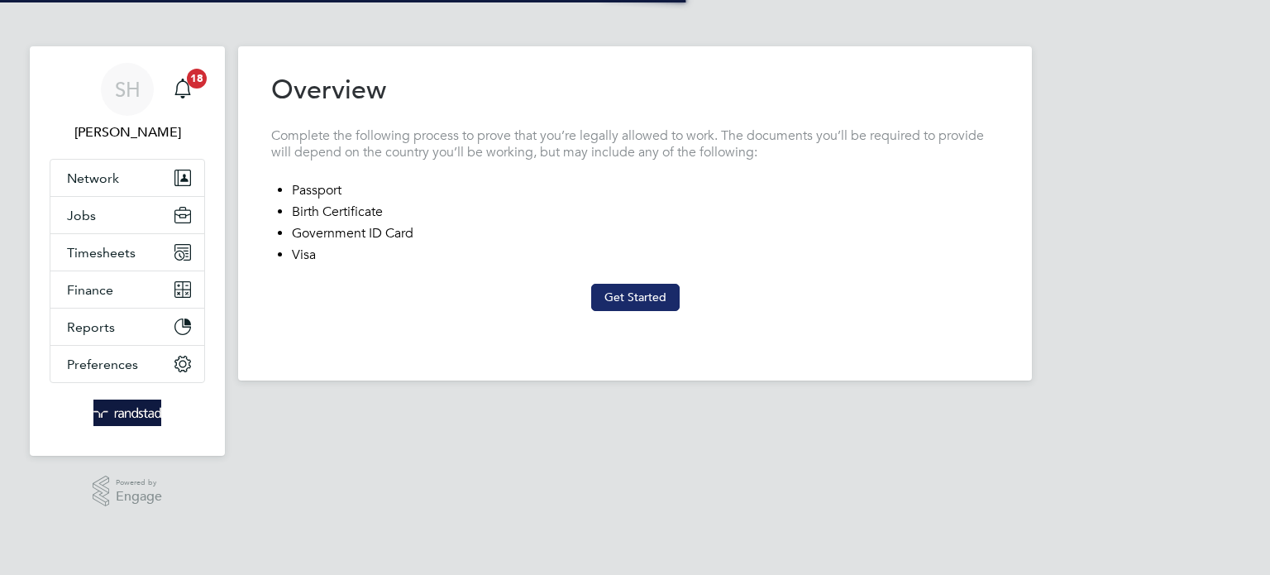
click at [643, 309] on button "Get Started" at bounding box center [635, 297] width 88 height 26
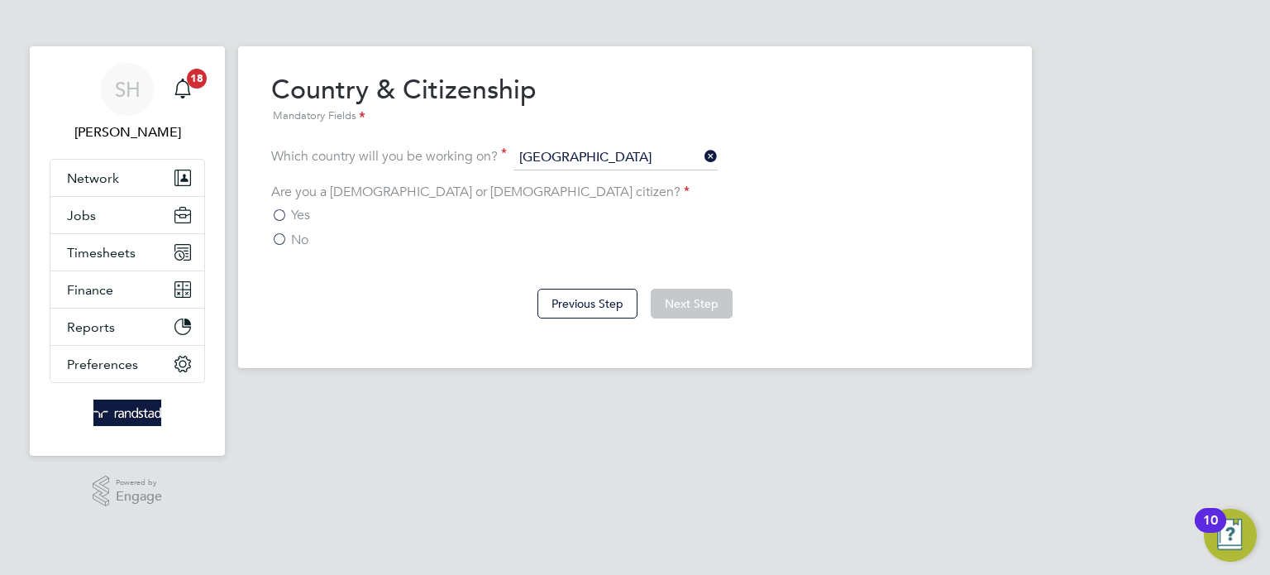
click at [293, 217] on span "Yes" at bounding box center [300, 215] width 19 height 17
click at [0, 0] on input "Yes" at bounding box center [0, 0] width 0 height 0
click at [699, 295] on button "Next Step" at bounding box center [692, 304] width 82 height 30
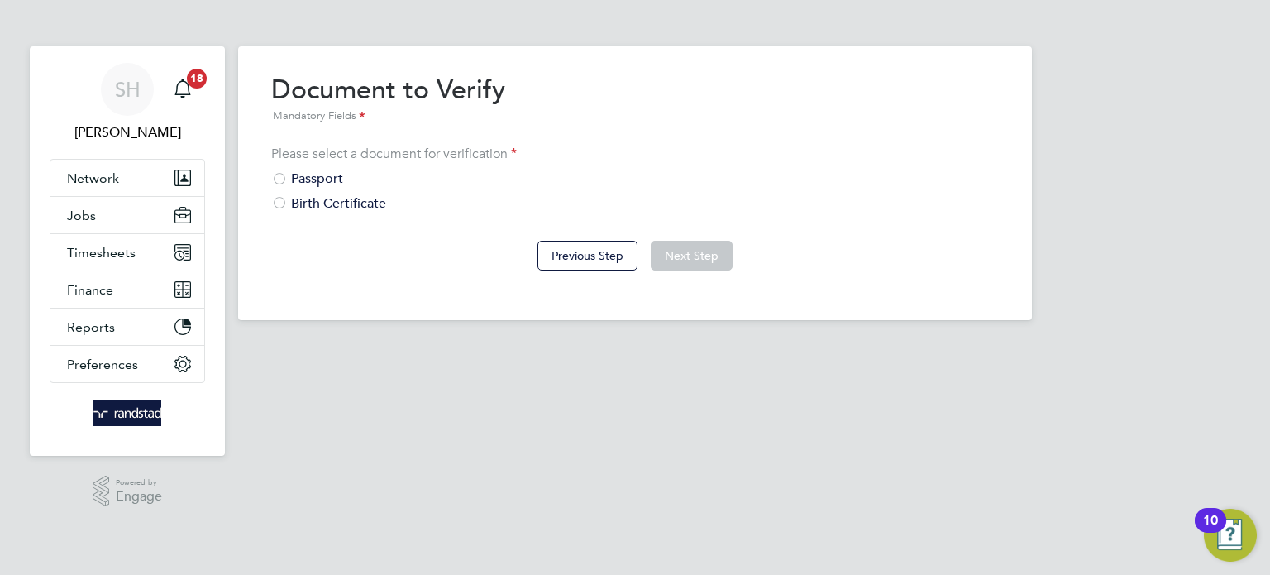
click at [322, 181] on div "Passport" at bounding box center [635, 178] width 728 height 17
click at [726, 269] on button "Next Step" at bounding box center [692, 256] width 82 height 30
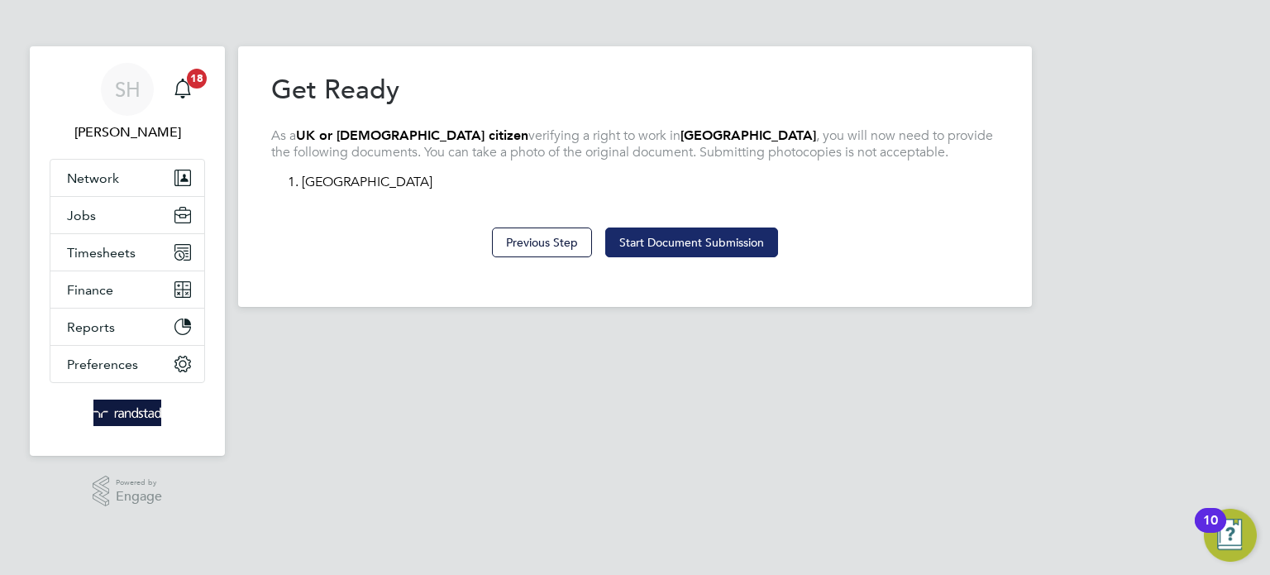
click at [677, 254] on button "Start Document Submission" at bounding box center [691, 242] width 173 height 30
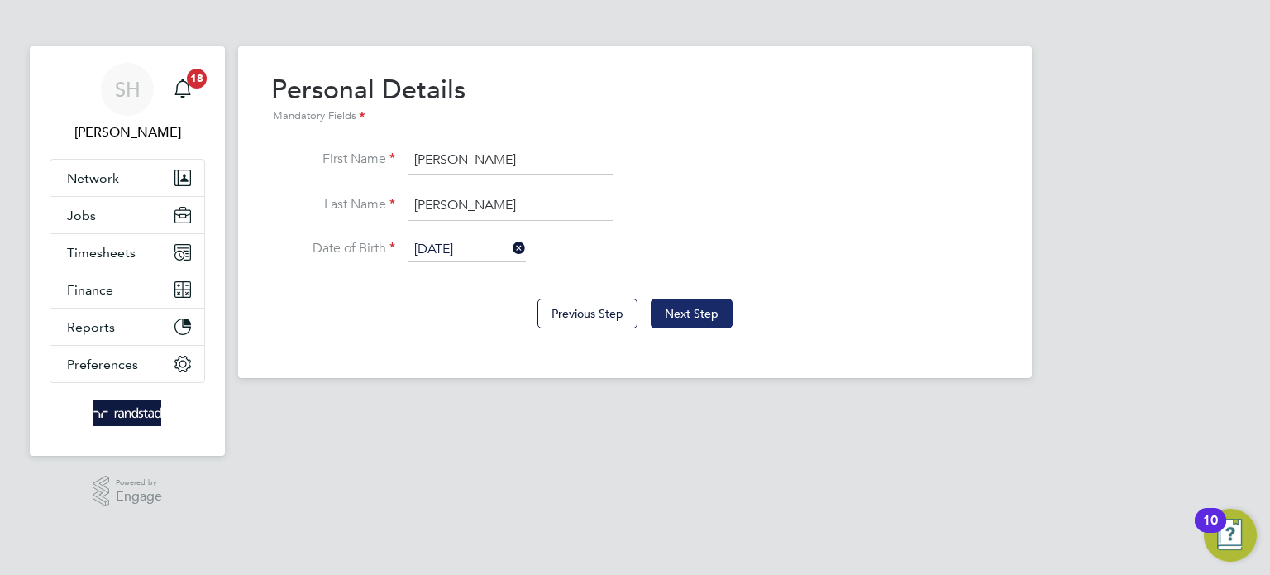
click at [709, 324] on button "Next Step" at bounding box center [692, 313] width 82 height 30
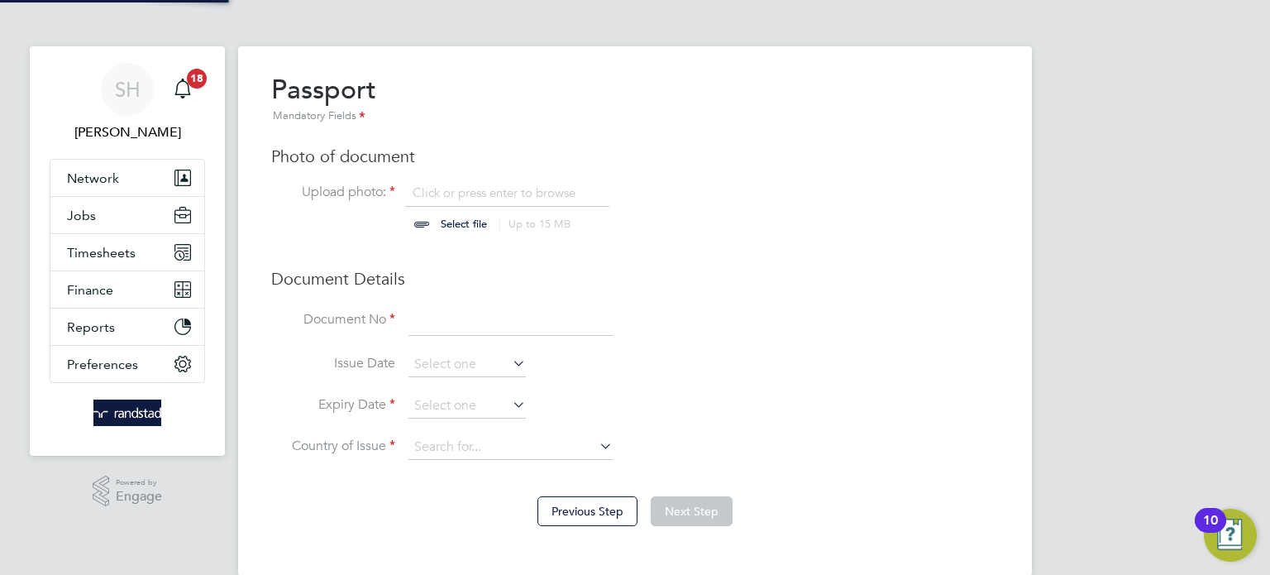
scroll to position [22, 205]
click at [436, 223] on input "file" at bounding box center [480, 209] width 260 height 50
type input "C:\fakepath\Image (2) (1).jpeg"
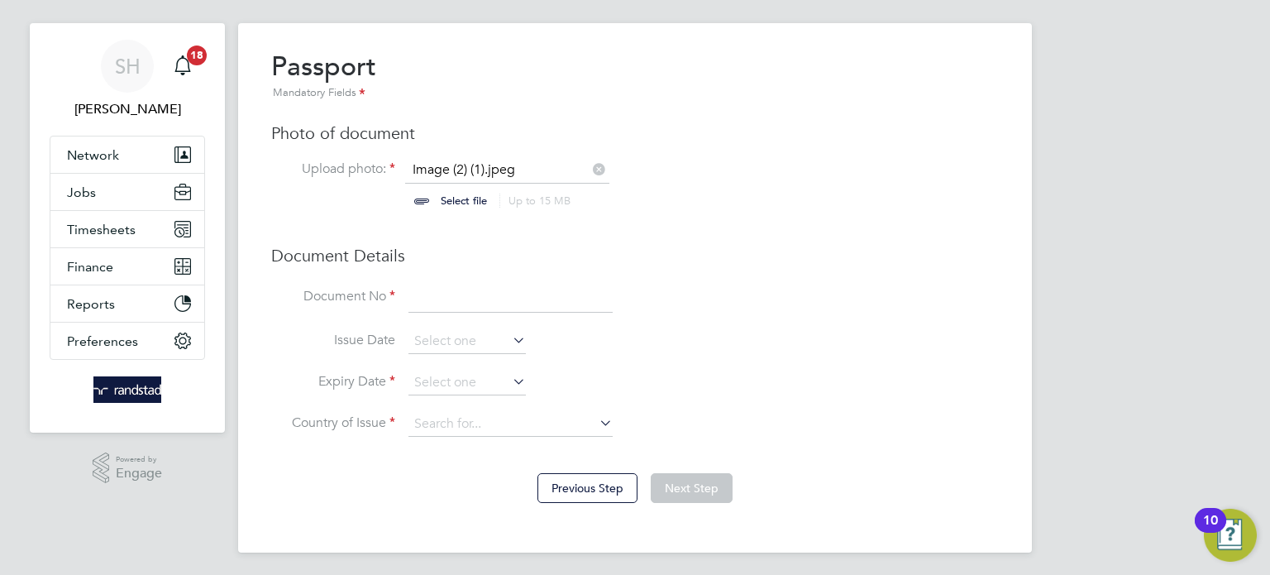
scroll to position [24, 0]
click at [482, 308] on input at bounding box center [510, 297] width 204 height 30
type input "563189830"
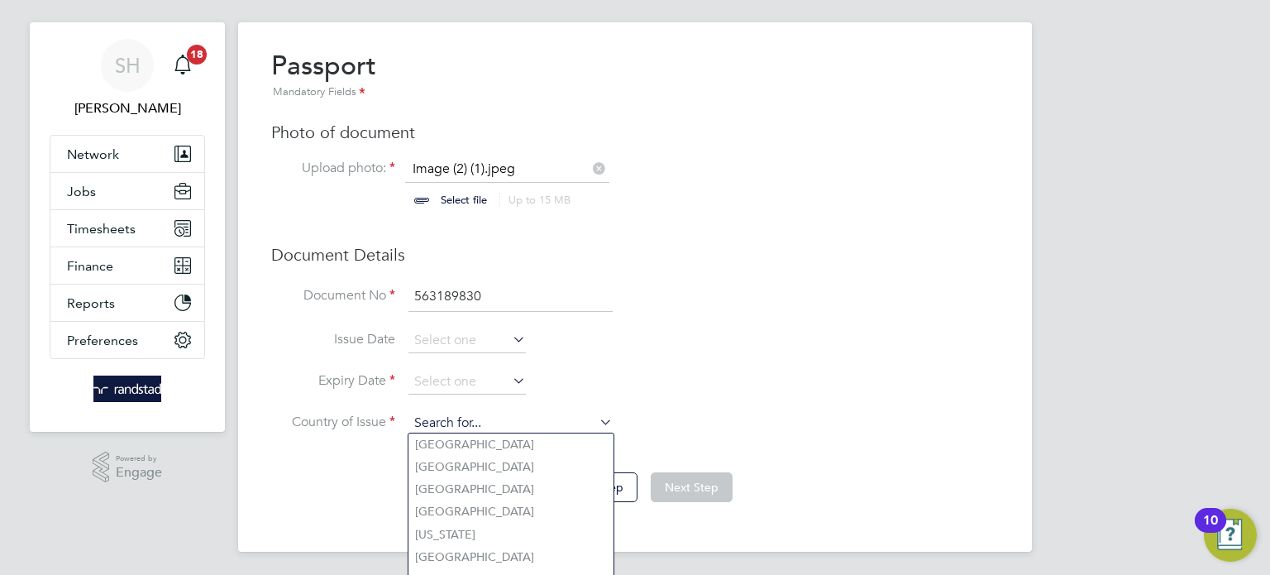
click at [512, 422] on input at bounding box center [510, 423] width 204 height 25
click at [485, 388] on input at bounding box center [466, 382] width 117 height 25
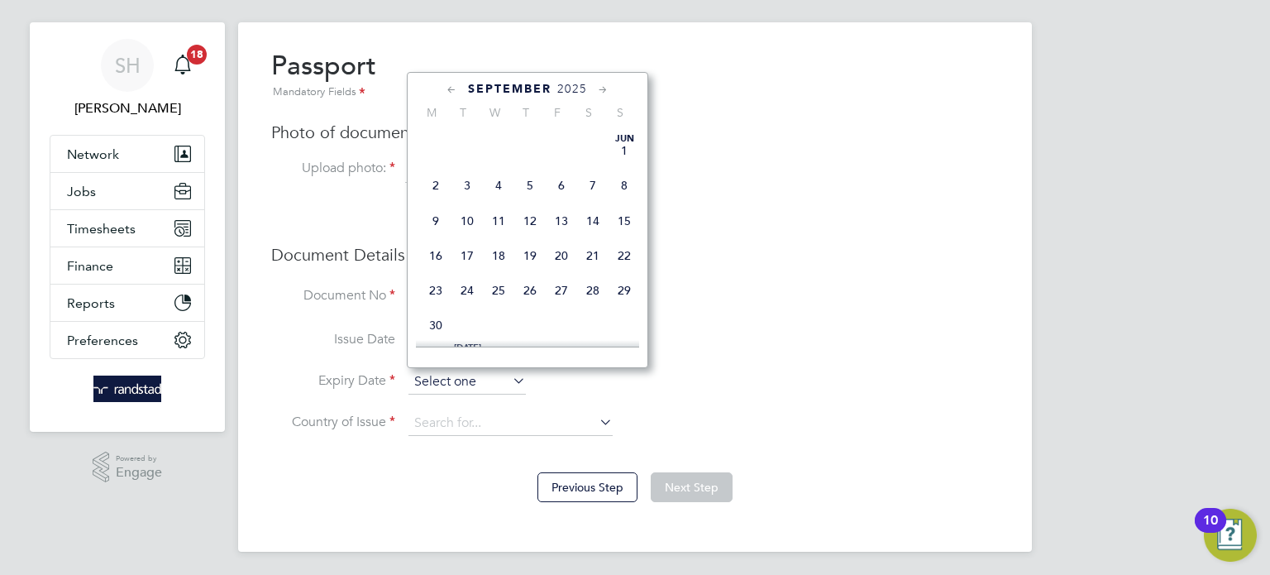
scroll to position [661, 0]
click at [582, 93] on span "2025" at bounding box center [572, 89] width 30 height 14
click at [583, 95] on div "September 2025" at bounding box center [527, 89] width 223 height 16
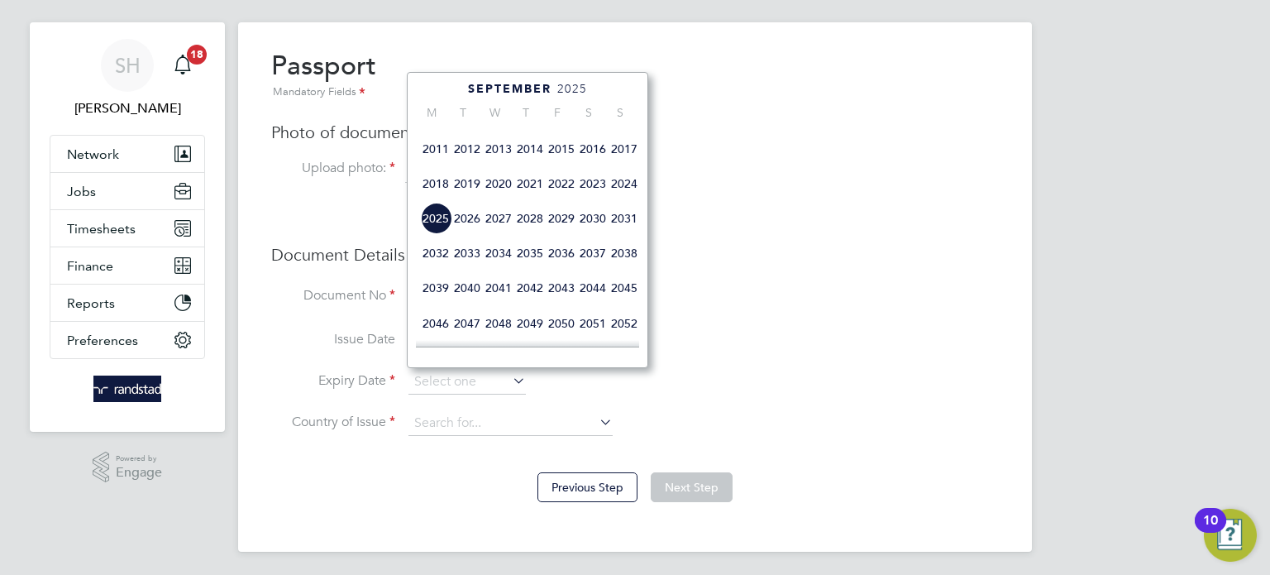
click at [569, 234] on span "2029" at bounding box center [561, 218] width 31 height 31
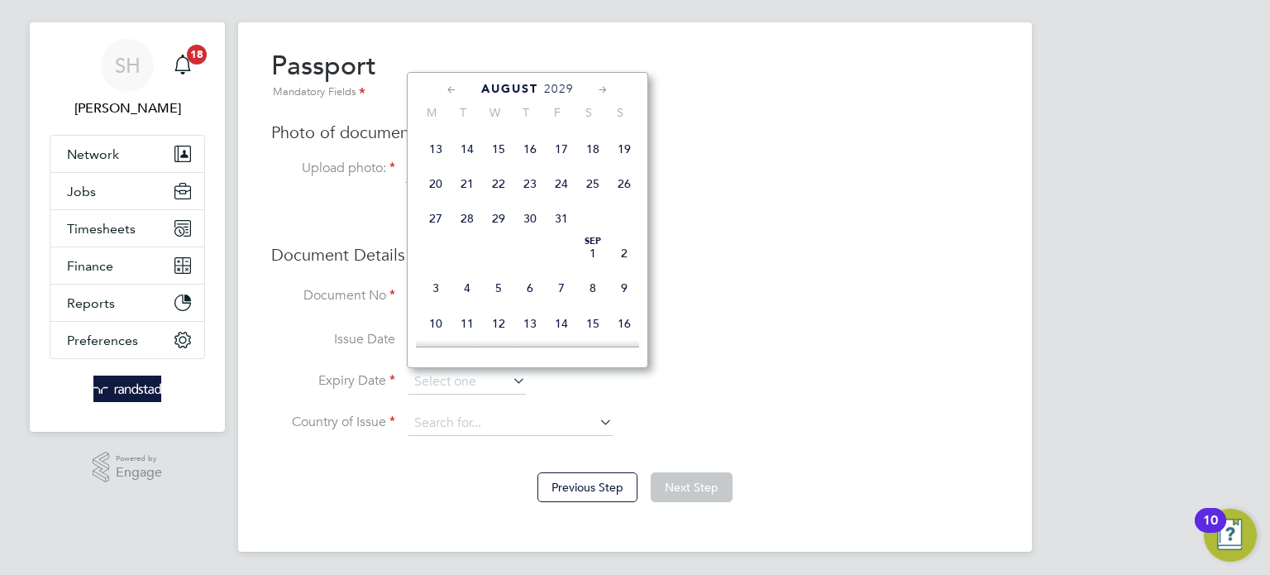
click at [600, 88] on icon at bounding box center [603, 90] width 16 height 18
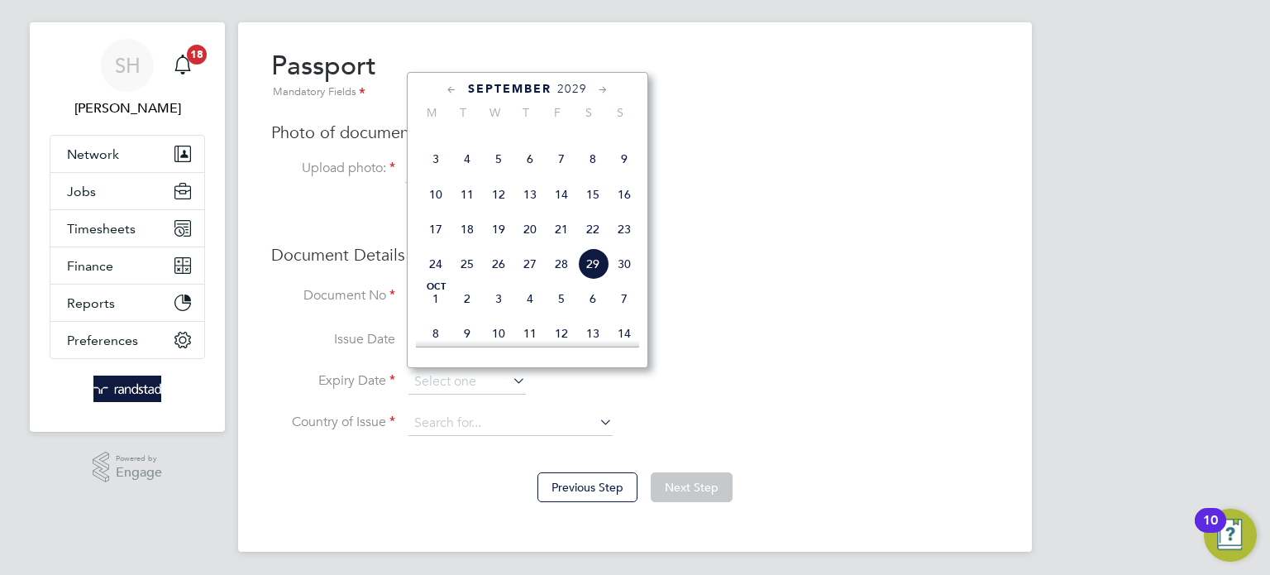
click at [601, 88] on icon at bounding box center [603, 90] width 16 height 18
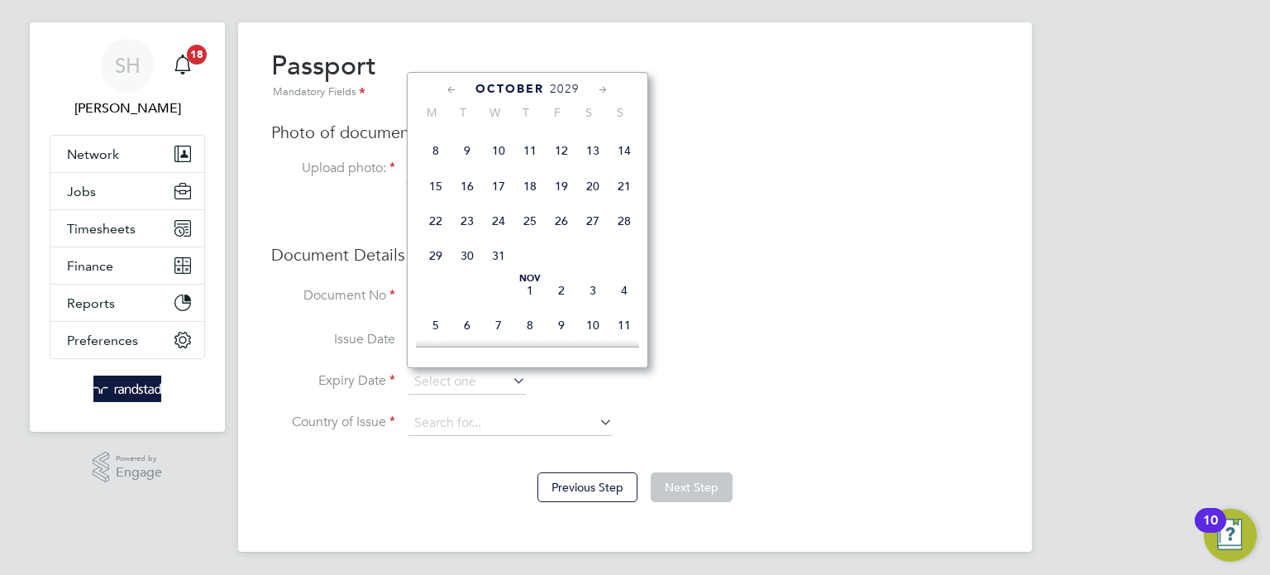
click at [437, 271] on span "29" at bounding box center [435, 255] width 31 height 31
type input "29 Oct 2029"
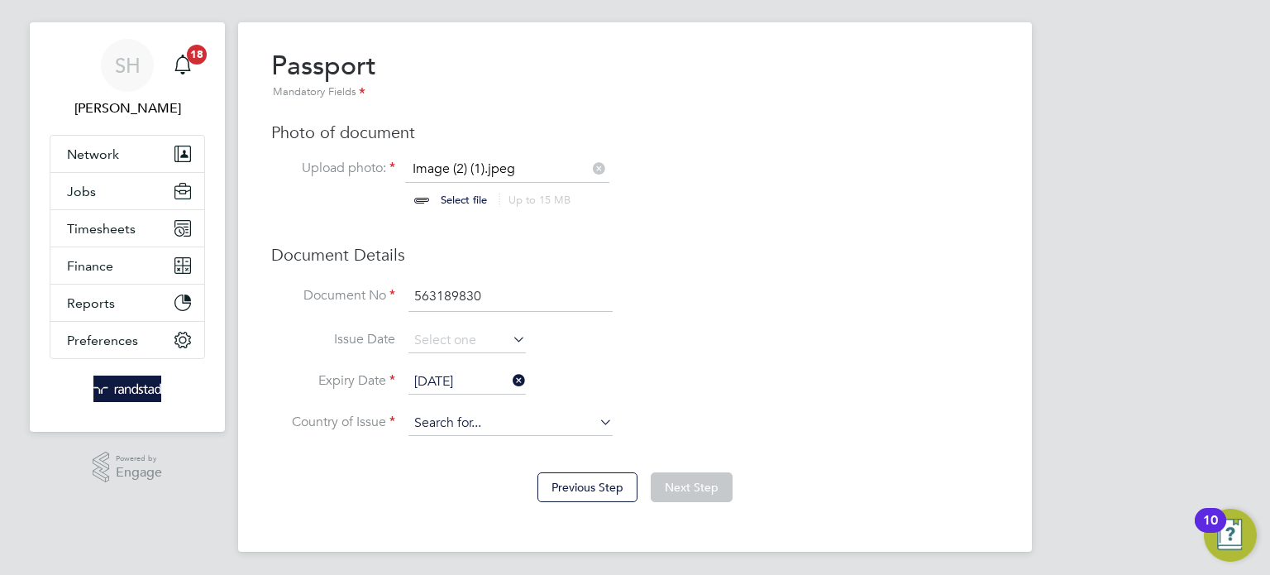
click at [456, 411] on input at bounding box center [510, 423] width 204 height 25
click at [489, 449] on b "Kingdom" at bounding box center [480, 444] width 50 height 14
type input "United Kingdom"
click at [700, 490] on button "Next Step" at bounding box center [692, 487] width 82 height 30
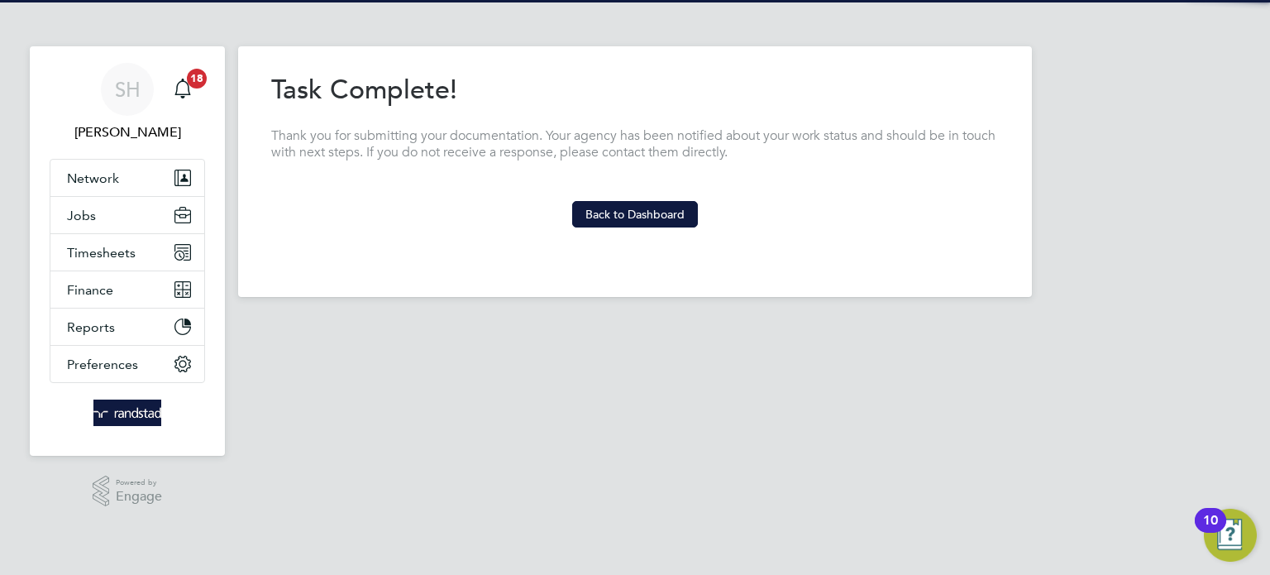
scroll to position [0, 0]
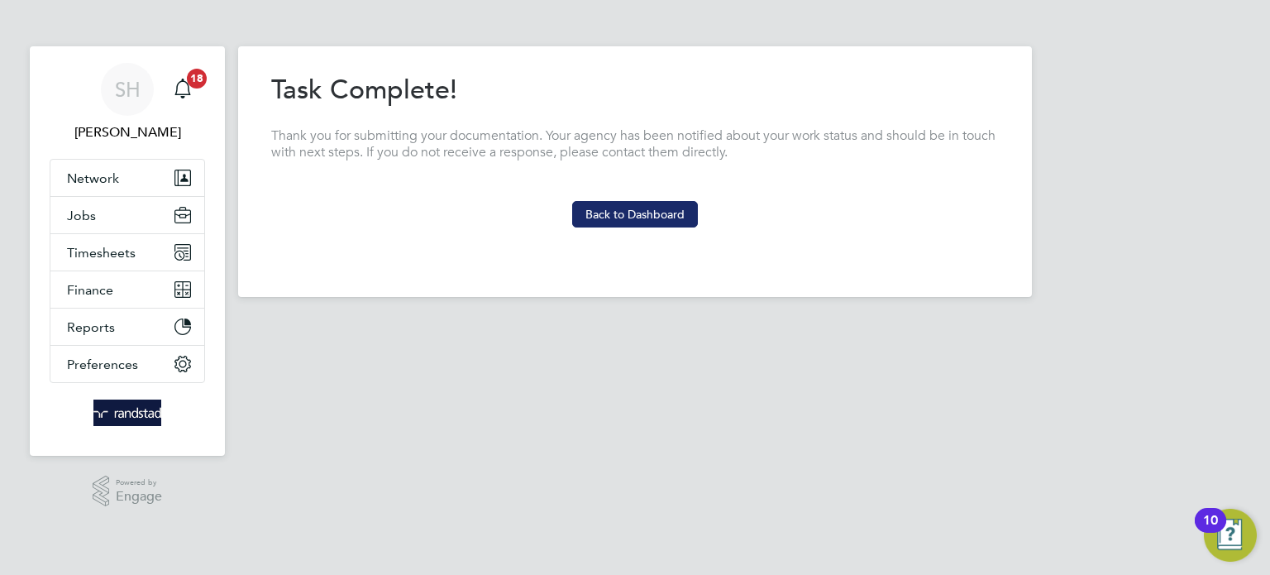
click at [664, 206] on button "Back to Dashboard" at bounding box center [635, 214] width 126 height 26
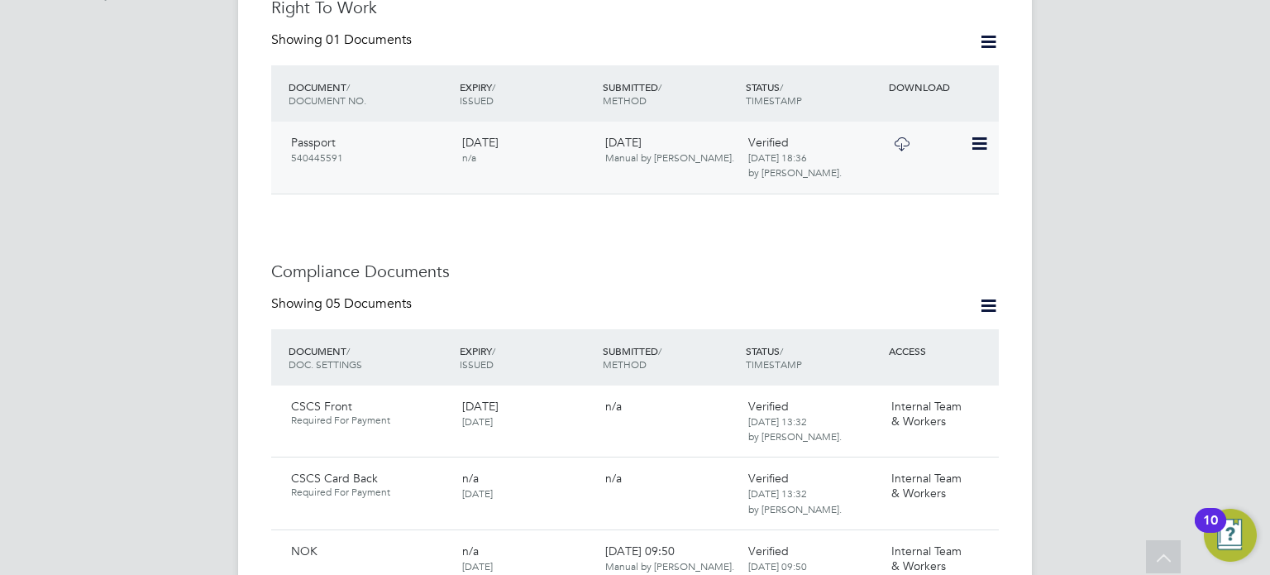
scroll to position [616, 0]
click at [905, 140] on icon at bounding box center [901, 146] width 21 height 13
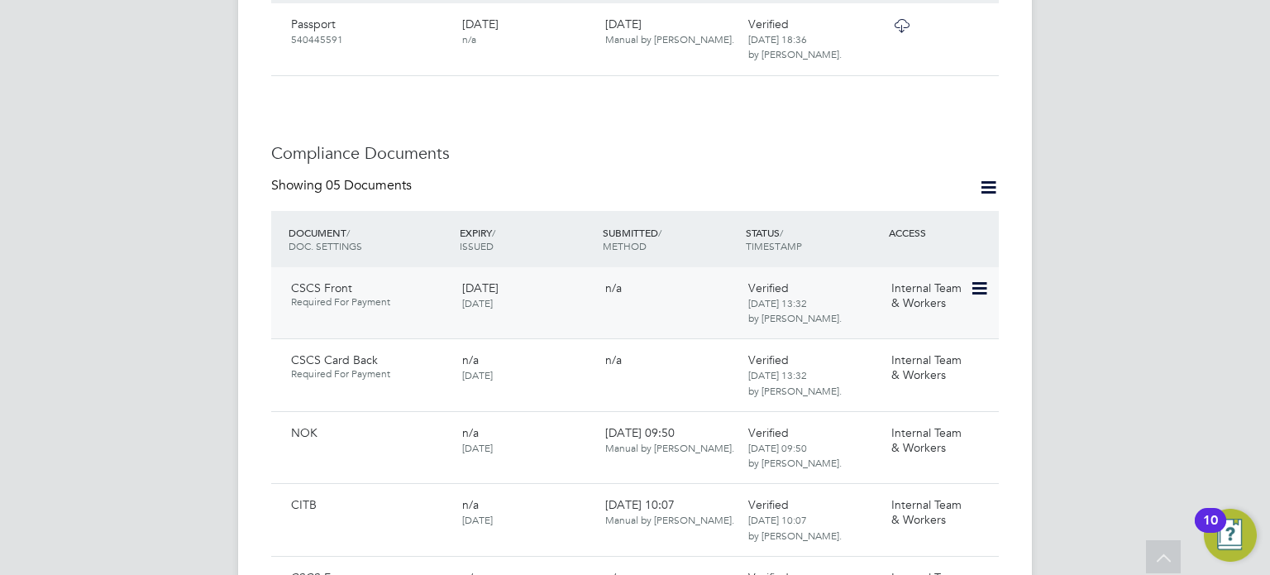
scroll to position [737, 0]
click at [980, 278] on icon at bounding box center [978, 288] width 17 height 20
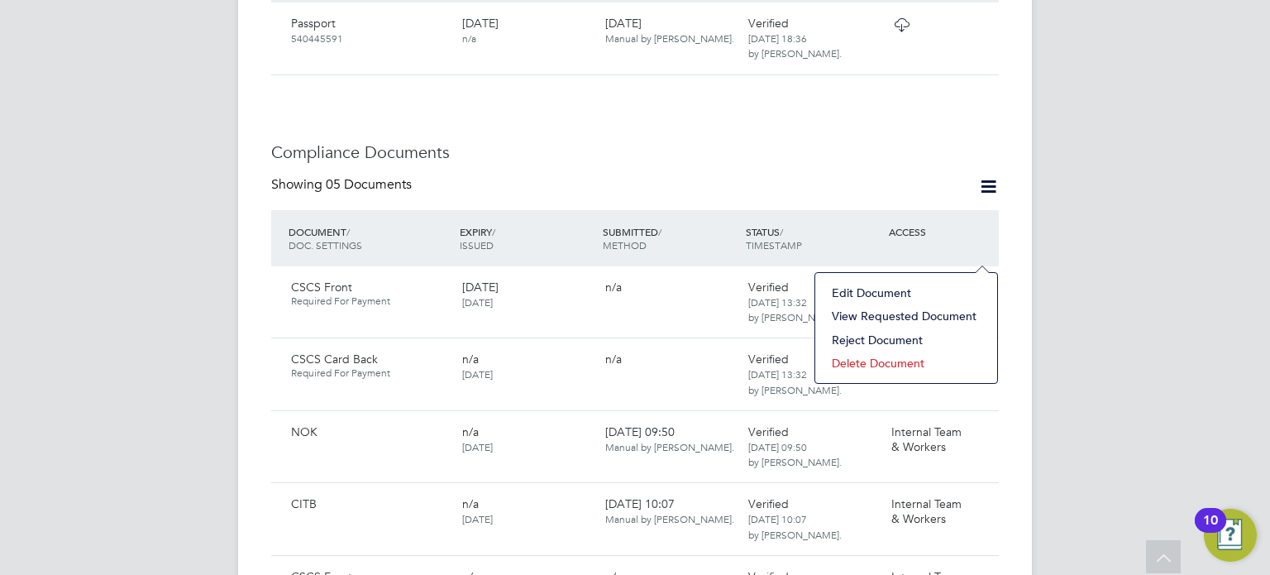
click at [908, 312] on li "View Requested Document" at bounding box center [905, 315] width 165 height 23
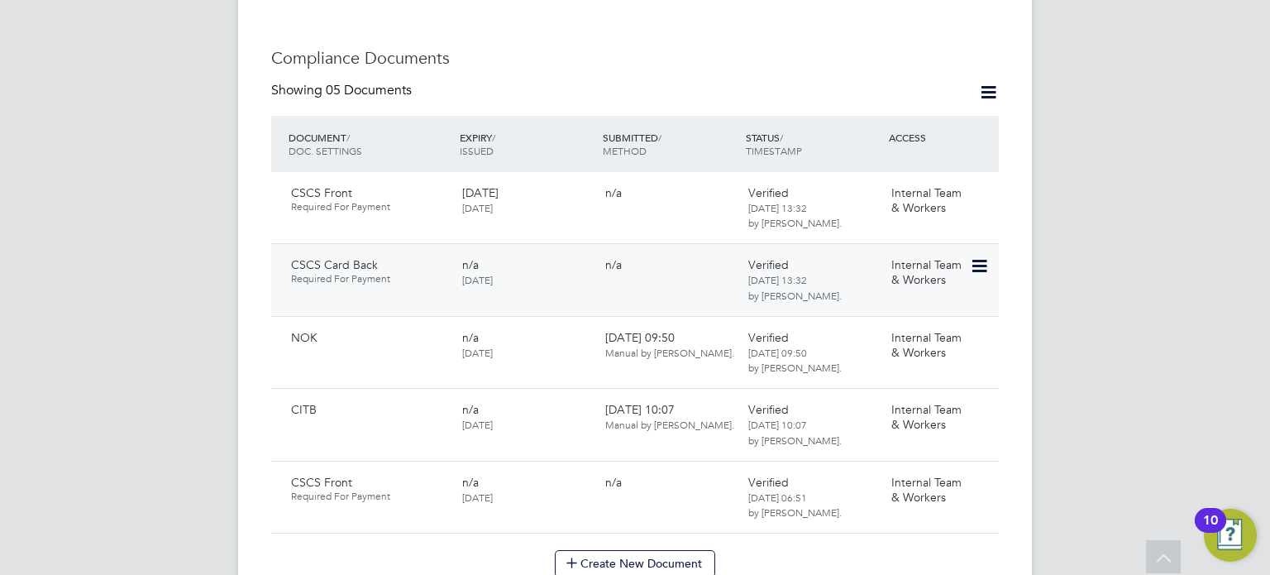
scroll to position [857, 0]
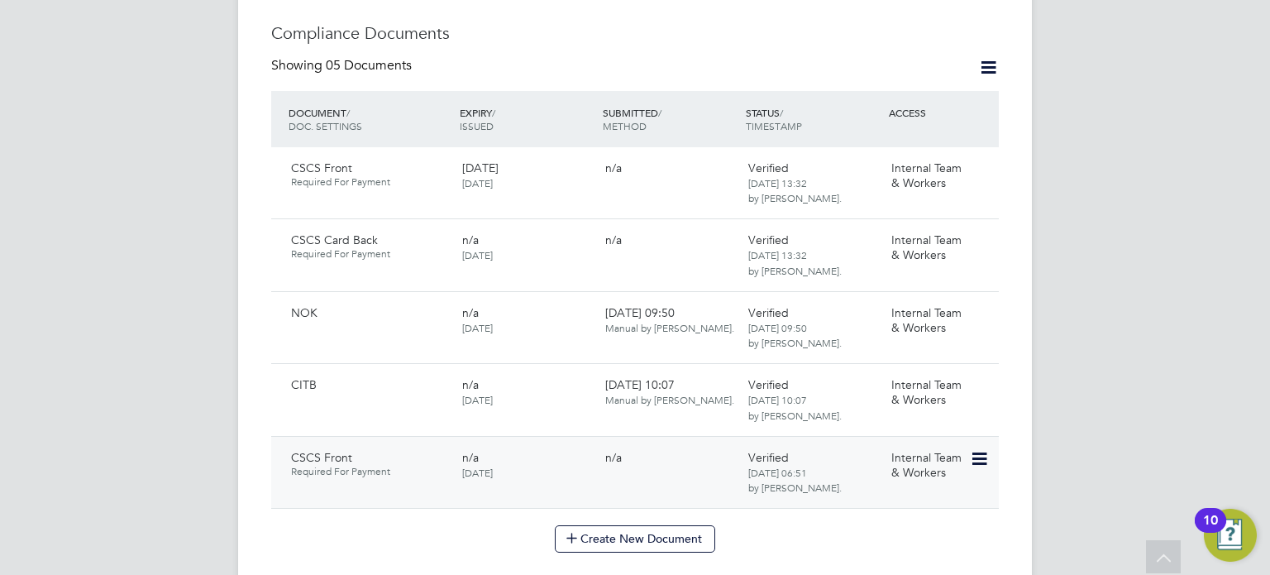
click at [982, 449] on icon at bounding box center [978, 459] width 17 height 20
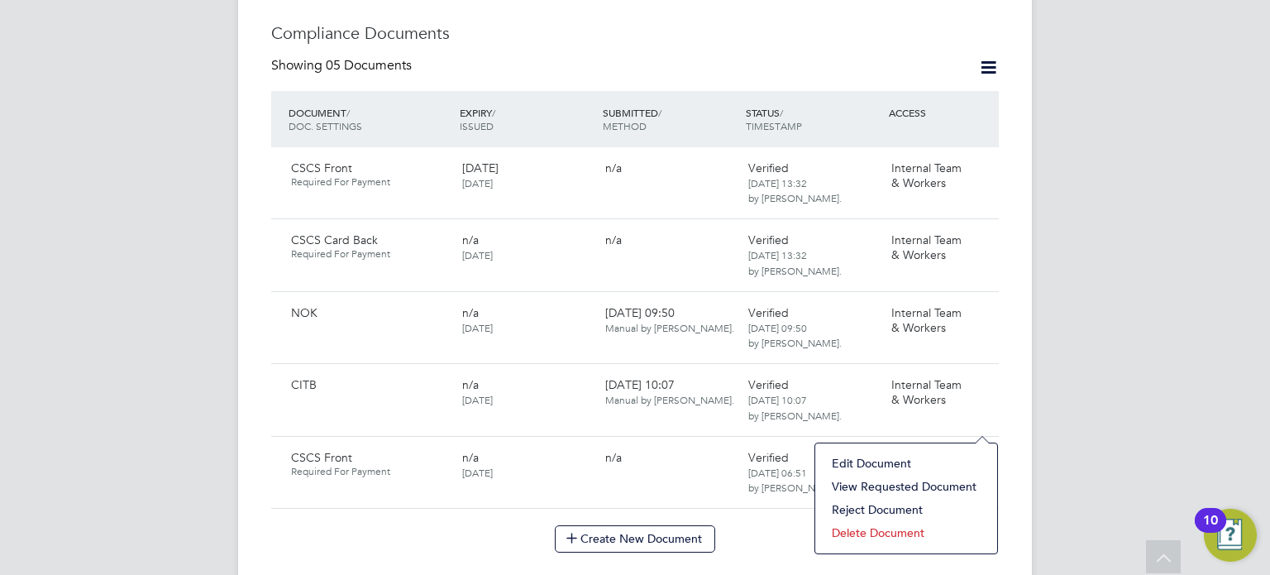
click at [923, 480] on li "View Requested Document" at bounding box center [905, 486] width 165 height 23
